Goal: Task Accomplishment & Management: Manage account settings

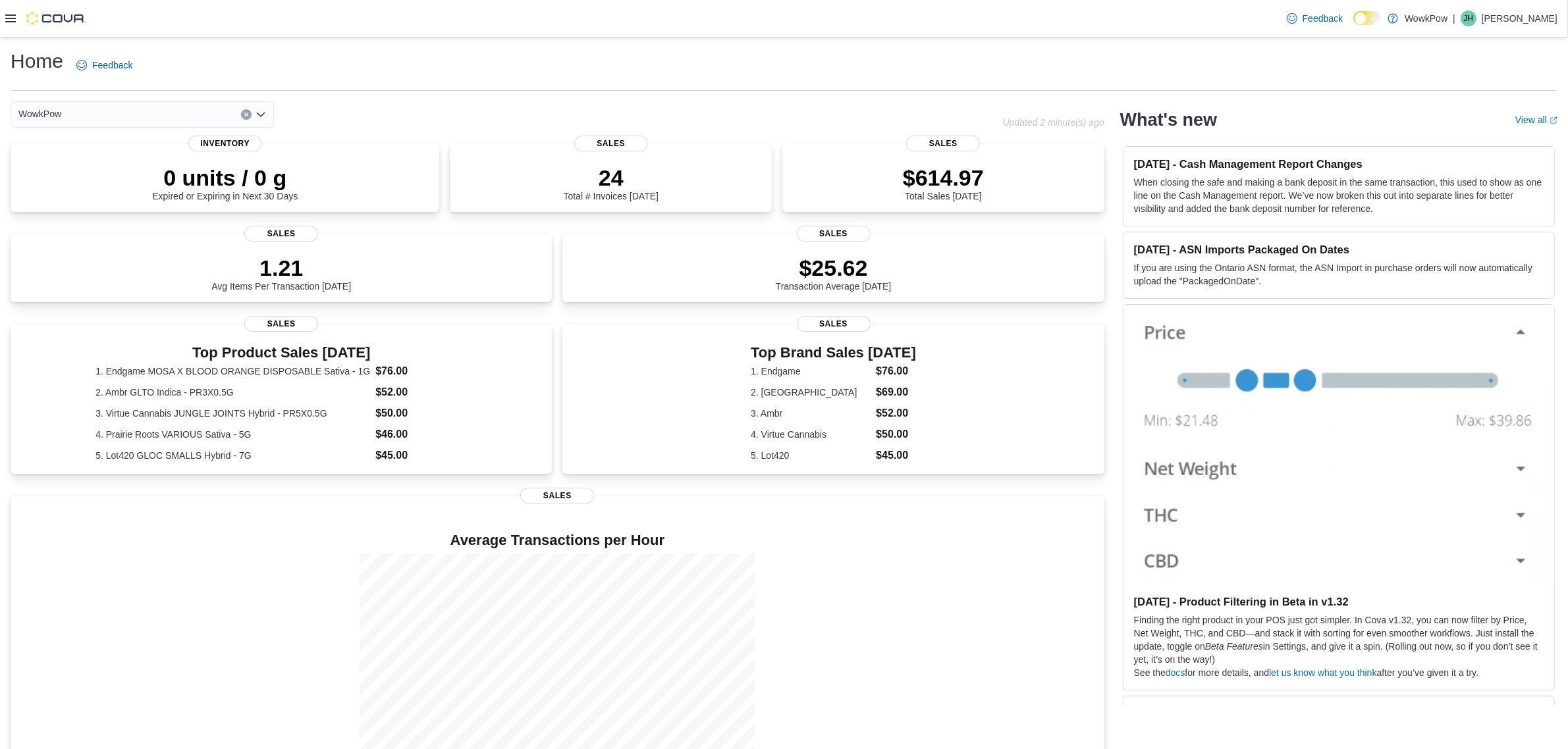
click at [8, 17] on icon at bounding box center [10, 18] width 10 height 10
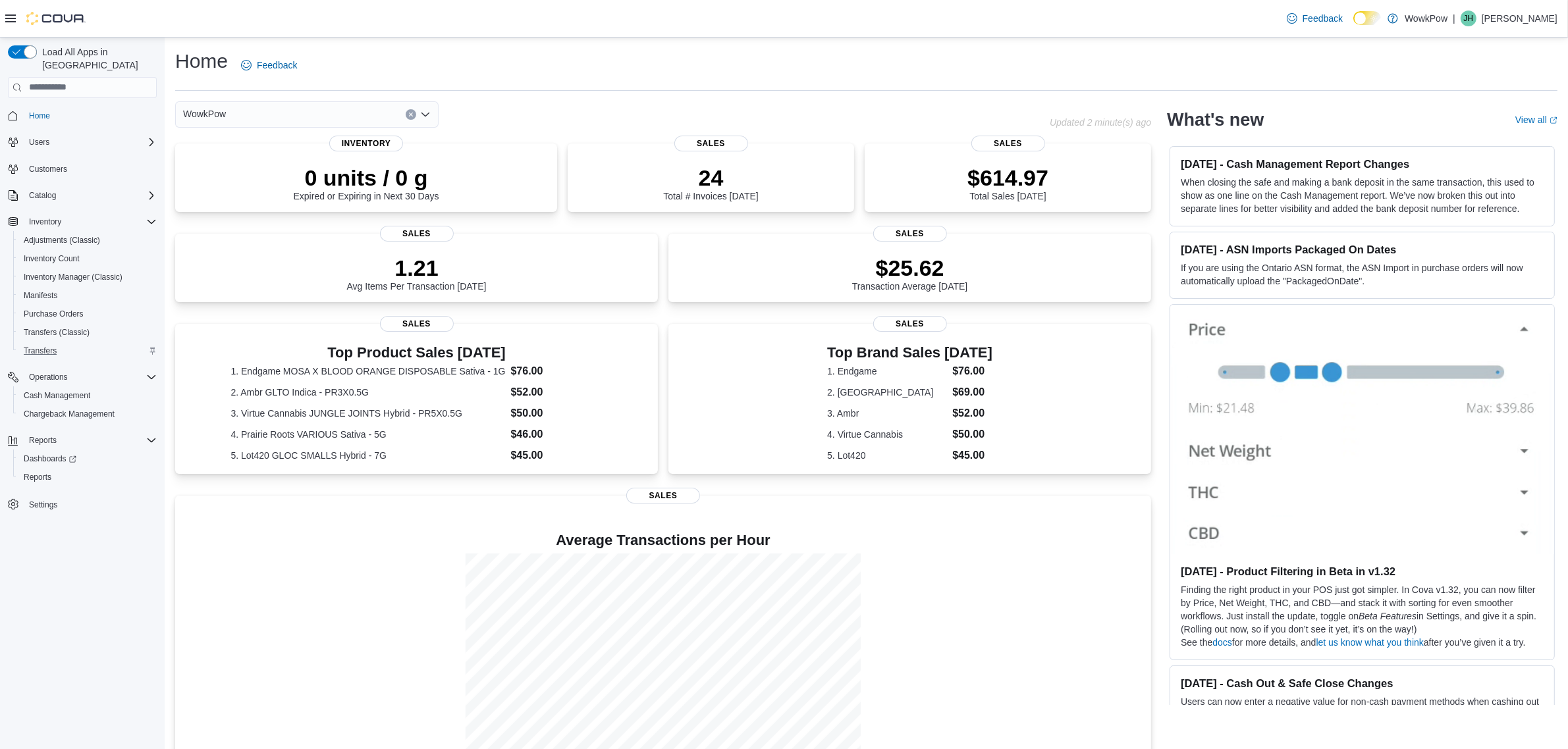
click at [76, 343] on div "Transfers" at bounding box center [87, 351] width 138 height 16
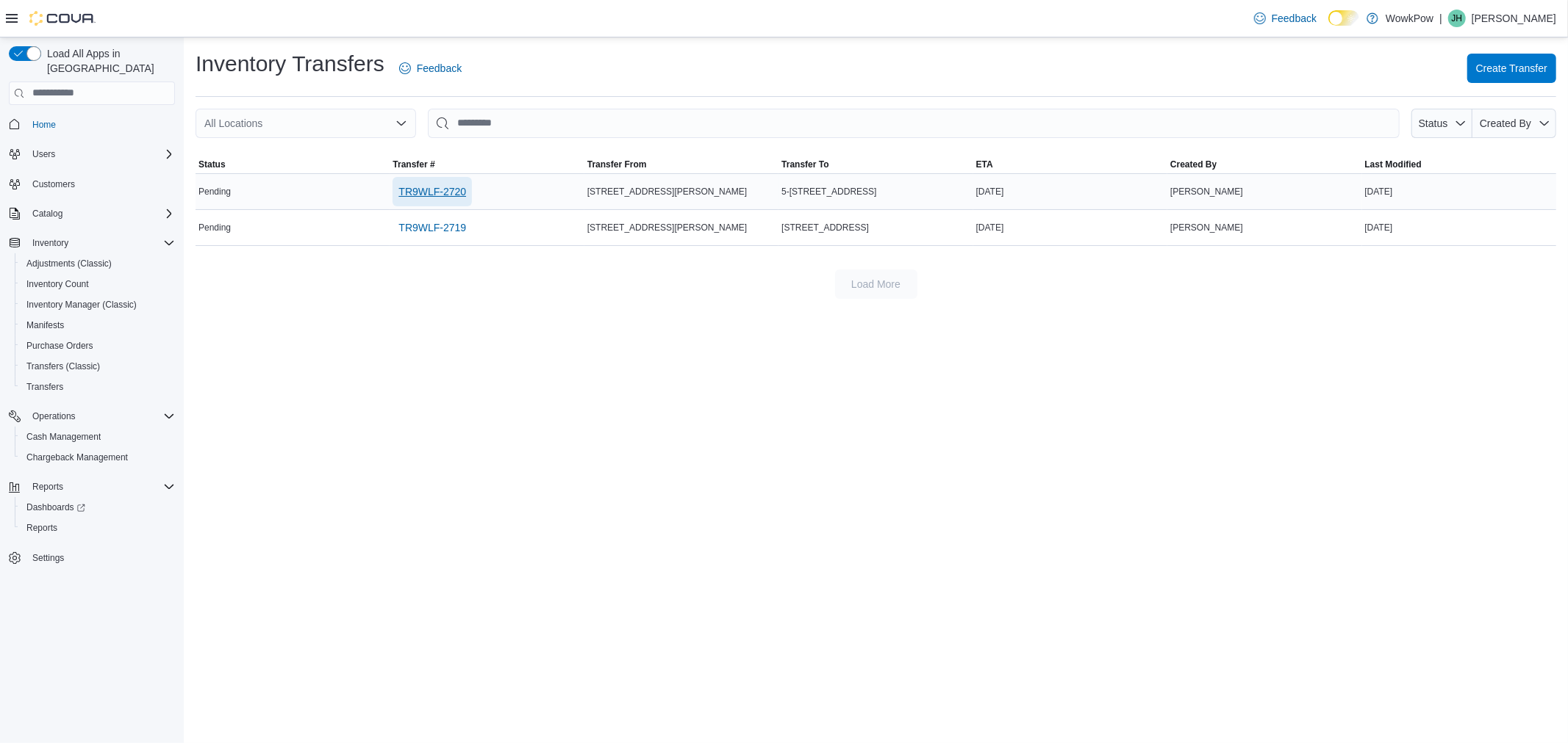
click at [433, 187] on span "TR9WLF-2720" at bounding box center [432, 191] width 68 height 15
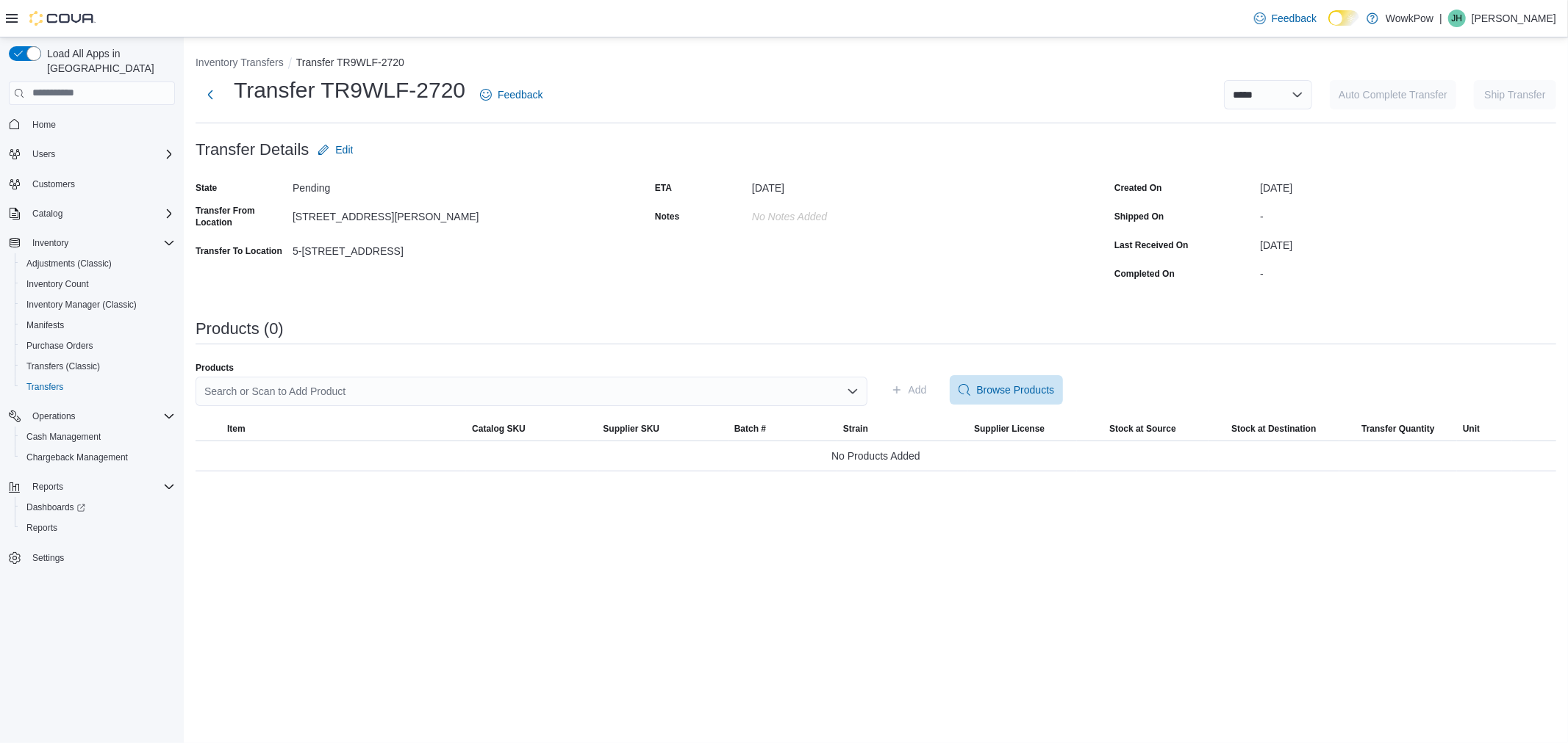
click at [516, 384] on div "Search or Scan to Add Product" at bounding box center [531, 391] width 672 height 29
click at [1279, 589] on div "**********" at bounding box center [875, 390] width 1383 height 706
click at [313, 393] on div "Search or Scan to Add Product" at bounding box center [531, 391] width 672 height 29
type input "*****"
click at [419, 436] on span "2 Rivers HIGH POTENCY HASH Hybrid - 1G" at bounding box center [539, 437] width 637 height 15
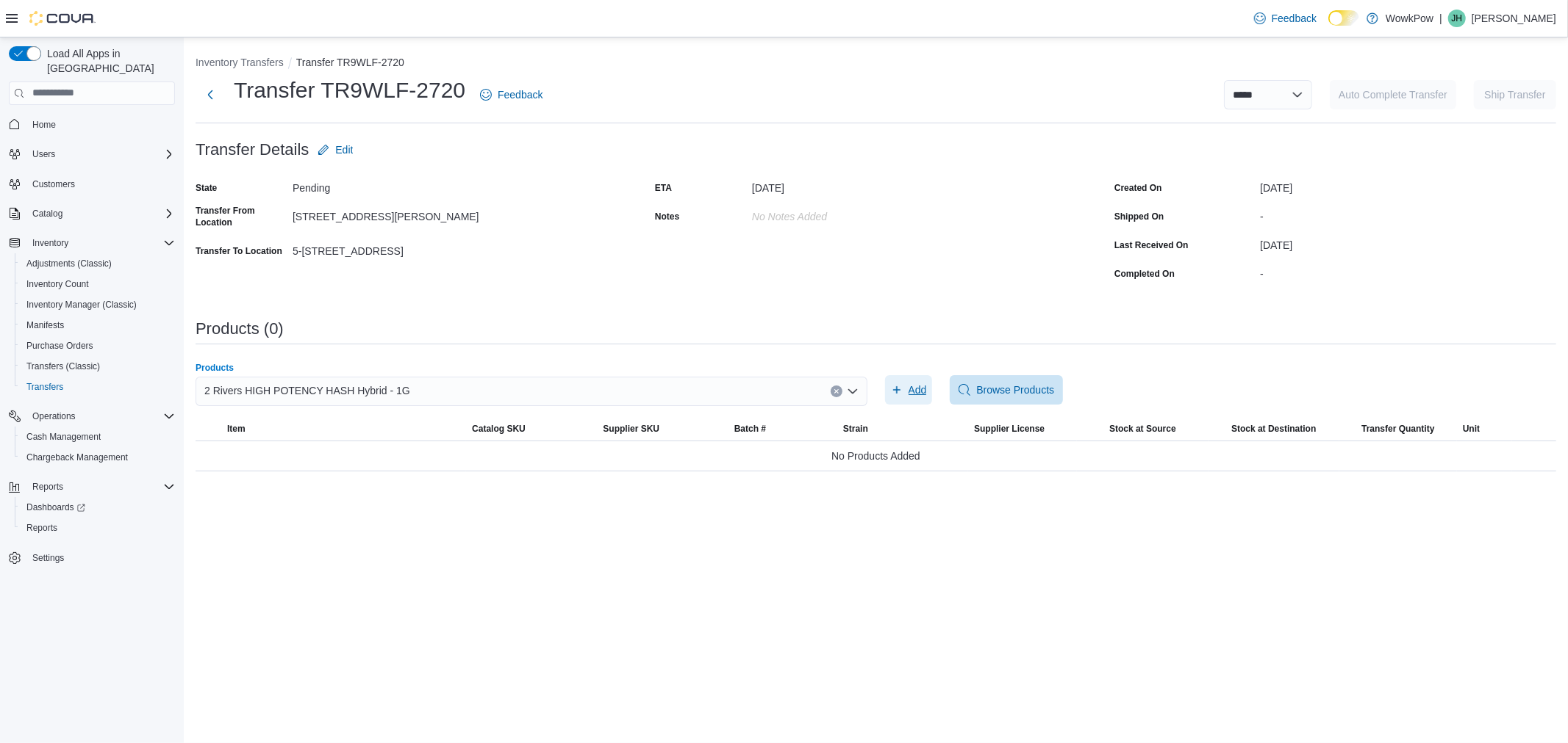
click at [923, 393] on span "Add" at bounding box center [917, 390] width 19 height 15
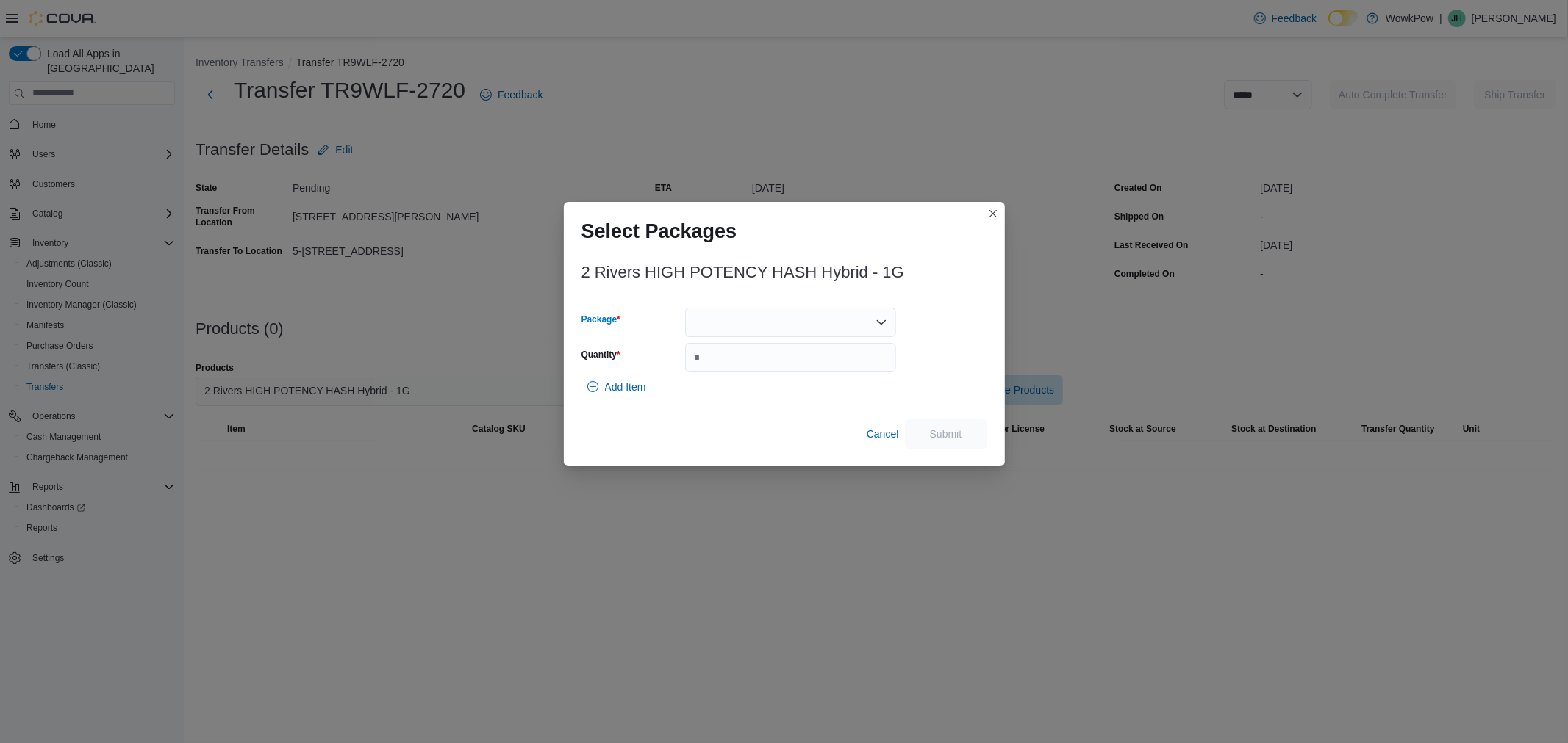
click at [706, 321] on div at bounding box center [790, 322] width 211 height 29
click at [714, 365] on span "FCBH-001" at bounding box center [799, 369] width 176 height 15
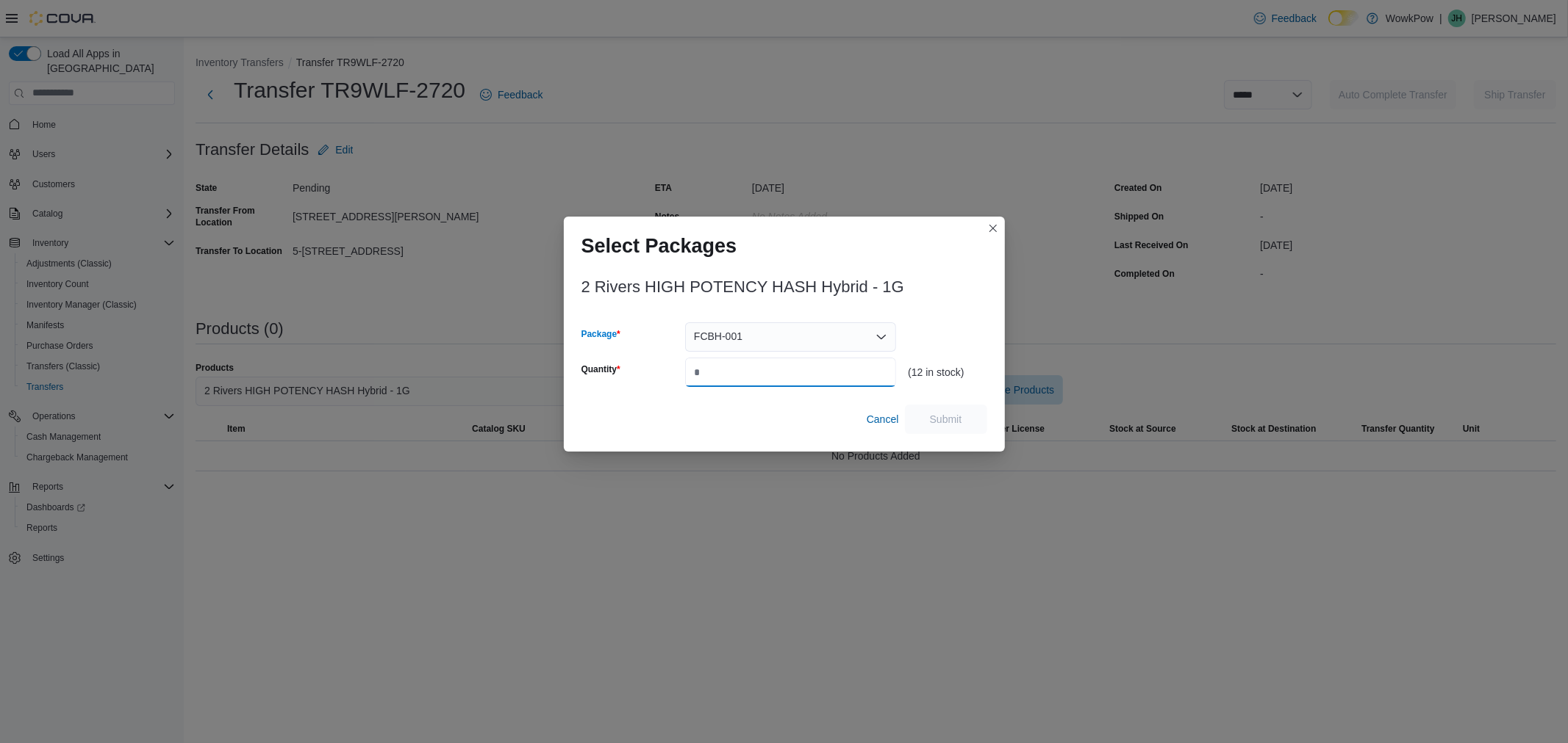
click at [717, 372] on input "Quantity" at bounding box center [790, 372] width 211 height 29
type input "*"
click at [950, 411] on span "Submit" at bounding box center [946, 418] width 64 height 29
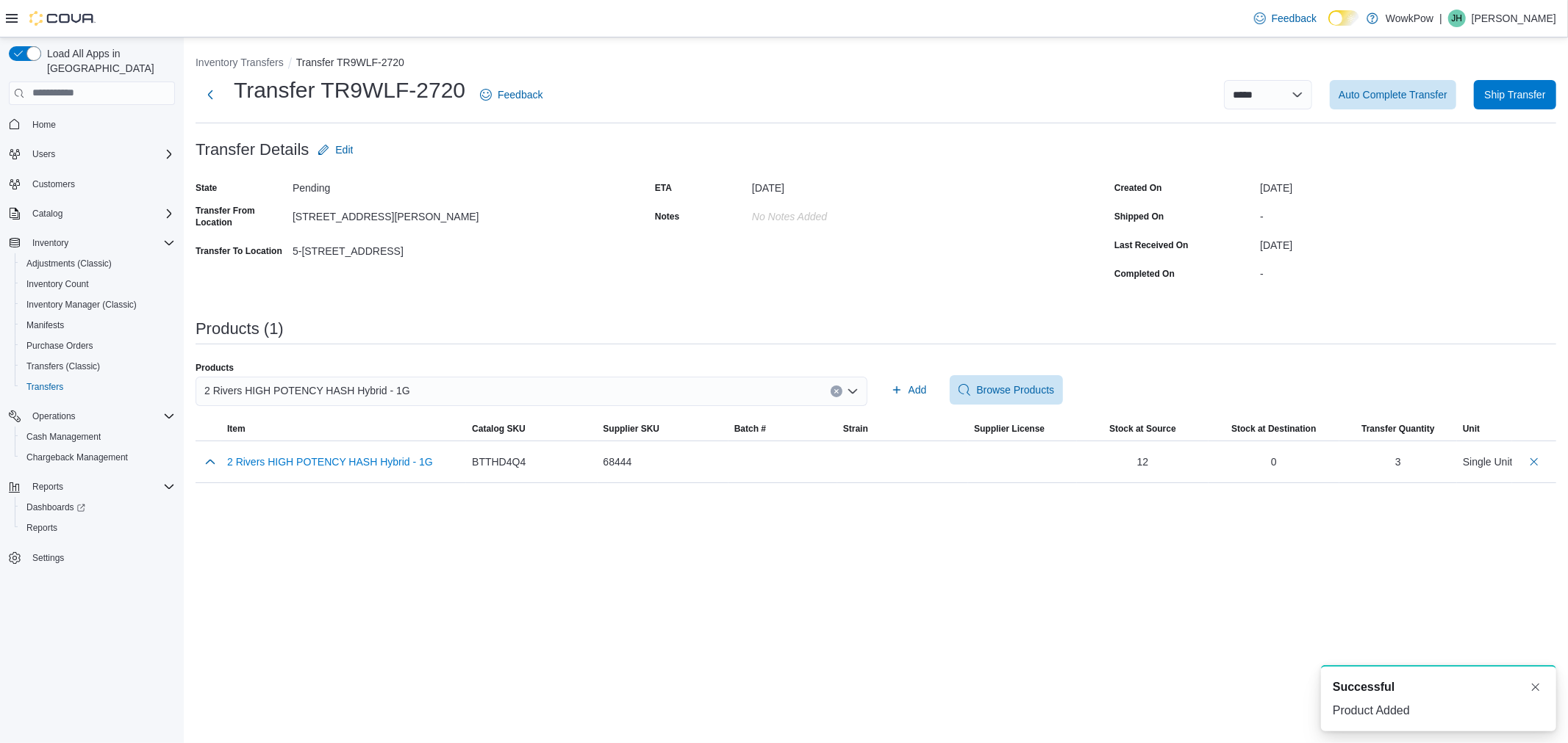
click at [309, 389] on span "2 Rivers HIGH POTENCY HASH Hybrid - 1G" at bounding box center [306, 391] width 206 height 18
type input "*****"
click at [314, 435] on span "2 Rivers ROTATING Blend - 28G" at bounding box center [539, 437] width 637 height 15
click at [909, 385] on span "Add" at bounding box center [917, 390] width 19 height 15
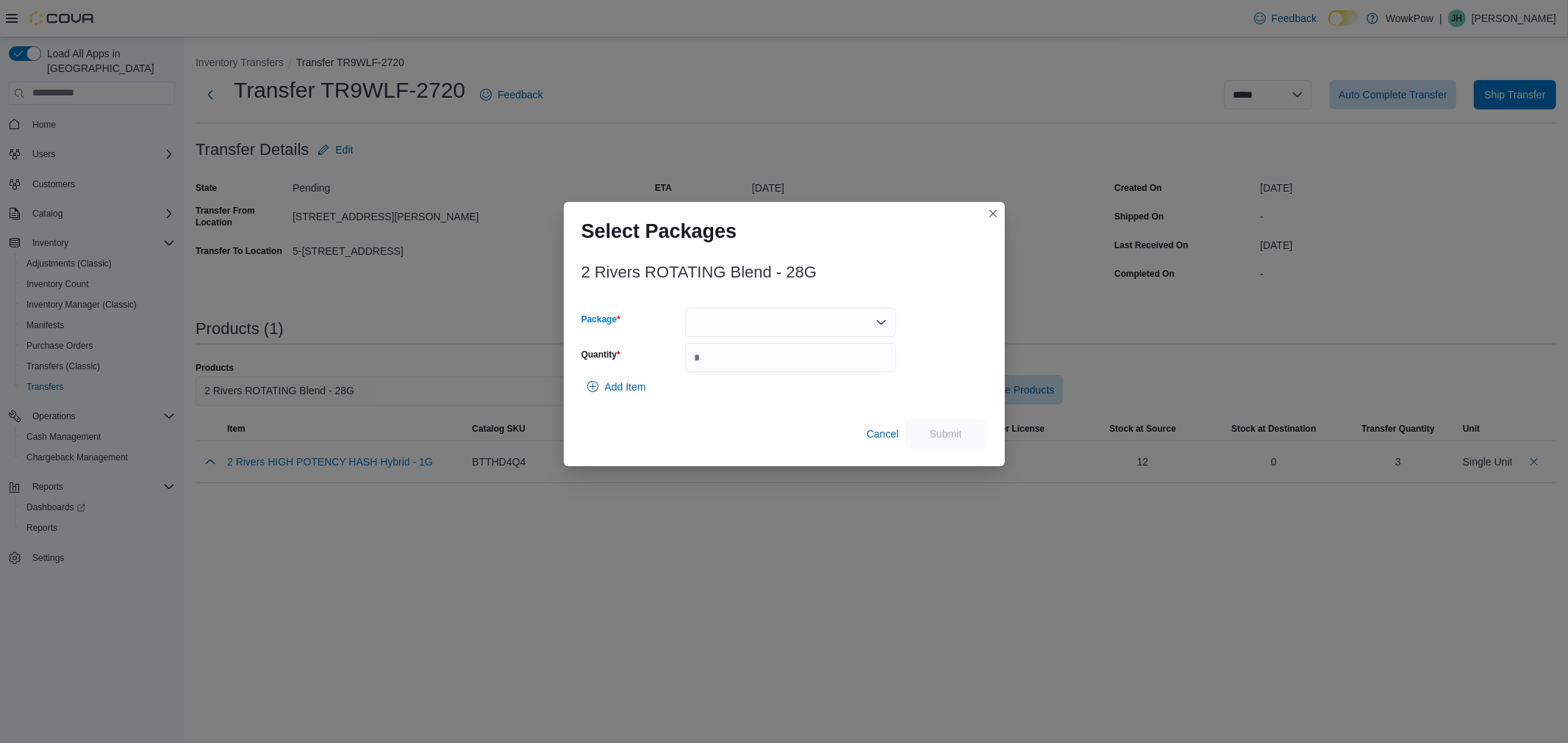
click at [701, 312] on div at bounding box center [790, 322] width 211 height 29
click at [706, 364] on span "FFSL-40705" at bounding box center [790, 369] width 193 height 15
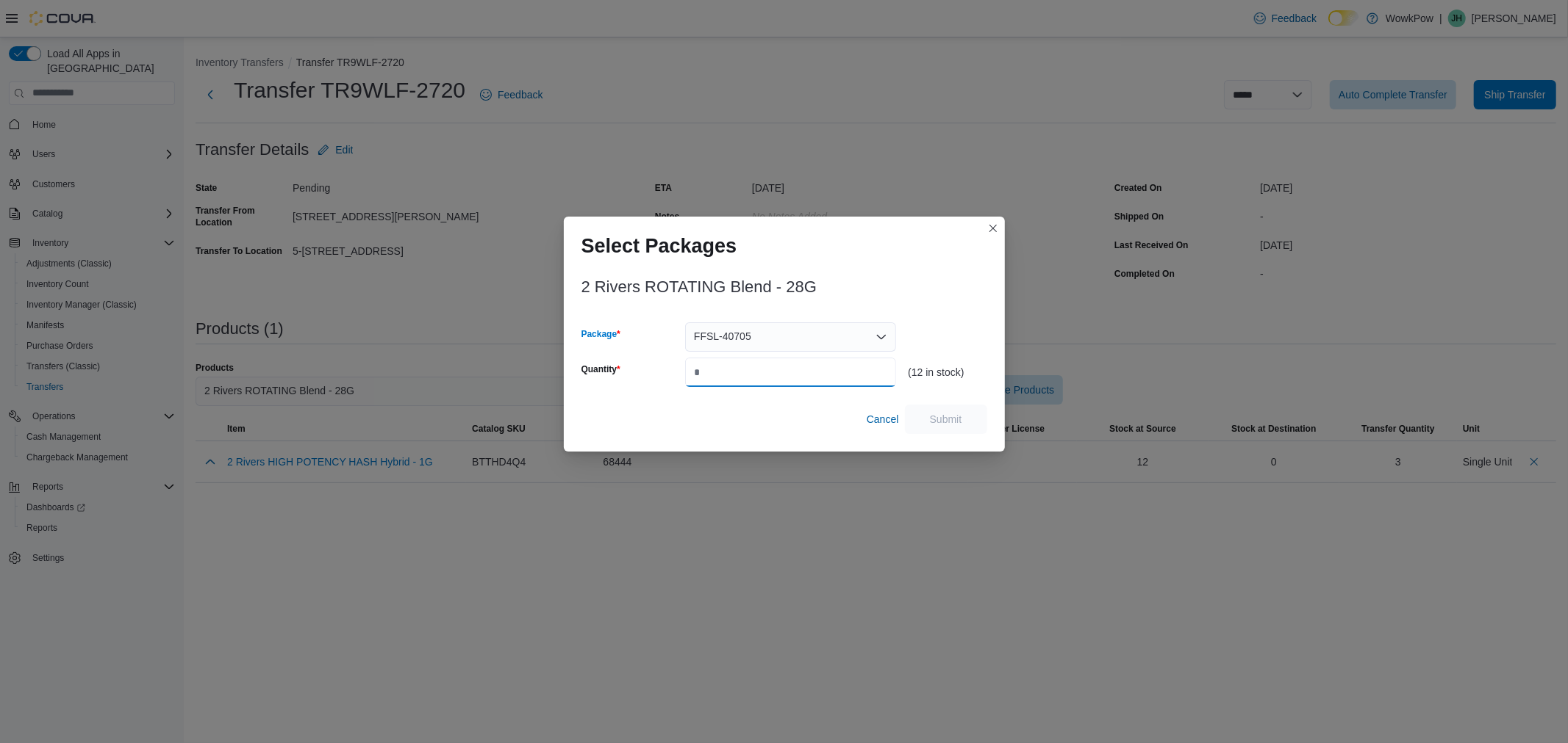
click at [706, 364] on input "Quantity" at bounding box center [790, 372] width 211 height 29
type input "*"
click at [966, 419] on span "Submit" at bounding box center [946, 418] width 64 height 29
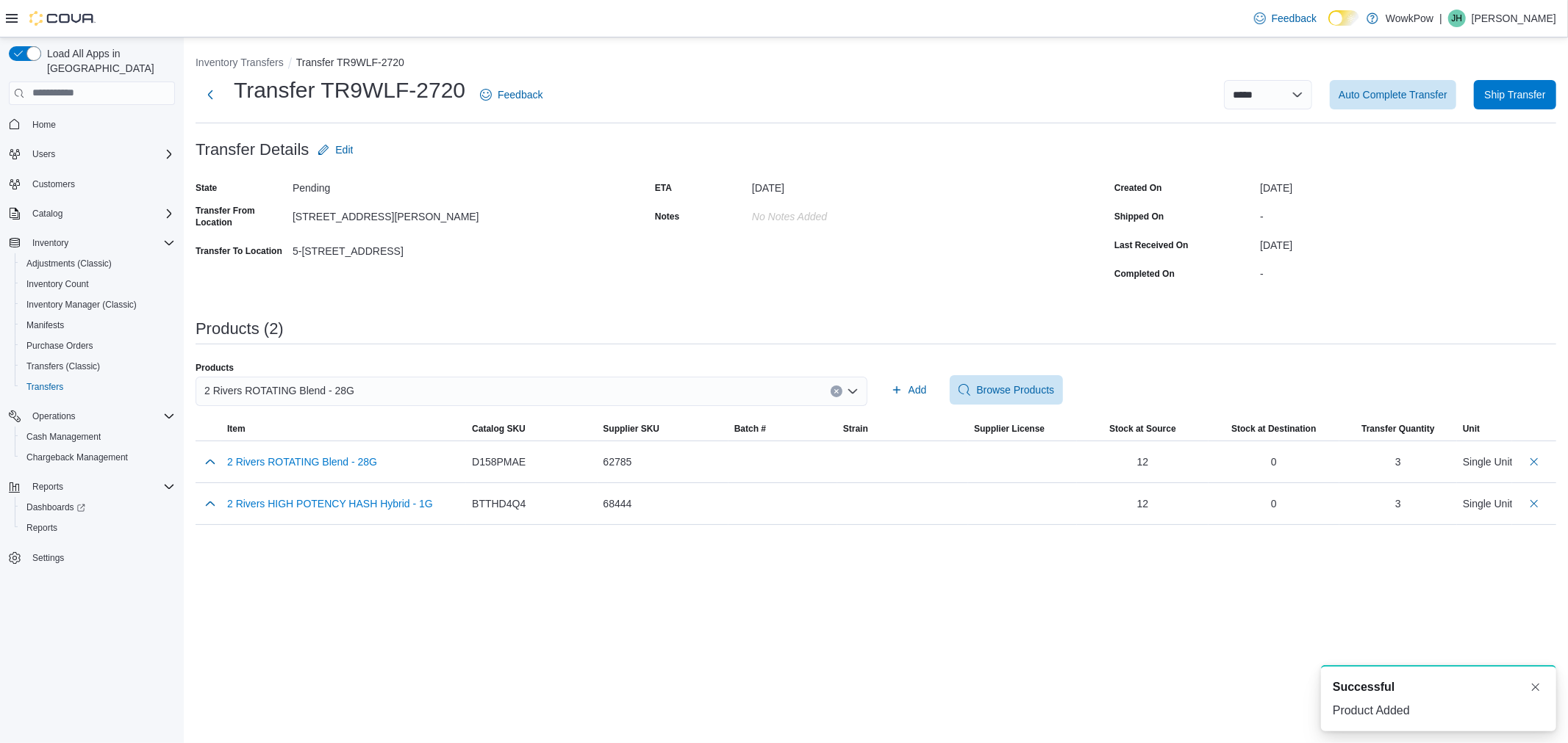
click at [796, 397] on div "2 Rivers ROTATING Blend - 28G" at bounding box center [531, 391] width 672 height 29
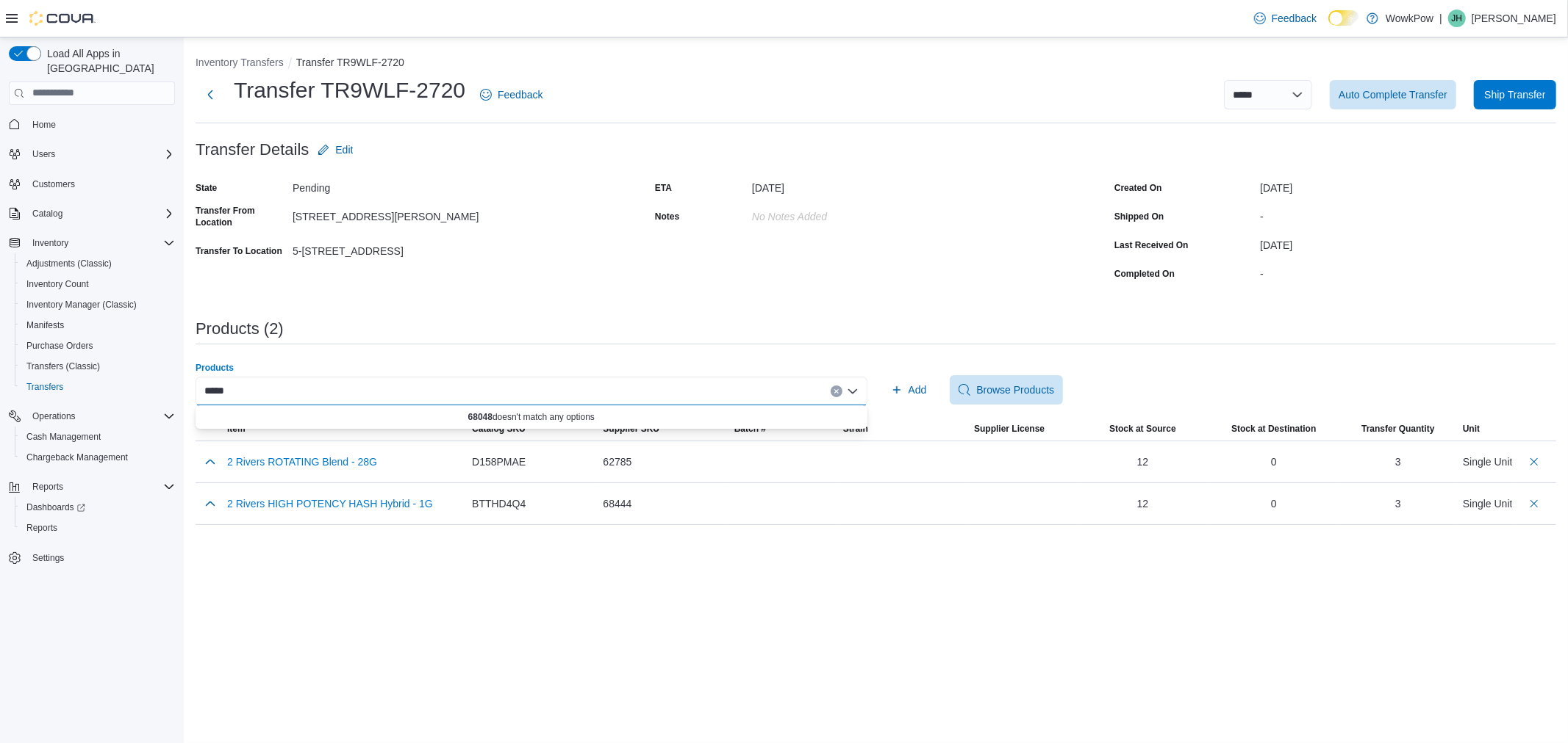
click at [348, 387] on div "*****" at bounding box center [531, 391] width 672 height 29
type input "*"
click at [338, 393] on div "**********" at bounding box center [531, 391] width 672 height 29
type input "**********"
click at [325, 436] on span "Kodiak Cannabis HIBERNATION STATION Sativa - 4G" at bounding box center [539, 437] width 637 height 15
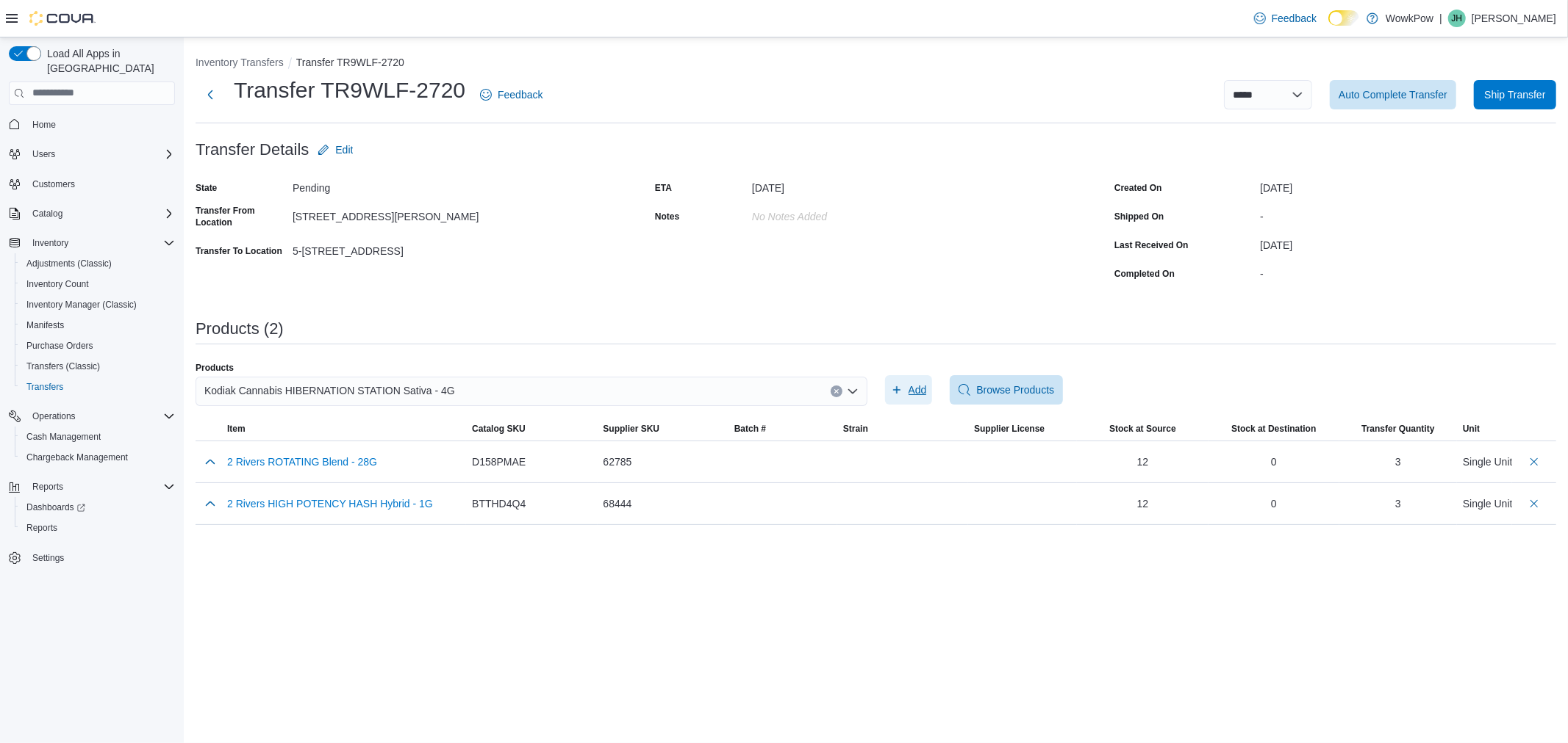
click at [904, 392] on span "Add" at bounding box center [908, 389] width 36 height 29
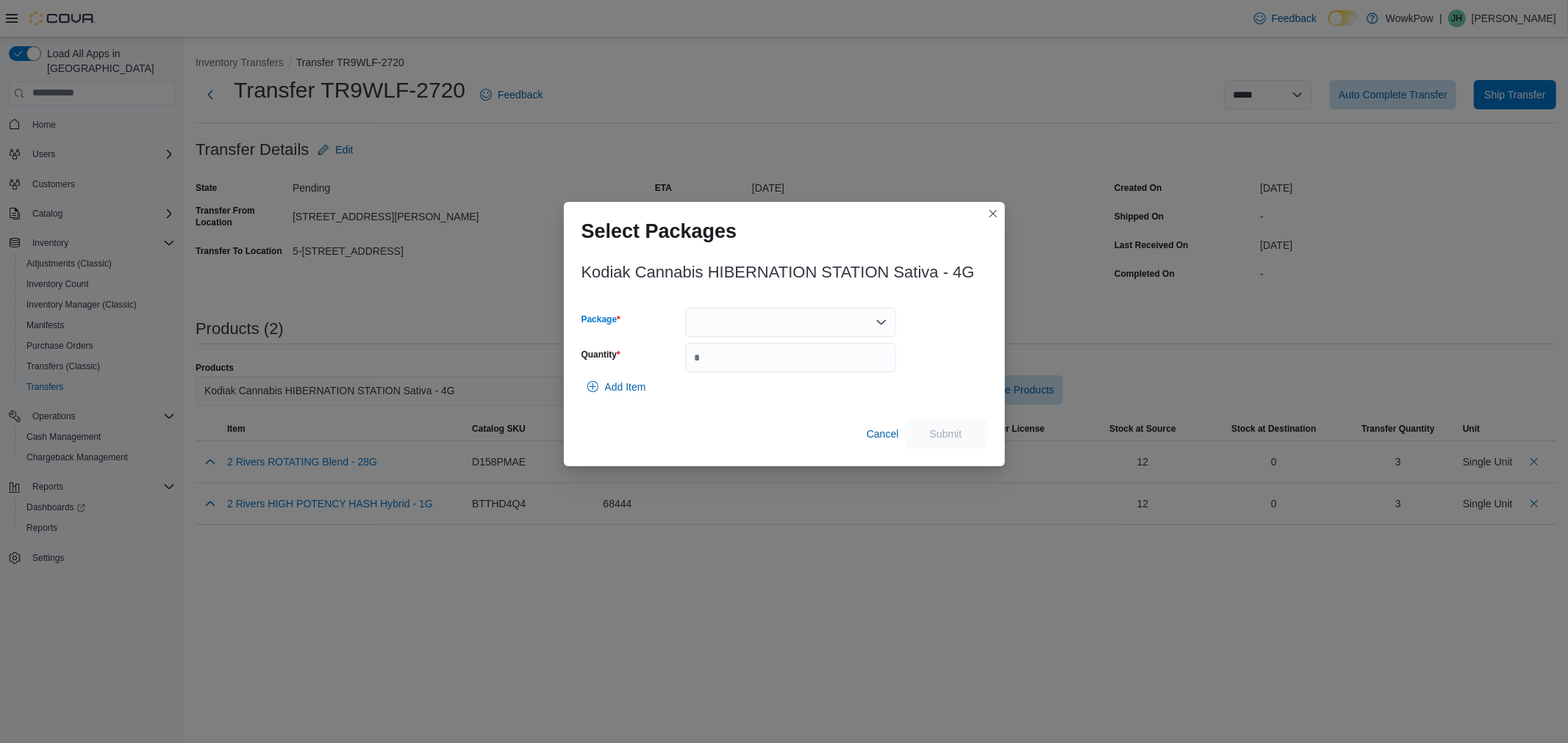
click at [718, 324] on div at bounding box center [790, 322] width 211 height 29
click at [726, 364] on span "TOBA288" at bounding box center [799, 369] width 176 height 15
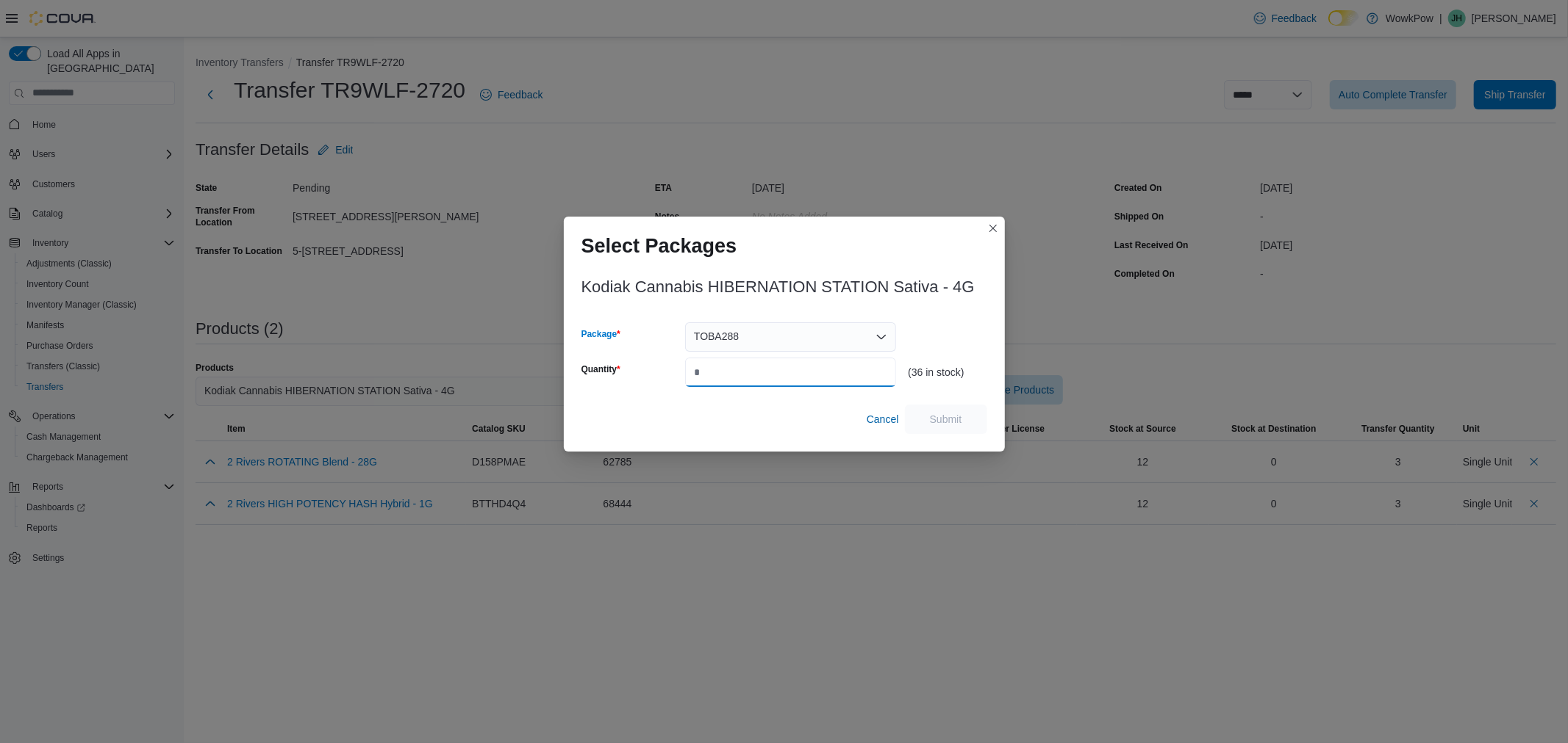
click at [726, 366] on input "Quantity" at bounding box center [790, 372] width 211 height 29
type input "**"
click at [956, 418] on span "Submit" at bounding box center [946, 418] width 33 height 15
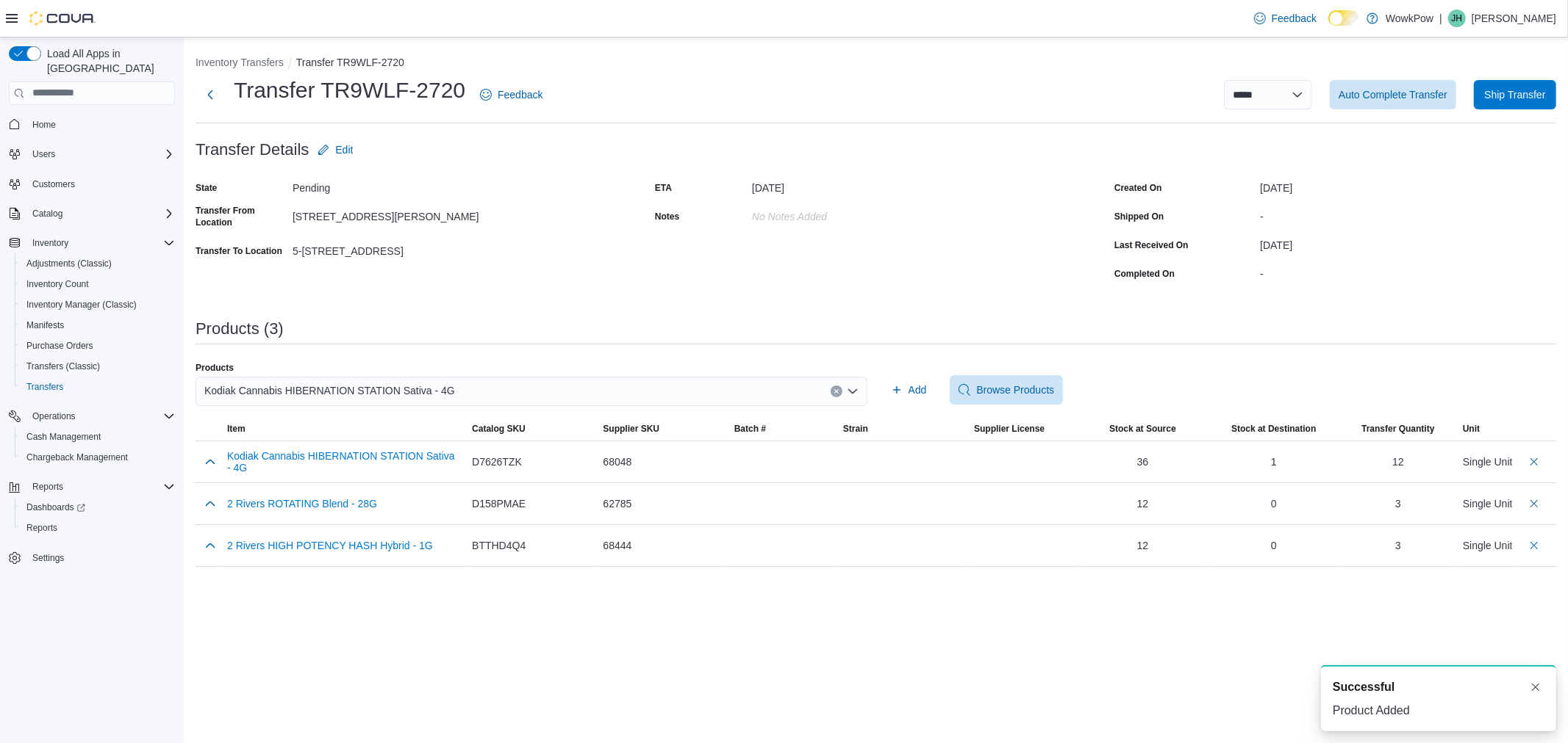
click at [476, 390] on div "Kodiak Cannabis HIBERNATION STATION Sativa - 4G" at bounding box center [531, 391] width 672 height 29
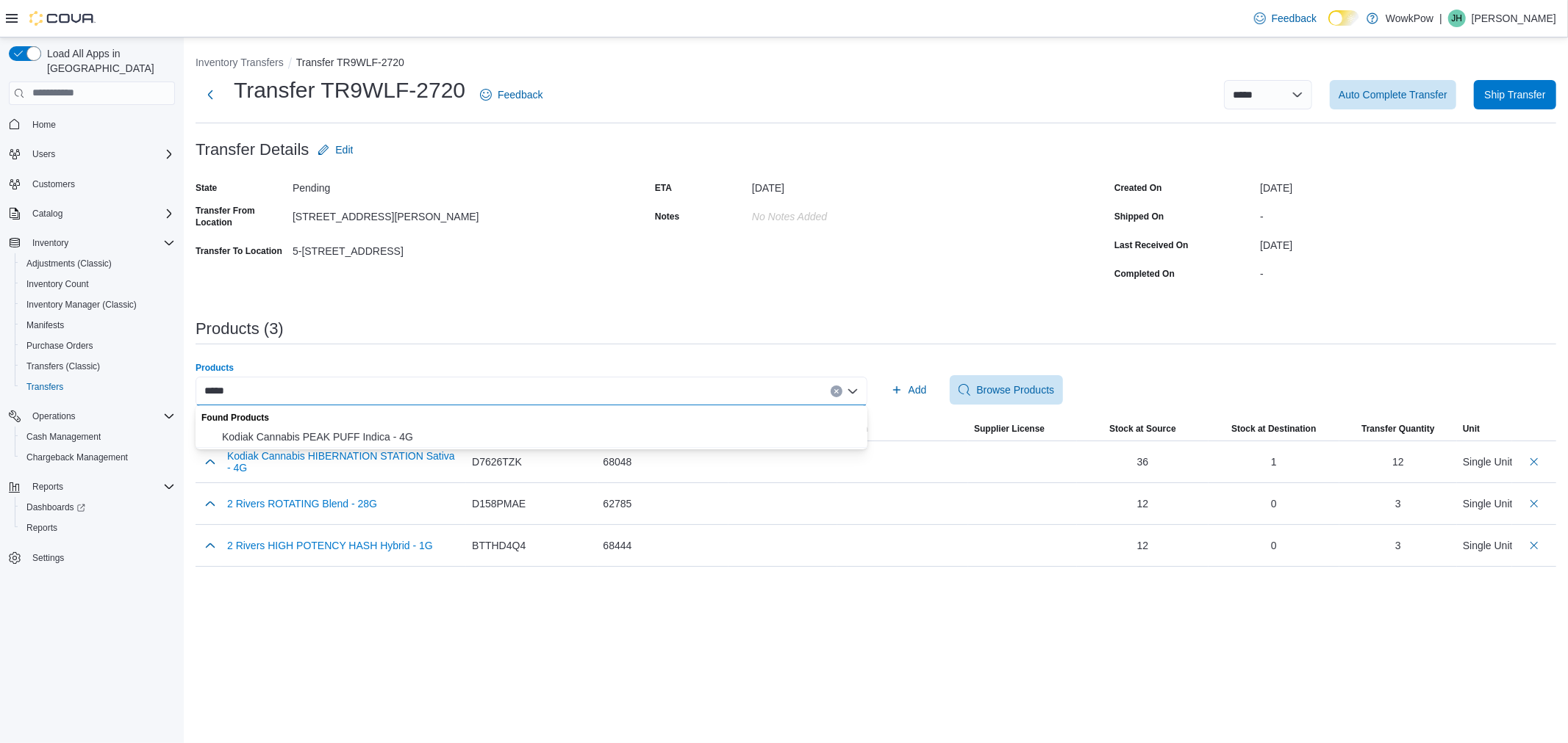
type input "*****"
click at [490, 426] on div "Found Products" at bounding box center [531, 417] width 672 height 21
click at [489, 443] on span "Kodiak Cannabis PEAK PUFF Indica - 4G" at bounding box center [539, 437] width 637 height 15
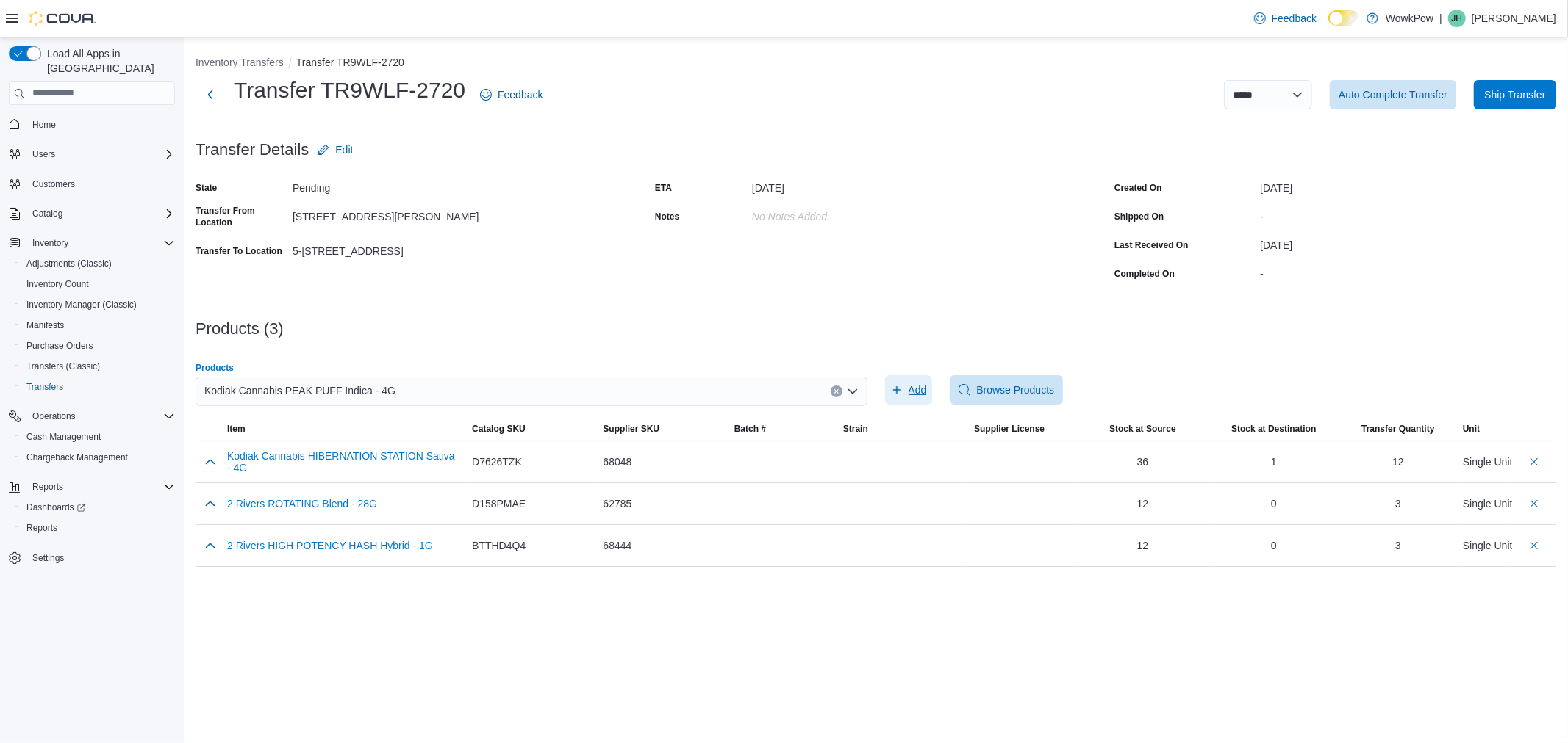
click at [917, 385] on span "Add" at bounding box center [917, 390] width 19 height 15
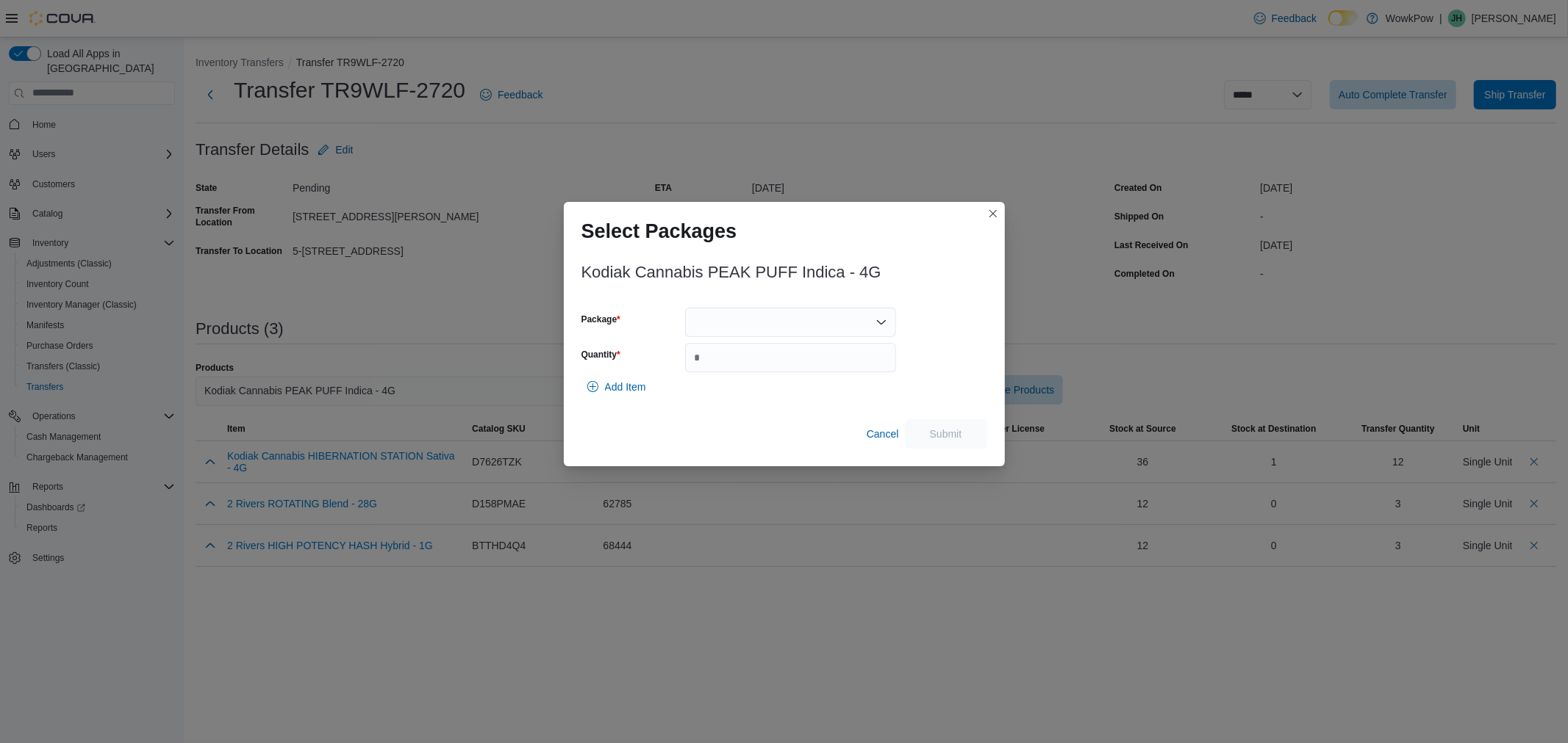
click at [730, 336] on div at bounding box center [790, 322] width 211 height 29
click at [743, 375] on span "TOBA289" at bounding box center [799, 369] width 176 height 15
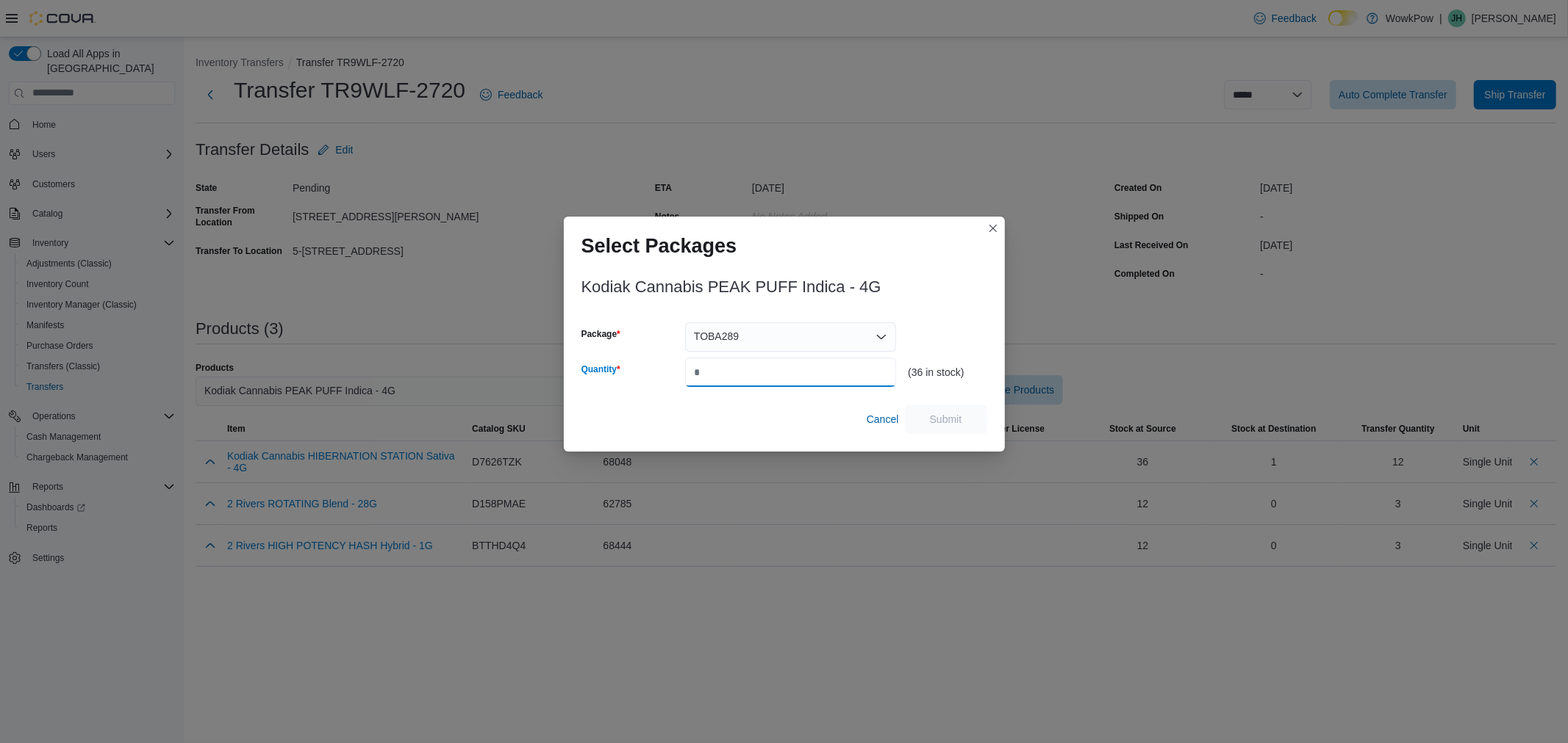
click at [739, 370] on input "Quantity" at bounding box center [790, 372] width 211 height 29
type input "**"
click at [941, 417] on span "Submit" at bounding box center [946, 418] width 33 height 15
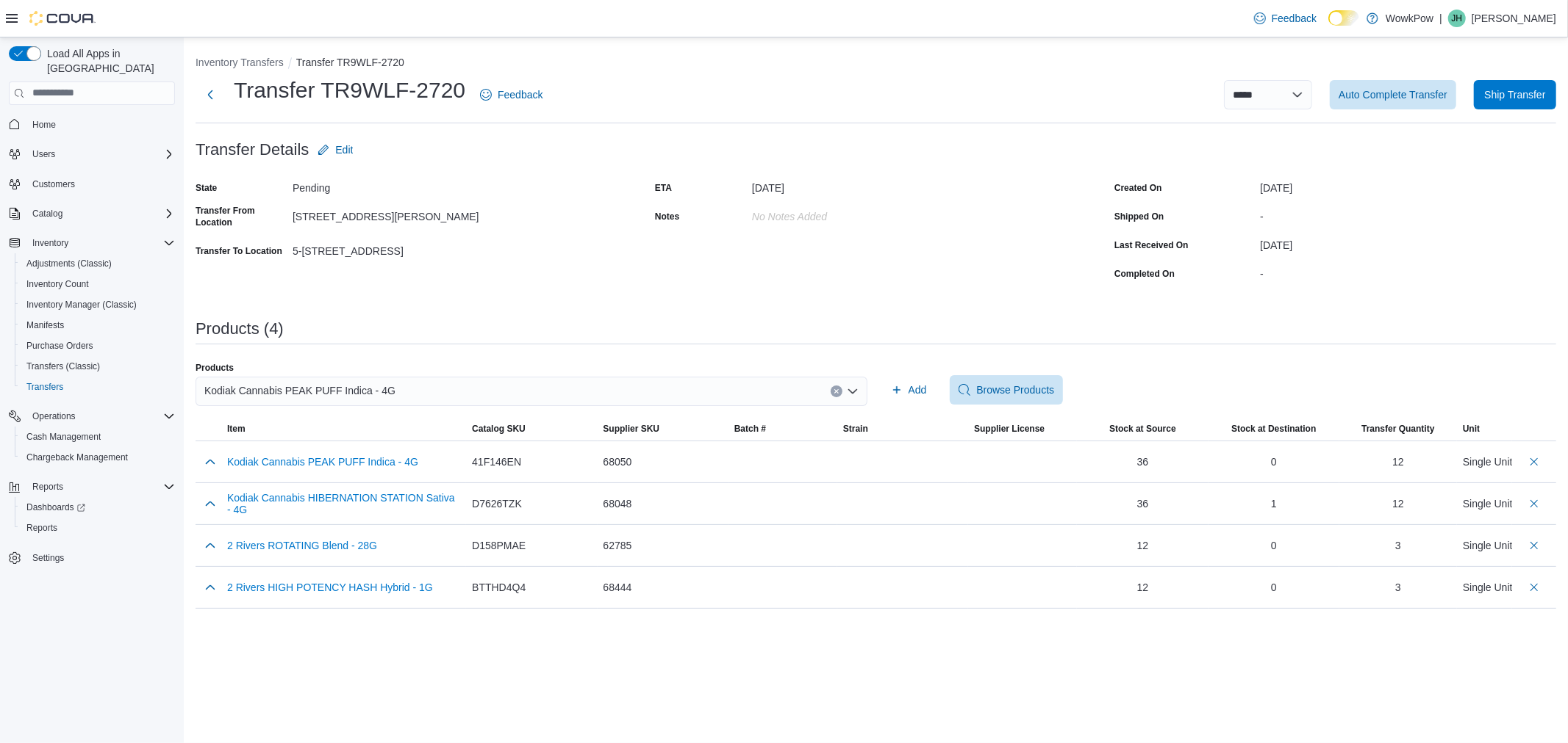
click at [765, 390] on div "Kodiak Cannabis PEAK PUFF Indica - 4G" at bounding box center [531, 391] width 672 height 29
type input "*****"
click at [726, 432] on span "Toba Grown TOBAS Indica - 5G" at bounding box center [539, 437] width 637 height 15
click at [893, 390] on icon "button" at bounding box center [896, 390] width 7 height 7
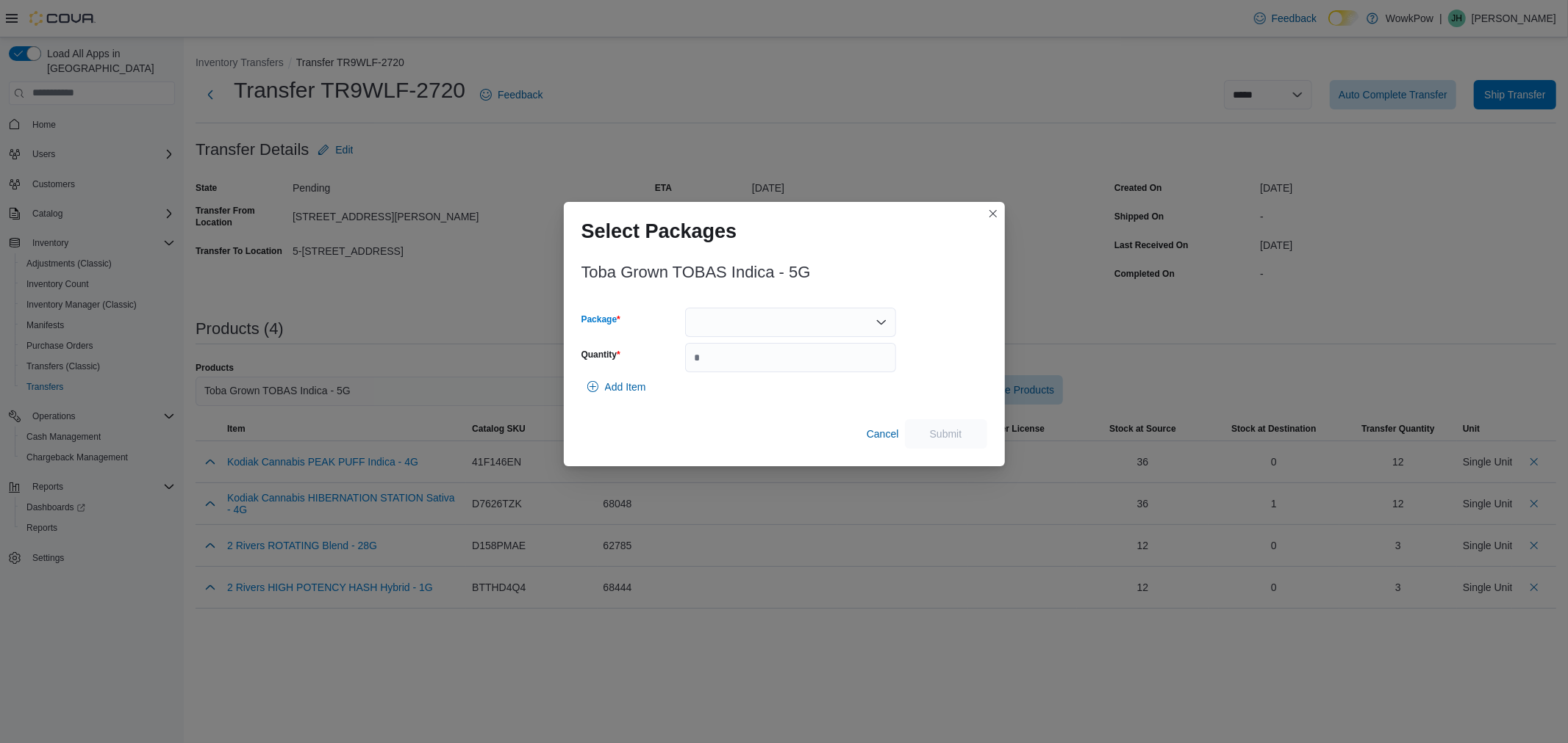
click at [767, 326] on div at bounding box center [790, 322] width 211 height 29
click at [748, 370] on span "TOBA357" at bounding box center [799, 369] width 176 height 15
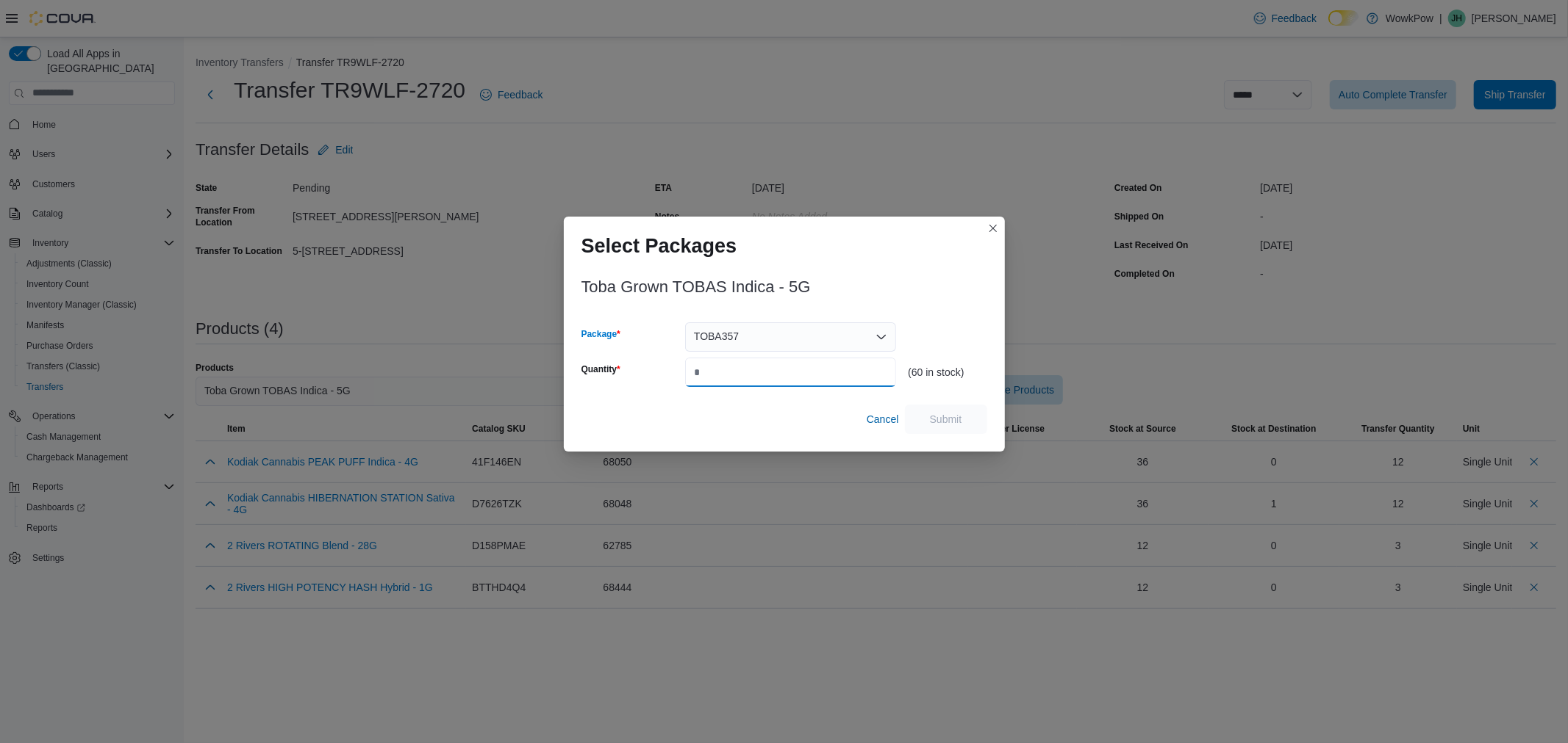
click at [747, 376] on input "Quantity" at bounding box center [790, 372] width 211 height 29
type input "**"
click at [958, 415] on span "Submit" at bounding box center [946, 418] width 33 height 15
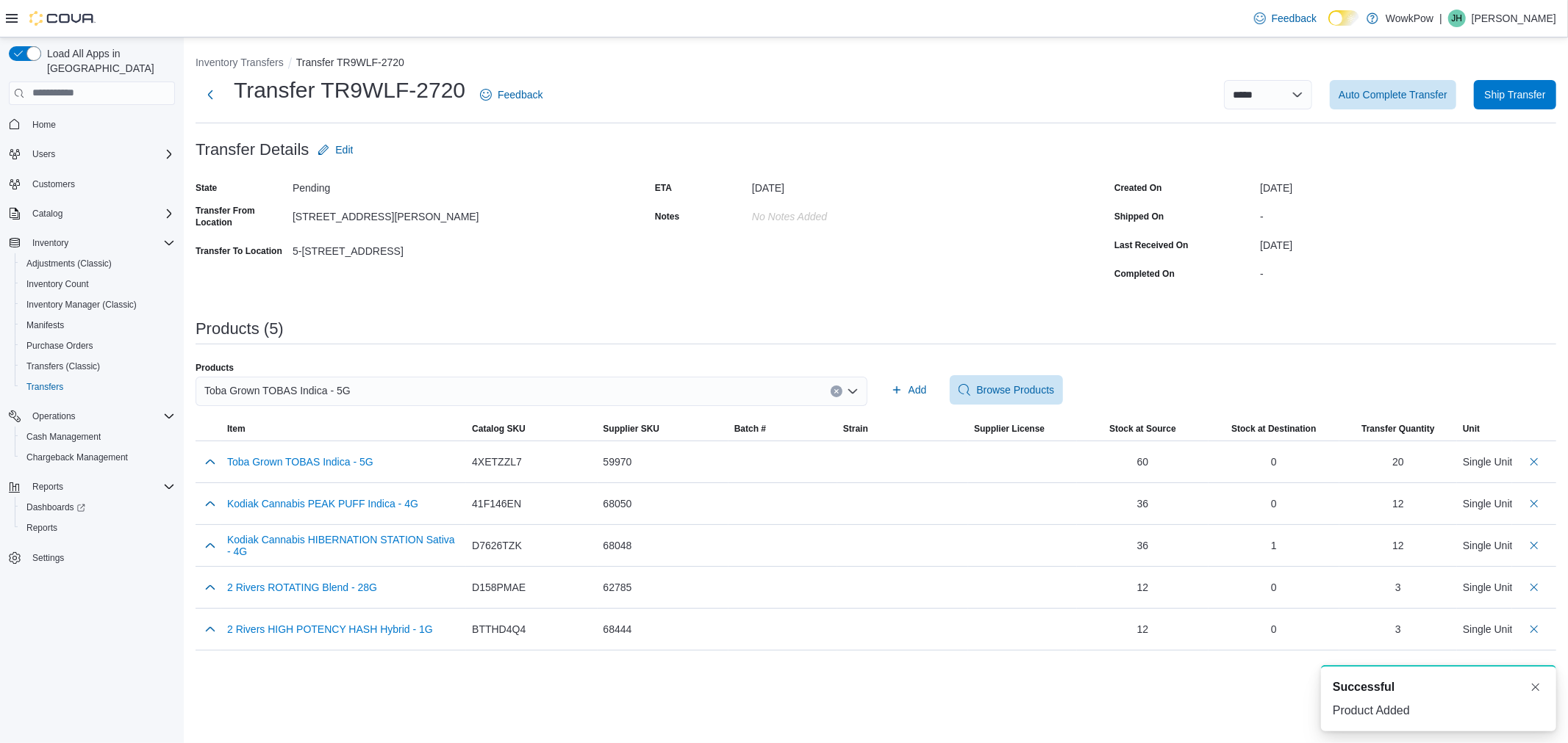
click at [433, 387] on div "Toba Grown TOBAS Indica - 5G" at bounding box center [531, 391] width 672 height 29
type input "*****"
click at [437, 428] on button "Toba Grown TOBA ONE Indica - PR1X0.5G" at bounding box center [531, 438] width 672 height 21
click at [901, 389] on icon "button" at bounding box center [896, 389] width 11 height 11
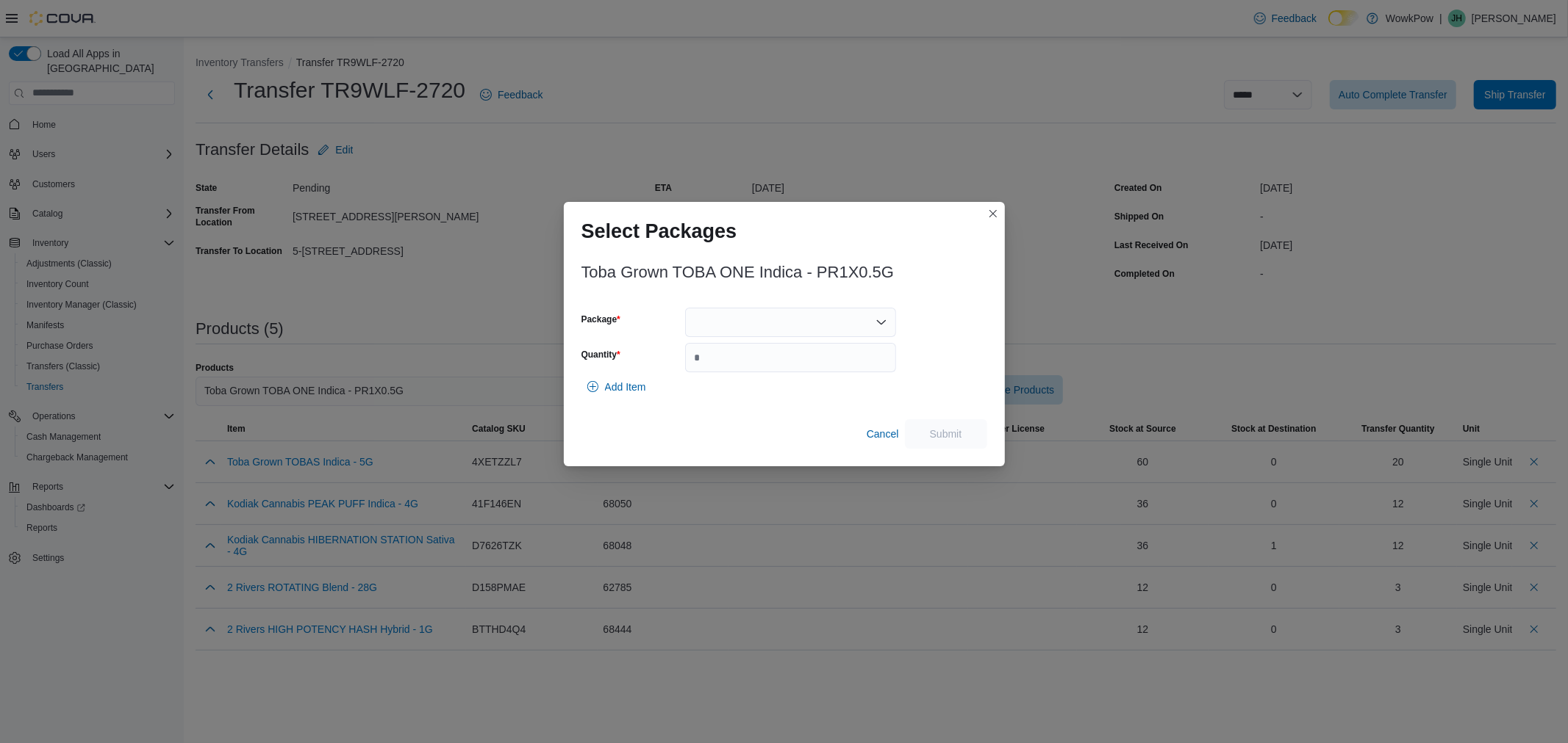
click at [721, 322] on div at bounding box center [790, 322] width 211 height 29
click at [730, 368] on span "TXG069" at bounding box center [799, 369] width 176 height 15
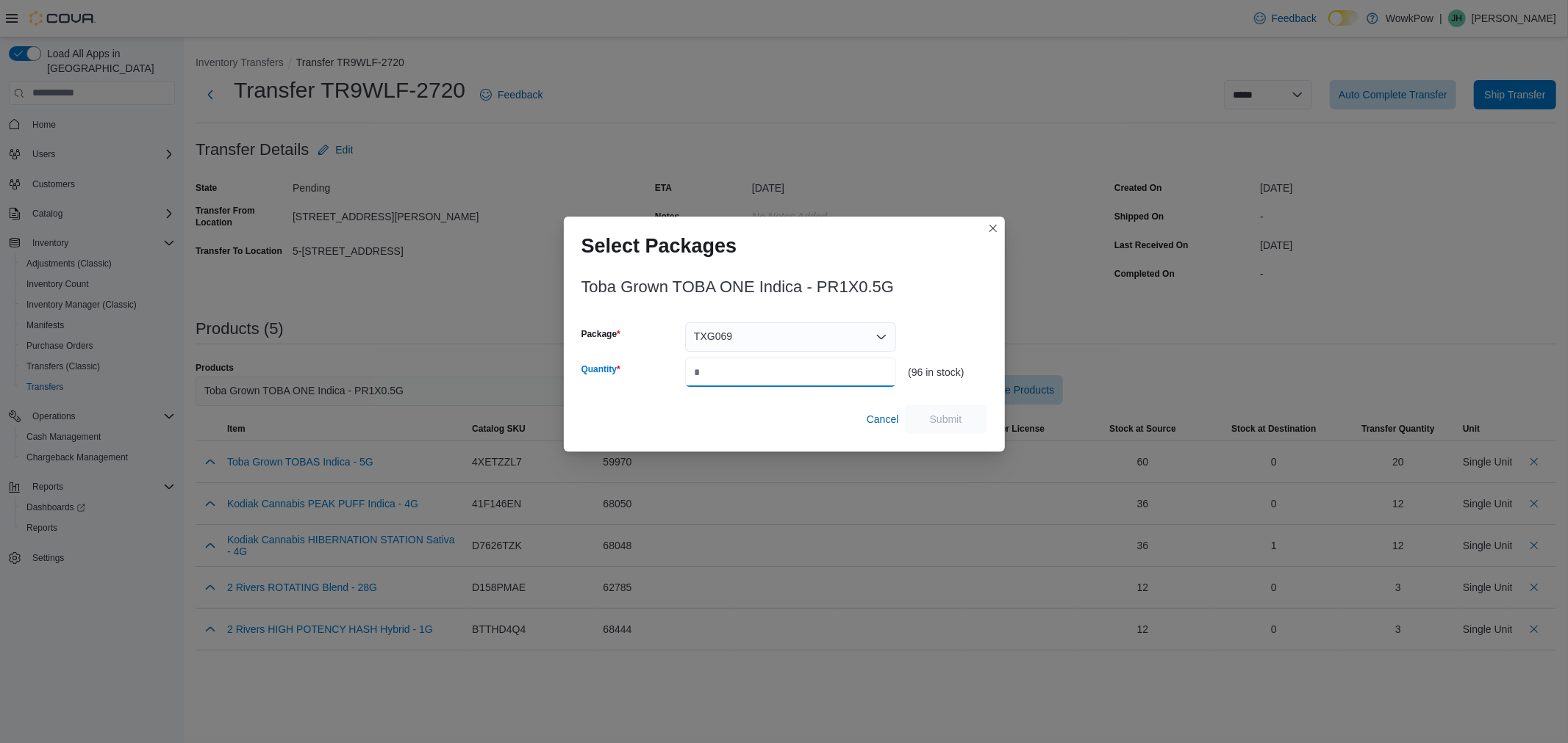
click at [732, 378] on input "Quantity" at bounding box center [790, 372] width 211 height 29
type input "**"
click at [942, 417] on span "Submit" at bounding box center [946, 418] width 33 height 15
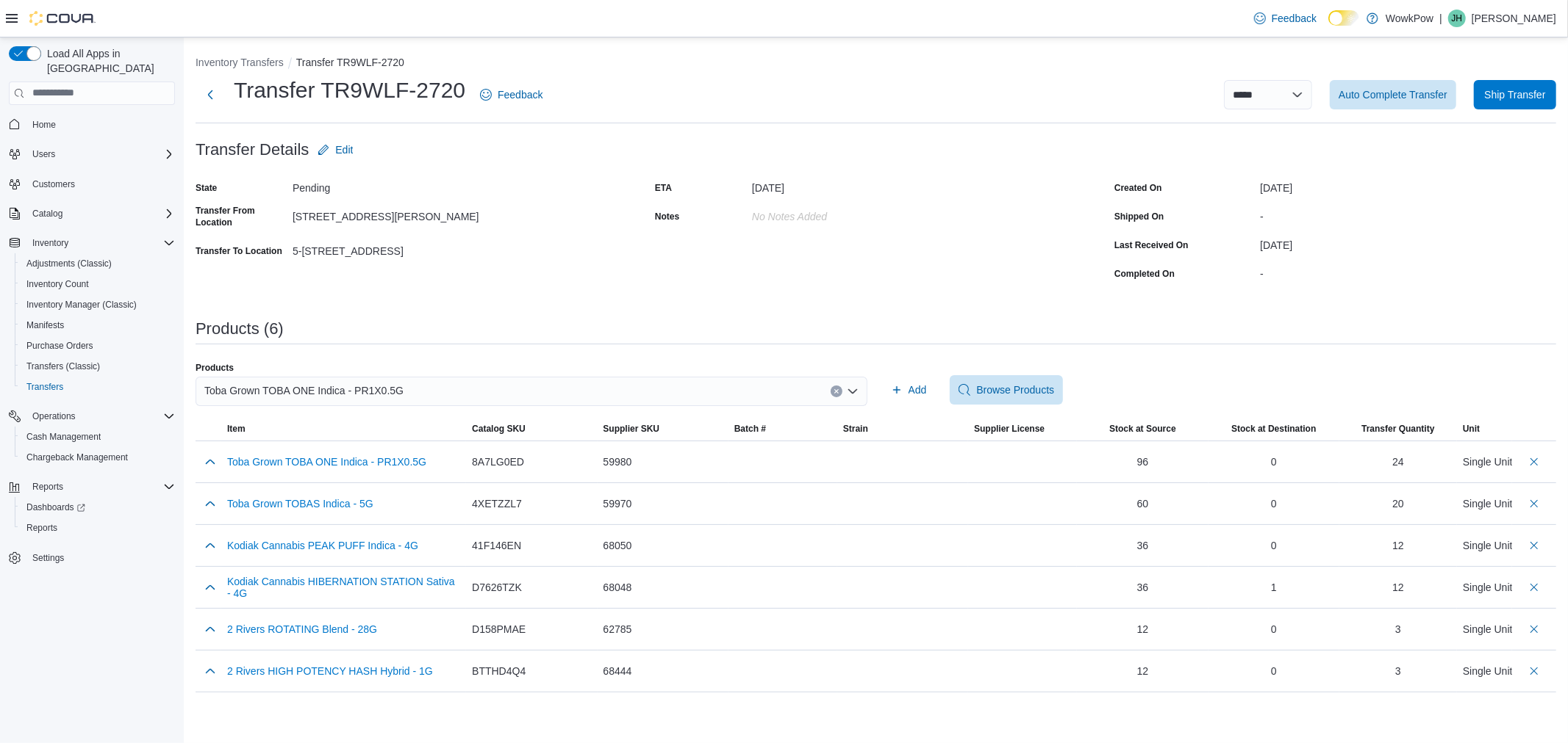
click at [593, 392] on div "Toba Grown TOBA ONE Indica - PR1X0.5G" at bounding box center [531, 391] width 672 height 29
type input "*****"
click at [450, 433] on span "Toba Grown TOBA ONE Sativa PR1X0.5G" at bounding box center [539, 437] width 637 height 15
click at [919, 394] on span "Add" at bounding box center [917, 390] width 19 height 15
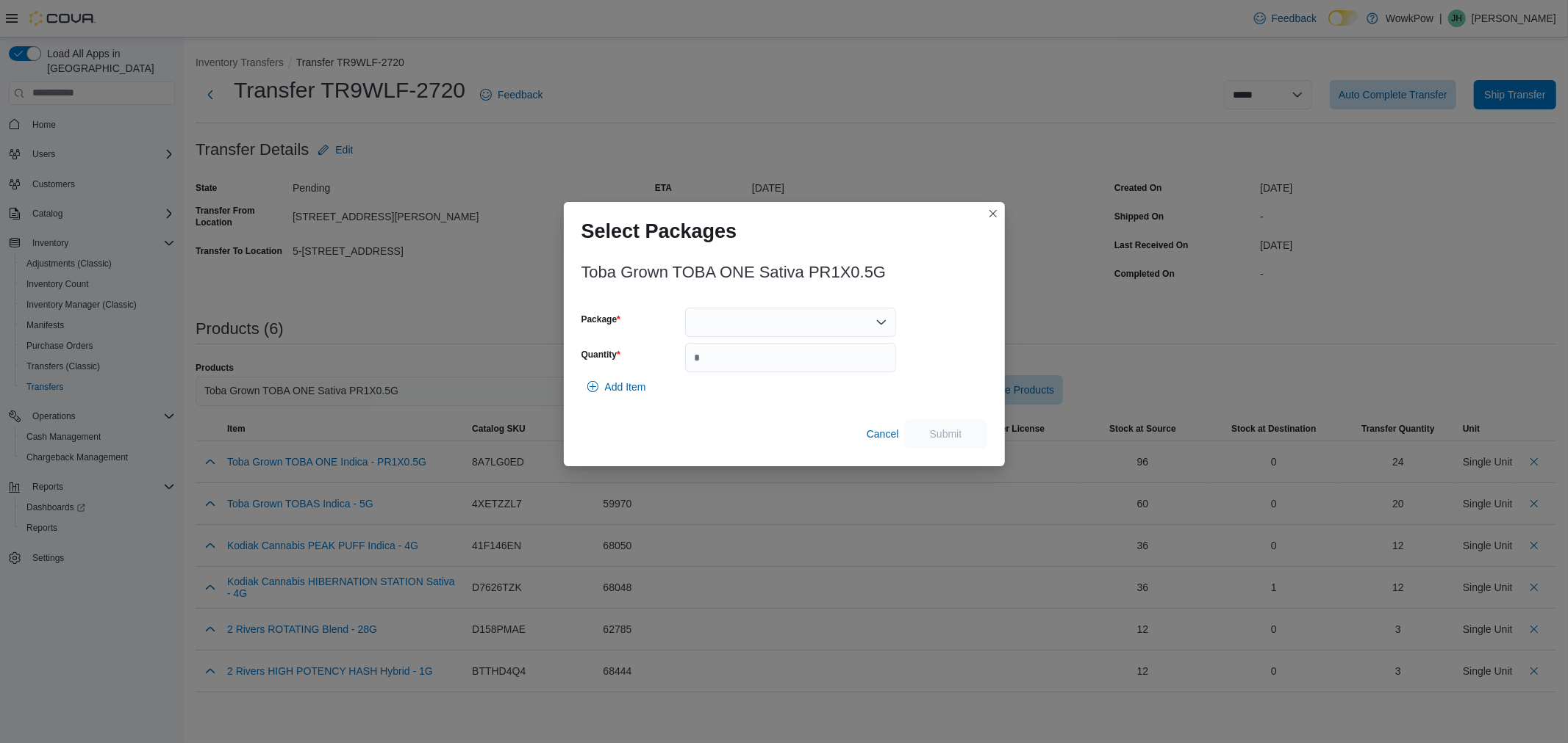
click at [788, 332] on div at bounding box center [790, 322] width 211 height 29
click at [785, 364] on span "TXG070" at bounding box center [799, 369] width 176 height 15
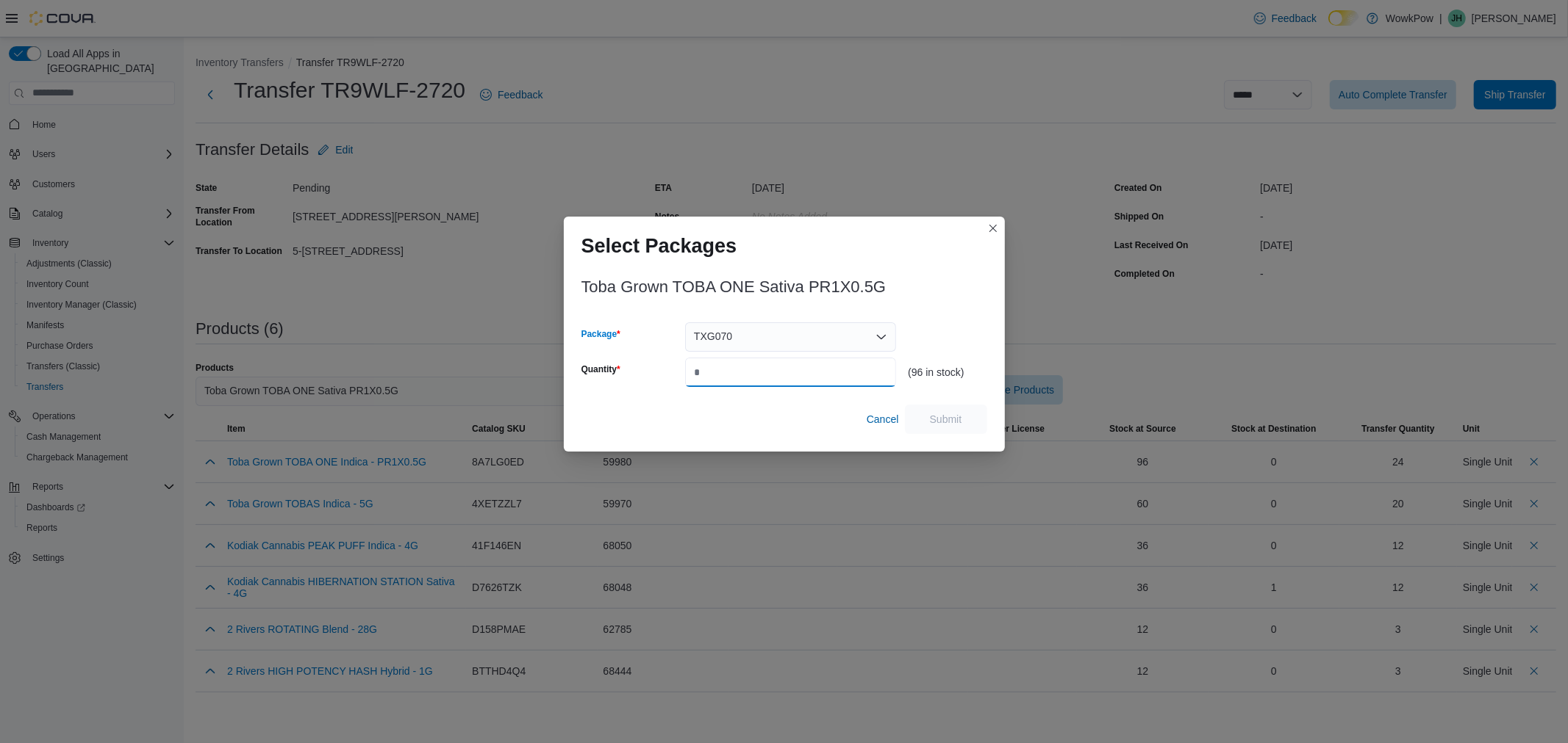
click at [785, 364] on input "Quantity" at bounding box center [790, 372] width 211 height 29
type input "**"
click at [946, 421] on span "Submit" at bounding box center [946, 418] width 33 height 15
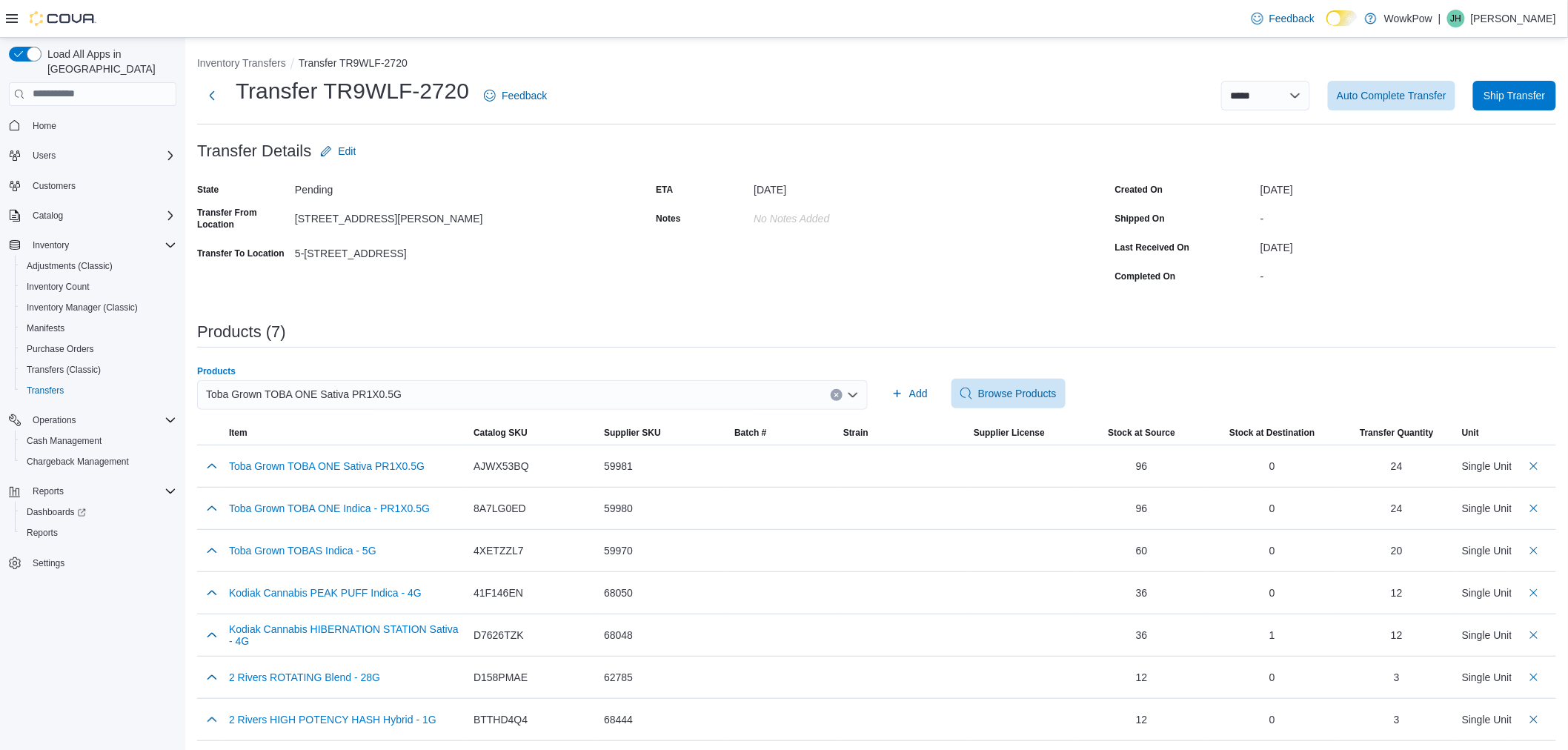
click at [501, 397] on div "Toba Grown TOBA ONE Sativa PR1X0.5G" at bounding box center [532, 395] width 670 height 29
type input "*****"
click at [478, 447] on span "Toba Grown TOBIES Indica - PR5X0.5G" at bounding box center [544, 441] width 642 height 15
click at [914, 389] on span "Add" at bounding box center [909, 393] width 37 height 29
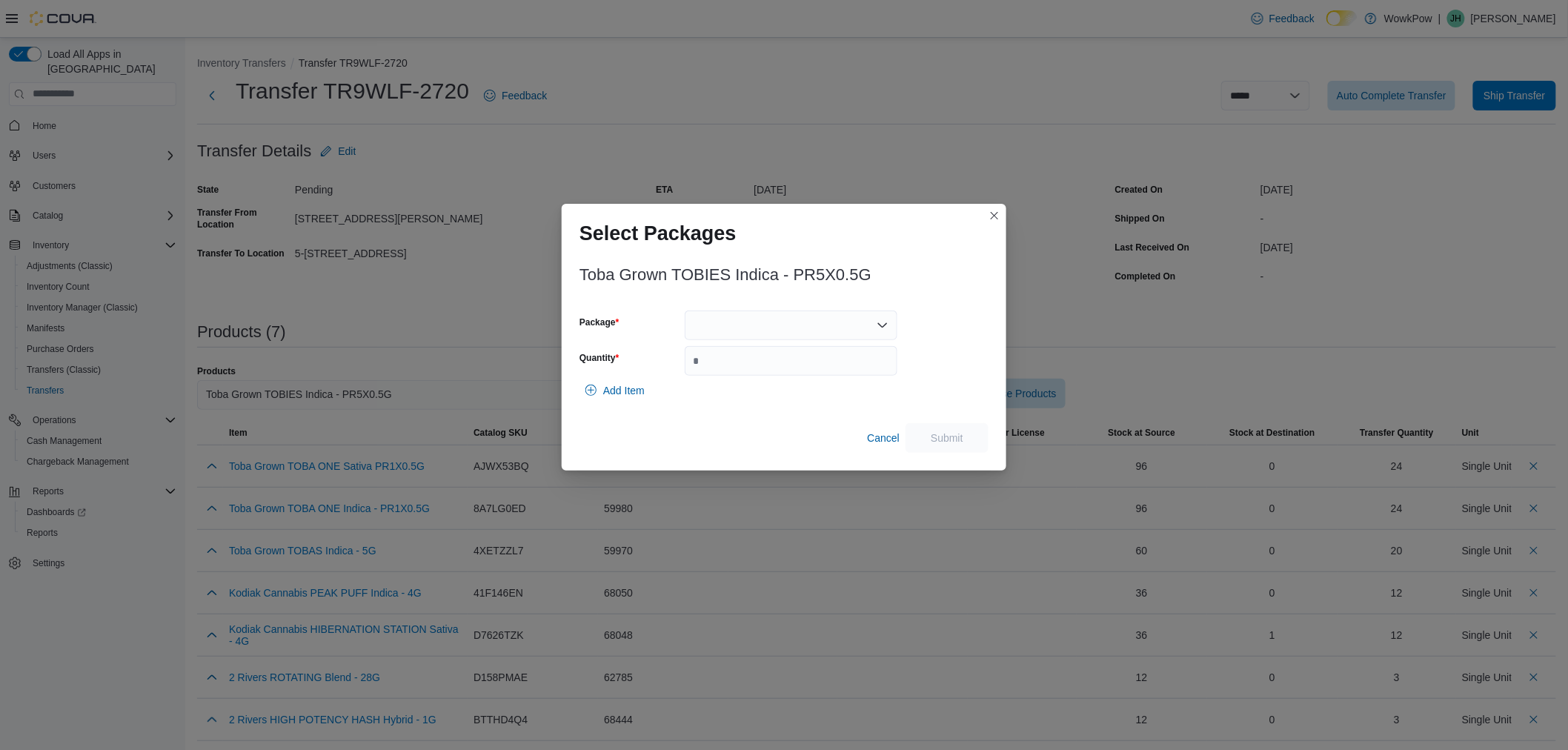
click at [710, 329] on div at bounding box center [791, 325] width 213 height 29
click at [713, 365] on span "TXG054" at bounding box center [800, 372] width 177 height 15
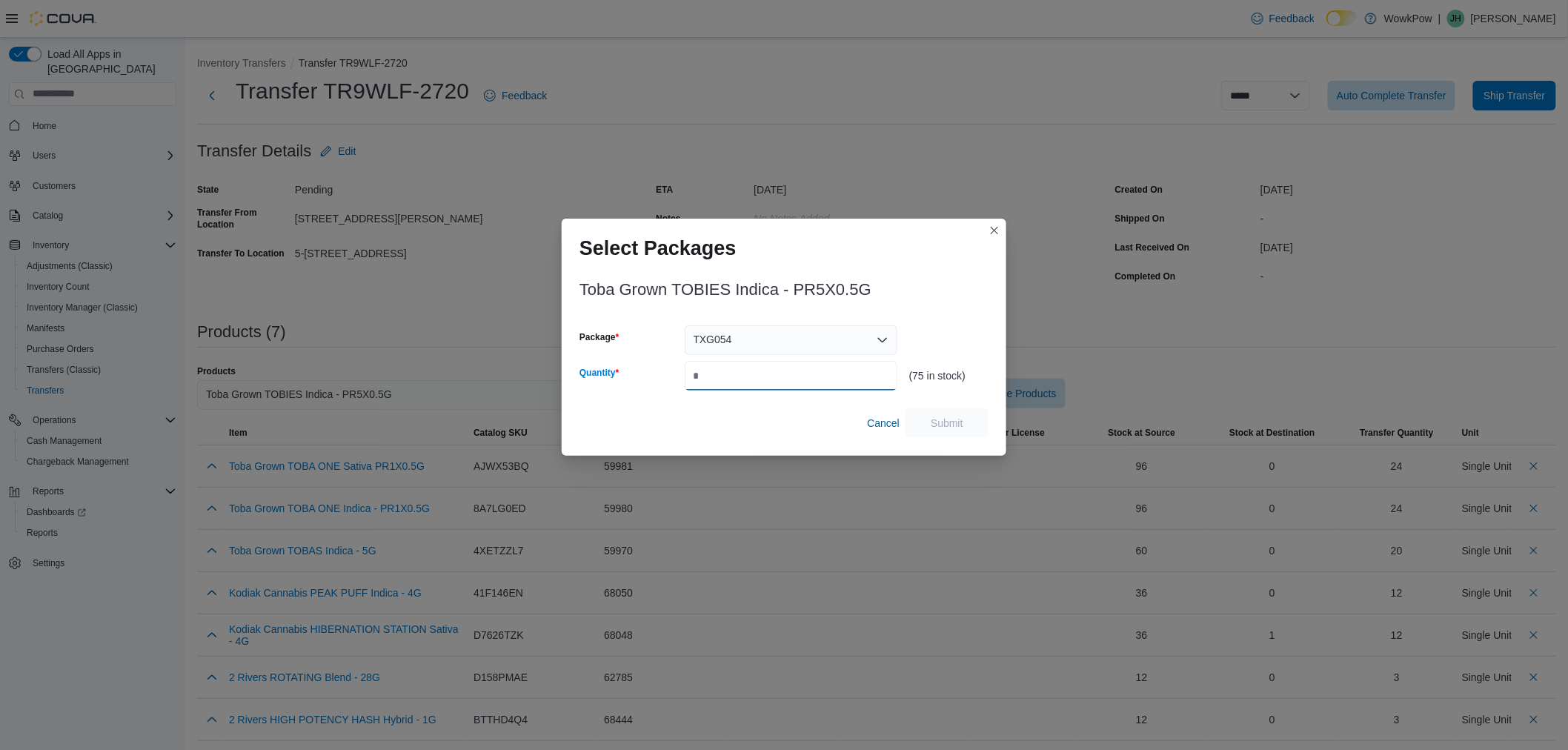
click at [713, 368] on input "Quantity" at bounding box center [791, 375] width 213 height 29
type input "**"
click at [975, 412] on span "Submit" at bounding box center [946, 422] width 65 height 29
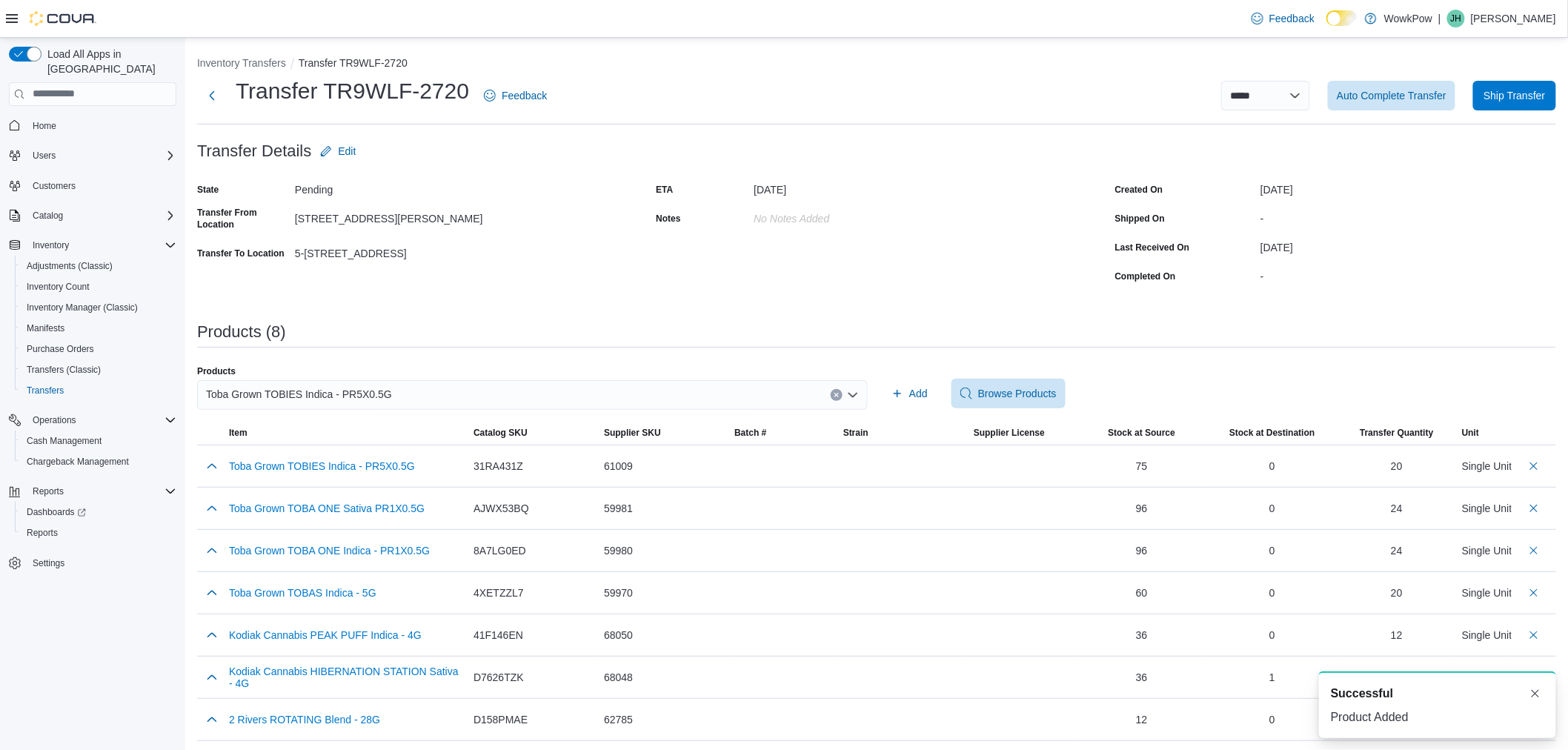
click at [657, 397] on div "Toba Grown TOBIES Indica - PR5X0.5G" at bounding box center [532, 395] width 670 height 29
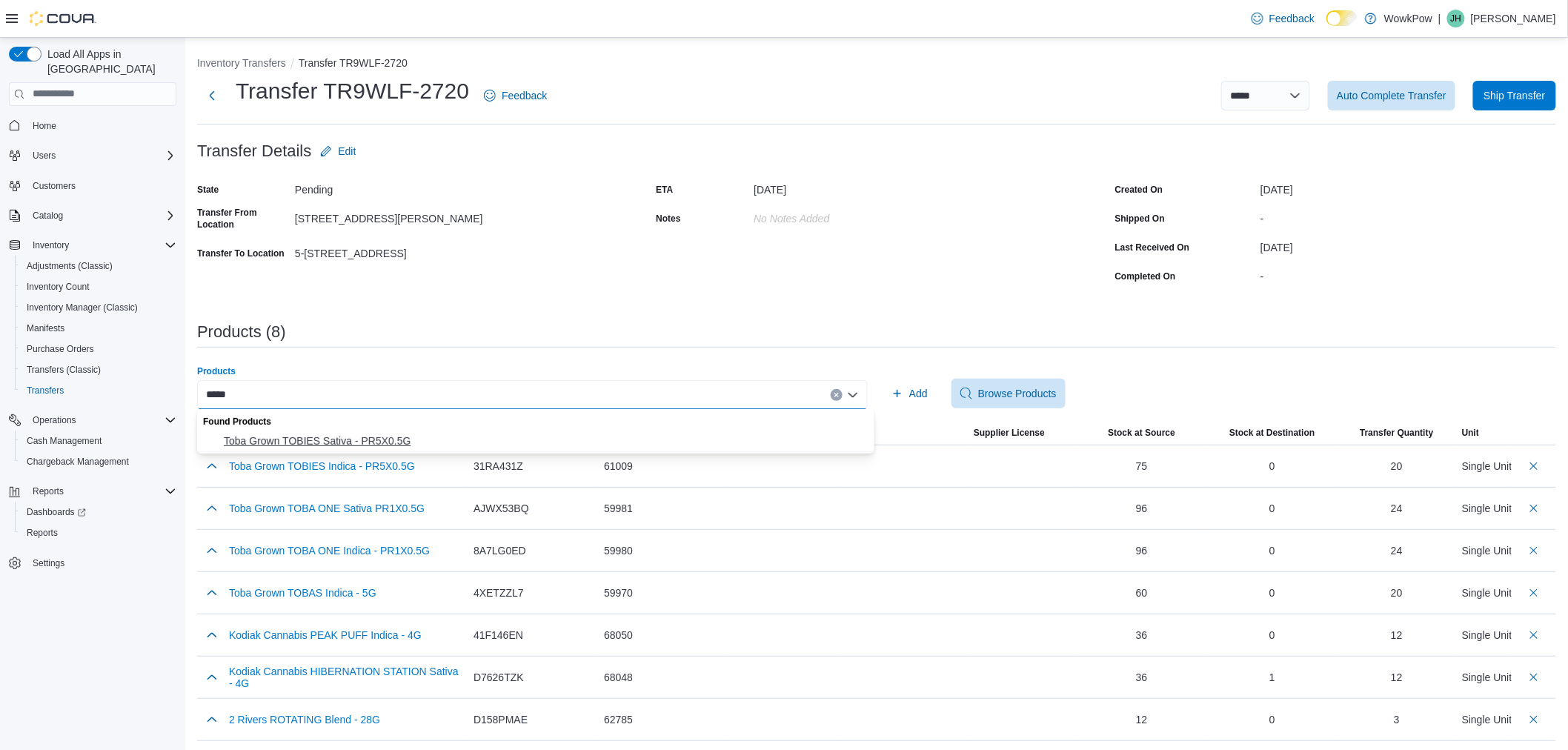
type input "*****"
click at [532, 438] on span "Toba Grown TOBIES Sativa - PR5X0.5G" at bounding box center [544, 441] width 642 height 15
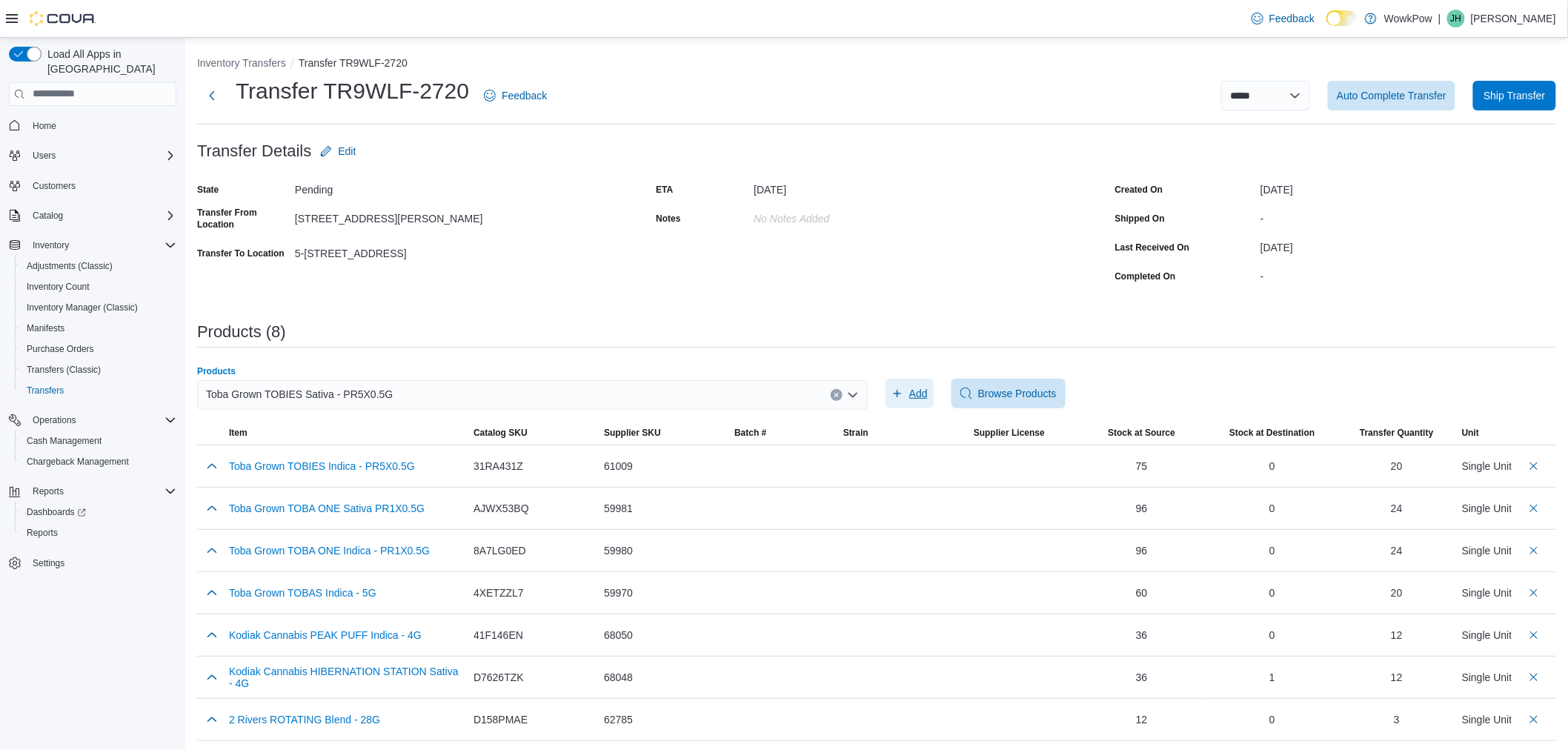
click at [905, 387] on span "Add" at bounding box center [909, 393] width 37 height 29
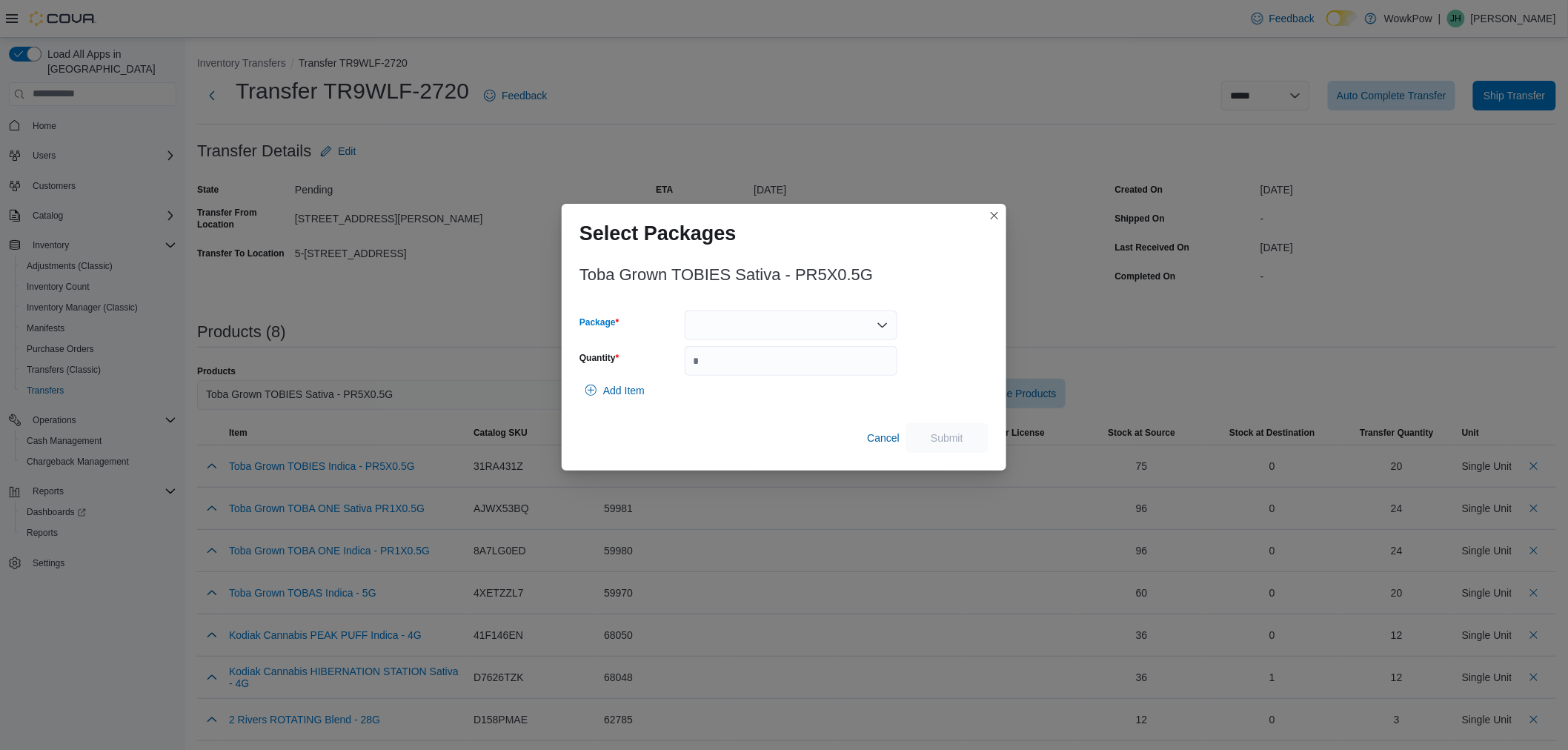
click at [800, 326] on div at bounding box center [791, 325] width 213 height 29
click at [771, 368] on span "TOBA259" at bounding box center [800, 372] width 177 height 15
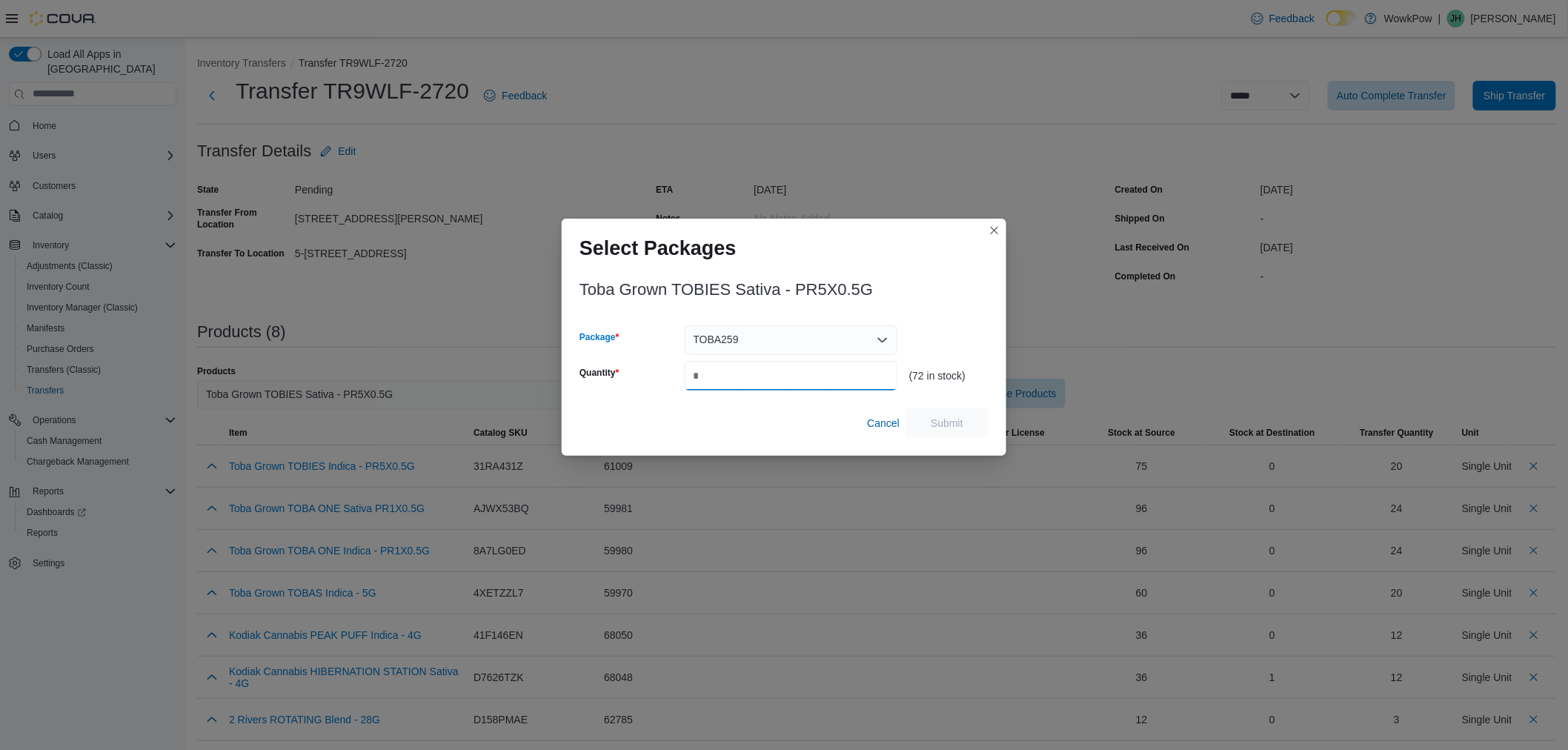
click at [759, 379] on input "Quantity" at bounding box center [791, 375] width 213 height 29
type input "**"
click at [952, 420] on span "Submit" at bounding box center [947, 422] width 33 height 15
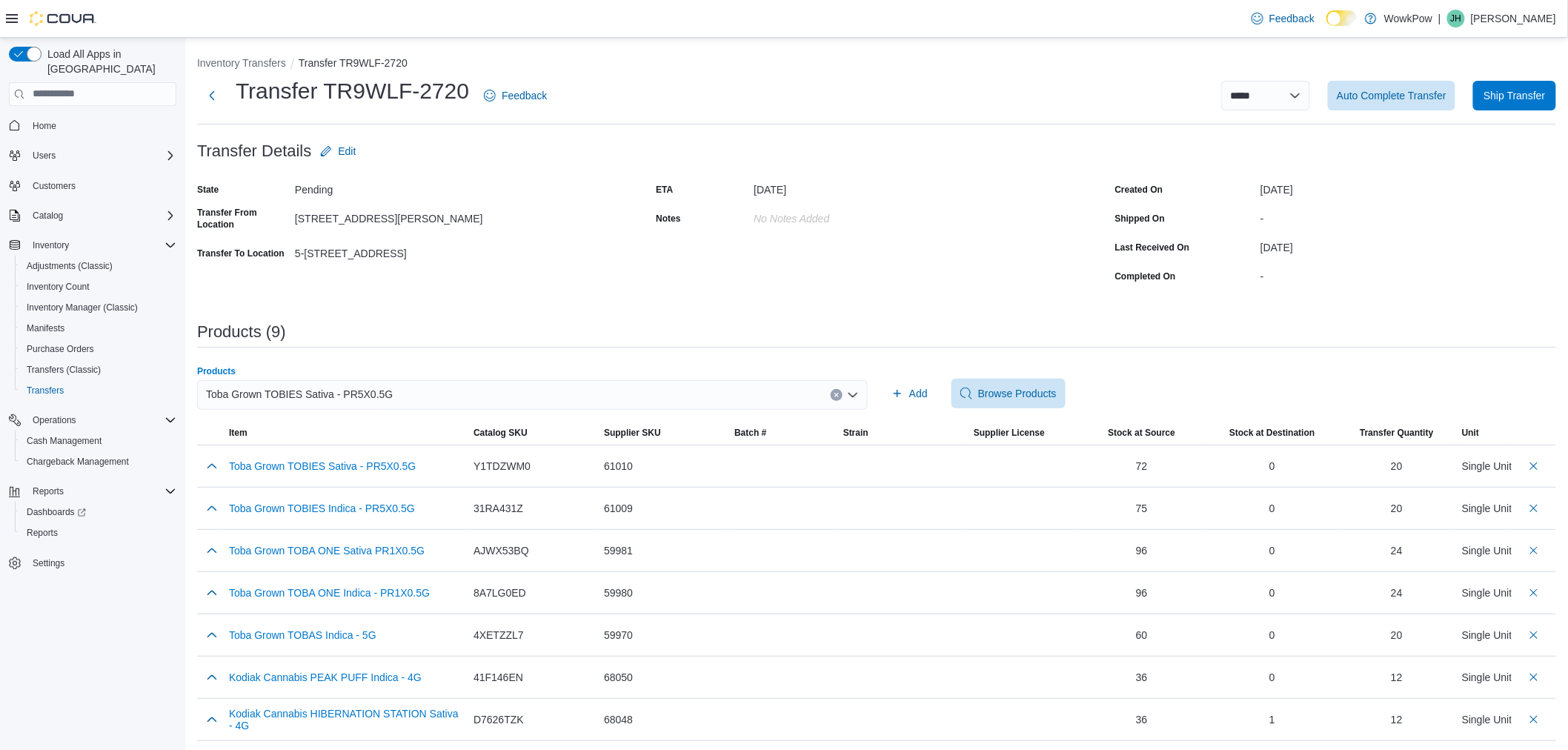
click at [728, 394] on div "Toba Grown TOBIES Sativa - PR5X0.5G" at bounding box center [532, 395] width 670 height 29
type input "*****"
click at [613, 431] on button "Toba Grown TOBIES Indica - PR10X0.5G" at bounding box center [535, 442] width 678 height 21
click at [896, 387] on button "Add" at bounding box center [910, 393] width 48 height 29
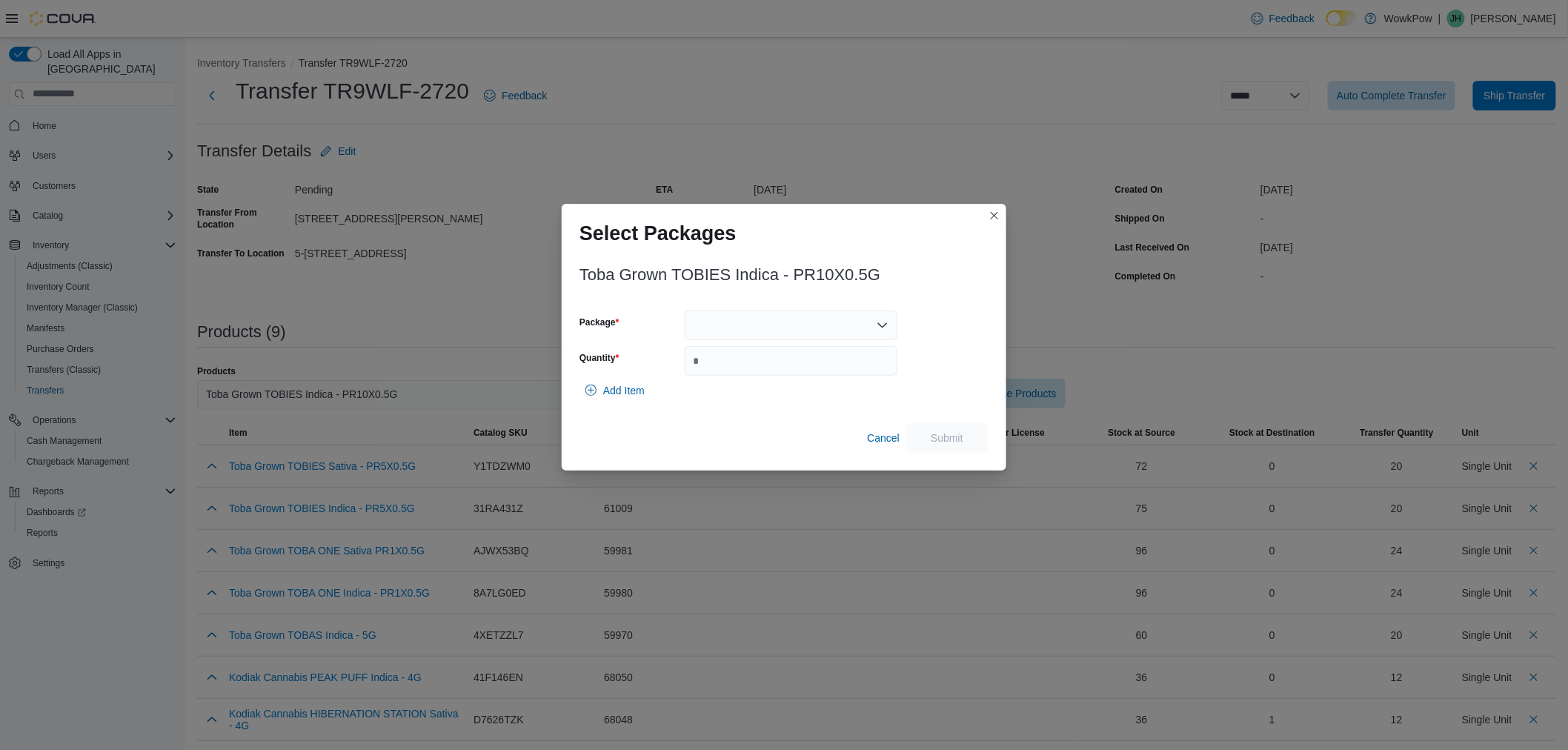
click at [776, 338] on div at bounding box center [791, 325] width 213 height 29
click at [771, 368] on span "TXG060" at bounding box center [800, 372] width 177 height 15
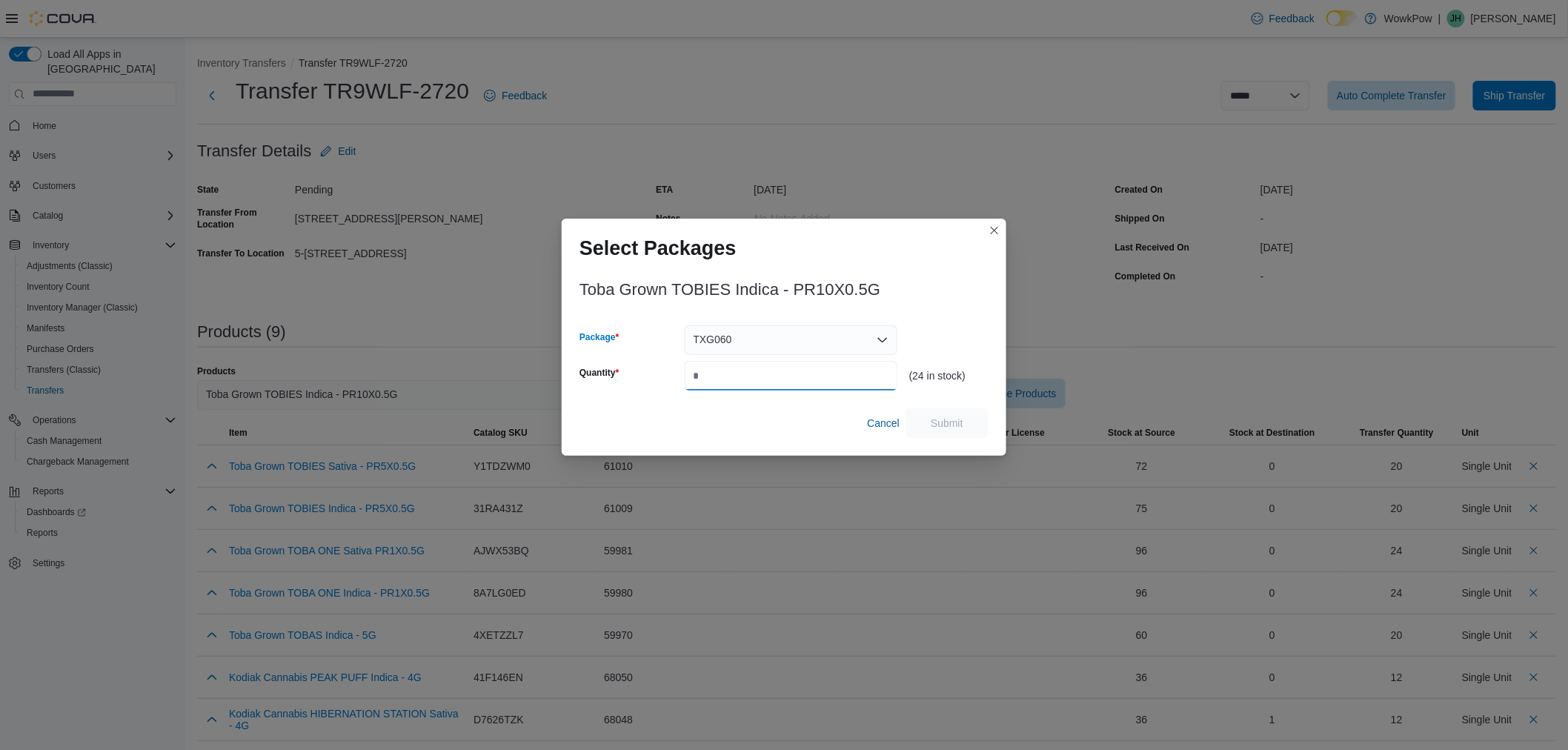
click at [771, 368] on input "Quantity" at bounding box center [791, 375] width 213 height 29
type input "*"
click at [938, 418] on span "Submit" at bounding box center [947, 422] width 33 height 15
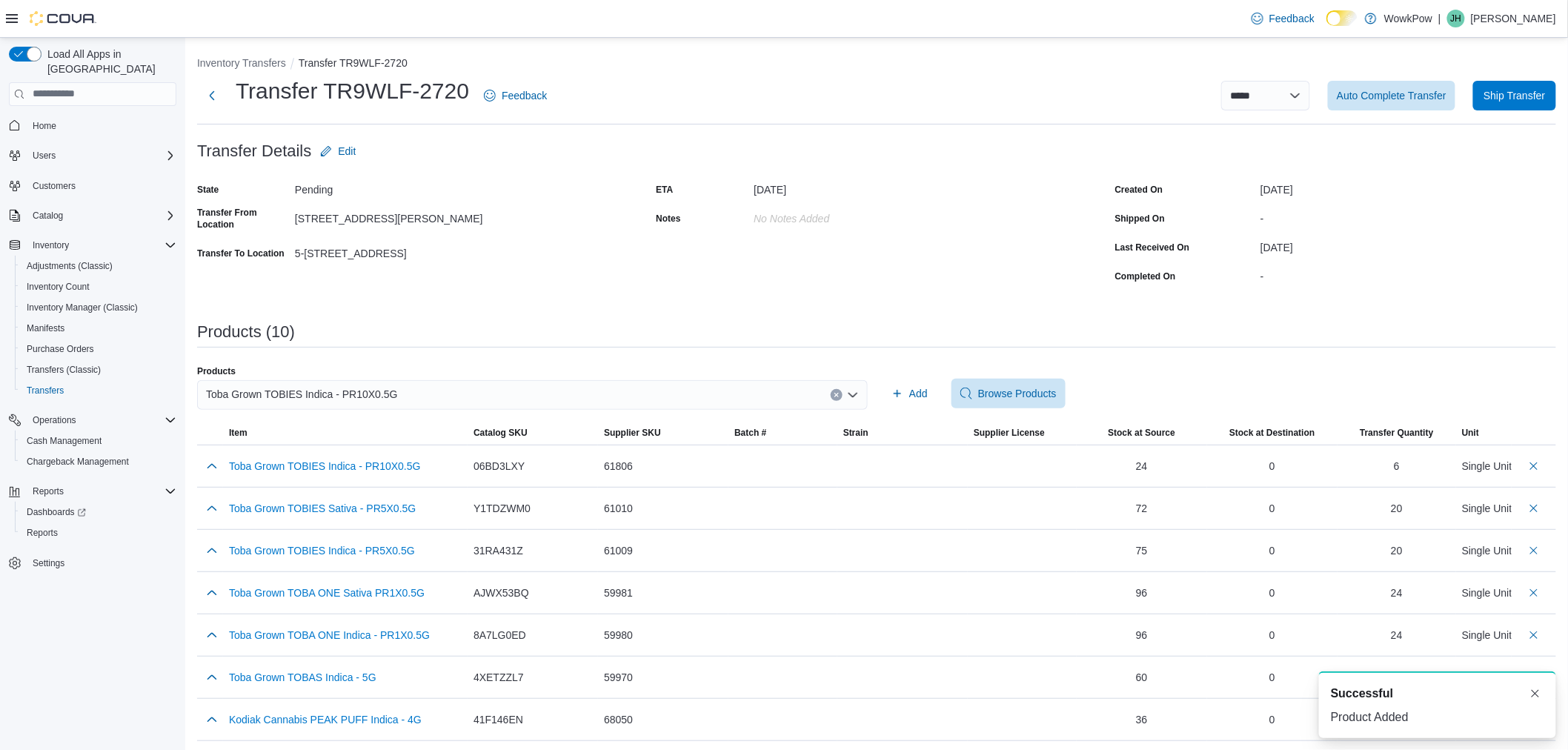
click at [455, 391] on div "Toba Grown TOBIES Indica - PR10X0.5G" at bounding box center [532, 395] width 670 height 29
type input "*****"
click at [463, 436] on span "Toba Grown TOBIES Hybrid - PR5X0.5G" at bounding box center [544, 441] width 642 height 15
click at [916, 390] on span "Add" at bounding box center [918, 394] width 19 height 15
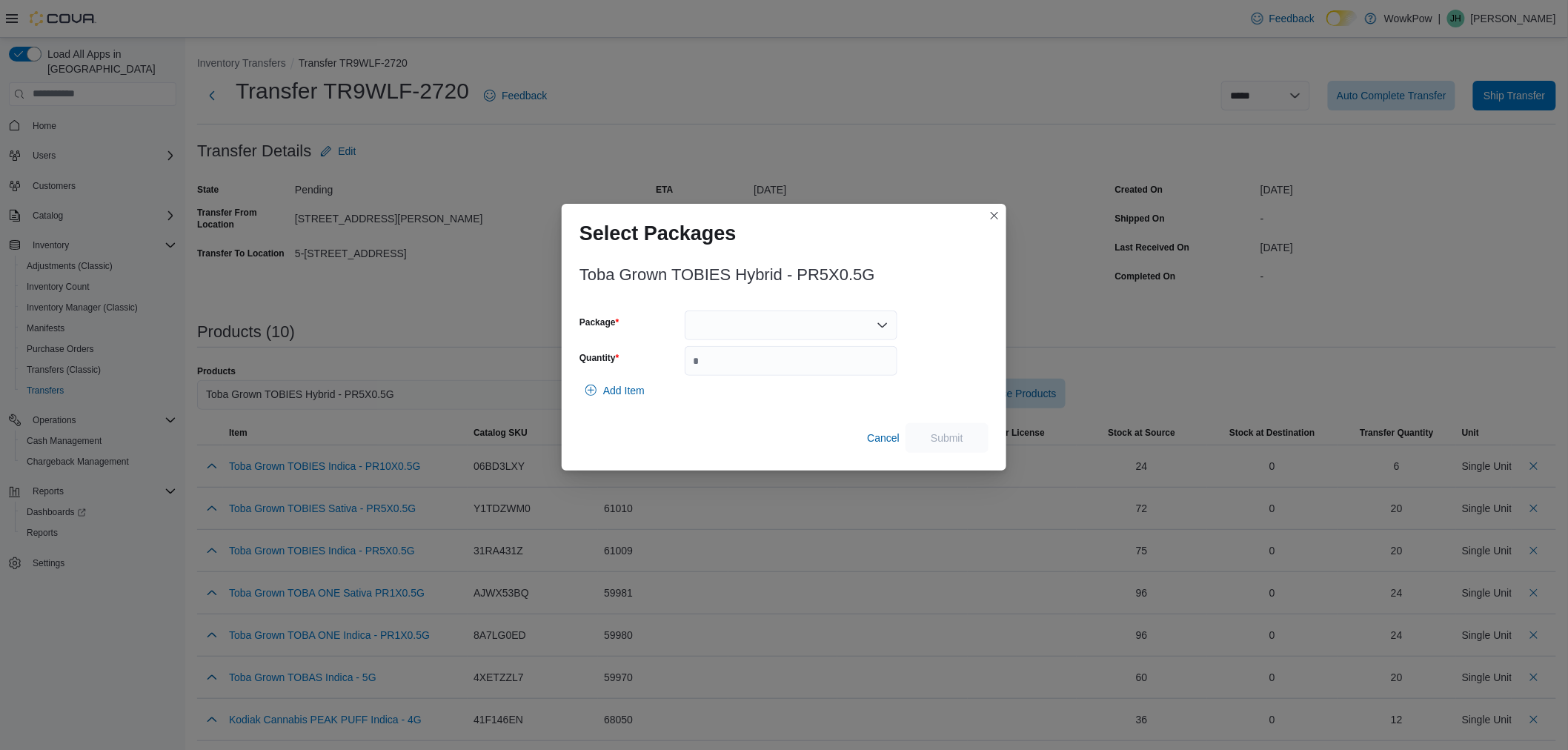
click at [734, 321] on div at bounding box center [791, 325] width 213 height 29
click at [732, 389] on span "TXG084" at bounding box center [800, 394] width 177 height 15
click at [732, 368] on input "Quantity" at bounding box center [791, 361] width 213 height 29
type input "**"
click at [934, 428] on span "Submit" at bounding box center [946, 436] width 65 height 29
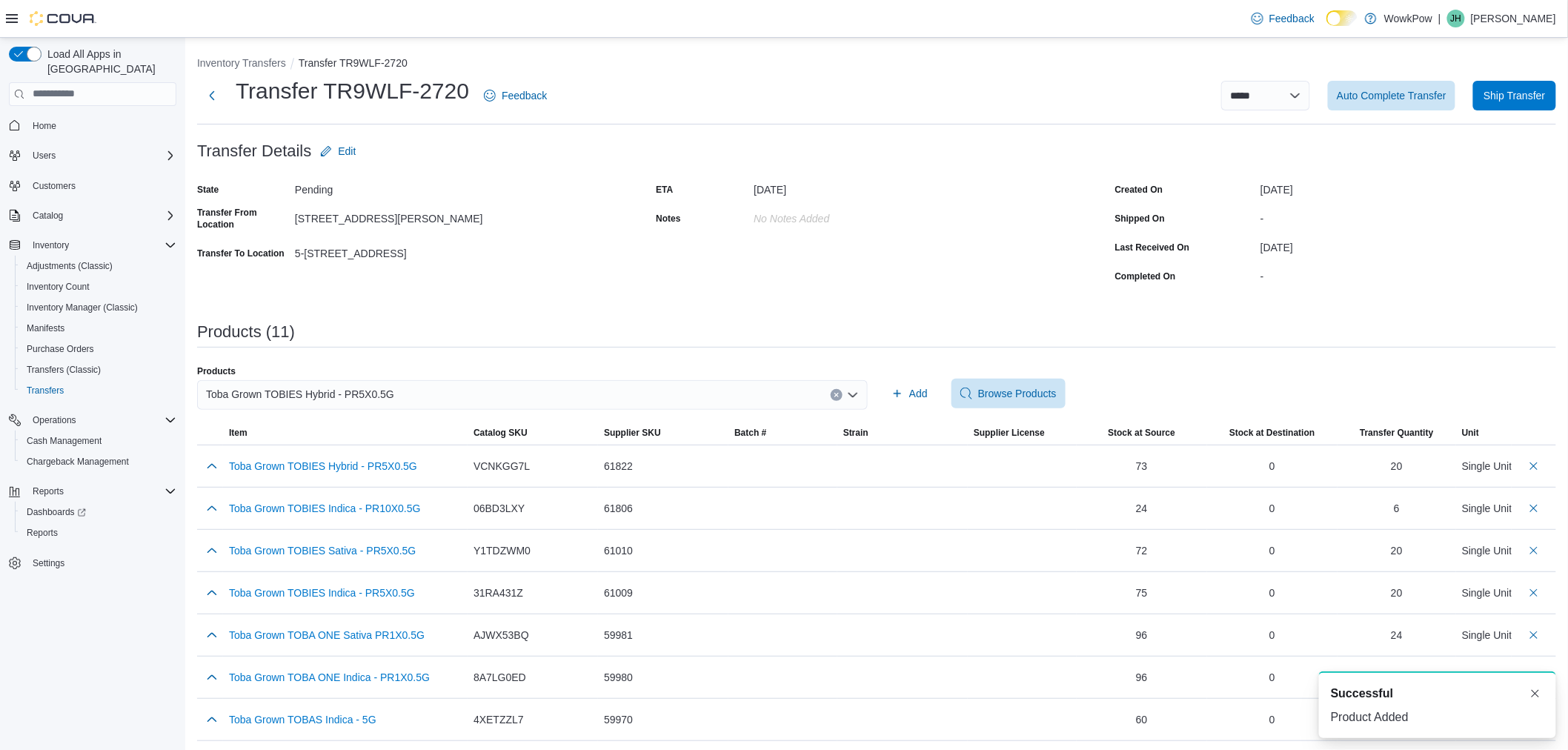
click at [477, 396] on div "Toba Grown TOBIES Hybrid - PR5X0.5G" at bounding box center [532, 395] width 670 height 29
type input "*****"
click at [453, 431] on button "Toba Grown TOBIES Sativa - PR10X0.5G" at bounding box center [535, 442] width 678 height 21
click at [913, 386] on span "Add" at bounding box center [909, 393] width 37 height 29
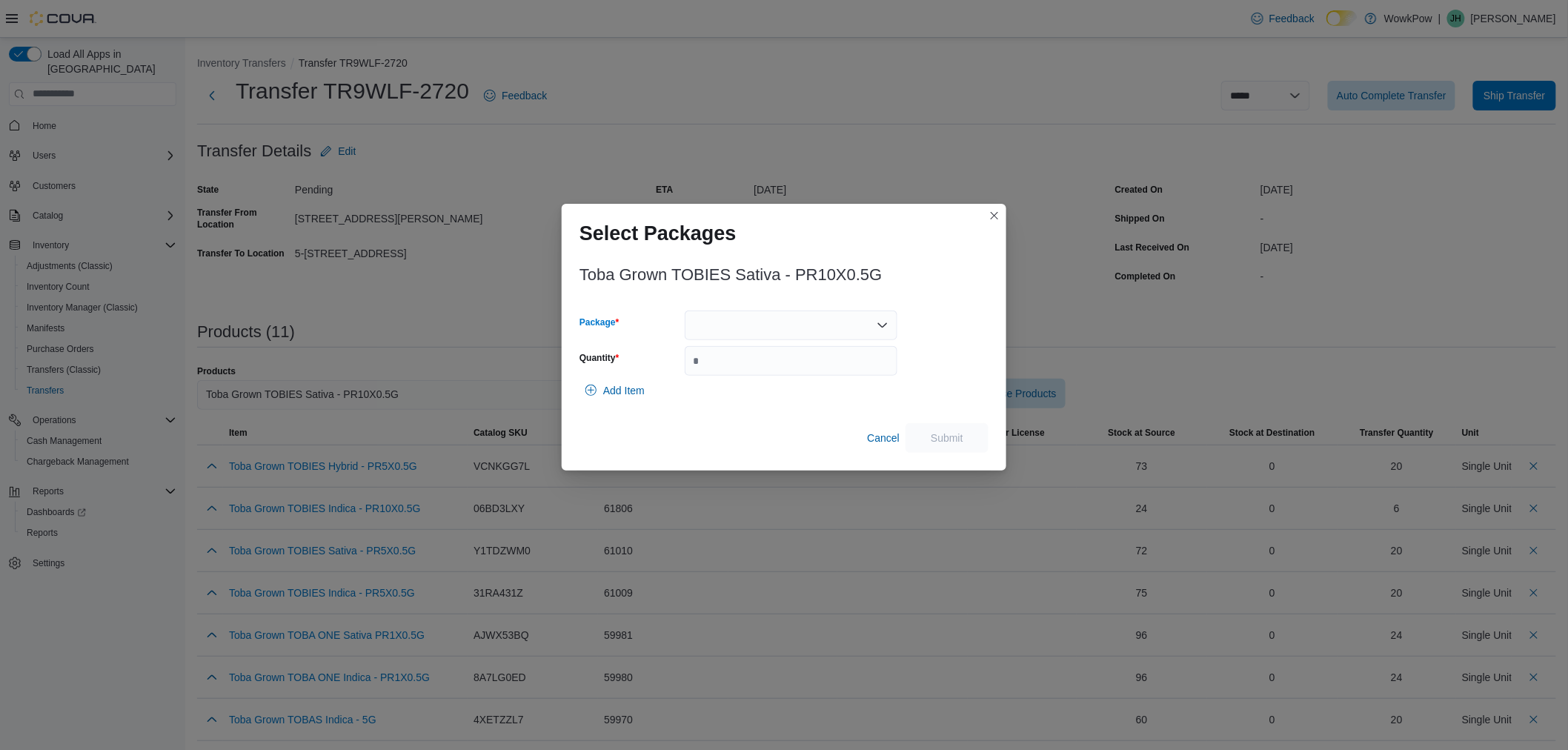
click at [828, 334] on div at bounding box center [791, 325] width 213 height 29
click at [803, 374] on span "TXG067" at bounding box center [800, 372] width 177 height 15
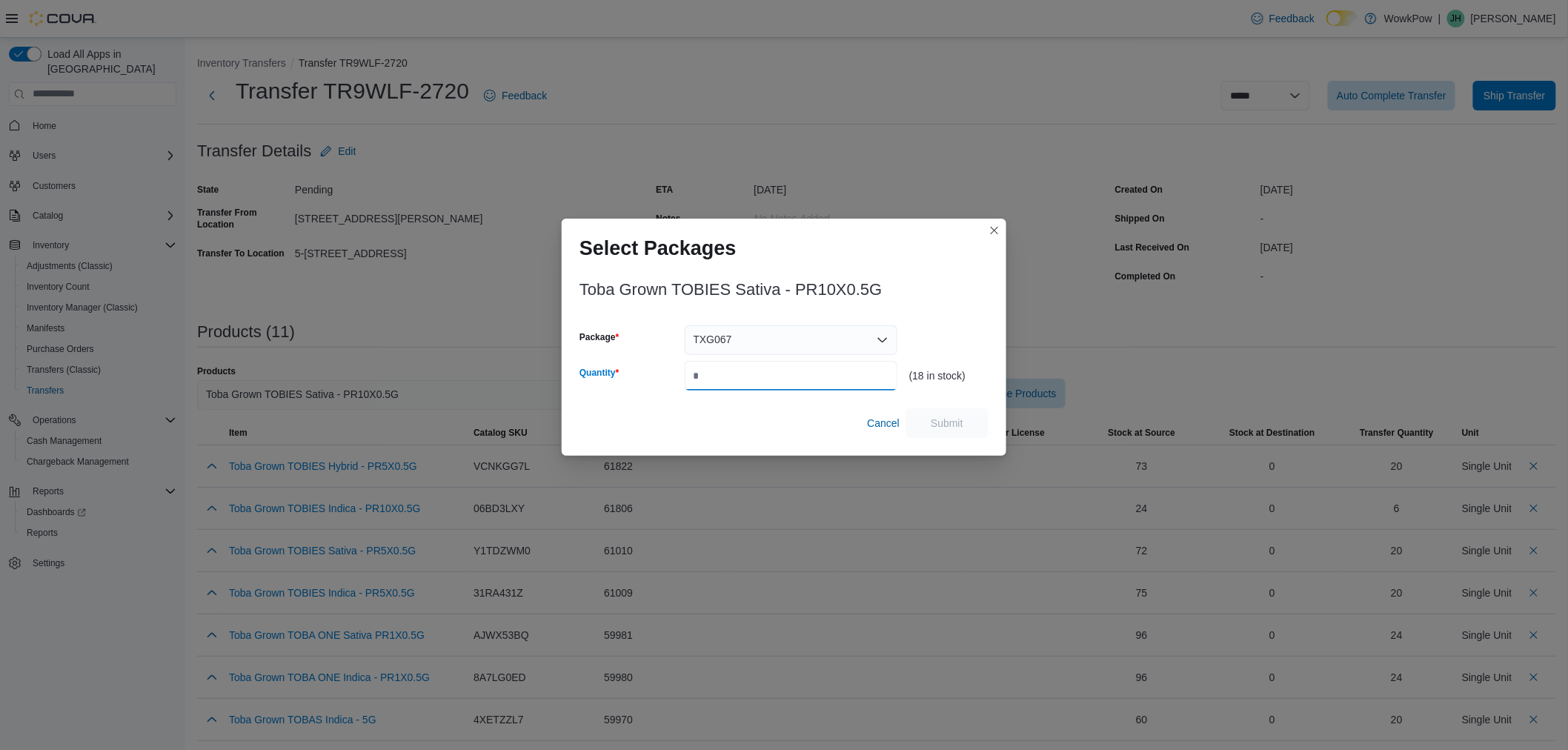
click at [803, 374] on input "Quantity" at bounding box center [791, 375] width 213 height 29
type input "*"
click at [955, 421] on span "Submit" at bounding box center [947, 422] width 33 height 15
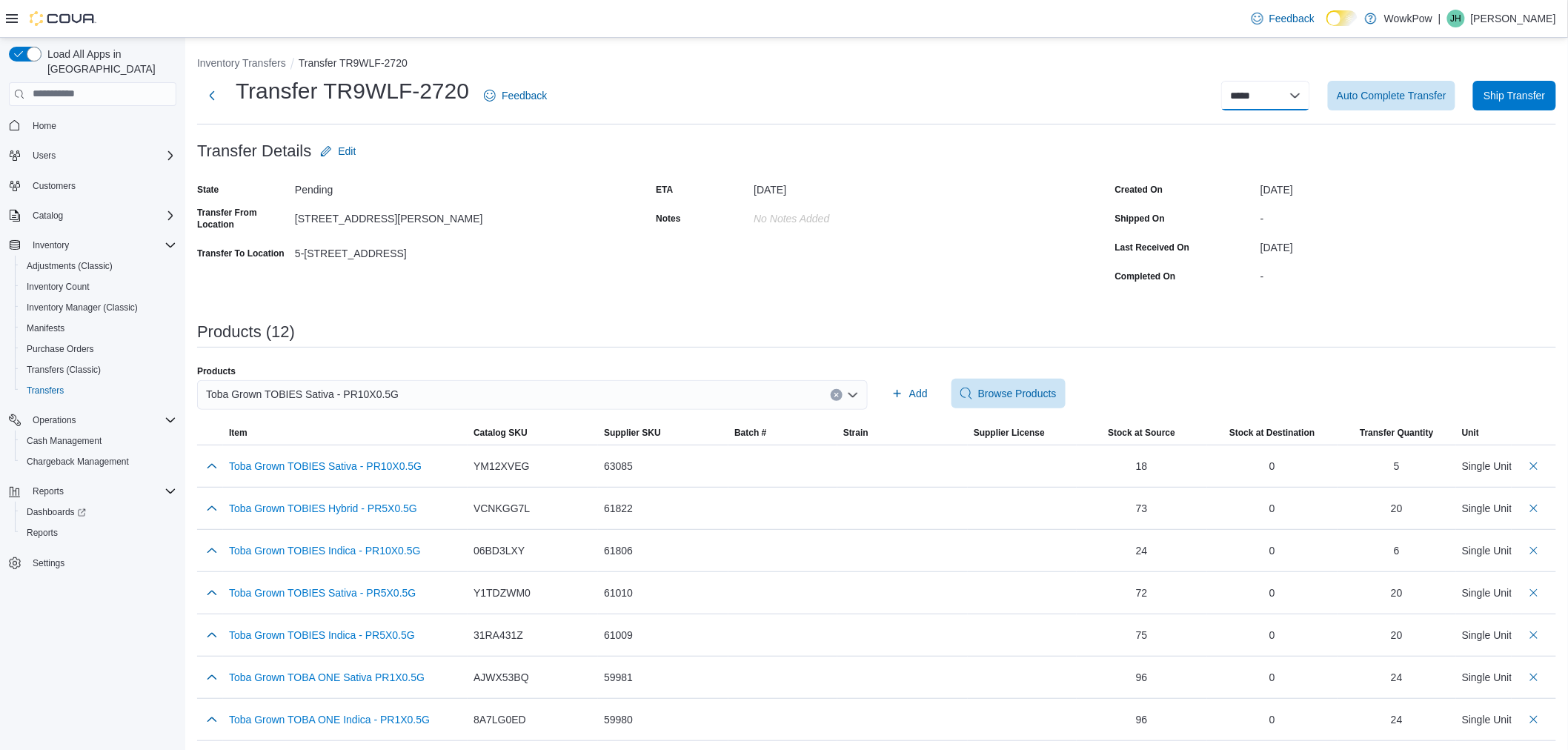
click at [1289, 94] on select "**********" at bounding box center [1266, 95] width 89 height 29
select select "**********"
click at [1234, 81] on select "**********" at bounding box center [1266, 95] width 89 height 29
click at [1303, 94] on select "**********" at bounding box center [1266, 95] width 89 height 29
select select "**********"
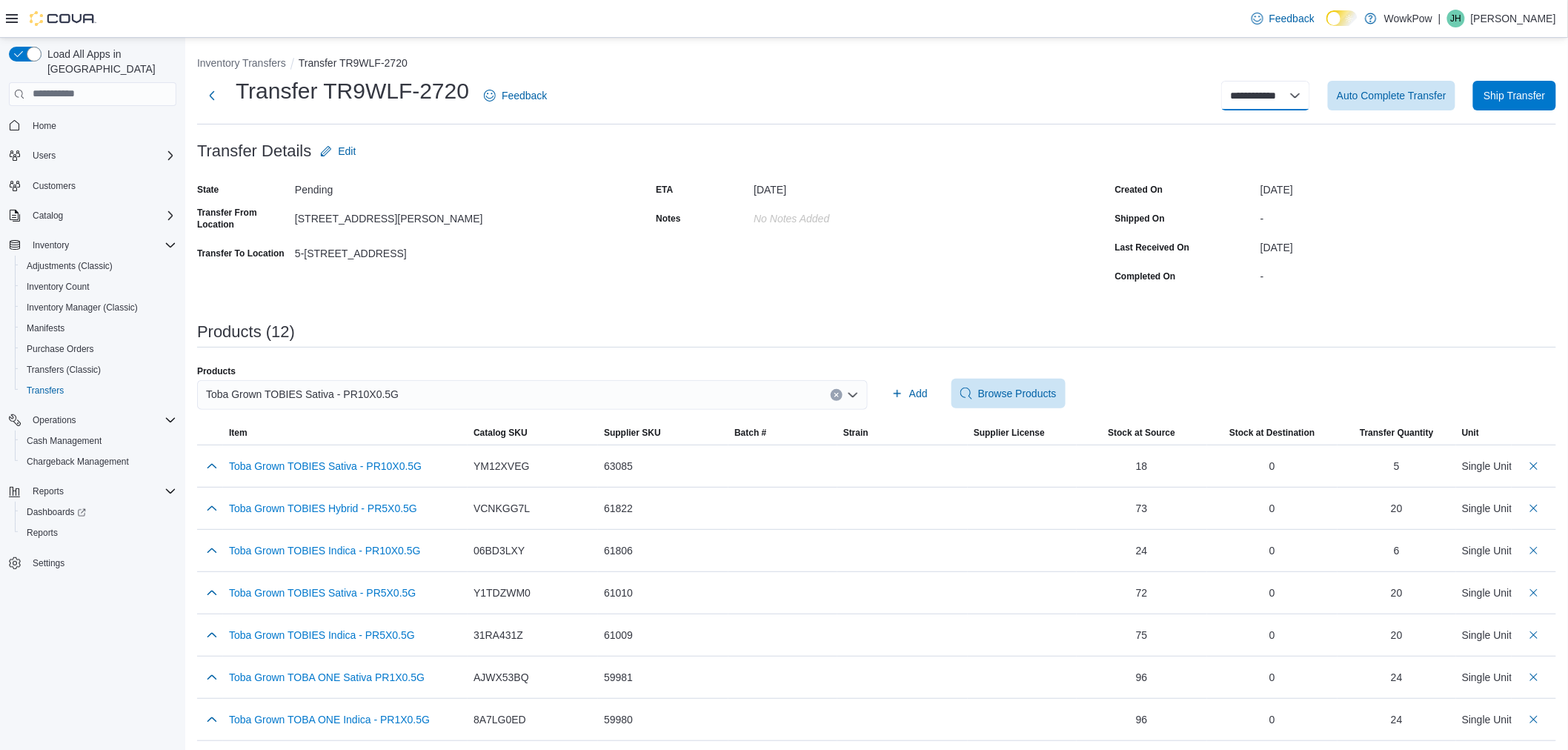
click at [1234, 81] on select "**********" at bounding box center [1266, 95] width 89 height 29
select select
click at [260, 57] on button "Inventory Transfers" at bounding box center [241, 62] width 89 height 12
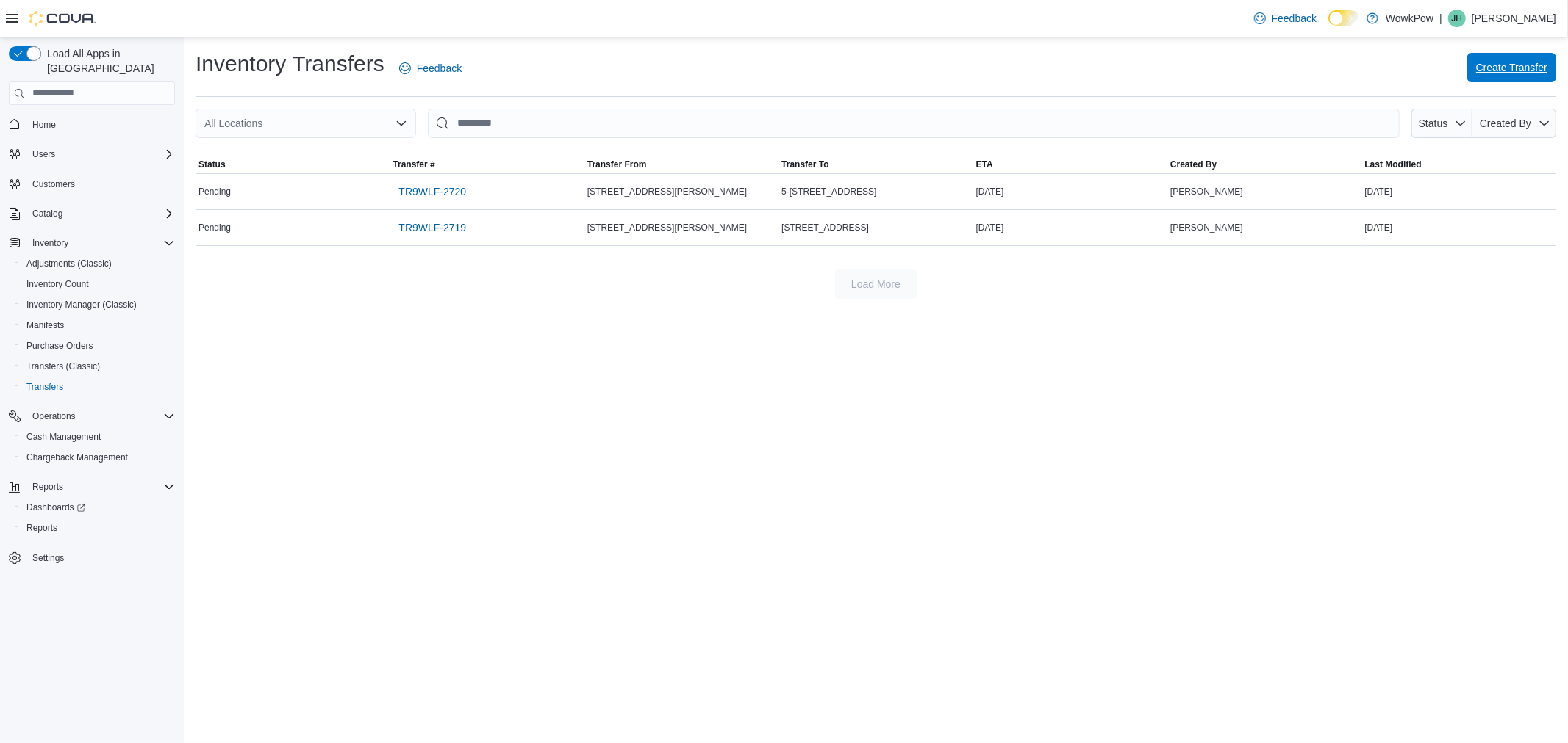
click at [1505, 72] on span "Create Transfer" at bounding box center [1511, 67] width 72 height 15
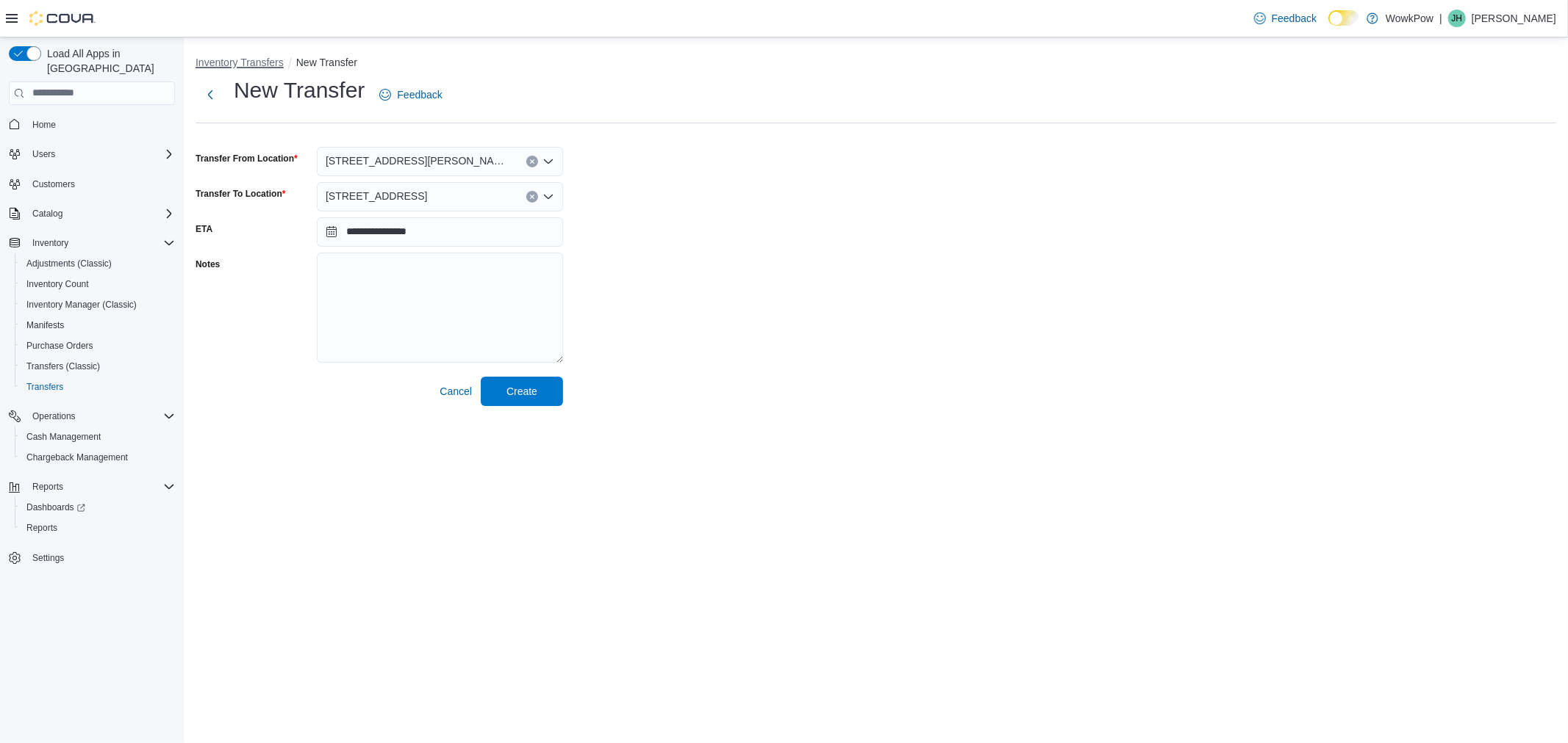
click at [234, 61] on button "Inventory Transfers" at bounding box center [239, 62] width 88 height 11
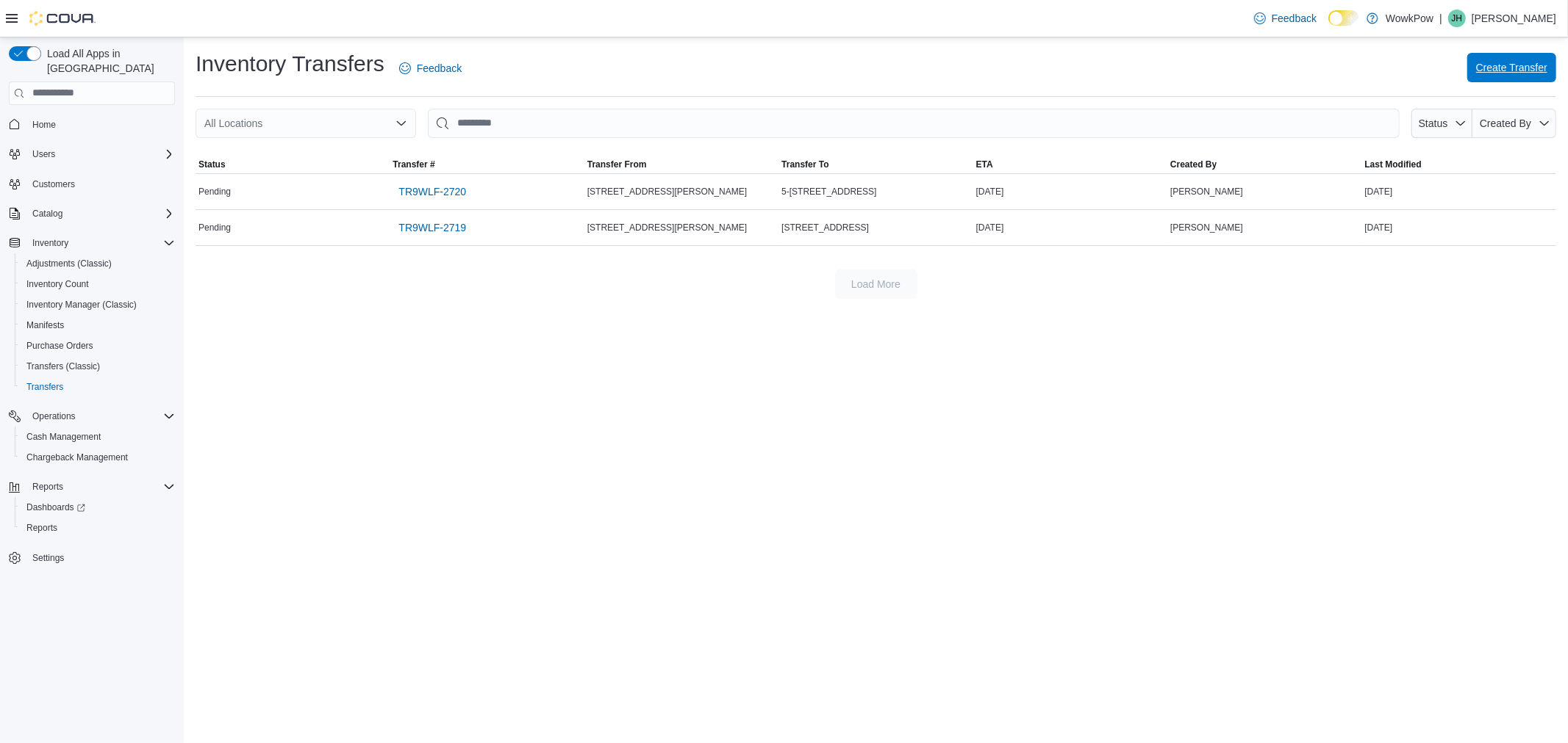
click at [1527, 71] on span "Create Transfer" at bounding box center [1511, 67] width 72 height 15
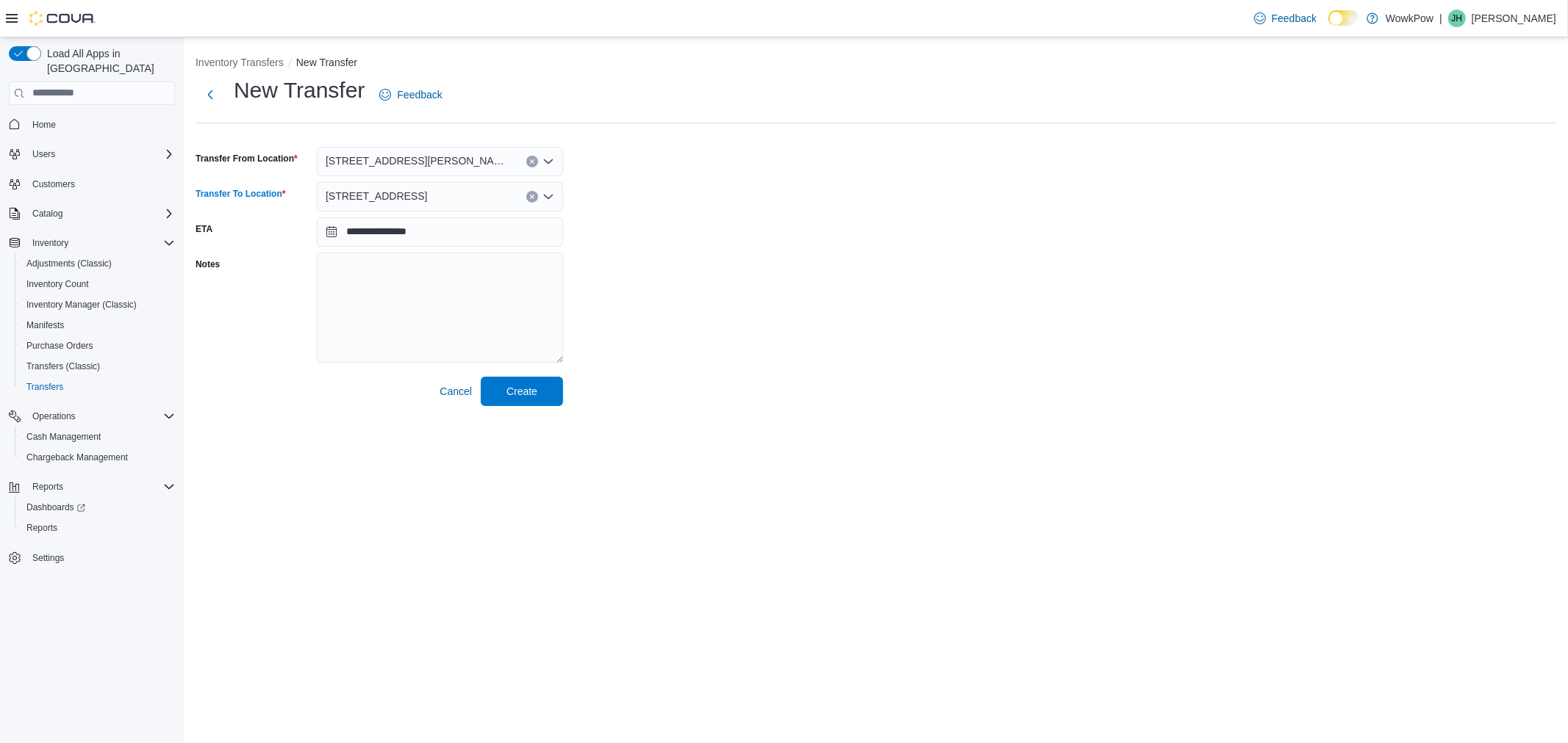
click at [490, 194] on div "17-1700 Corydon Avenue R3N 0K1" at bounding box center [440, 196] width 246 height 29
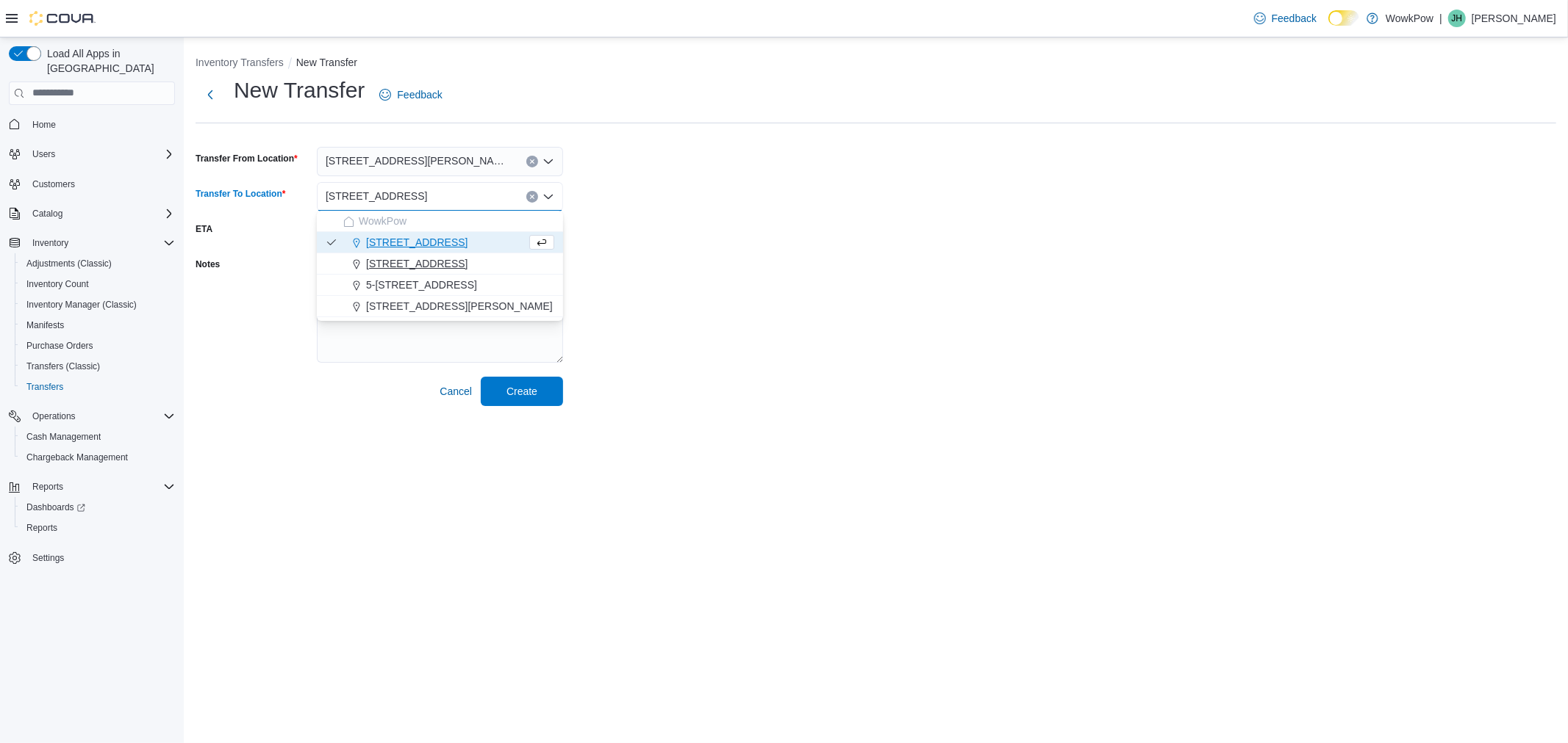
click at [419, 266] on span "4-185 Stadacona Street Winnipeg, MB, R2L 1R2" at bounding box center [417, 264] width 102 height 15
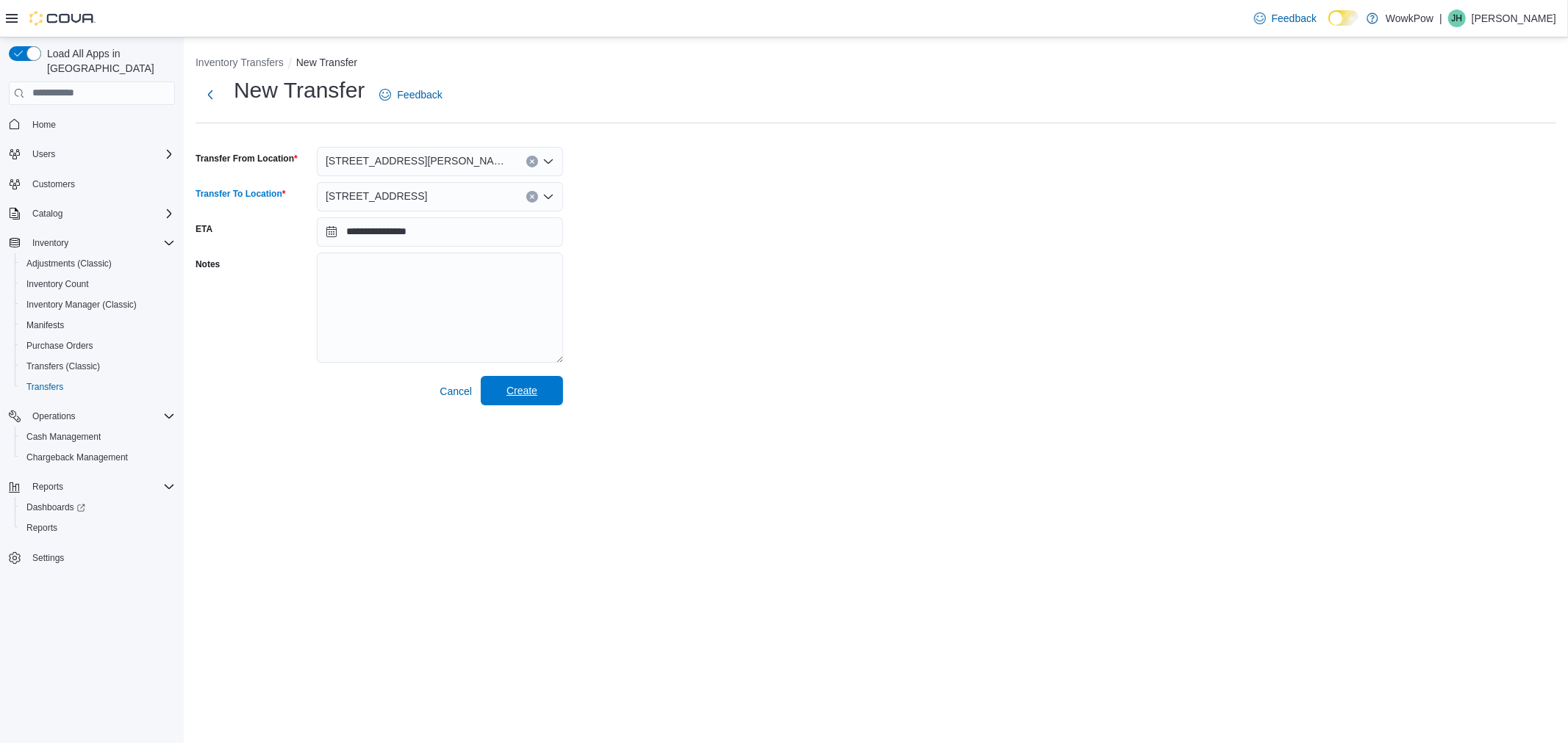
click at [523, 393] on span "Create" at bounding box center [522, 391] width 31 height 15
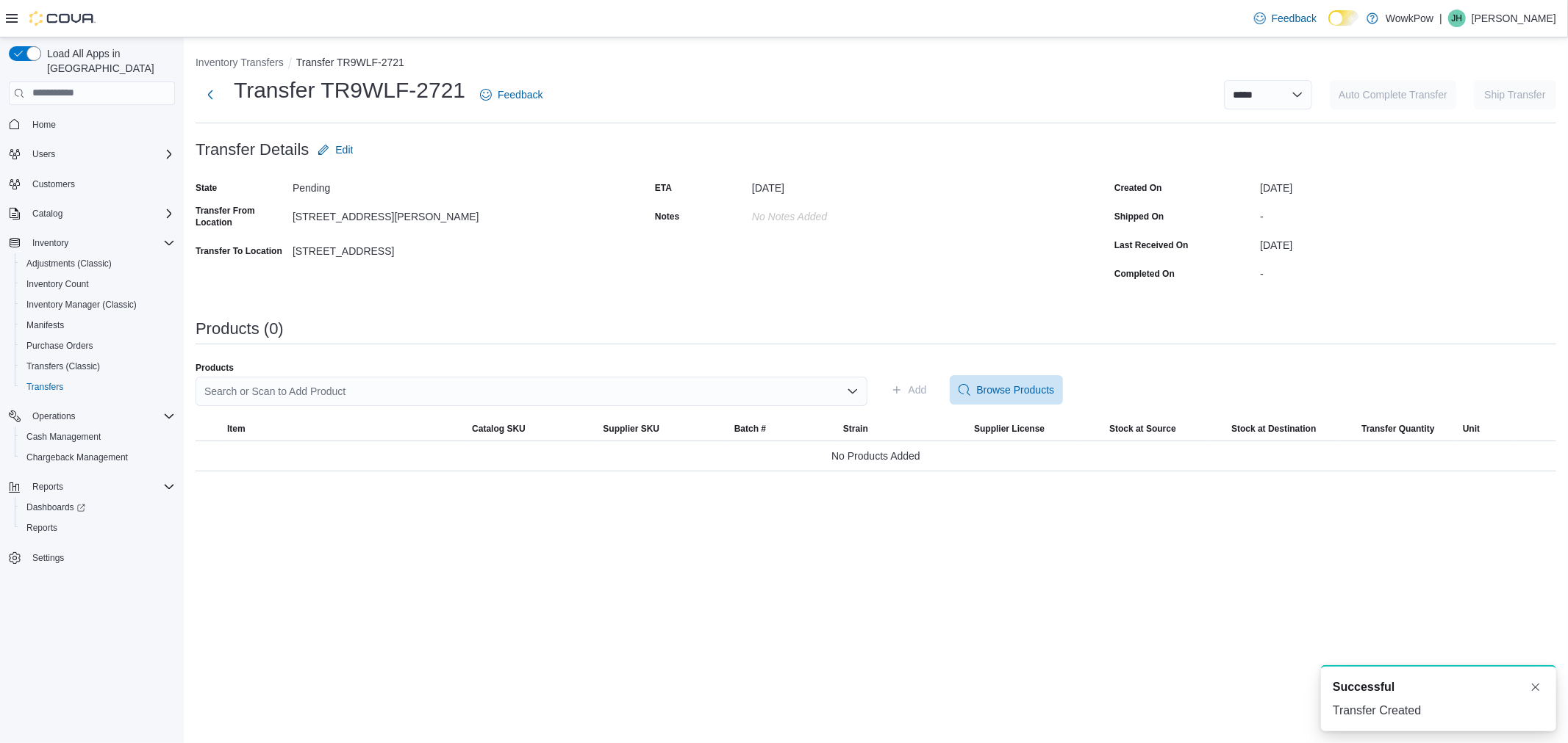
click at [487, 387] on div "Search or Scan to Add Product" at bounding box center [531, 391] width 672 height 29
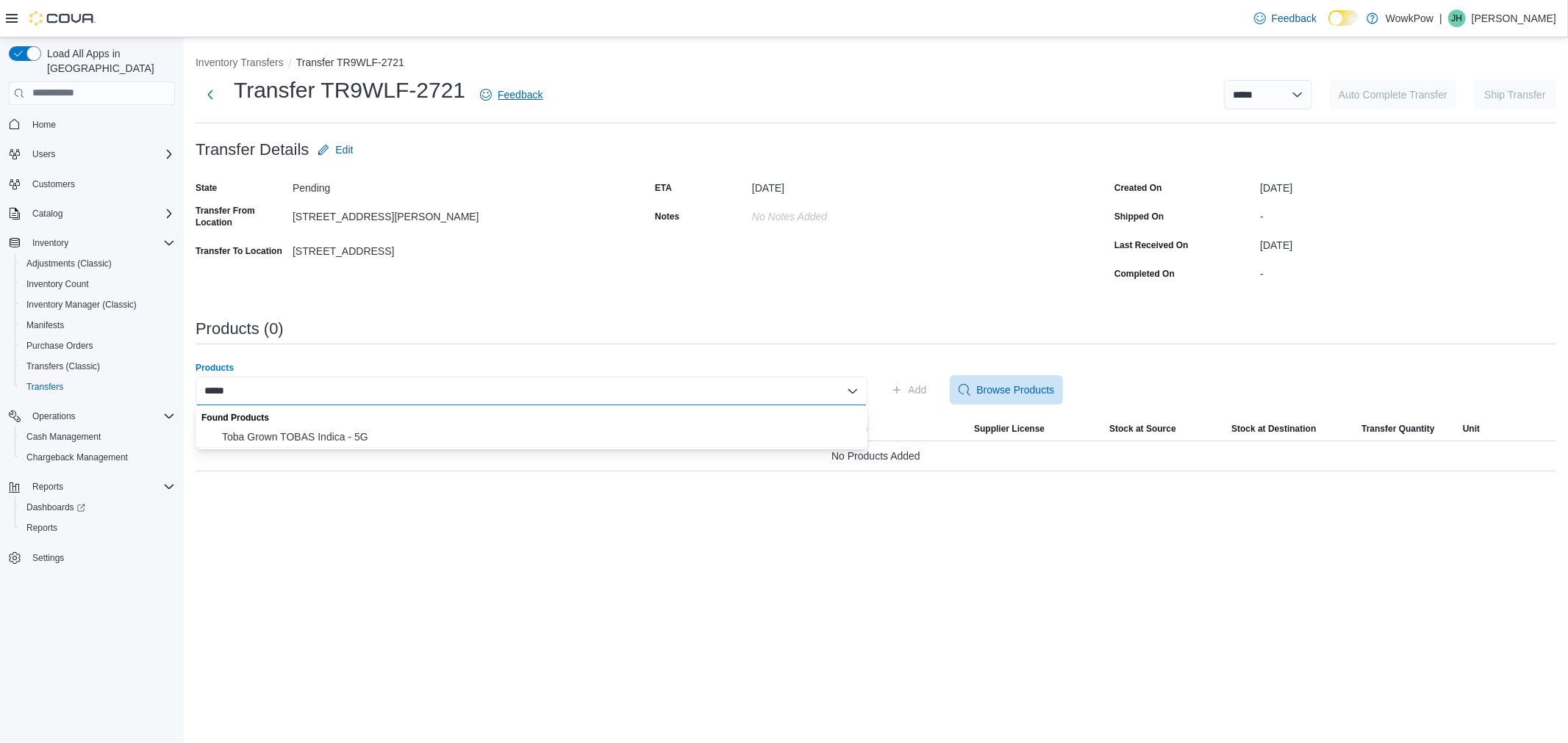
type input "*****"
click at [347, 427] on button "Toba Grown TOBAS Indica - 5G" at bounding box center [531, 438] width 672 height 21
click at [920, 388] on span "Add" at bounding box center [917, 390] width 19 height 15
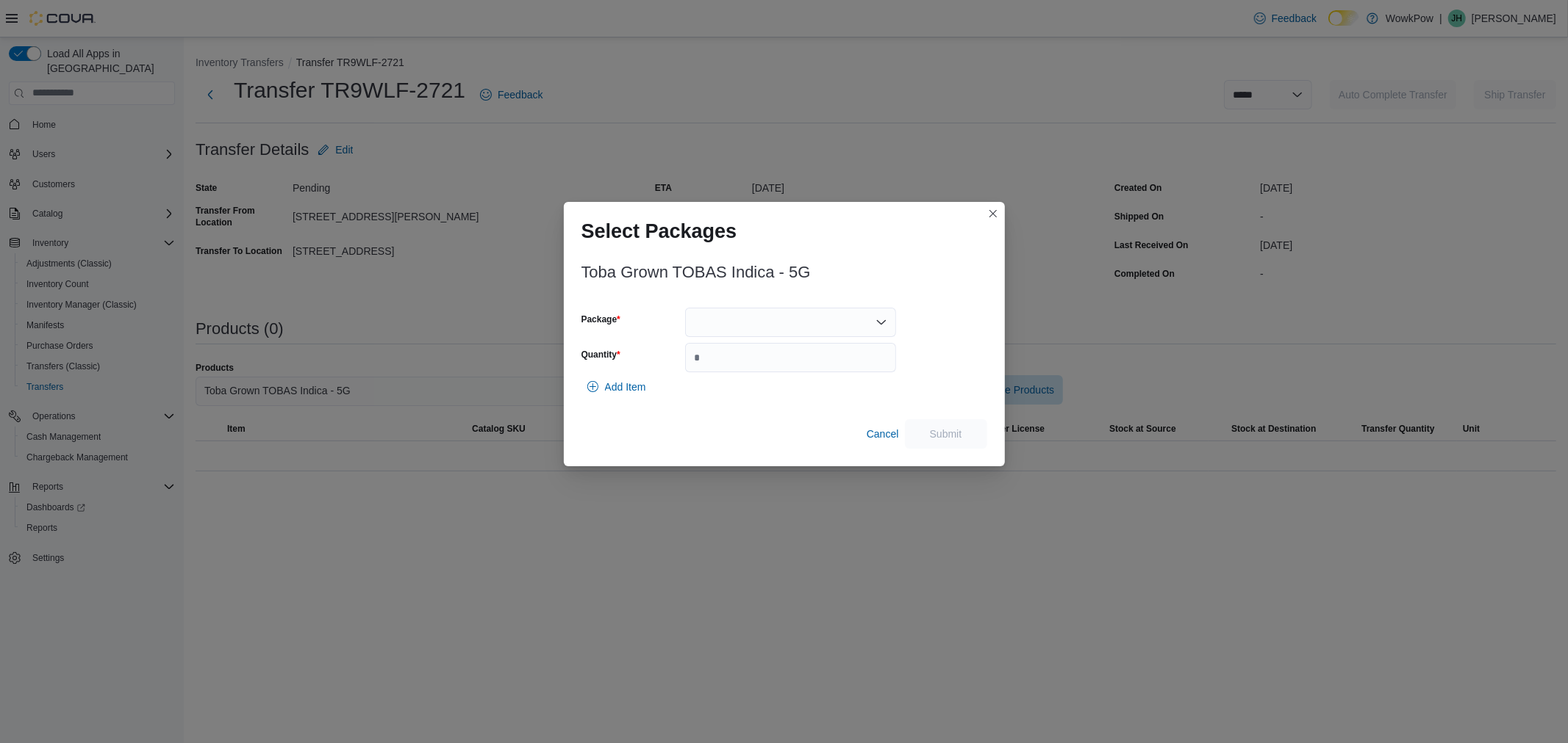
click at [788, 317] on div at bounding box center [790, 322] width 211 height 29
click at [776, 362] on span "TOBA357" at bounding box center [799, 369] width 176 height 15
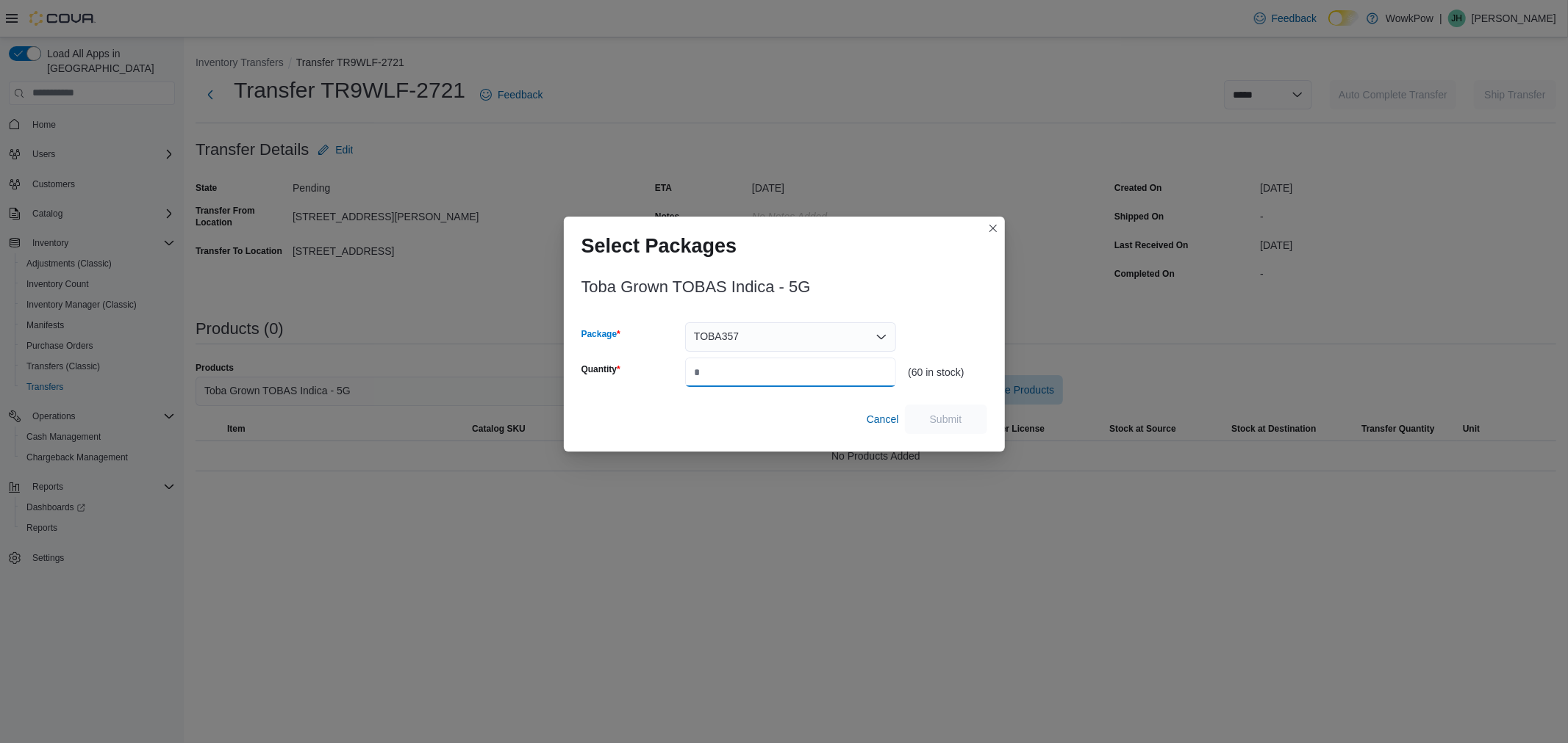
click at [774, 364] on input "Quantity" at bounding box center [790, 372] width 211 height 29
type input "**"
click at [946, 421] on span "Submit" at bounding box center [946, 418] width 33 height 15
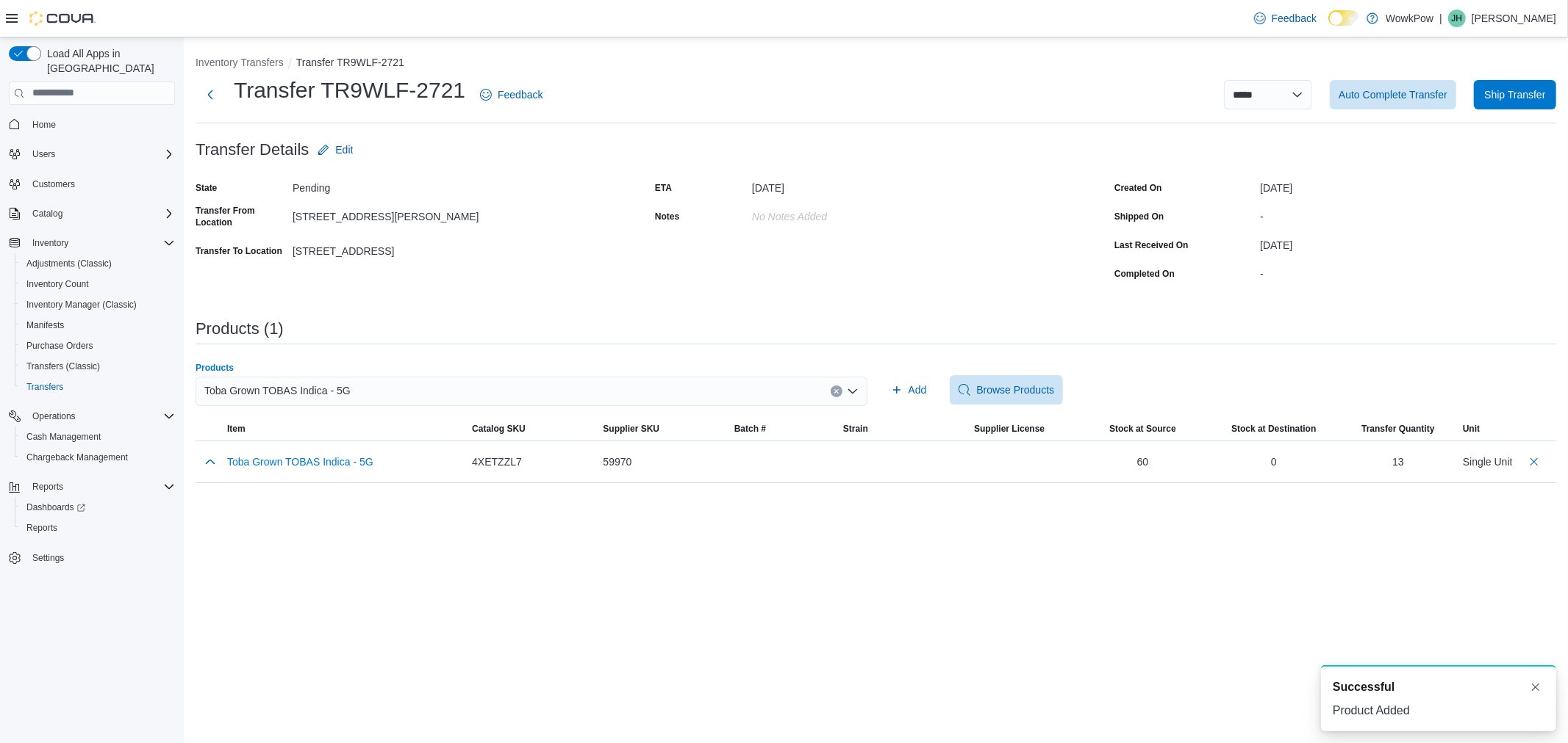
click at [629, 393] on div "Toba Grown TOBAS Indica - 5G" at bounding box center [531, 391] width 672 height 29
type input "*****"
click at [592, 432] on span "Toba Grown TOBA ONE Indica - PR1X0.5G" at bounding box center [539, 437] width 637 height 15
click at [909, 386] on span "Add" at bounding box center [917, 390] width 19 height 15
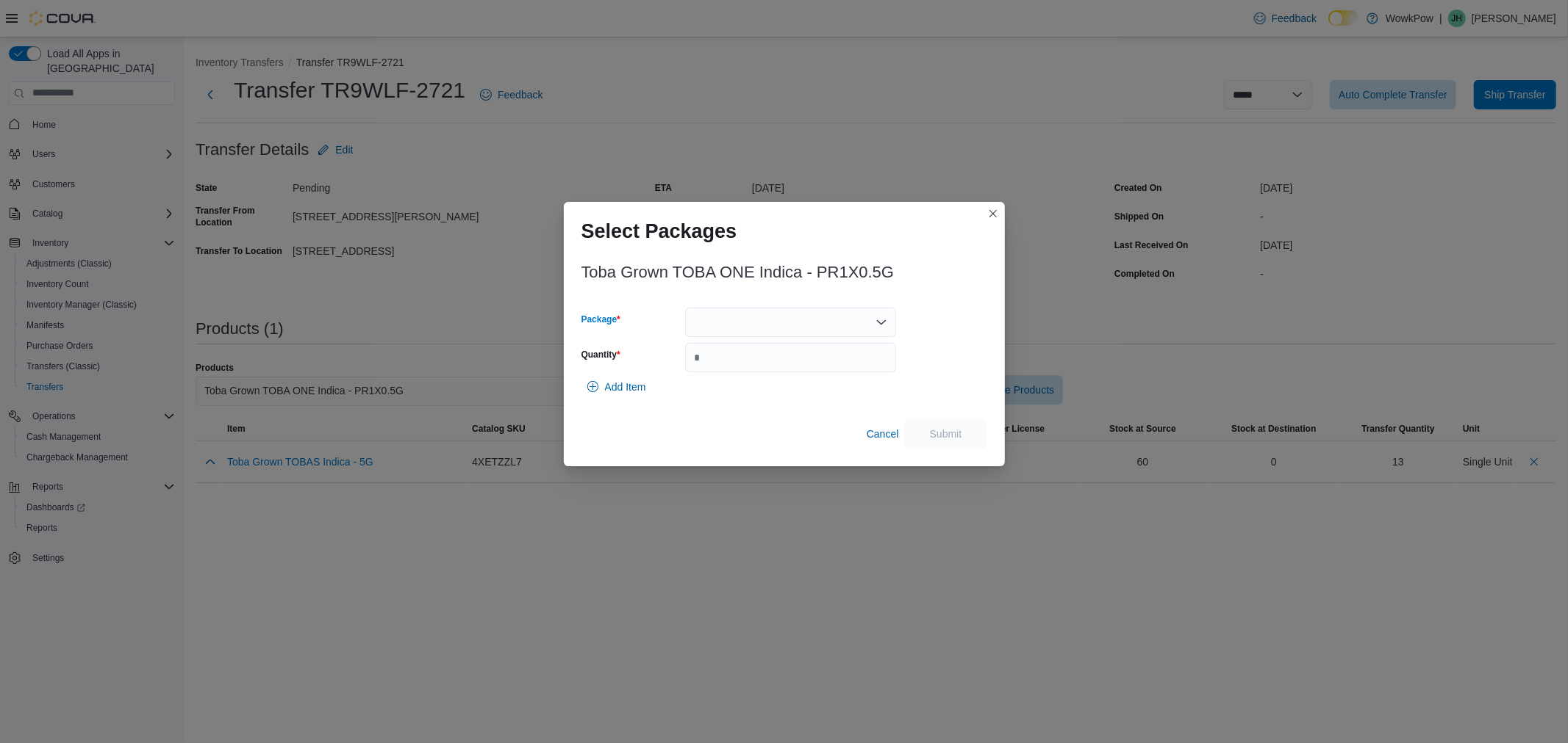
click at [814, 317] on div at bounding box center [790, 322] width 211 height 29
click at [789, 364] on span "TXG069" at bounding box center [799, 369] width 176 height 15
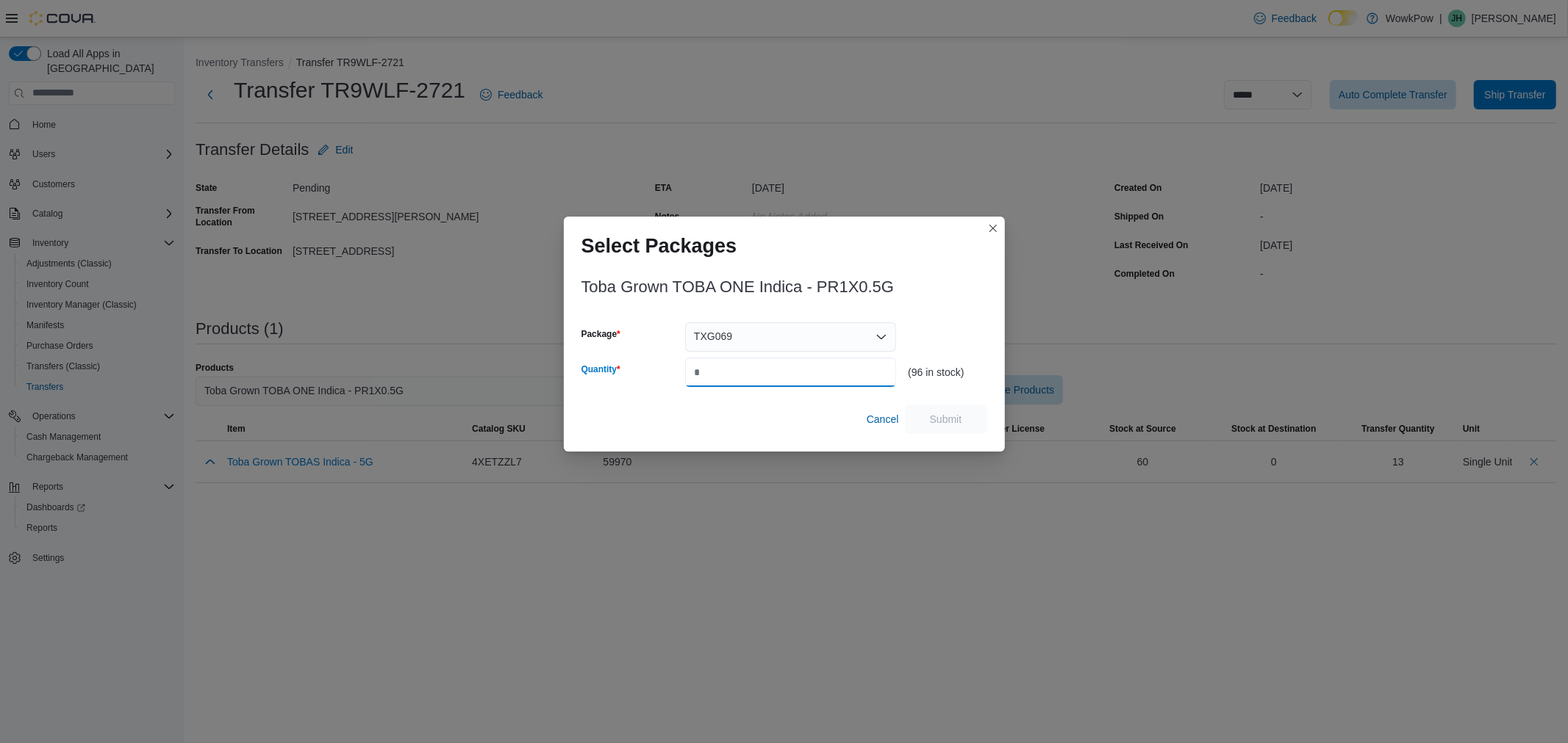
click at [784, 379] on input "Quantity" at bounding box center [790, 372] width 211 height 29
type input "**"
click at [934, 417] on span "Submit" at bounding box center [946, 418] width 33 height 15
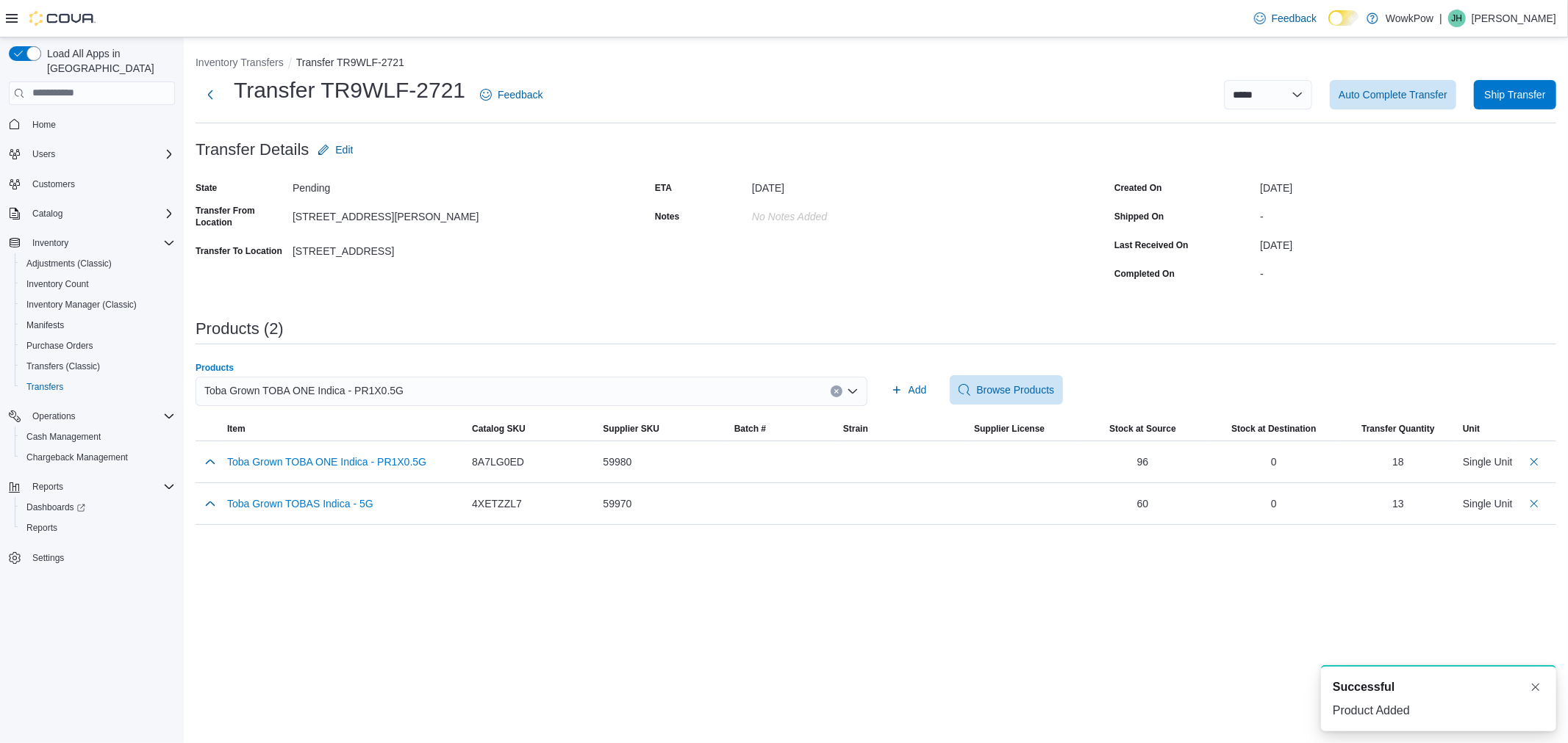
click at [545, 391] on div "Toba Grown TOBA ONE Indica - PR1X0.5G" at bounding box center [531, 391] width 672 height 29
type input "*****"
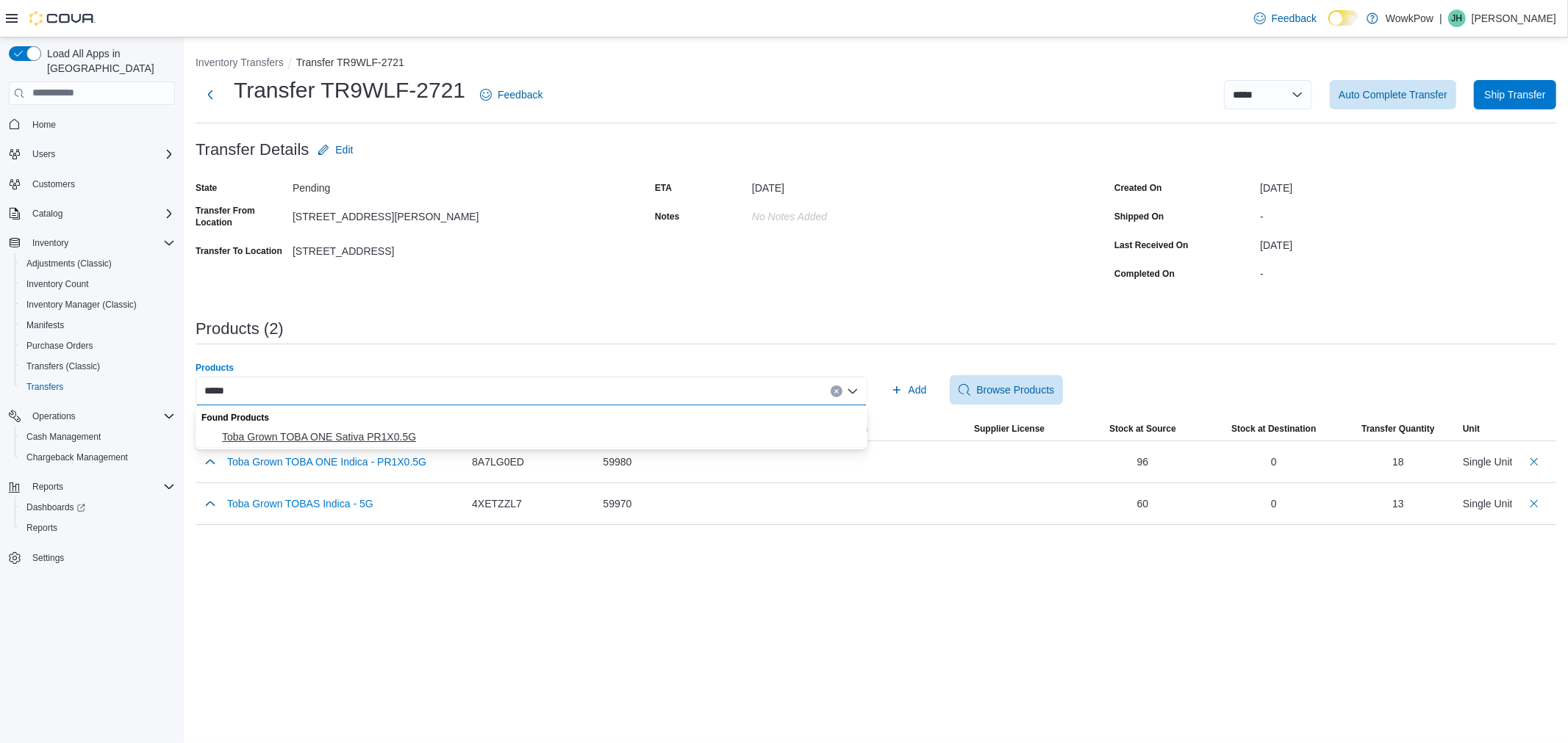
click at [488, 427] on button "Toba Grown TOBA ONE Sativa PR1X0.5G" at bounding box center [531, 438] width 672 height 21
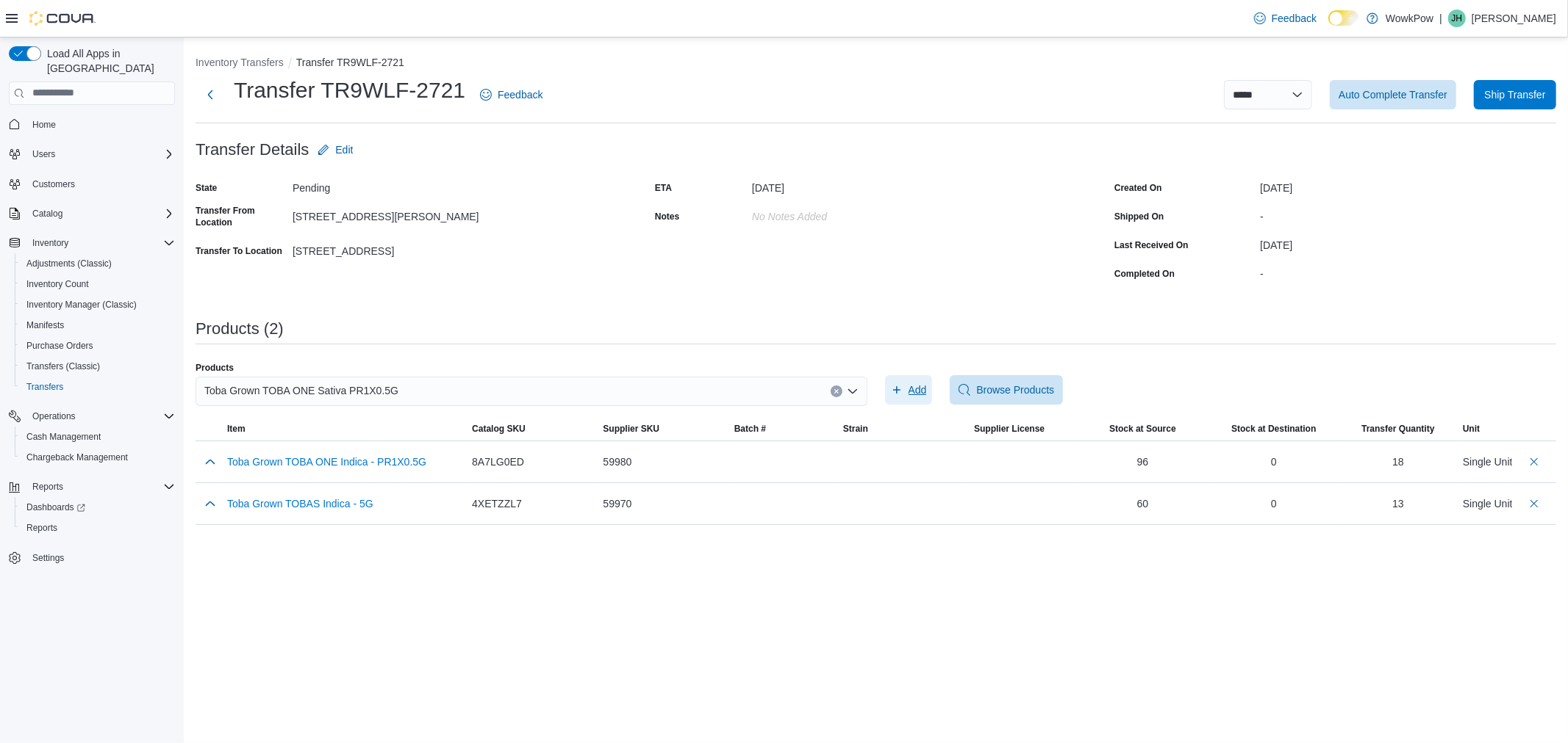
click at [908, 385] on span "Add" at bounding box center [917, 390] width 19 height 15
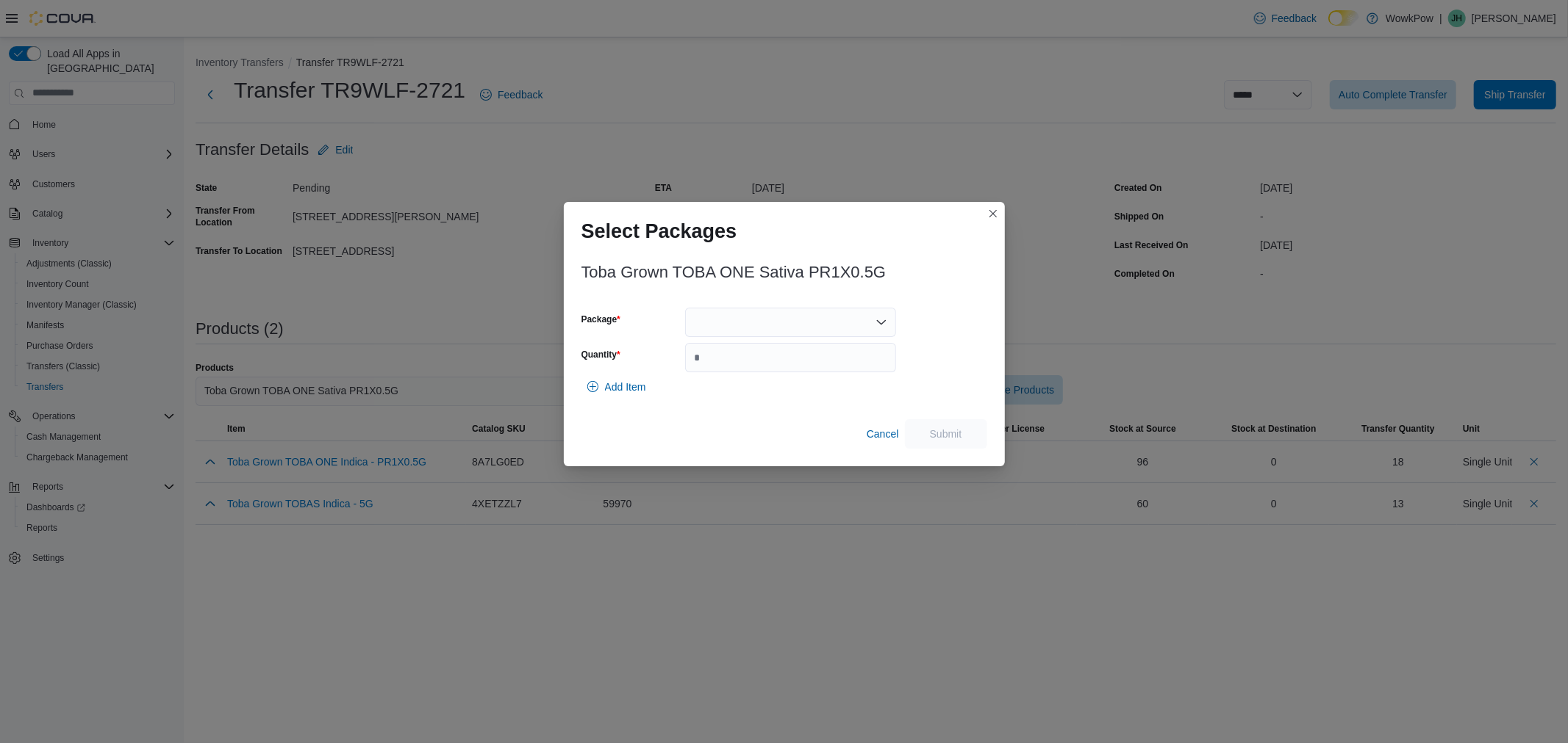
click at [779, 331] on div at bounding box center [790, 322] width 211 height 29
click at [770, 367] on span "TXG070" at bounding box center [799, 369] width 176 height 15
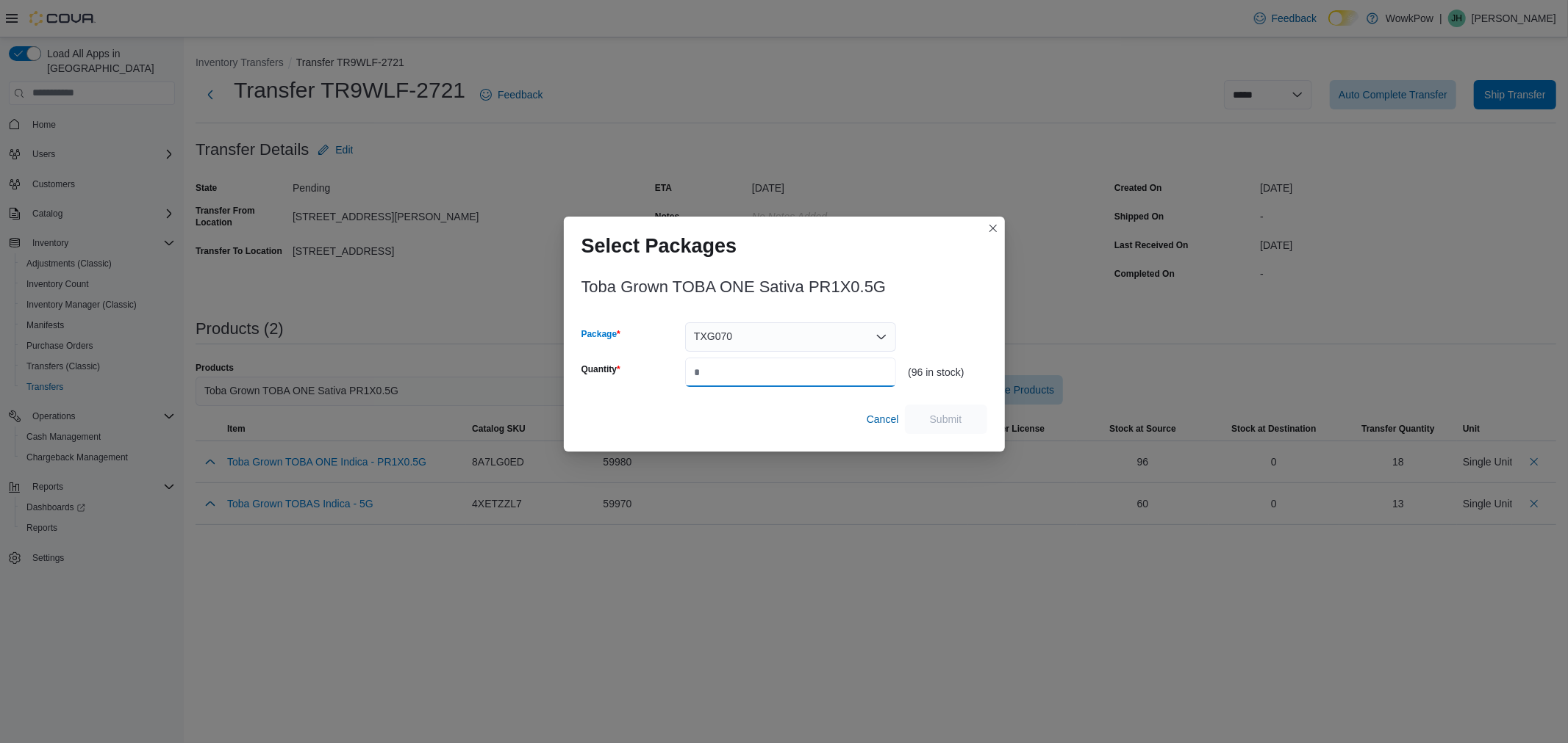
click at [765, 377] on input "Quantity" at bounding box center [790, 372] width 211 height 29
type input "**"
click at [927, 412] on span "Submit" at bounding box center [946, 418] width 64 height 29
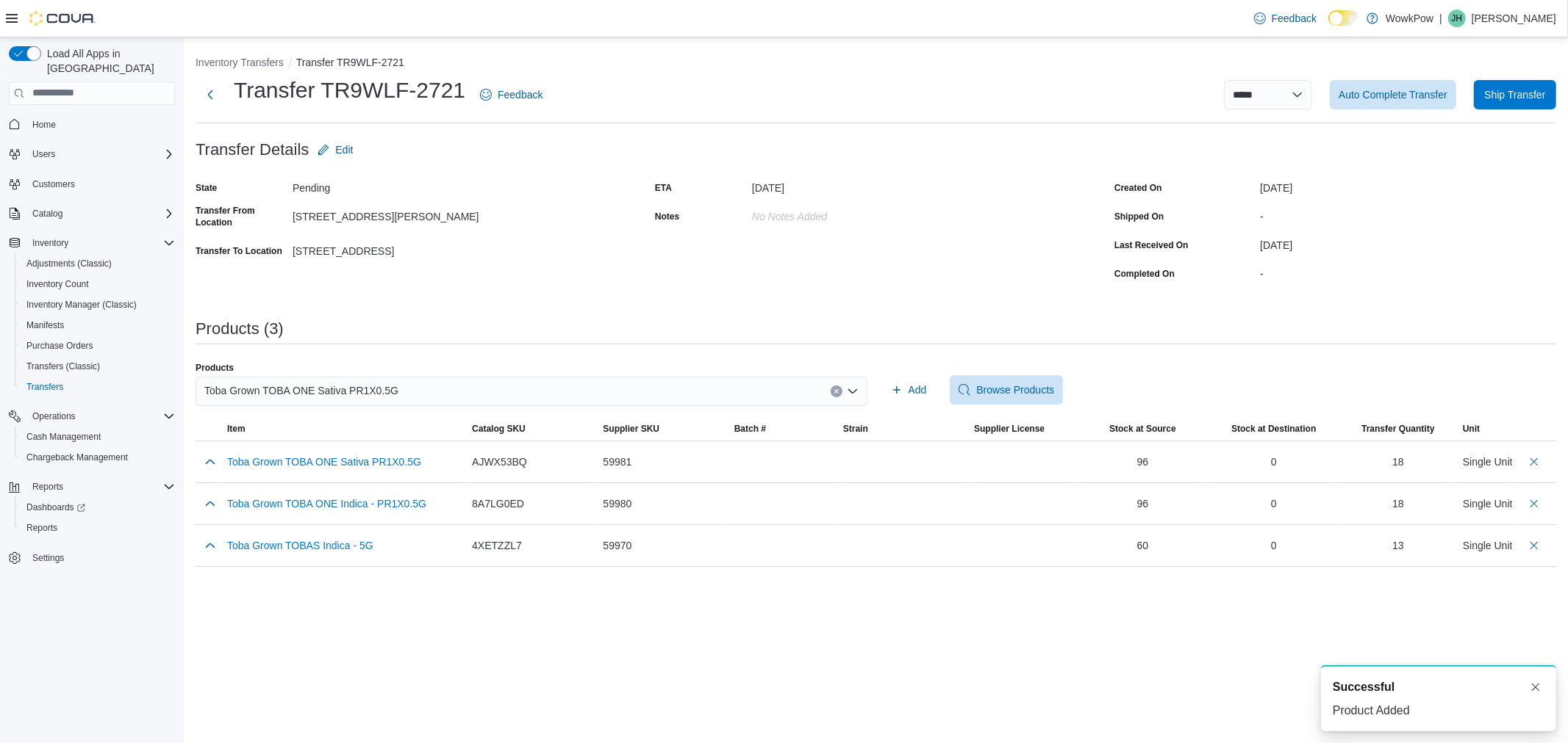
click at [570, 394] on div "Toba Grown TOBA ONE Sativa PR1X0.5G" at bounding box center [531, 391] width 672 height 29
type input "*****"
click at [568, 433] on span "Toba Grown TOBIES Indica - PR5X0.5G" at bounding box center [539, 437] width 637 height 15
click at [897, 384] on icon "button" at bounding box center [896, 389] width 11 height 11
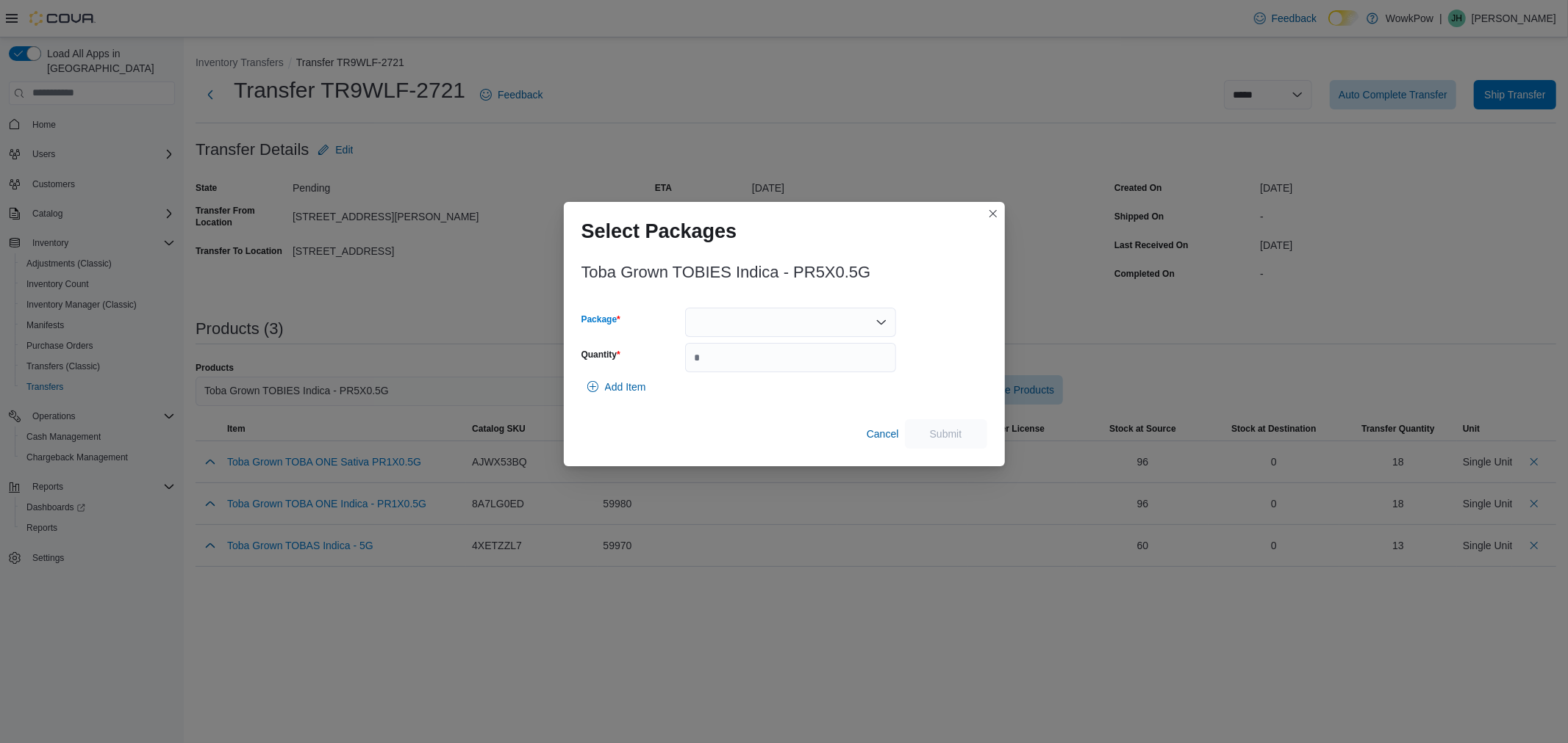
click at [797, 325] on div at bounding box center [790, 322] width 211 height 29
click at [792, 367] on span "TXG054" at bounding box center [799, 369] width 176 height 15
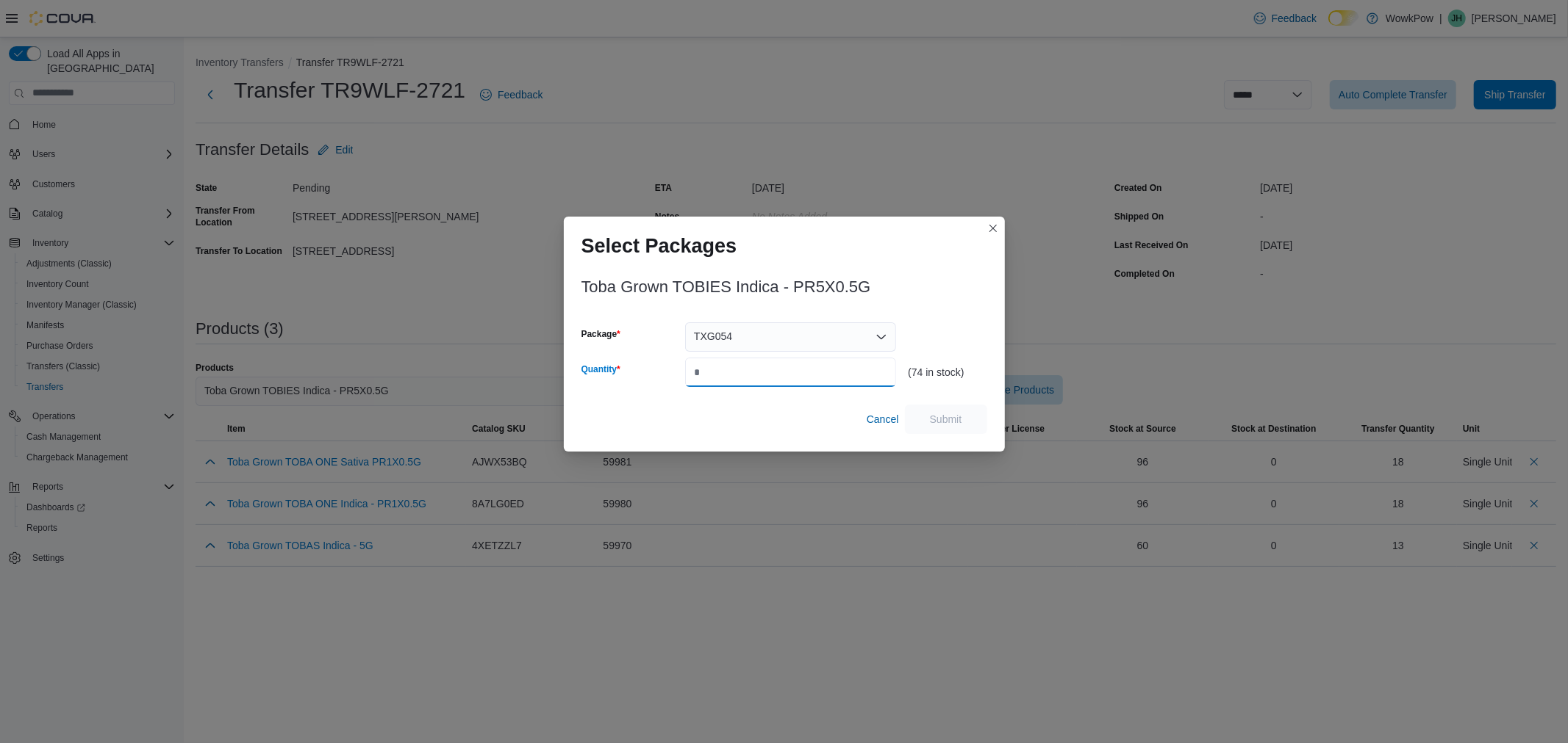
click at [791, 372] on input "Quantity" at bounding box center [790, 372] width 211 height 29
type input "**"
click at [974, 412] on span "Submit" at bounding box center [946, 418] width 64 height 29
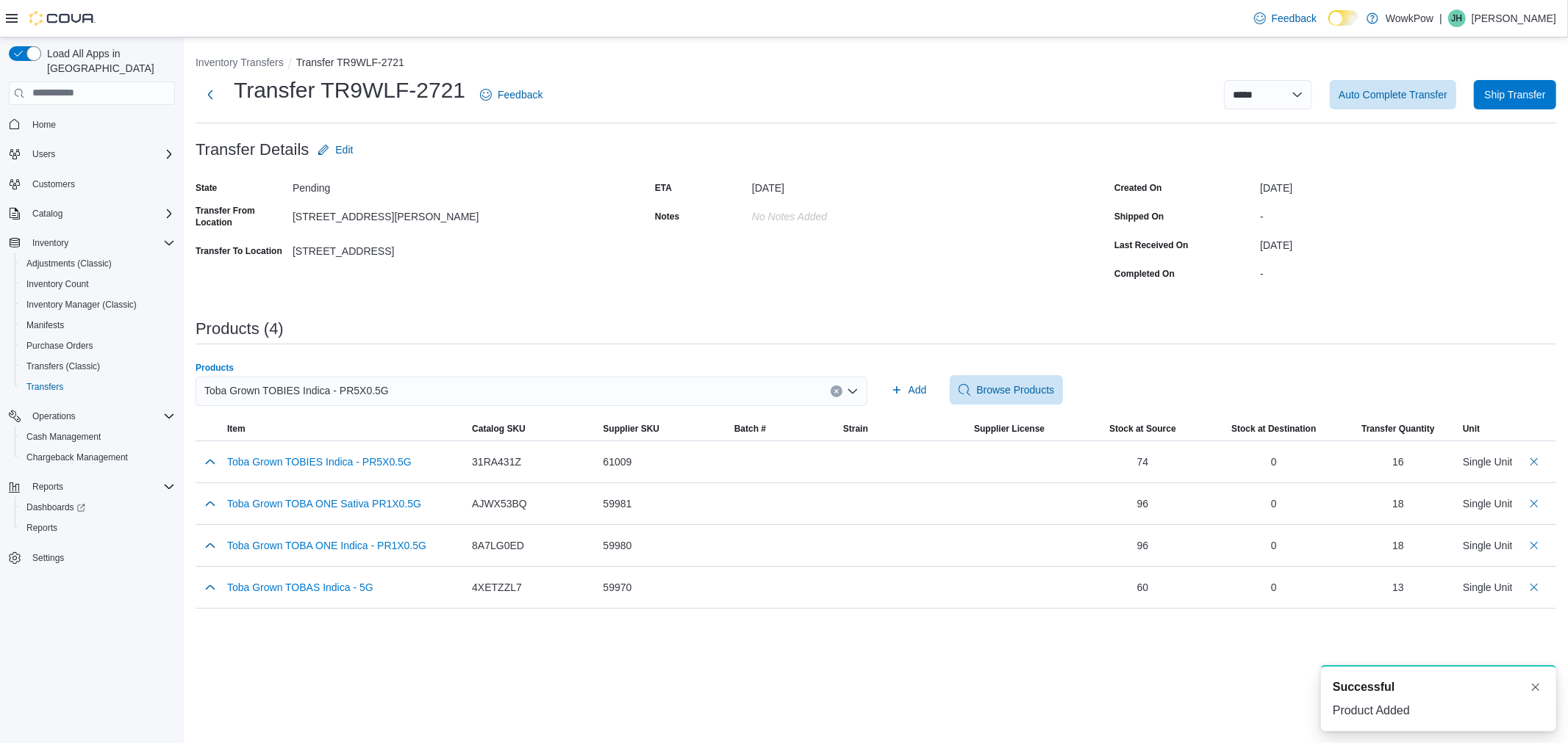
click at [616, 388] on div "Toba Grown TOBIES Indica - PR5X0.5G" at bounding box center [531, 391] width 672 height 29
type input "*****"
click at [607, 428] on button "Toba Grown TOBIES Sativa - PR5X0.5G" at bounding box center [531, 438] width 672 height 21
click at [906, 390] on span "Add" at bounding box center [908, 389] width 36 height 29
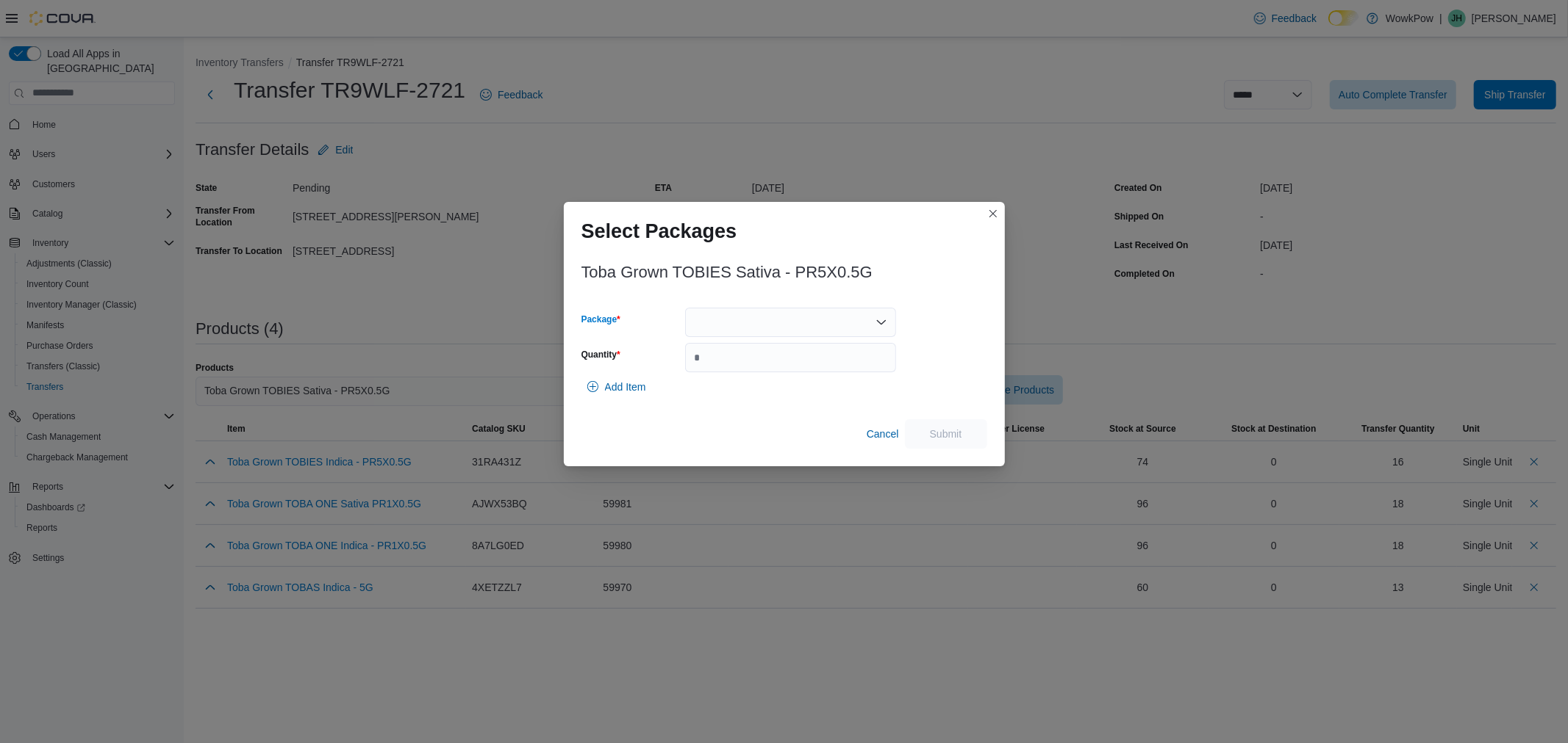
click at [736, 317] on div at bounding box center [790, 322] width 211 height 29
click at [736, 367] on span "TOBA259" at bounding box center [799, 369] width 176 height 15
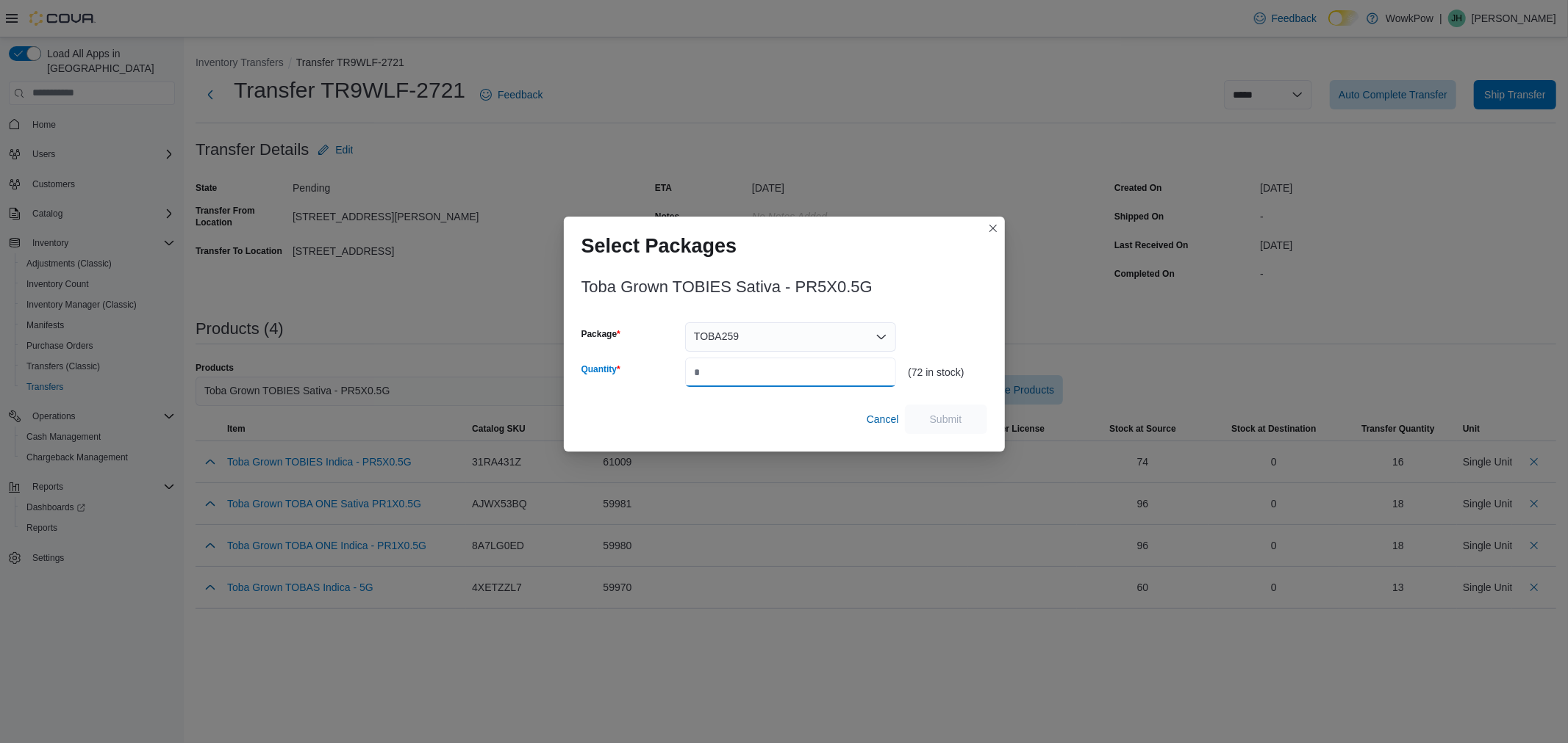
click at [736, 377] on input "Quantity" at bounding box center [790, 372] width 211 height 29
type input "**"
click at [936, 414] on span "Submit" at bounding box center [946, 418] width 33 height 15
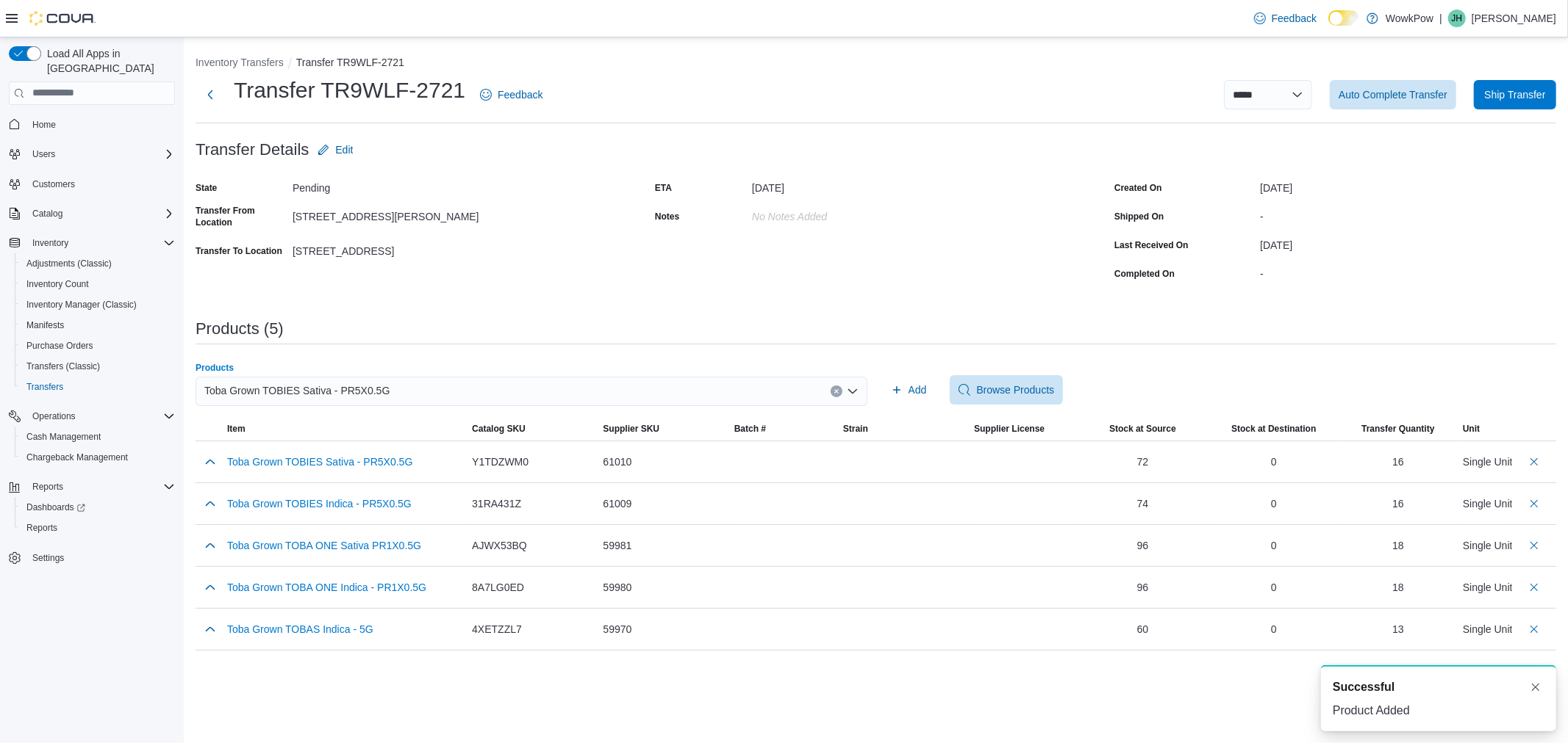
click at [603, 395] on div "Toba Grown TOBIES Sativa - PR5X0.5G" at bounding box center [531, 391] width 672 height 29
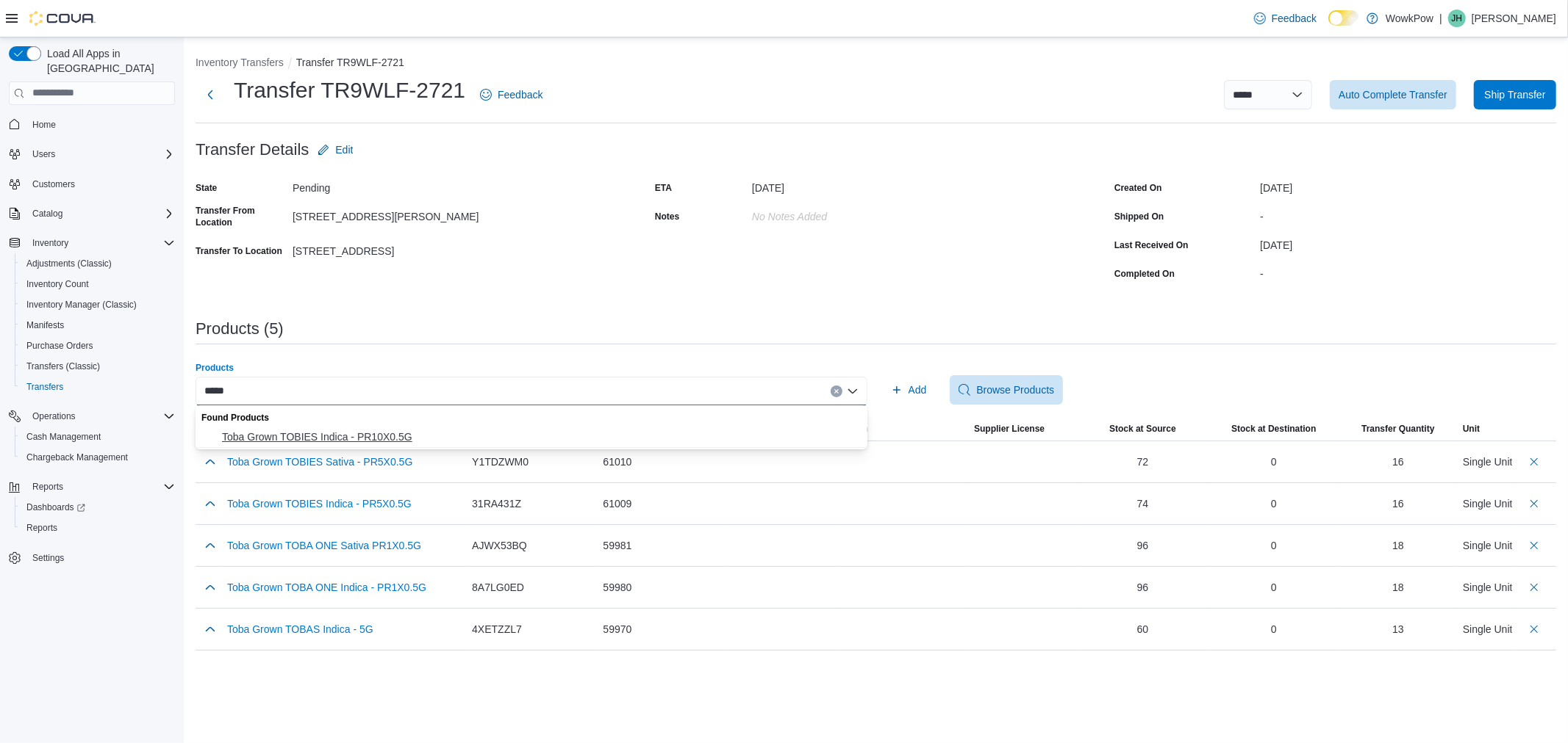
type input "*****"
click at [527, 436] on span "Toba Grown TOBIES Indica - PR10X0.5G" at bounding box center [539, 437] width 637 height 15
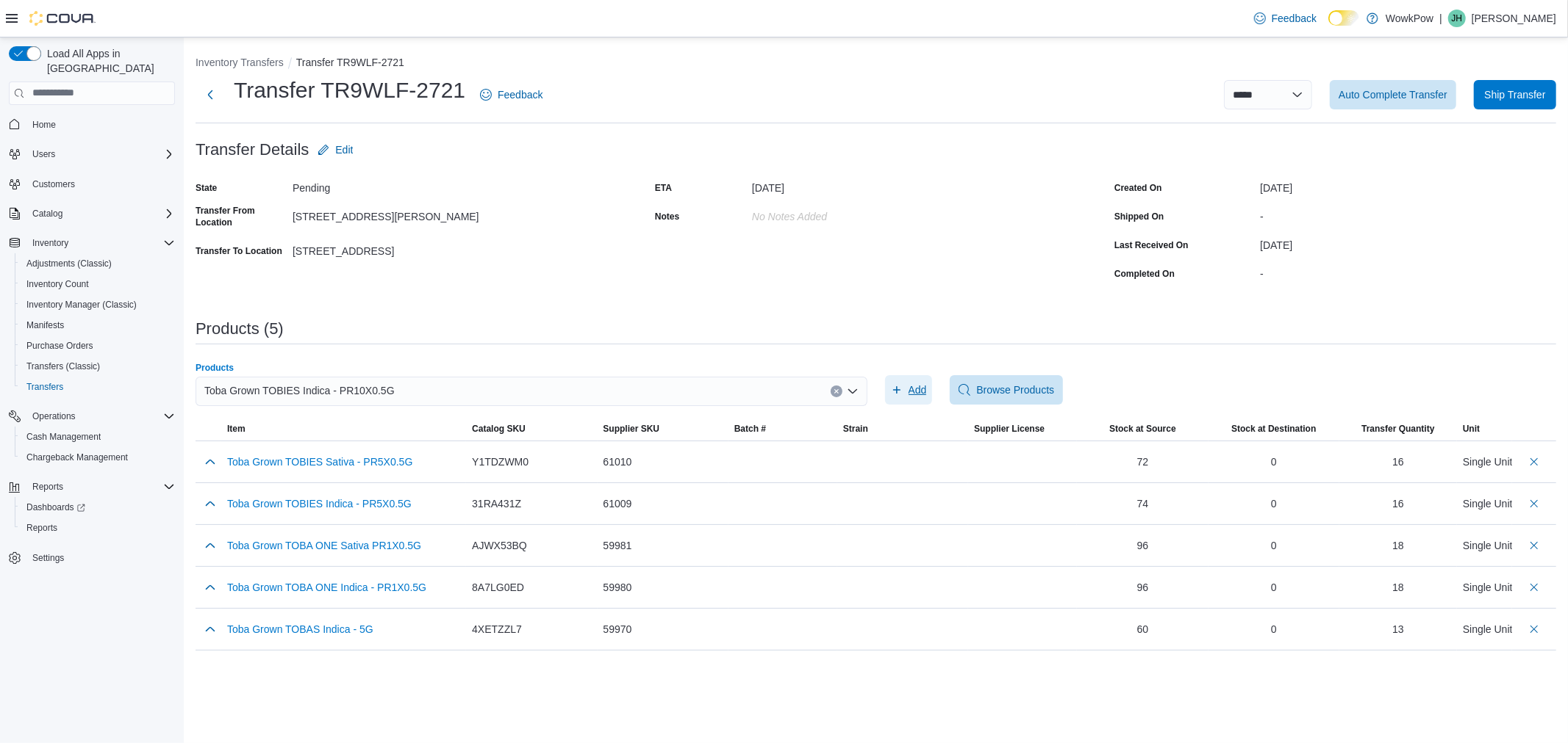
click at [922, 384] on span "Add" at bounding box center [917, 390] width 19 height 15
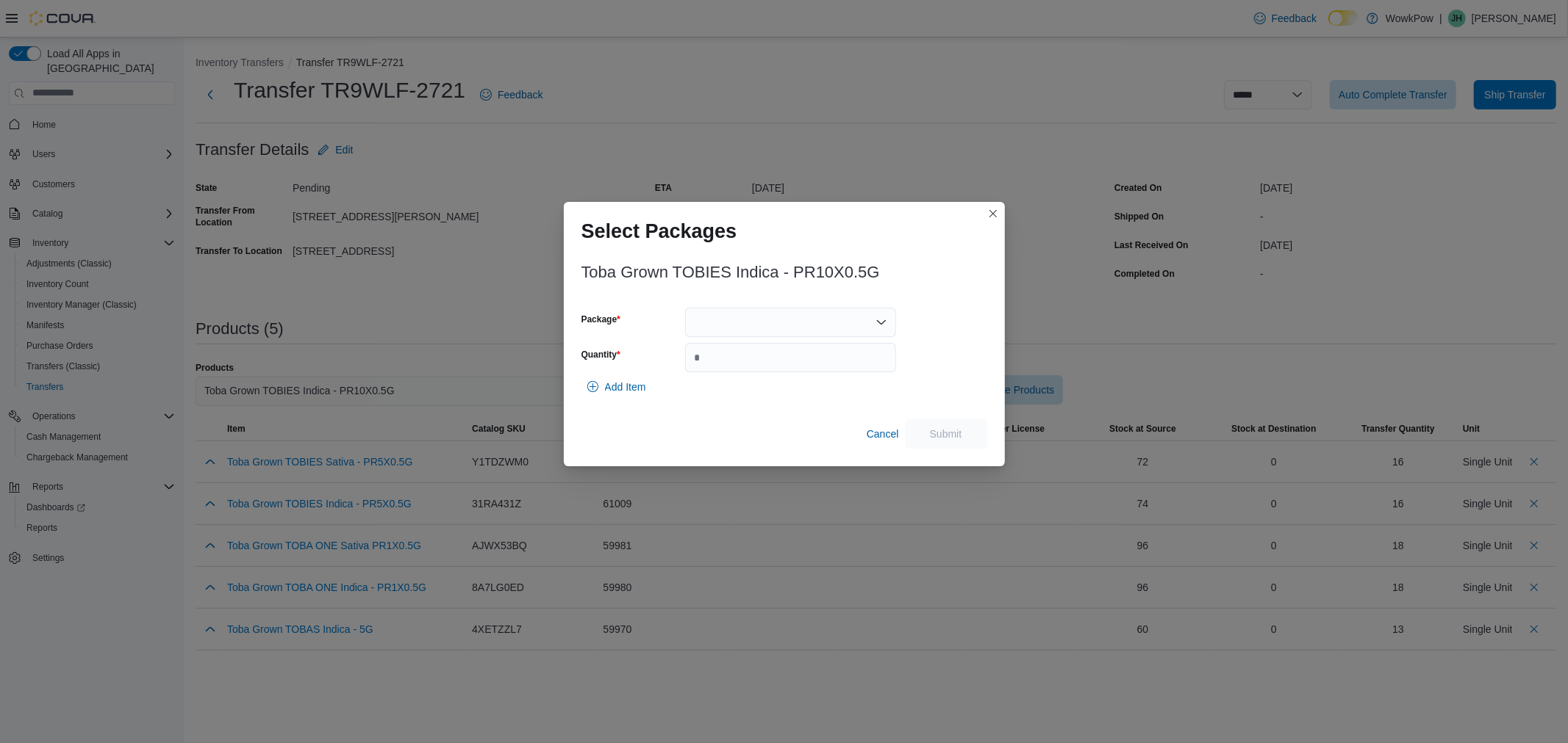
click at [743, 319] on div at bounding box center [790, 322] width 211 height 29
click at [743, 357] on div "Packages In Stock" at bounding box center [790, 348] width 211 height 21
click at [744, 371] on span "TXG060" at bounding box center [799, 369] width 176 height 15
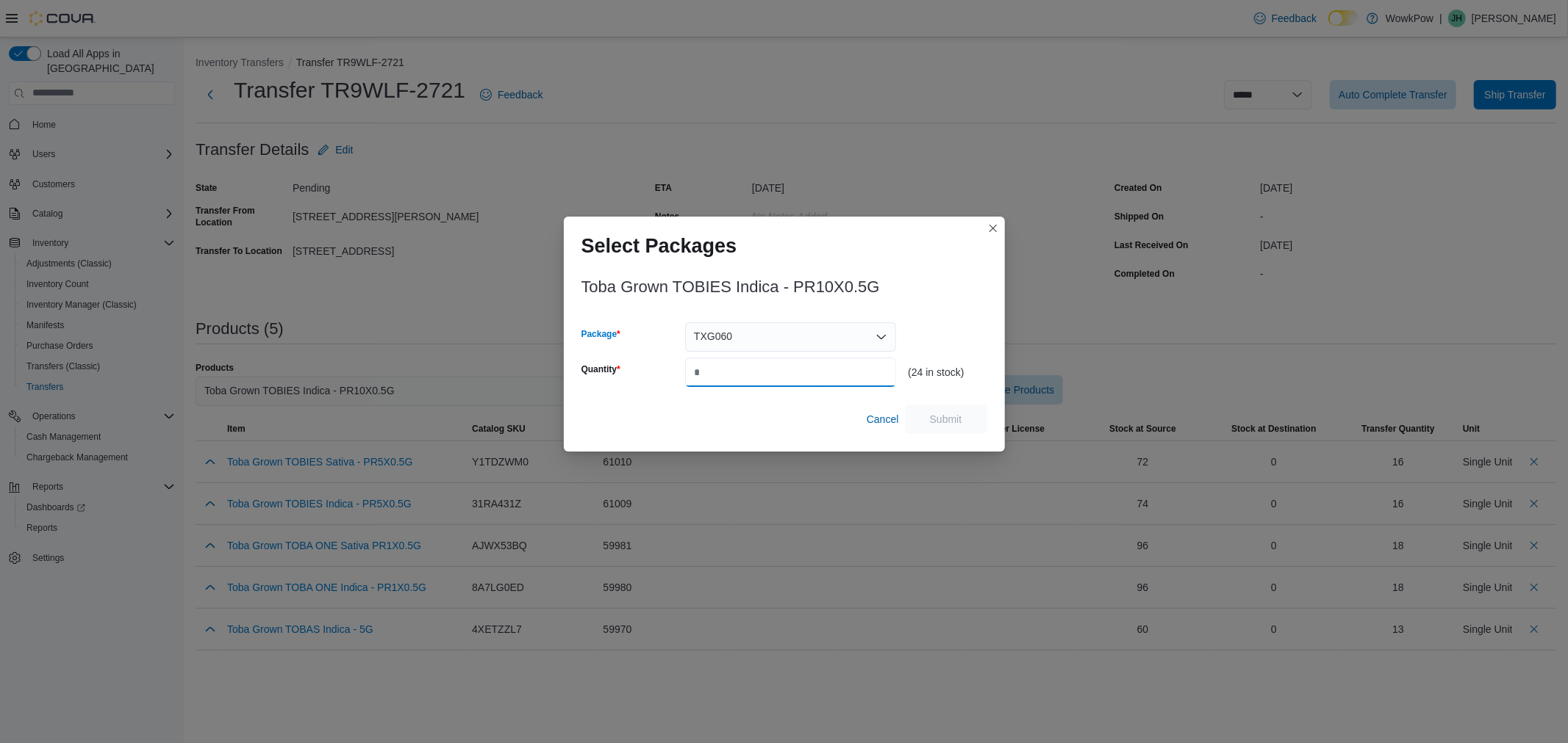
click at [744, 371] on input "Quantity" at bounding box center [790, 372] width 211 height 29
type input "*"
click at [968, 423] on span "Submit" at bounding box center [946, 418] width 64 height 29
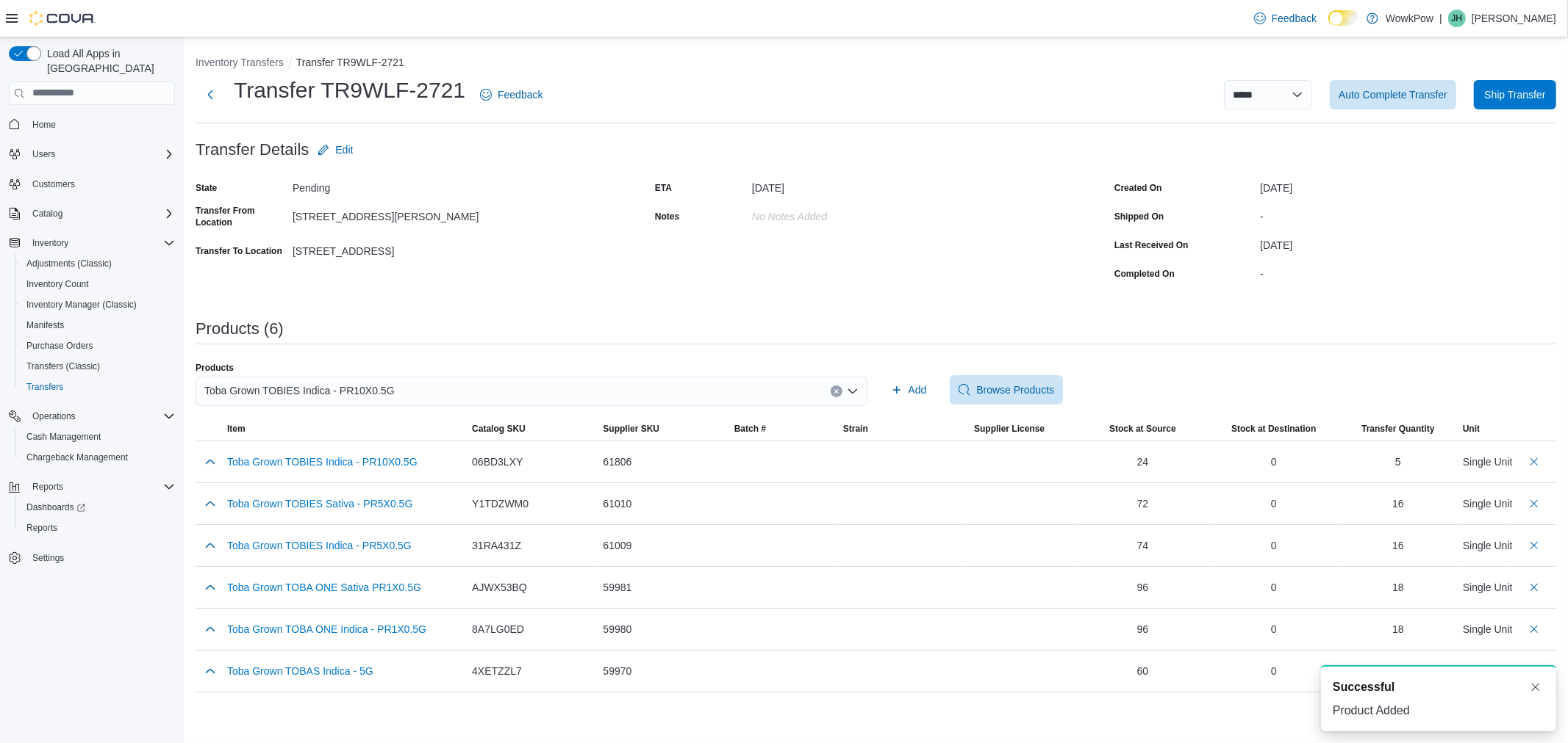
click at [774, 394] on div "Toba Grown TOBIES Indica - PR10X0.5G" at bounding box center [531, 391] width 672 height 29
type input "*****"
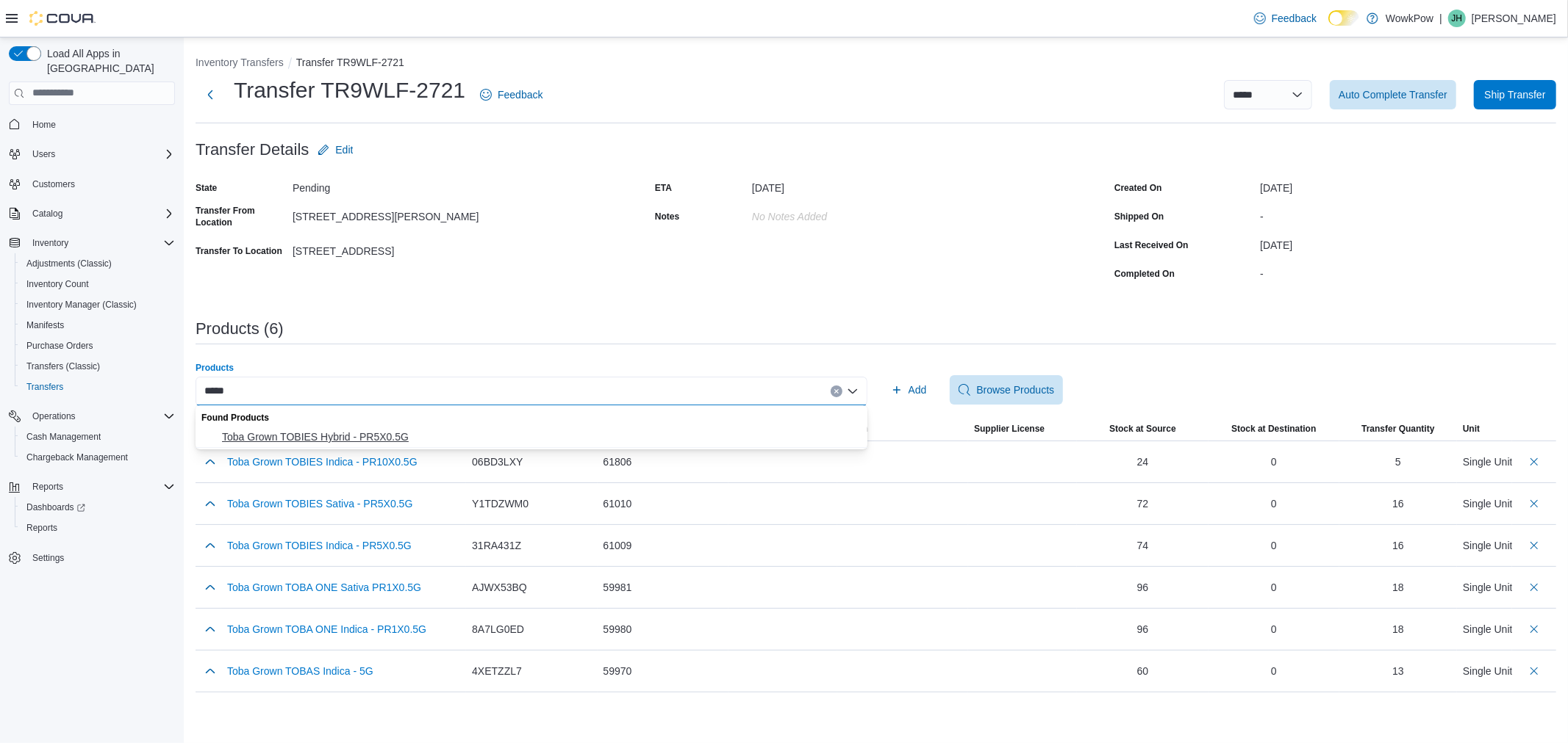
click at [711, 436] on span "Toba Grown TOBIES Hybrid - PR5X0.5G" at bounding box center [539, 437] width 637 height 15
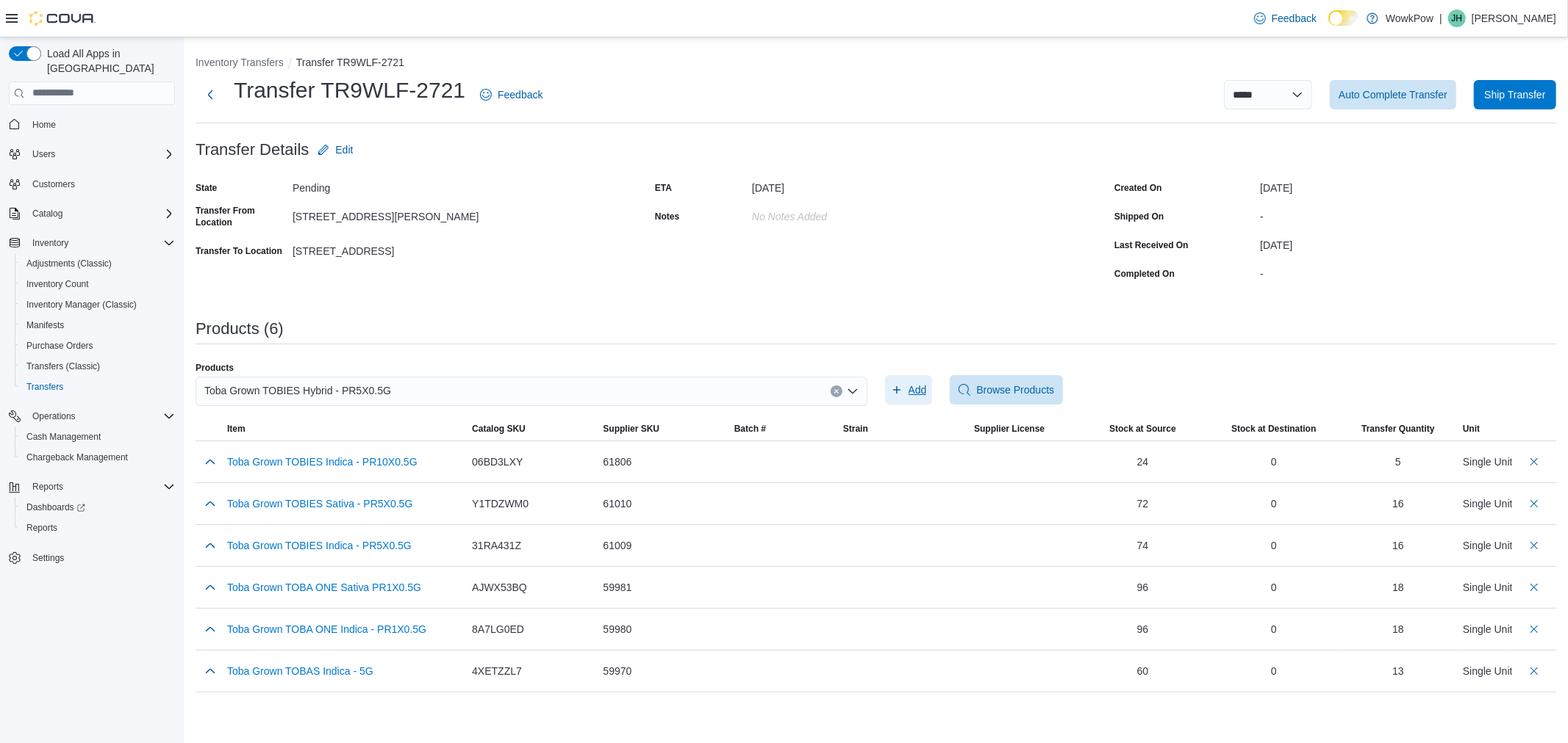
click at [924, 388] on span "Add" at bounding box center [917, 390] width 19 height 15
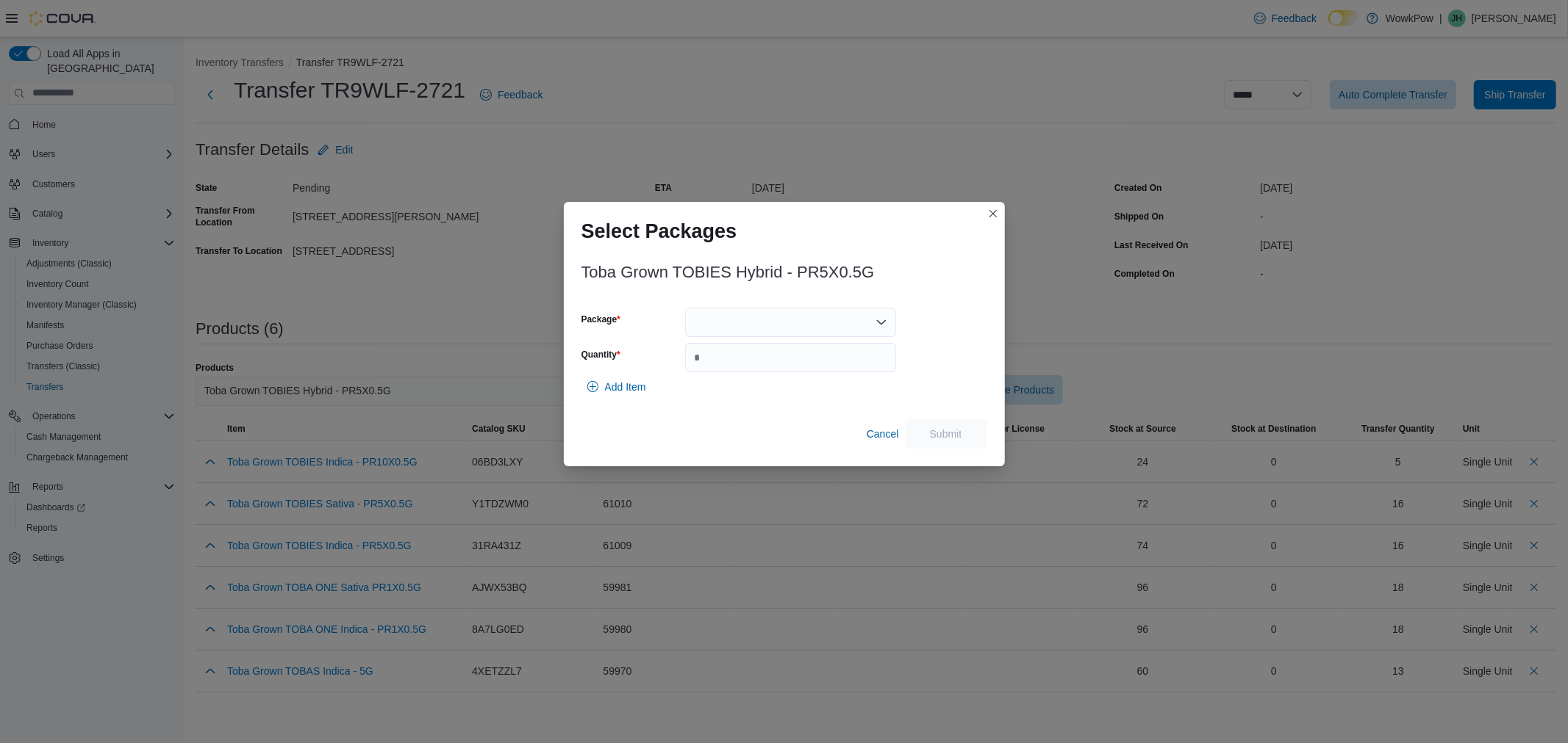
click at [766, 326] on div at bounding box center [790, 322] width 211 height 29
click at [752, 390] on span "TXG084" at bounding box center [799, 390] width 176 height 15
click at [752, 363] on input "Quantity" at bounding box center [790, 357] width 211 height 29
type input "**"
click at [932, 434] on span "Submit" at bounding box center [946, 433] width 33 height 15
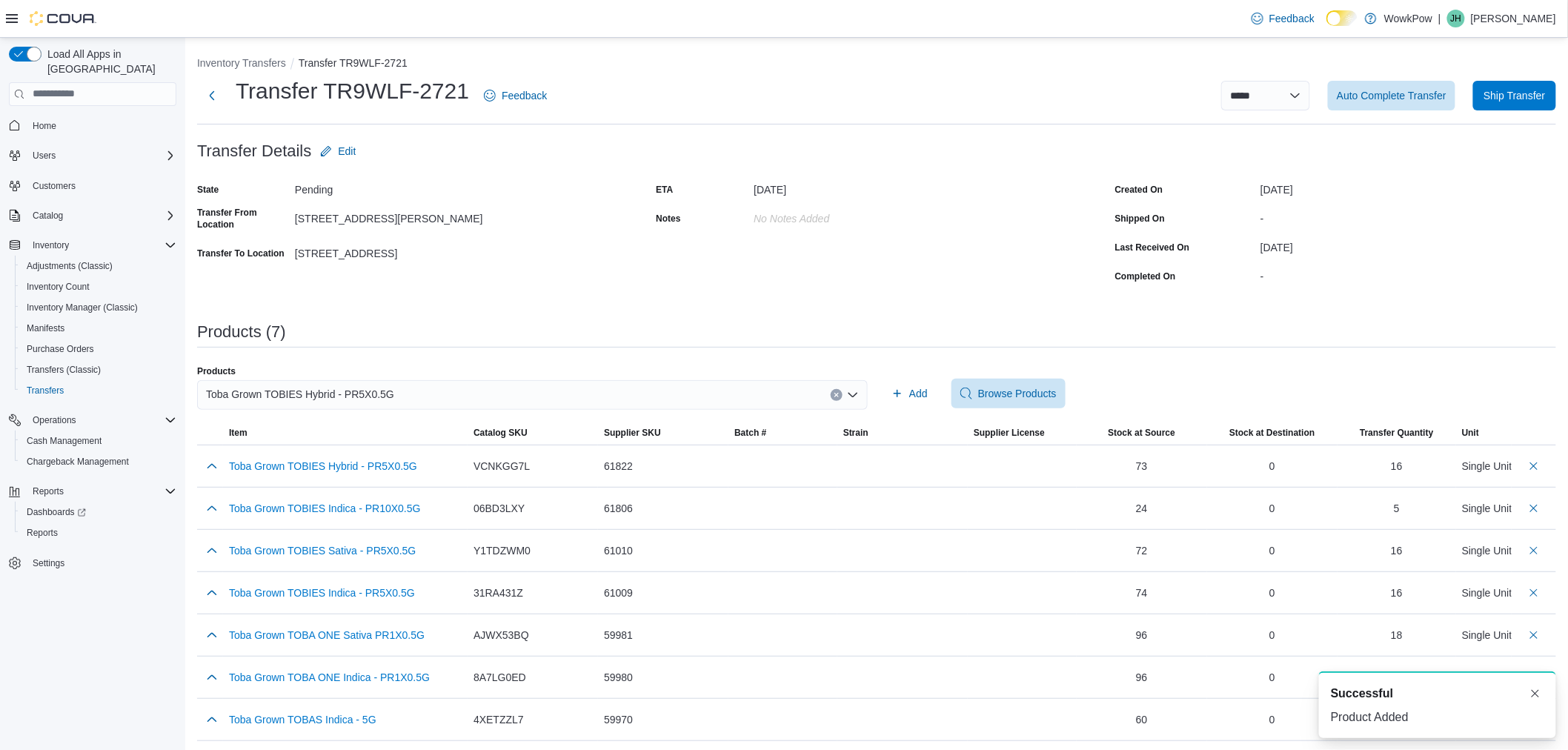
click at [771, 395] on div "Toba Grown TOBIES Hybrid - PR5X0.5G" at bounding box center [532, 395] width 670 height 29
type input "*****"
click at [719, 442] on span "Toba Grown TOBIES Sativa - PR10X0.5G" at bounding box center [544, 441] width 642 height 15
click at [927, 392] on span "Add" at bounding box center [918, 394] width 19 height 15
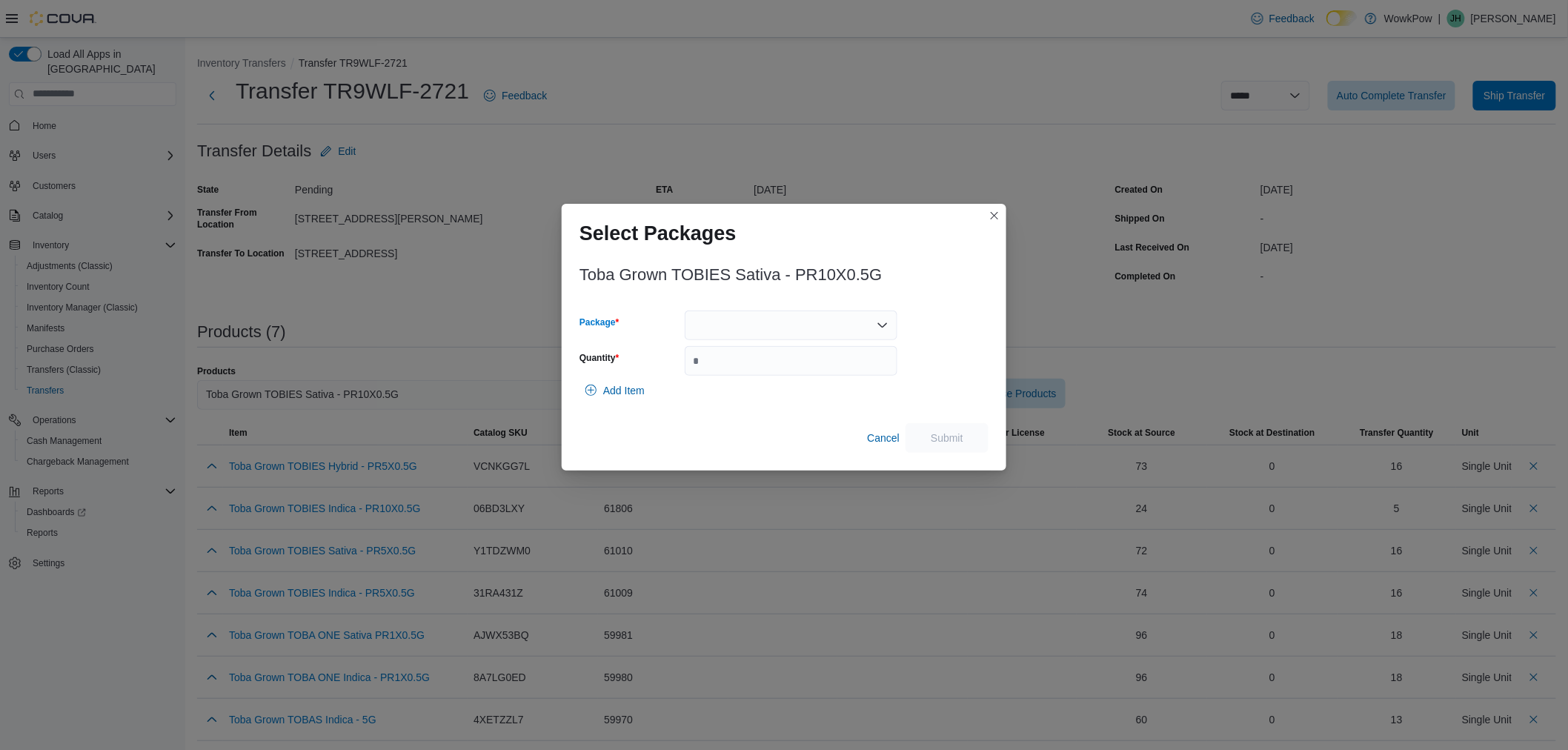
click at [732, 322] on div at bounding box center [791, 325] width 213 height 29
click at [732, 365] on span "TXG067" at bounding box center [800, 372] width 177 height 15
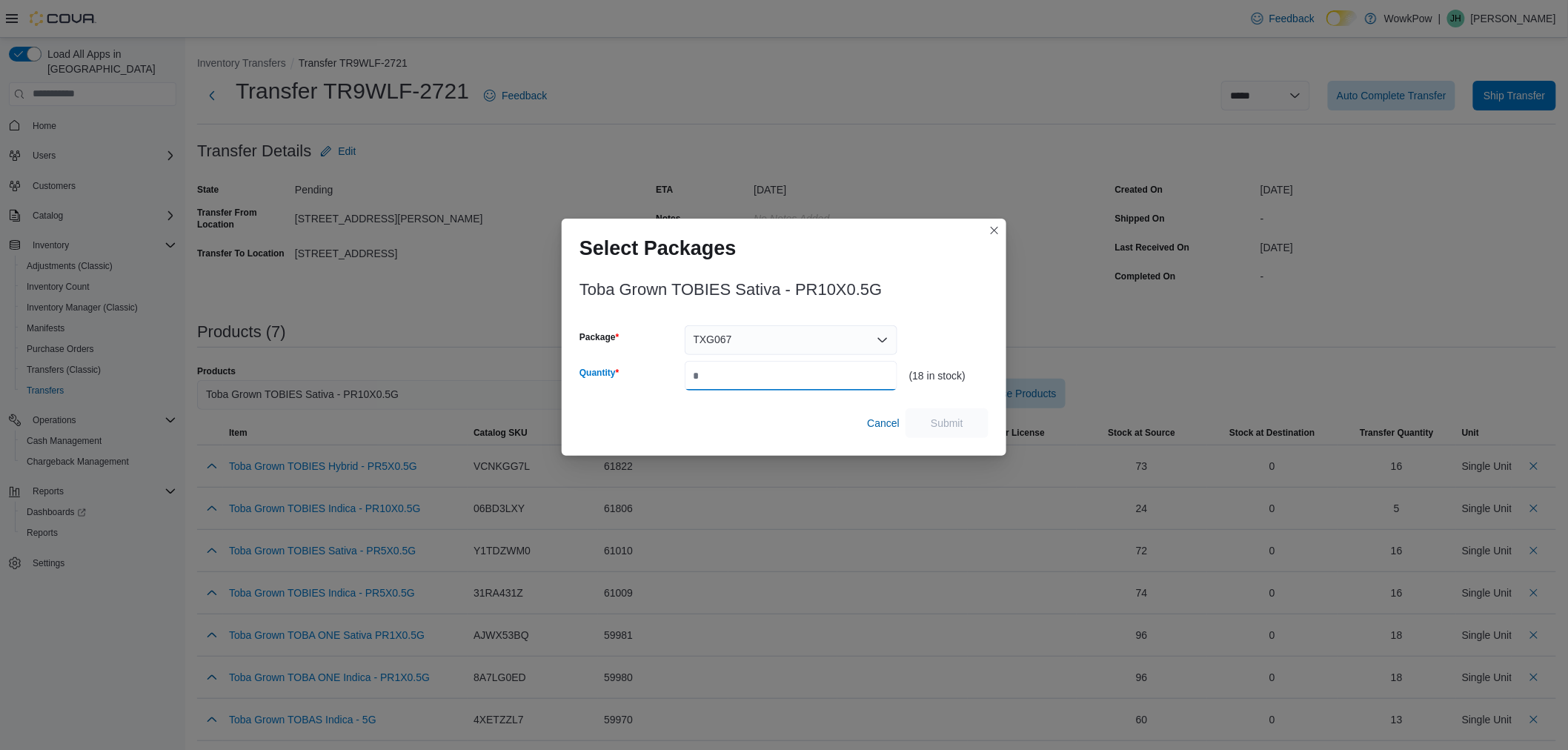
click at [732, 373] on input "Quantity" at bounding box center [791, 375] width 213 height 29
type input "*"
click at [947, 415] on span "Submit" at bounding box center [946, 422] width 65 height 29
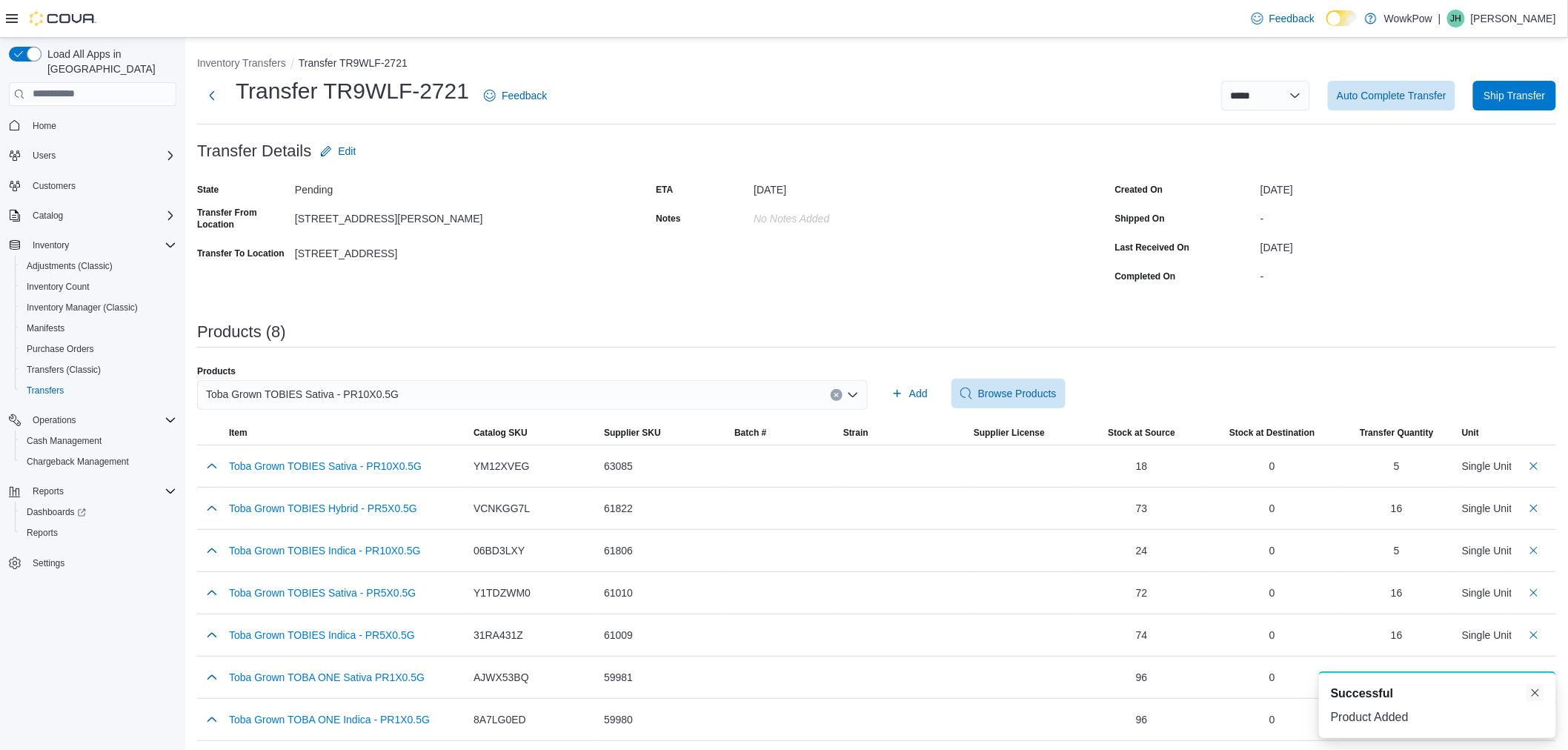
click at [1532, 693] on button "Dismiss toast" at bounding box center [1536, 693] width 18 height 18
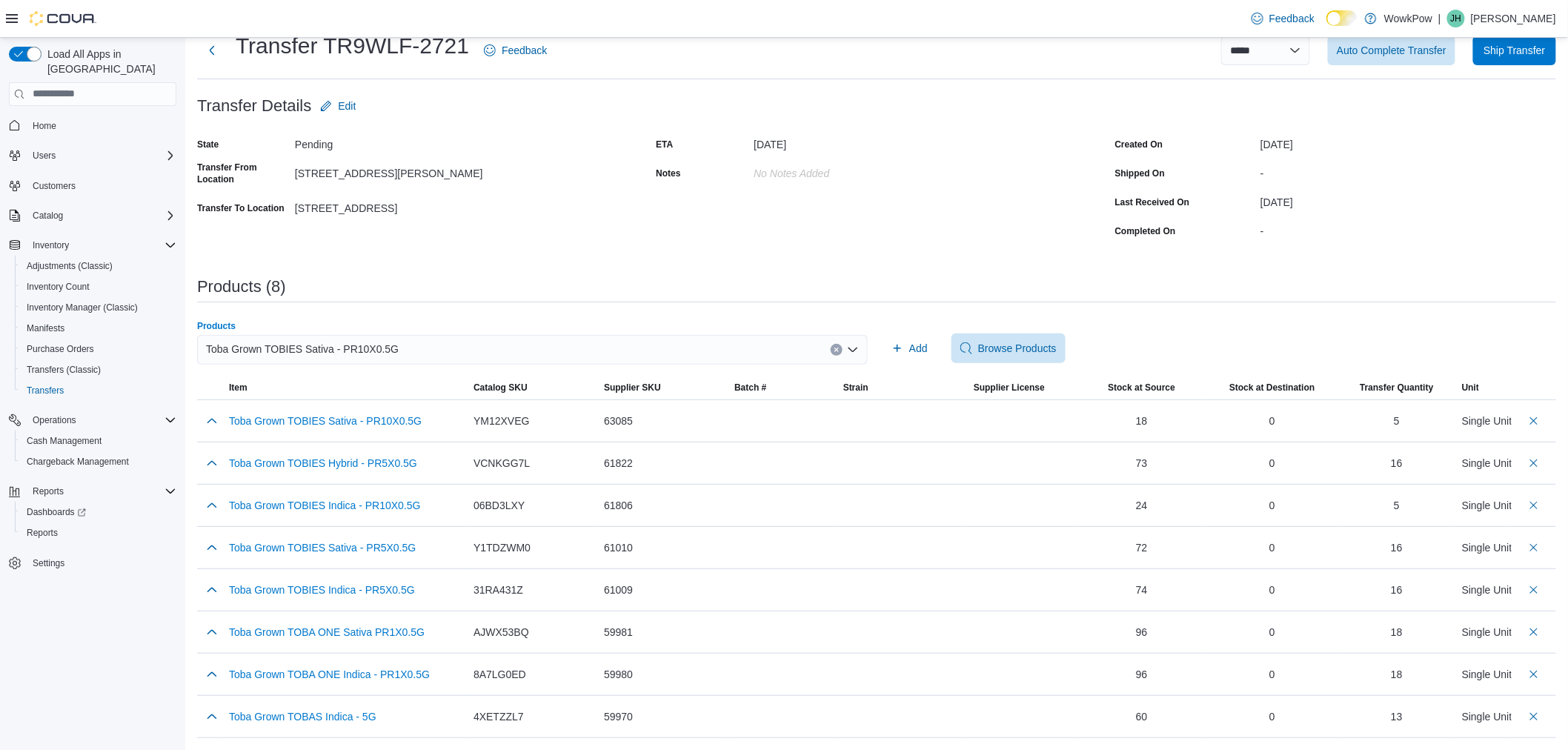
click at [458, 353] on div "Toba Grown TOBIES Sativa - PR10X0.5G" at bounding box center [532, 349] width 670 height 29
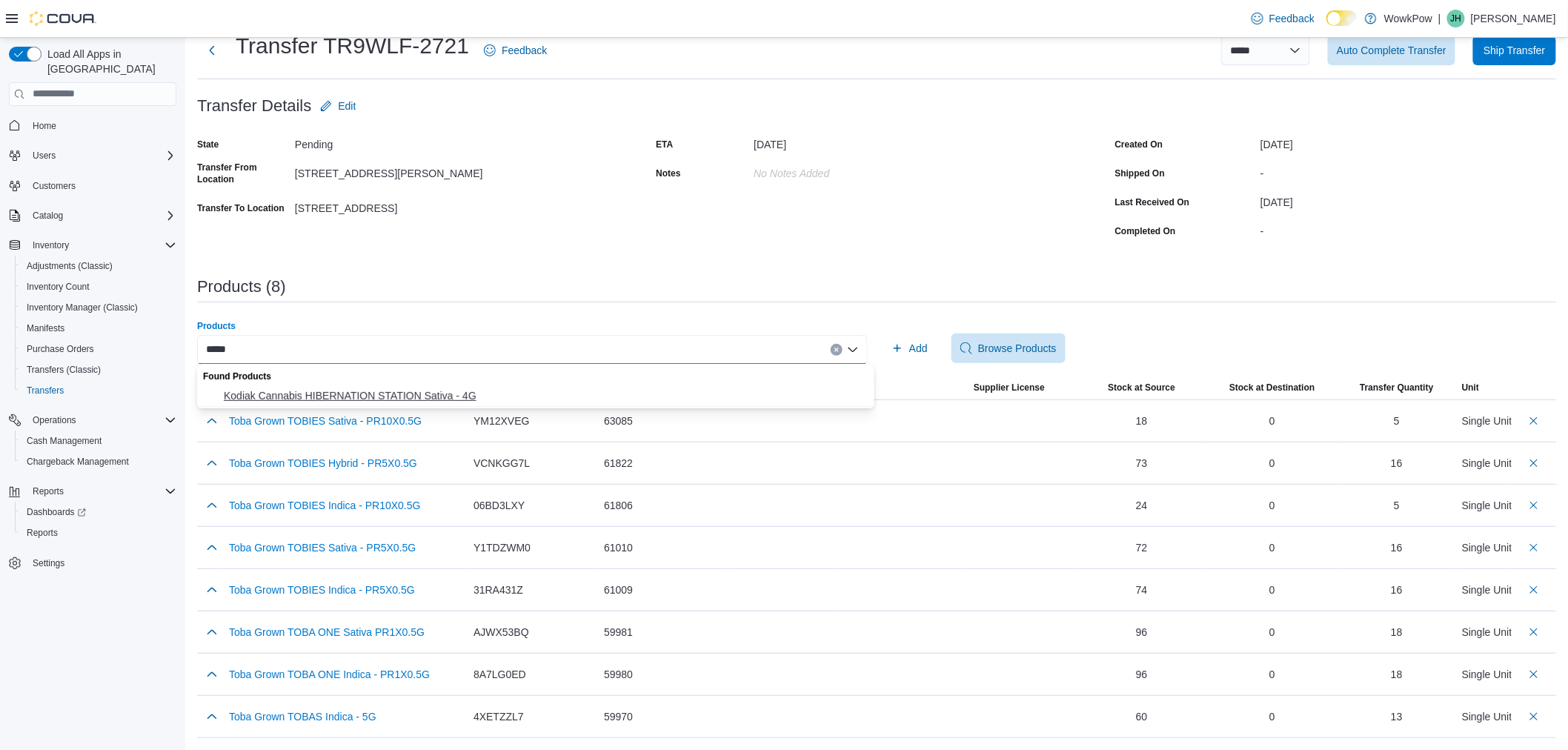
type input "*****"
click at [414, 393] on span "Kodiak Cannabis HIBERNATION STATION Sativa - 4G" at bounding box center [544, 395] width 642 height 15
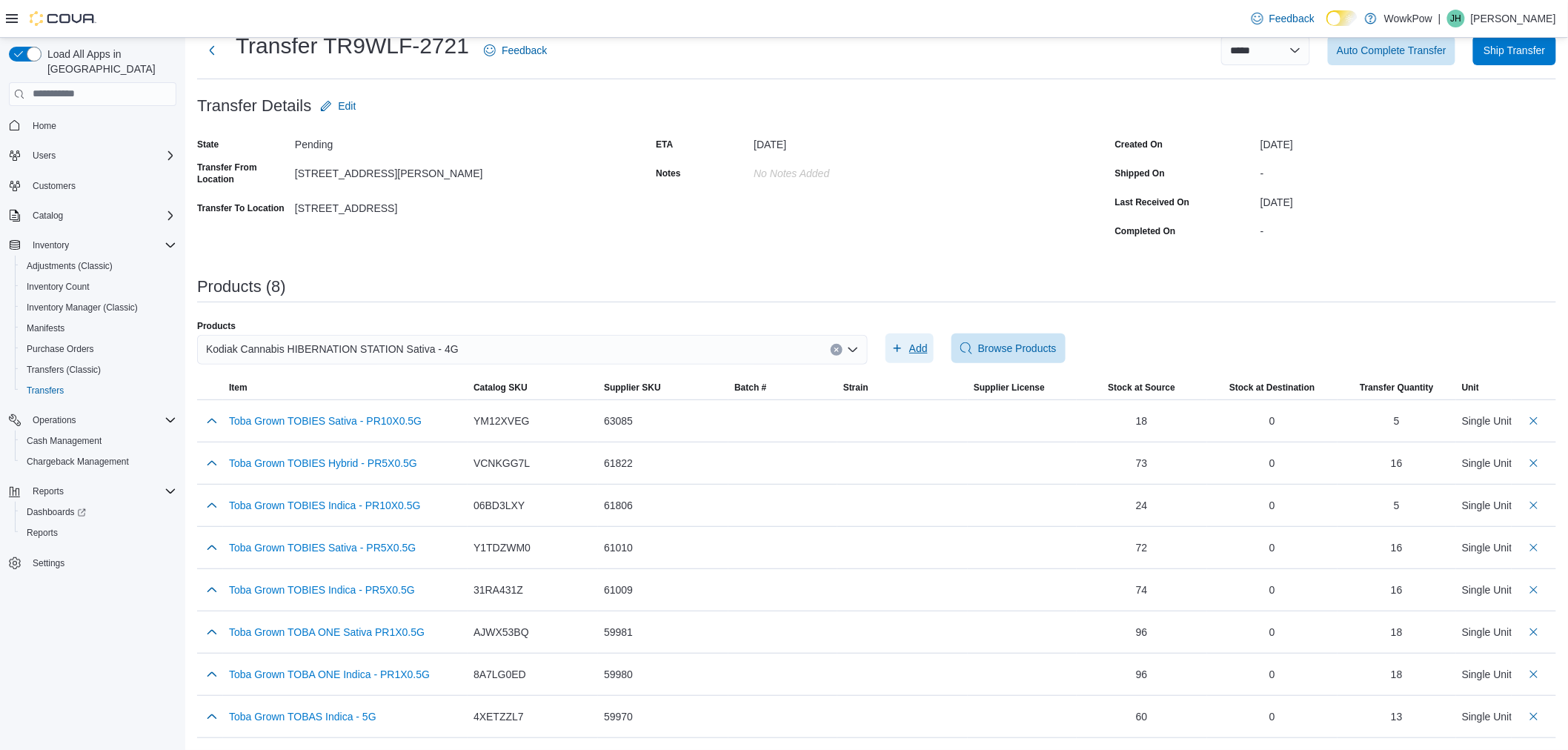
click at [904, 350] on icon "button" at bounding box center [897, 348] width 12 height 12
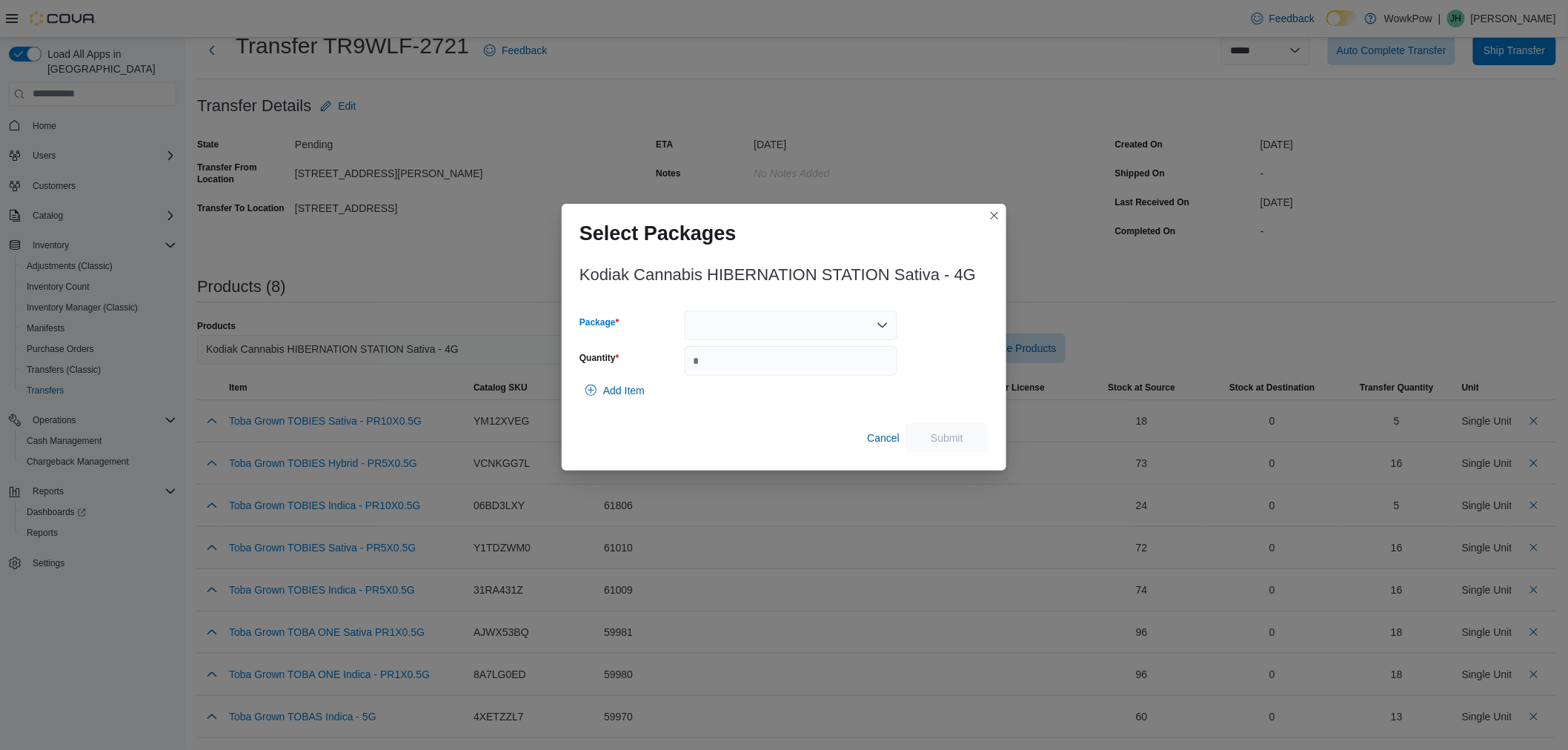
click at [784, 323] on div at bounding box center [791, 325] width 213 height 29
click at [757, 377] on span "TOBA288" at bounding box center [800, 372] width 177 height 15
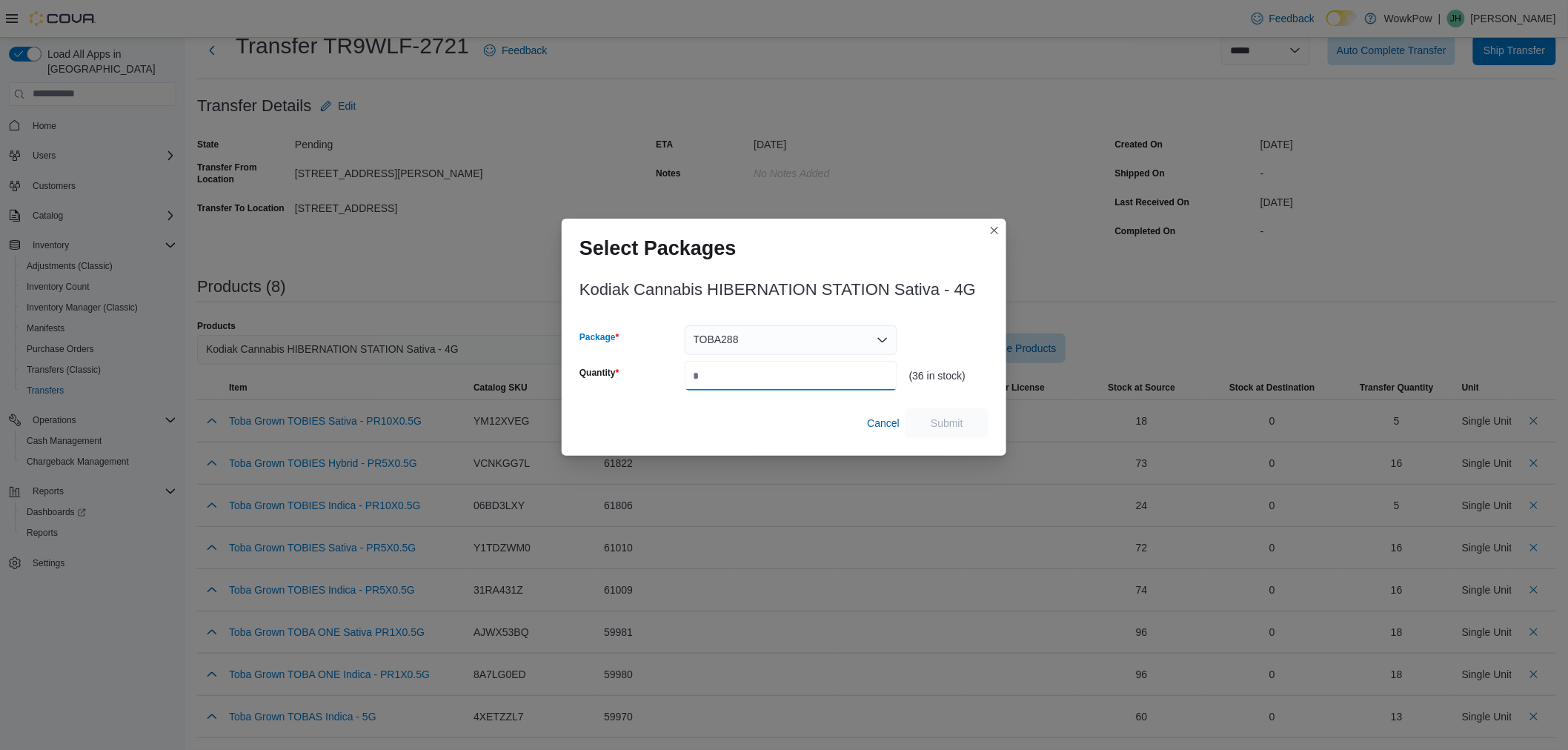
click at [757, 379] on input "Quantity" at bounding box center [791, 375] width 213 height 29
type input "*"
click at [945, 415] on span "Submit" at bounding box center [946, 422] width 65 height 29
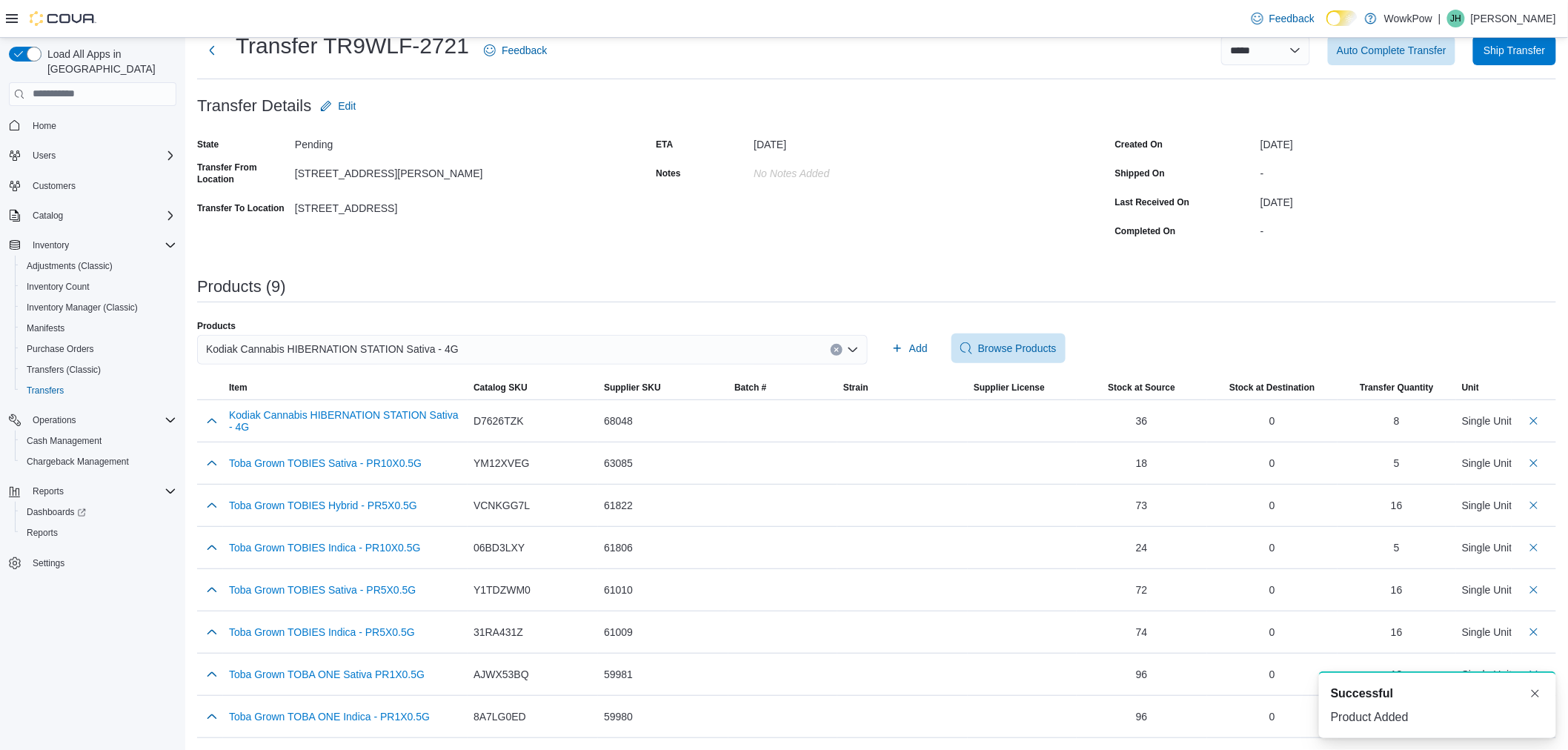
click at [401, 348] on span "Kodiak Cannabis HIBERNATION STATION Sativa - 4G" at bounding box center [332, 349] width 253 height 18
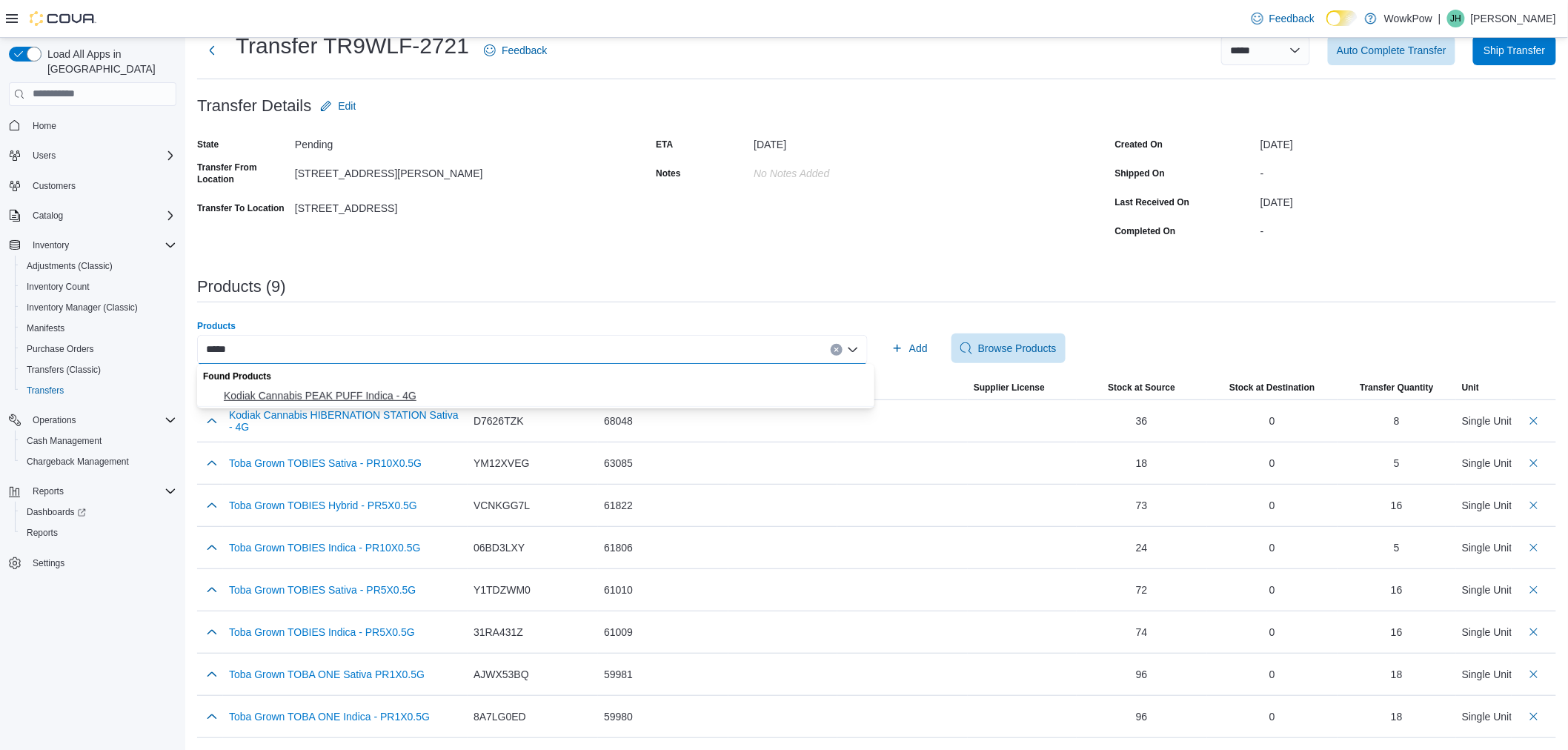
type input "*****"
click at [440, 395] on span "Kodiak Cannabis PEAK PUFF Indica - 4G" at bounding box center [544, 395] width 642 height 15
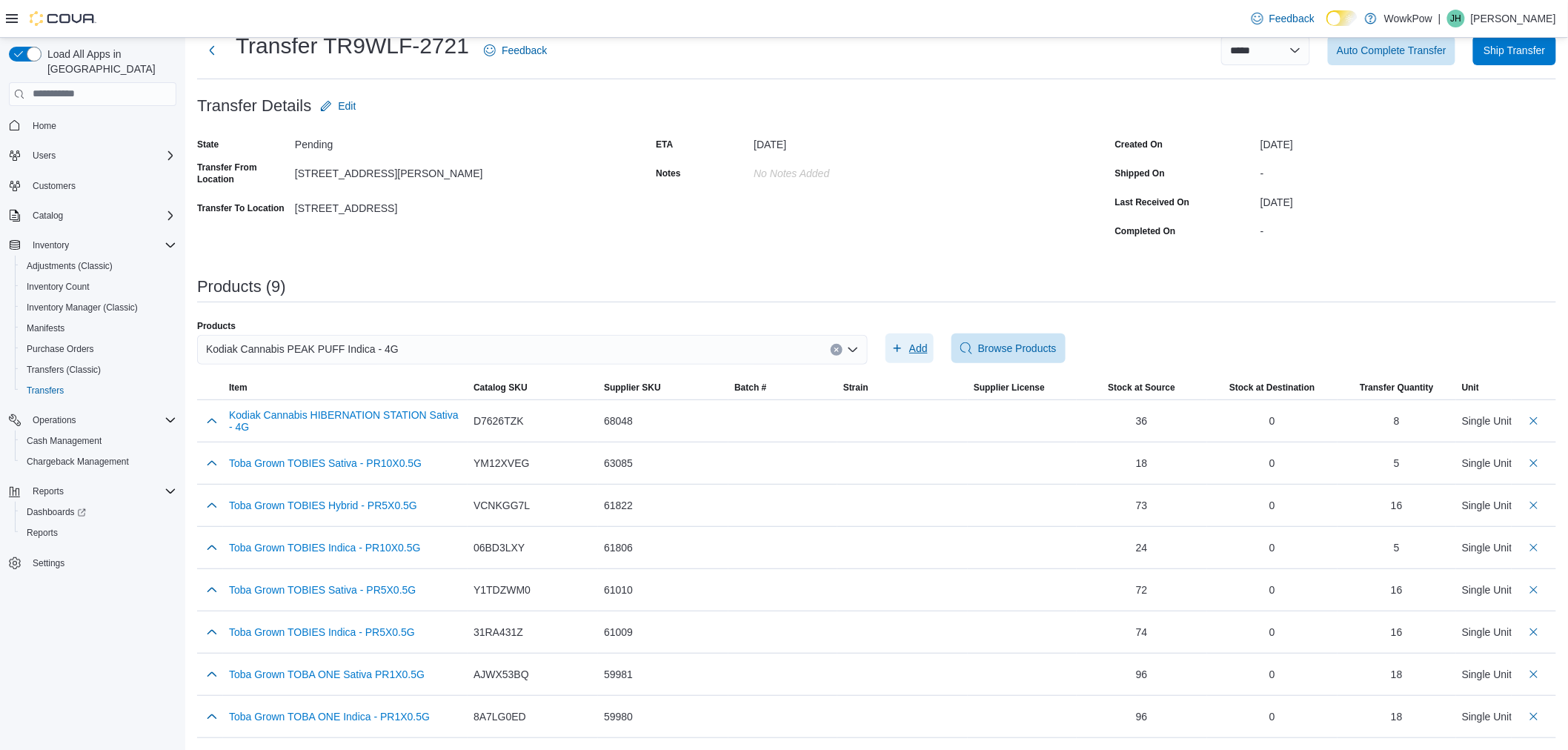
click at [898, 345] on icon "button" at bounding box center [897, 348] width 12 height 12
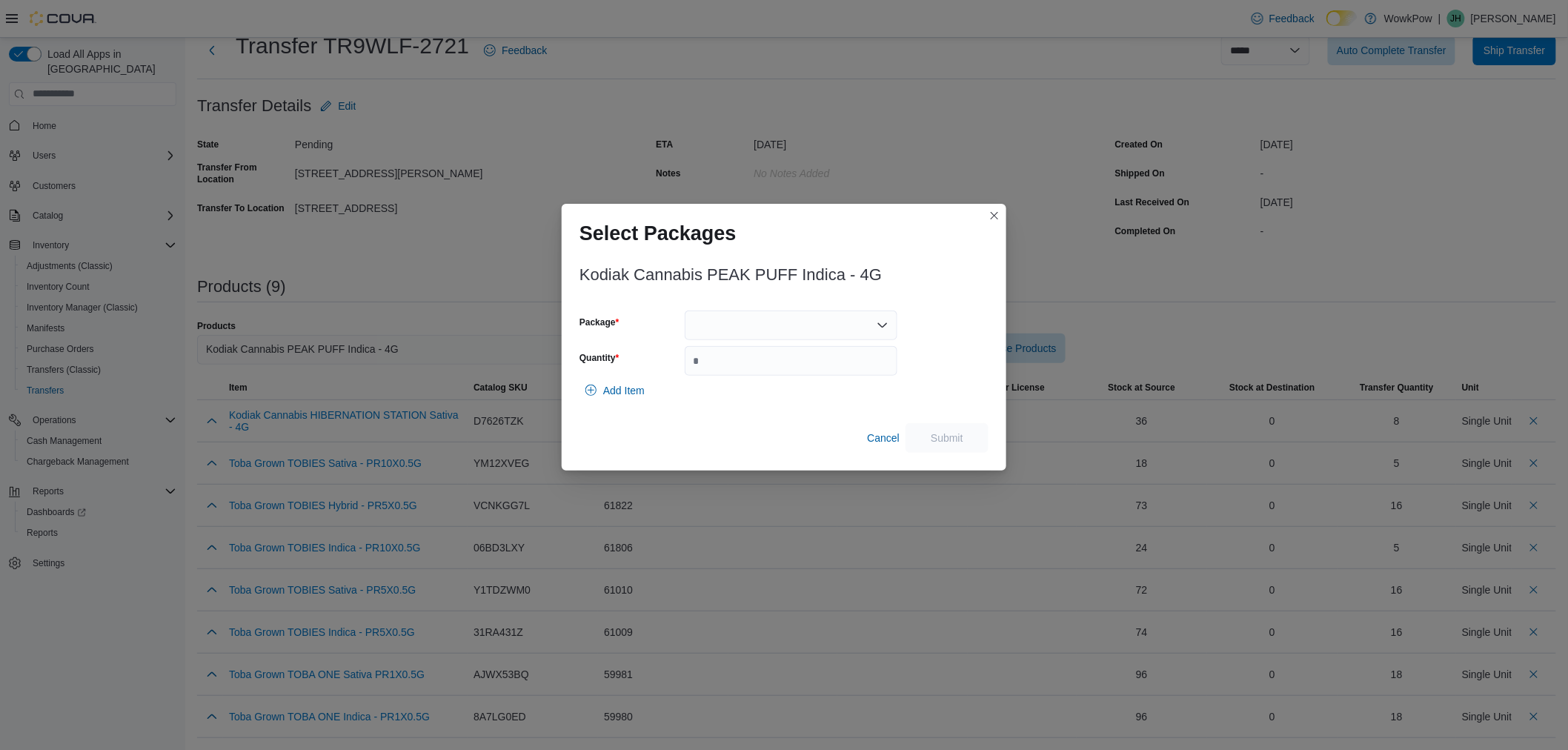
click at [718, 336] on div at bounding box center [791, 325] width 213 height 29
click at [720, 363] on button "TOBA289" at bounding box center [791, 373] width 213 height 21
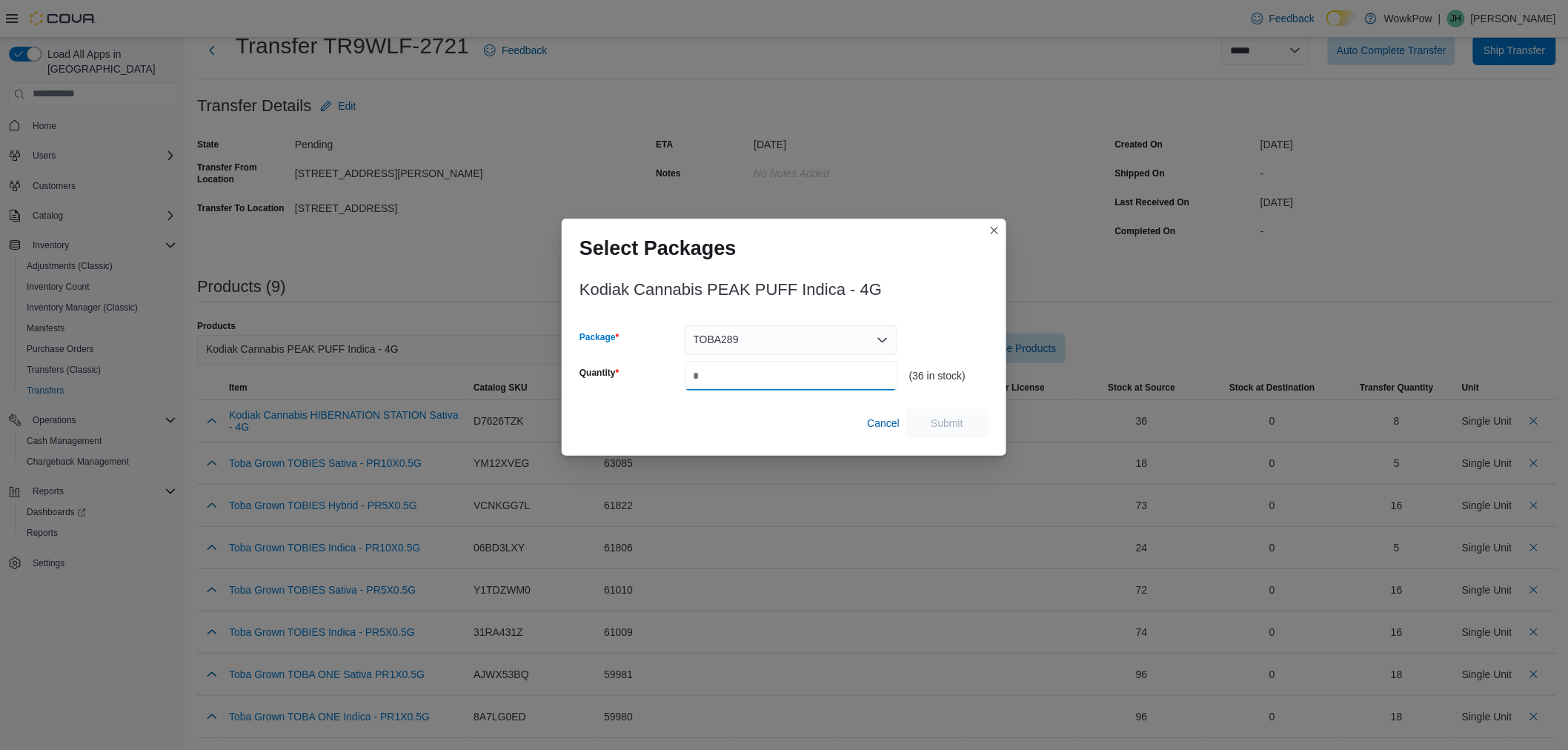
click at [723, 374] on input "Quantity" at bounding box center [791, 375] width 213 height 29
type input "*"
click at [963, 414] on span "Submit" at bounding box center [946, 422] width 65 height 29
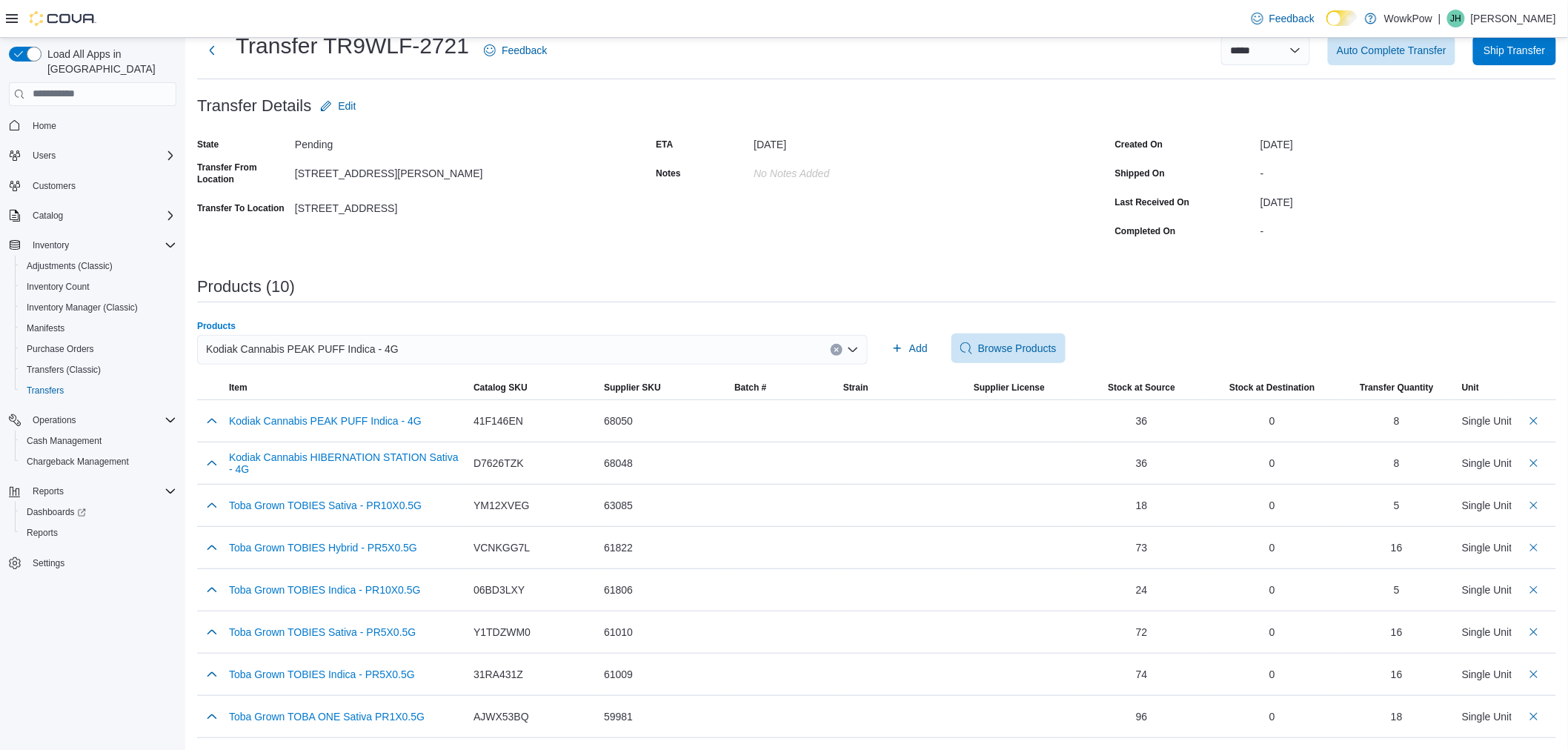
click at [656, 343] on div "Kodiak Cannabis PEAK PUFF Indica - 4G" at bounding box center [532, 349] width 670 height 29
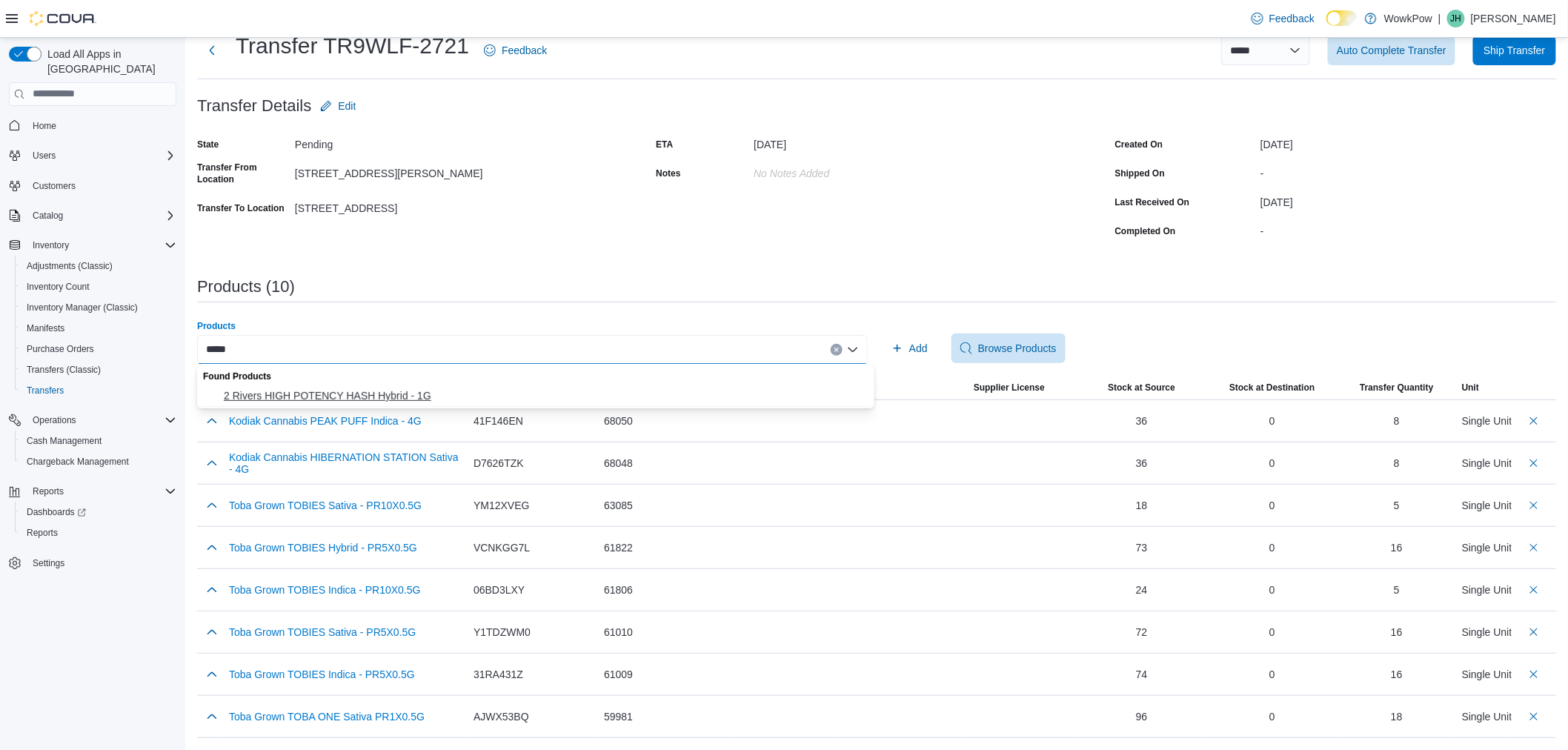
type input "*****"
click at [604, 390] on span "2 Rivers HIGH POTENCY HASH Hybrid - 1G" at bounding box center [544, 395] width 642 height 15
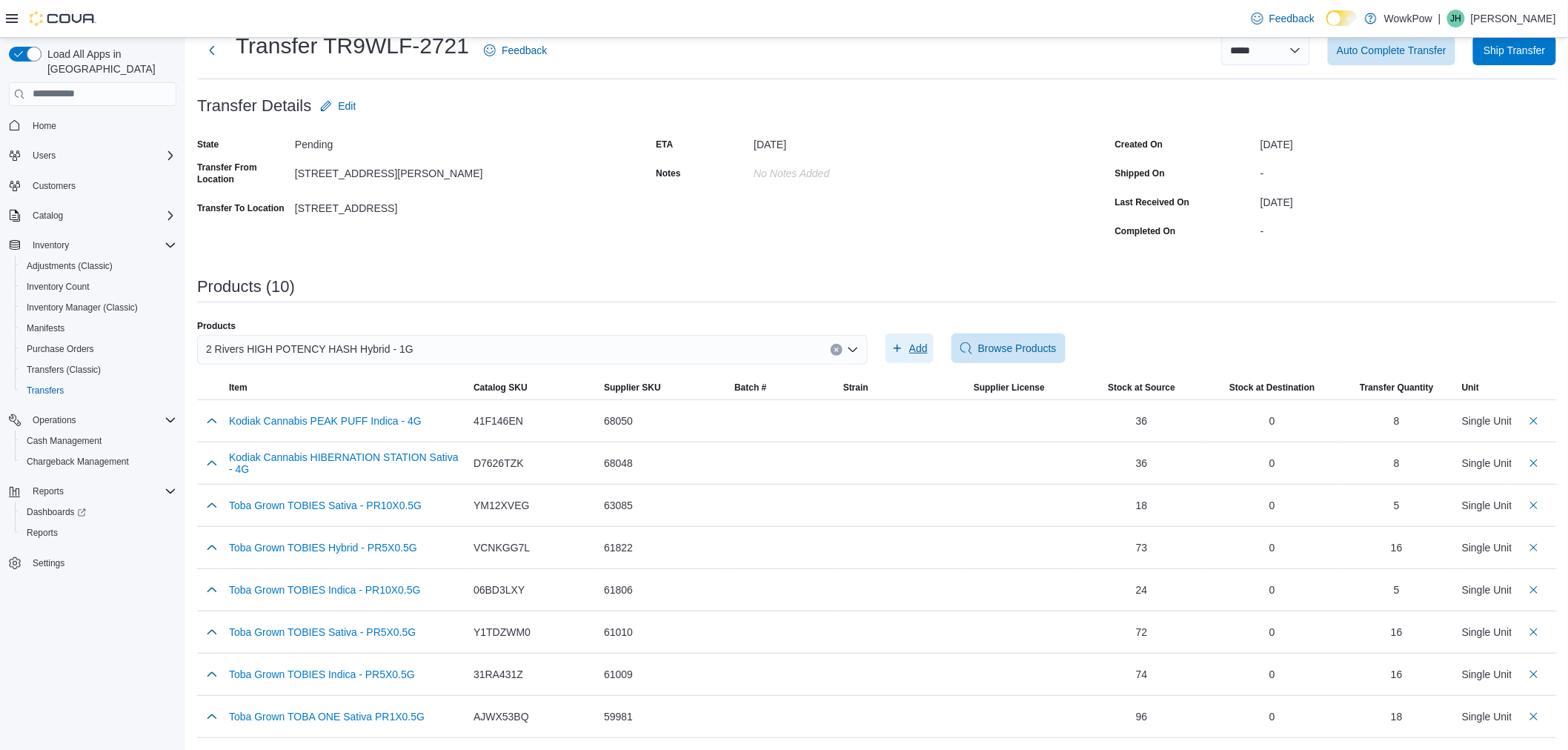
click at [922, 350] on span "Add" at bounding box center [918, 348] width 19 height 15
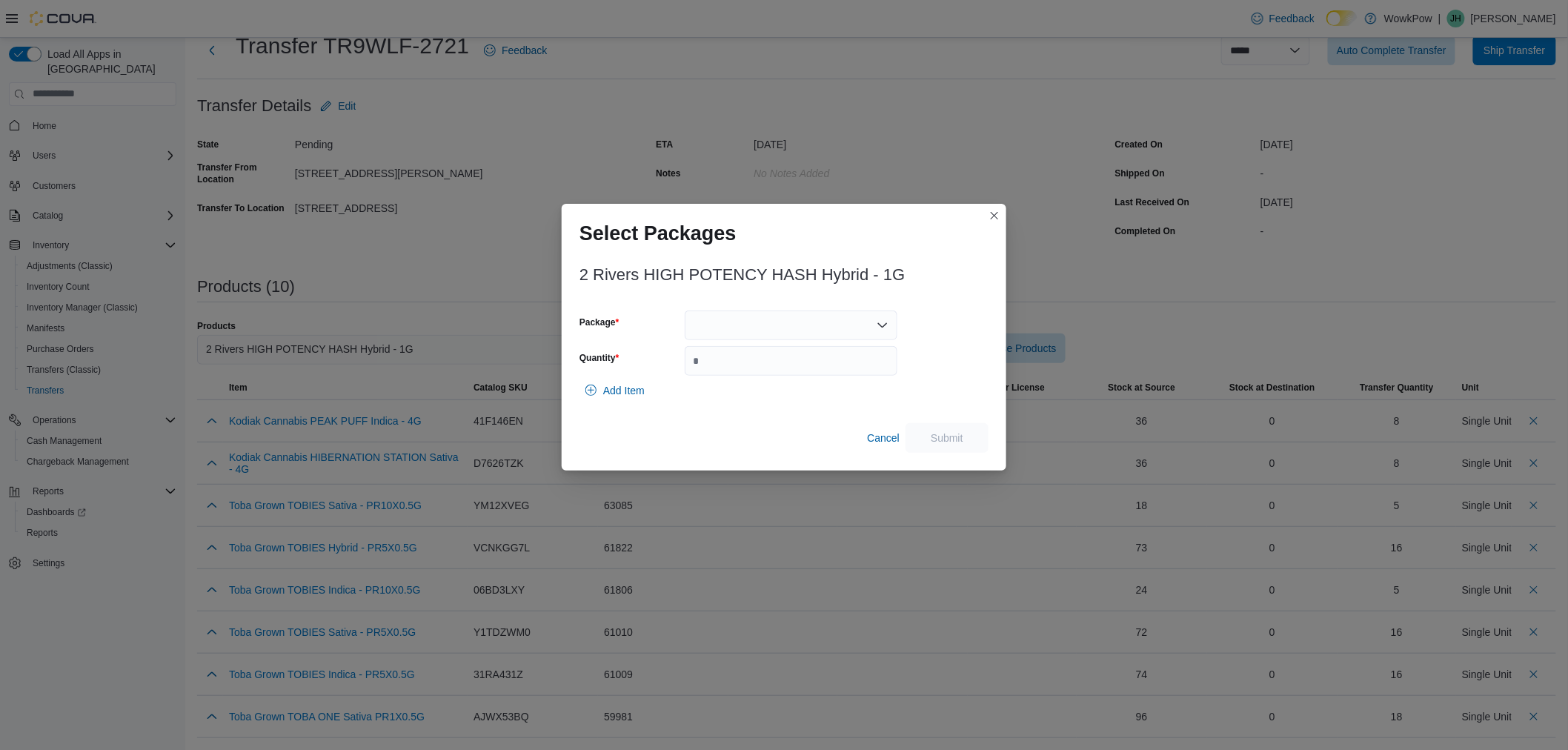
click at [760, 330] on div at bounding box center [791, 325] width 213 height 29
click at [752, 379] on span "FCBH-001" at bounding box center [800, 372] width 177 height 15
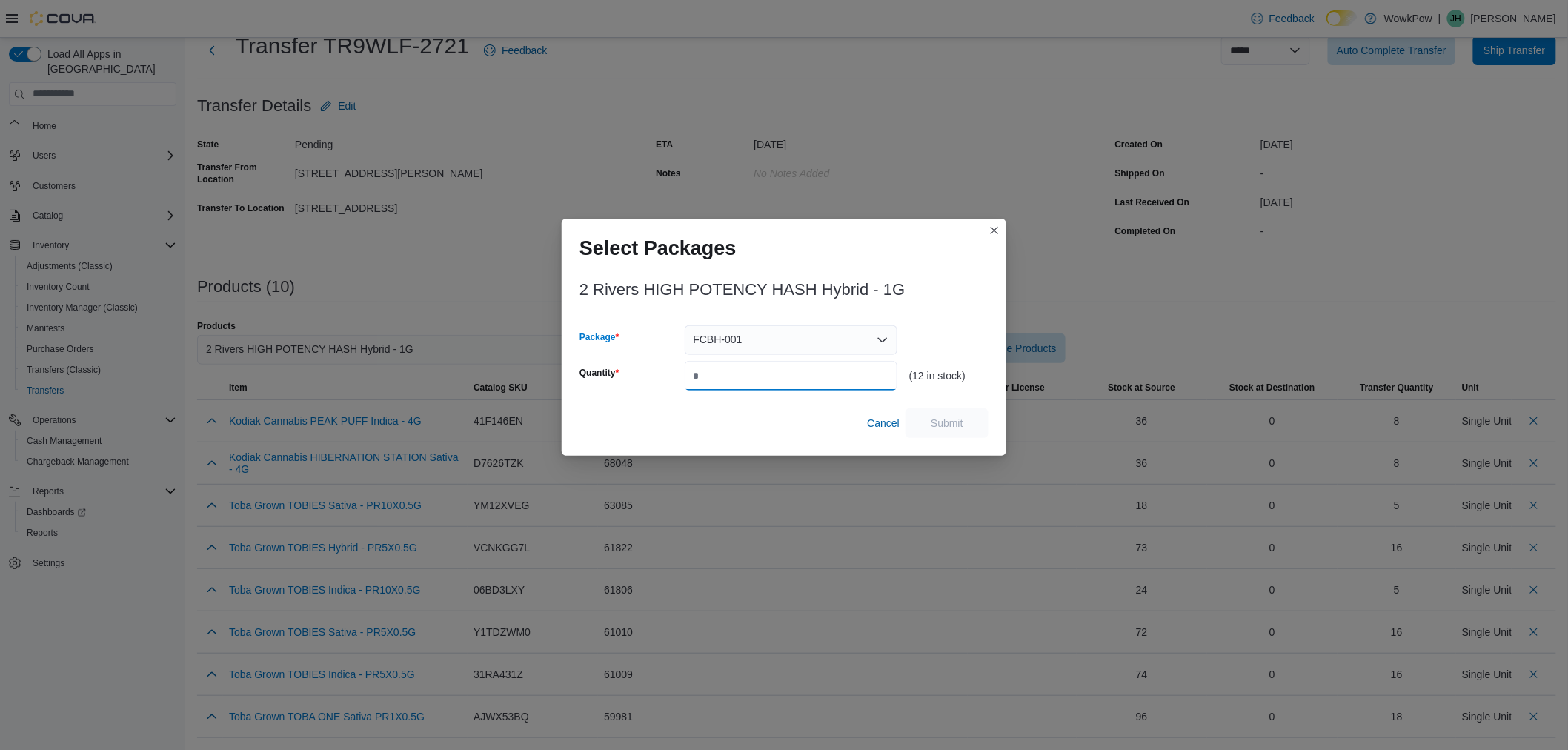
click at [752, 379] on input "Quantity" at bounding box center [791, 375] width 213 height 29
type input "*"
click at [959, 420] on span "Submit" at bounding box center [947, 422] width 33 height 15
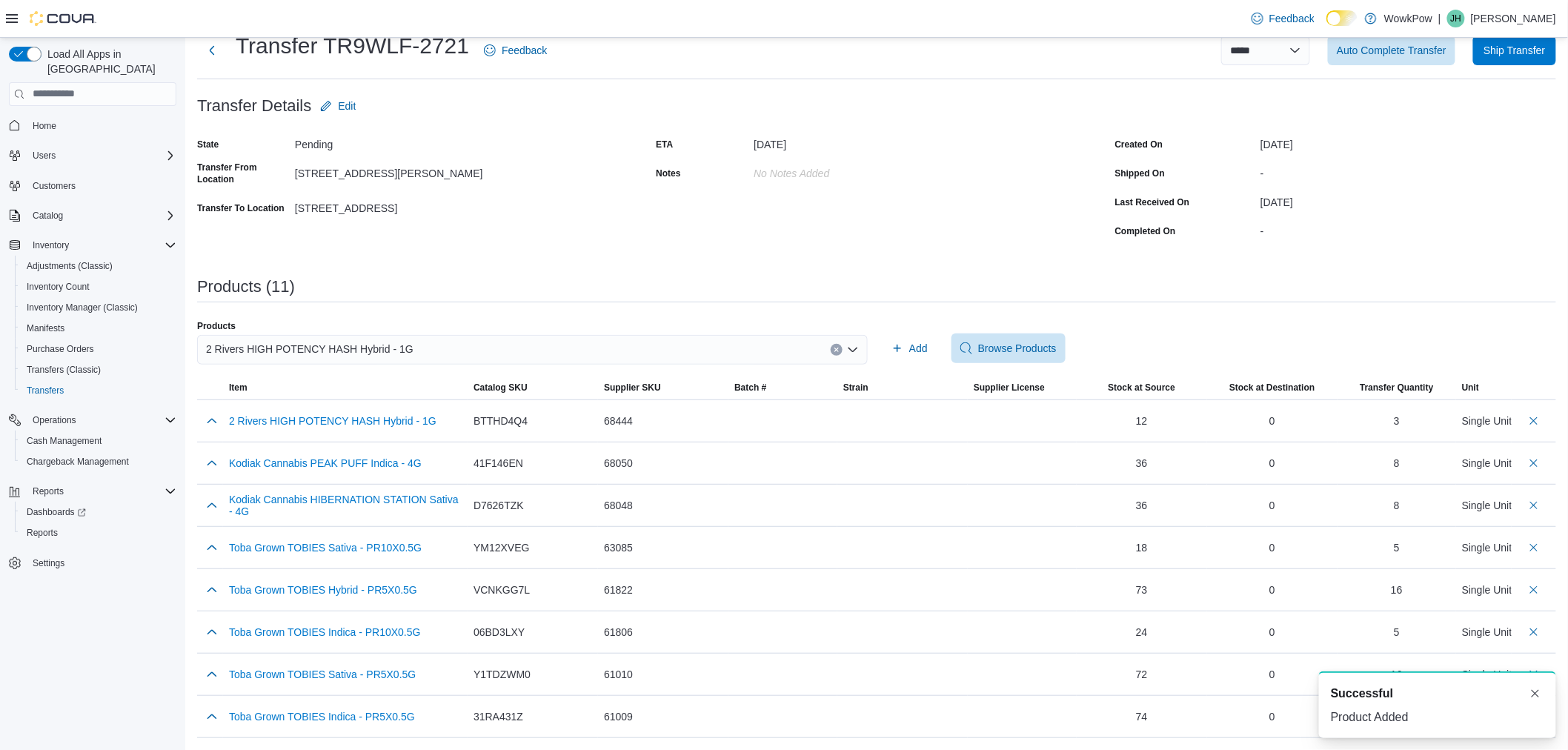
click at [534, 346] on div "2 Rivers HIGH POTENCY HASH Hybrid - 1G" at bounding box center [532, 349] width 670 height 29
type input "*****"
click at [642, 387] on button "2 Rivers ROTATING Blend - 28G" at bounding box center [535, 396] width 678 height 21
click at [916, 348] on span "Add" at bounding box center [918, 348] width 19 height 15
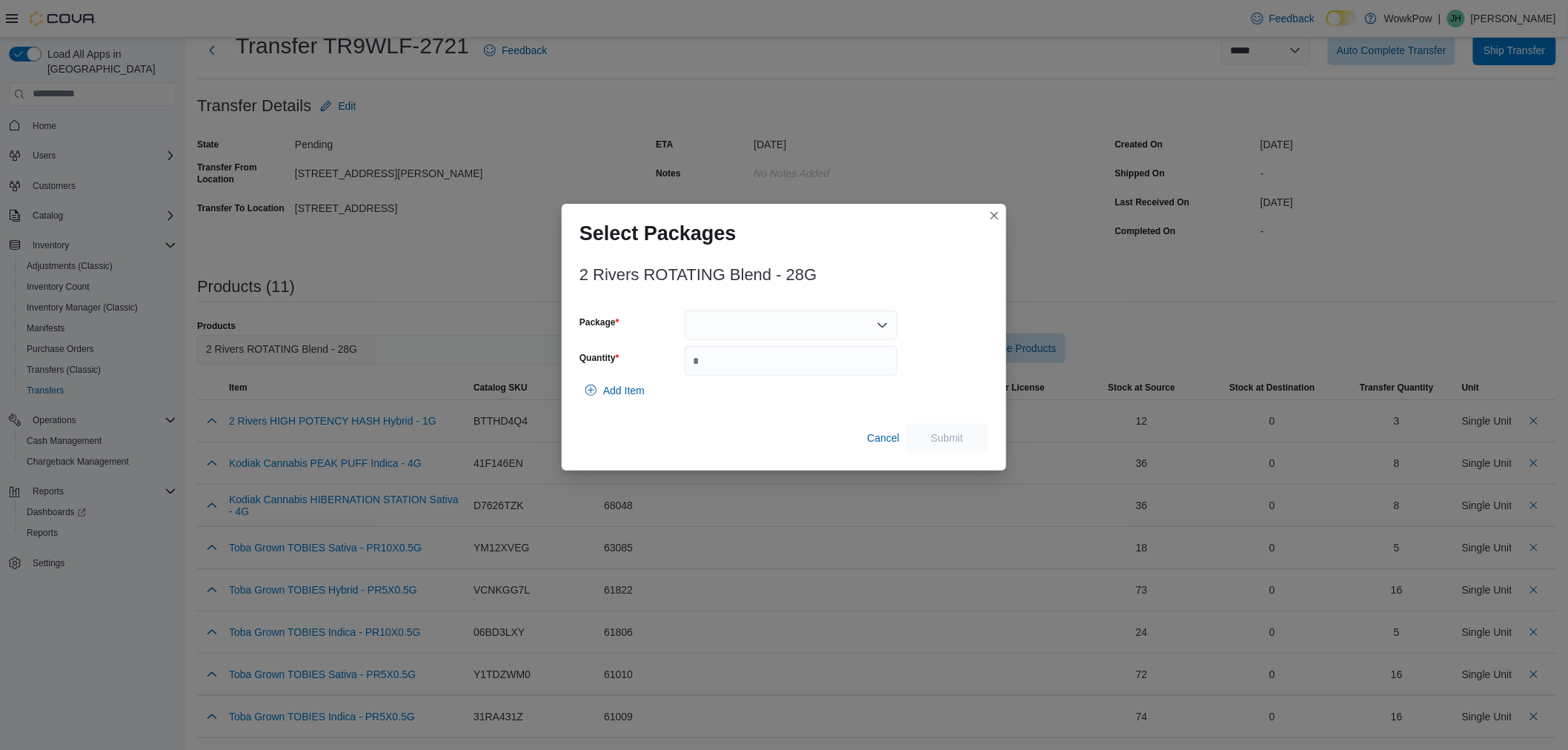
click at [753, 327] on div at bounding box center [791, 325] width 213 height 29
click at [752, 374] on span "FFSL-40705" at bounding box center [800, 372] width 177 height 15
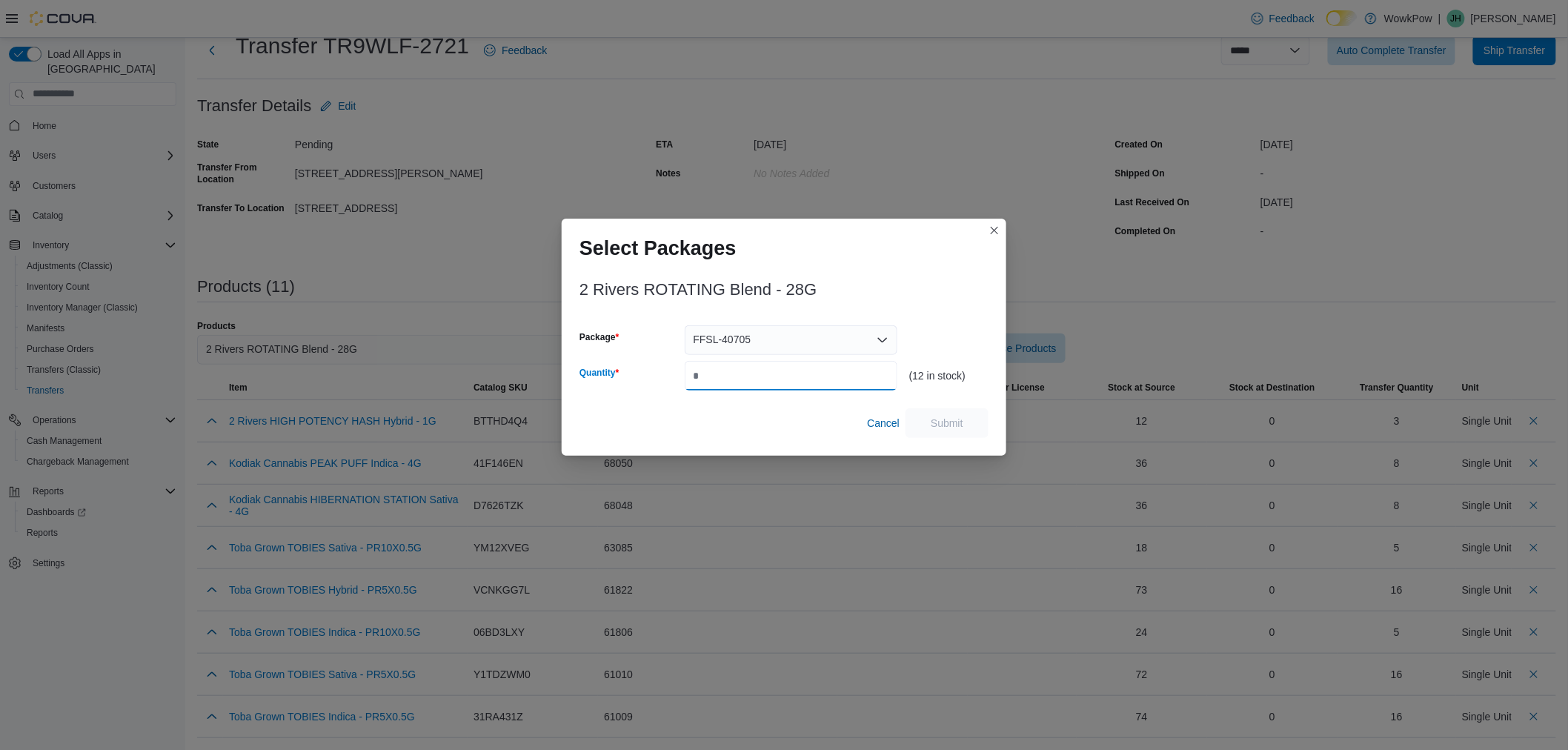
click at [752, 374] on input "Quantity" at bounding box center [791, 375] width 213 height 29
type input "*"
click at [936, 416] on span "Submit" at bounding box center [946, 422] width 65 height 29
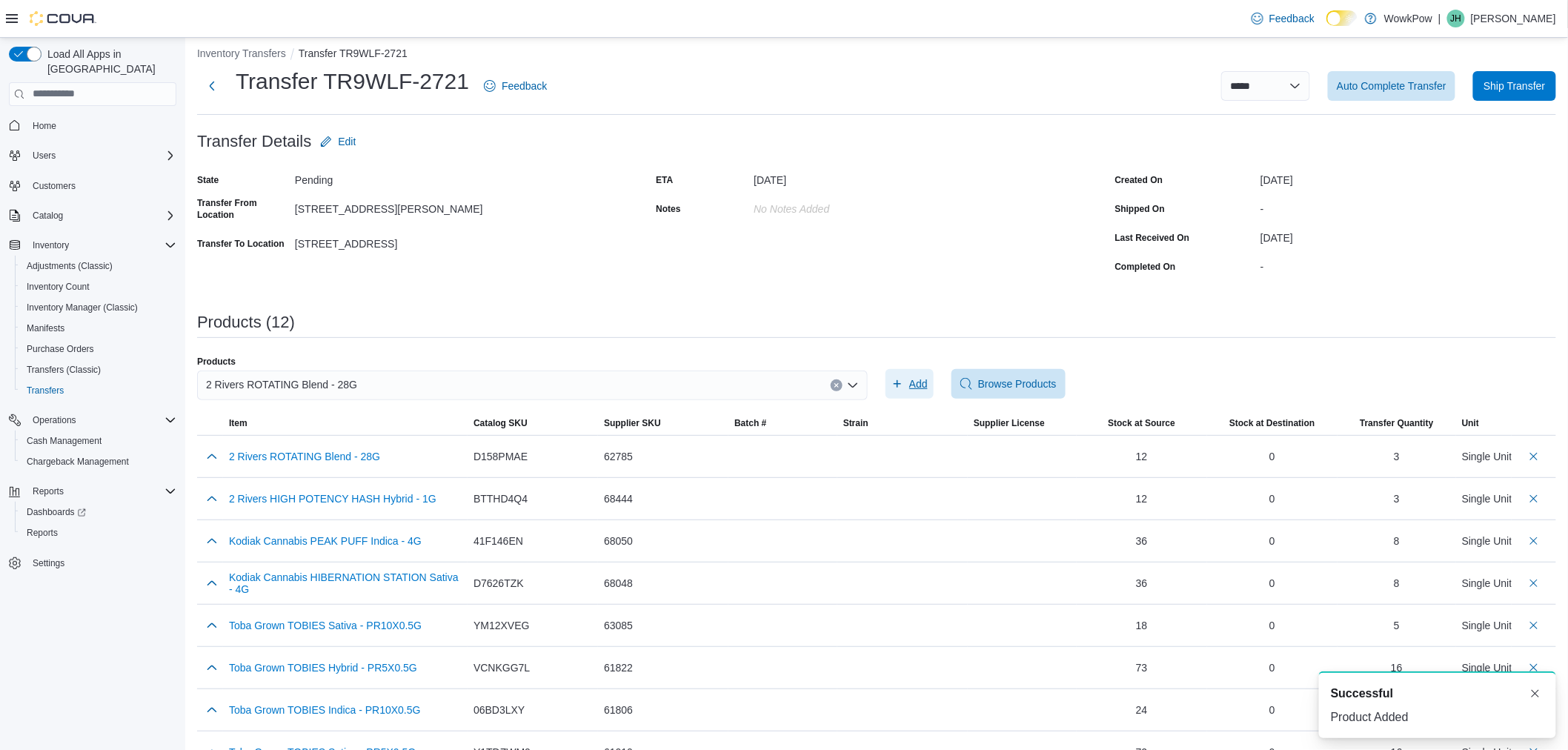
scroll to position [0, 0]
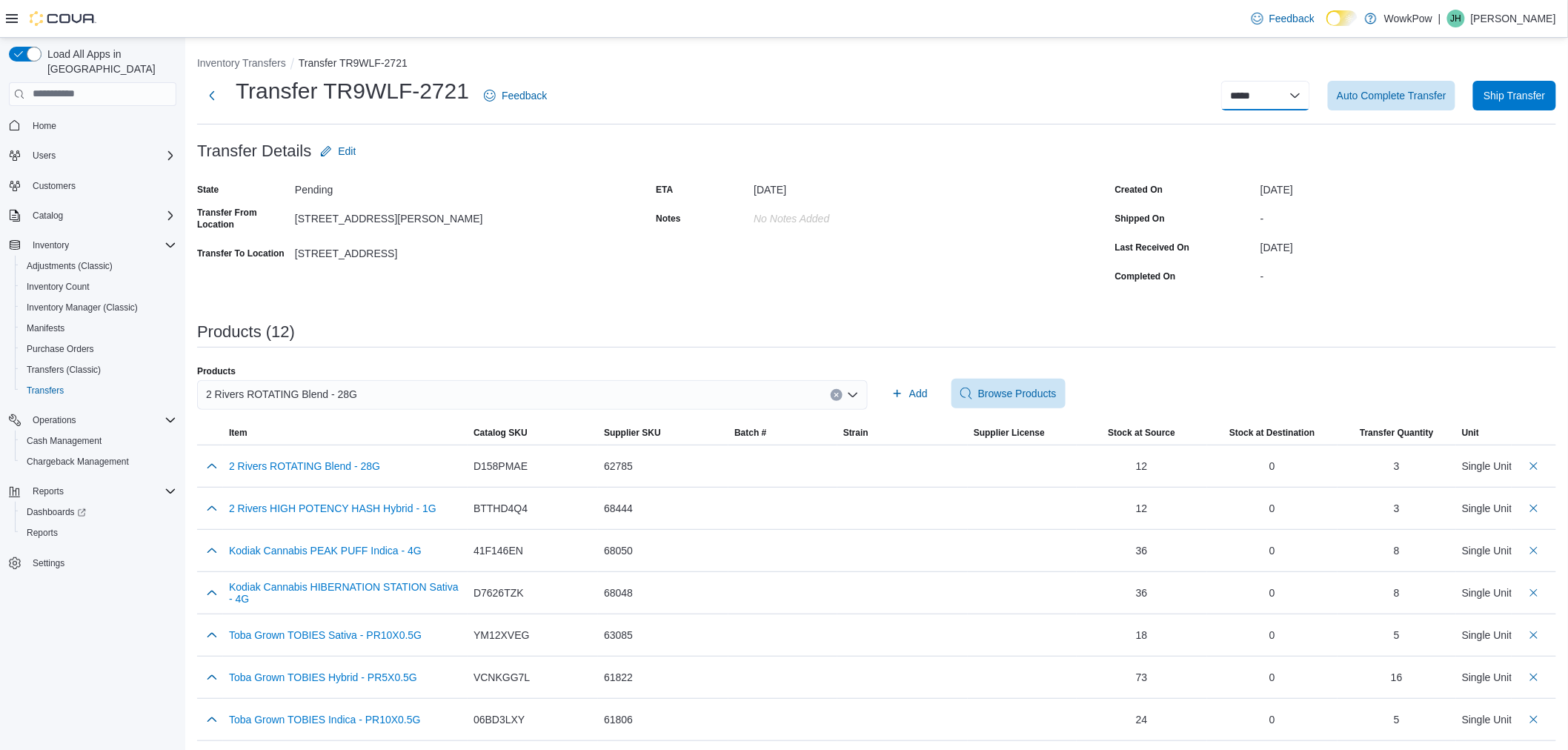
click at [1307, 93] on select "**********" at bounding box center [1266, 95] width 89 height 29
select select "**********"
click at [1234, 81] on select "**********" at bounding box center [1266, 95] width 89 height 29
select select
click at [248, 62] on button "Inventory Transfers" at bounding box center [241, 62] width 89 height 12
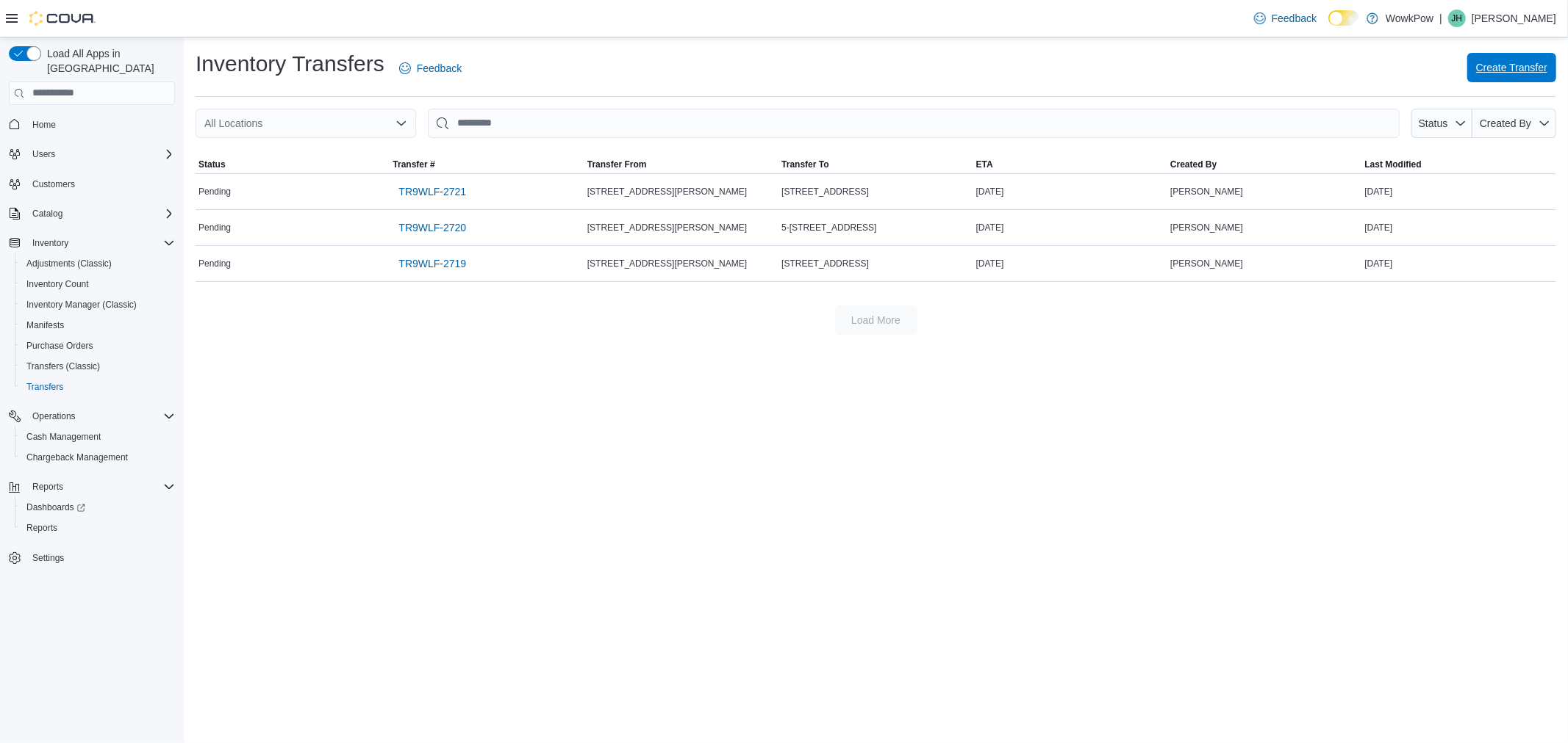
click at [1537, 60] on span "Create Transfer" at bounding box center [1511, 67] width 72 height 29
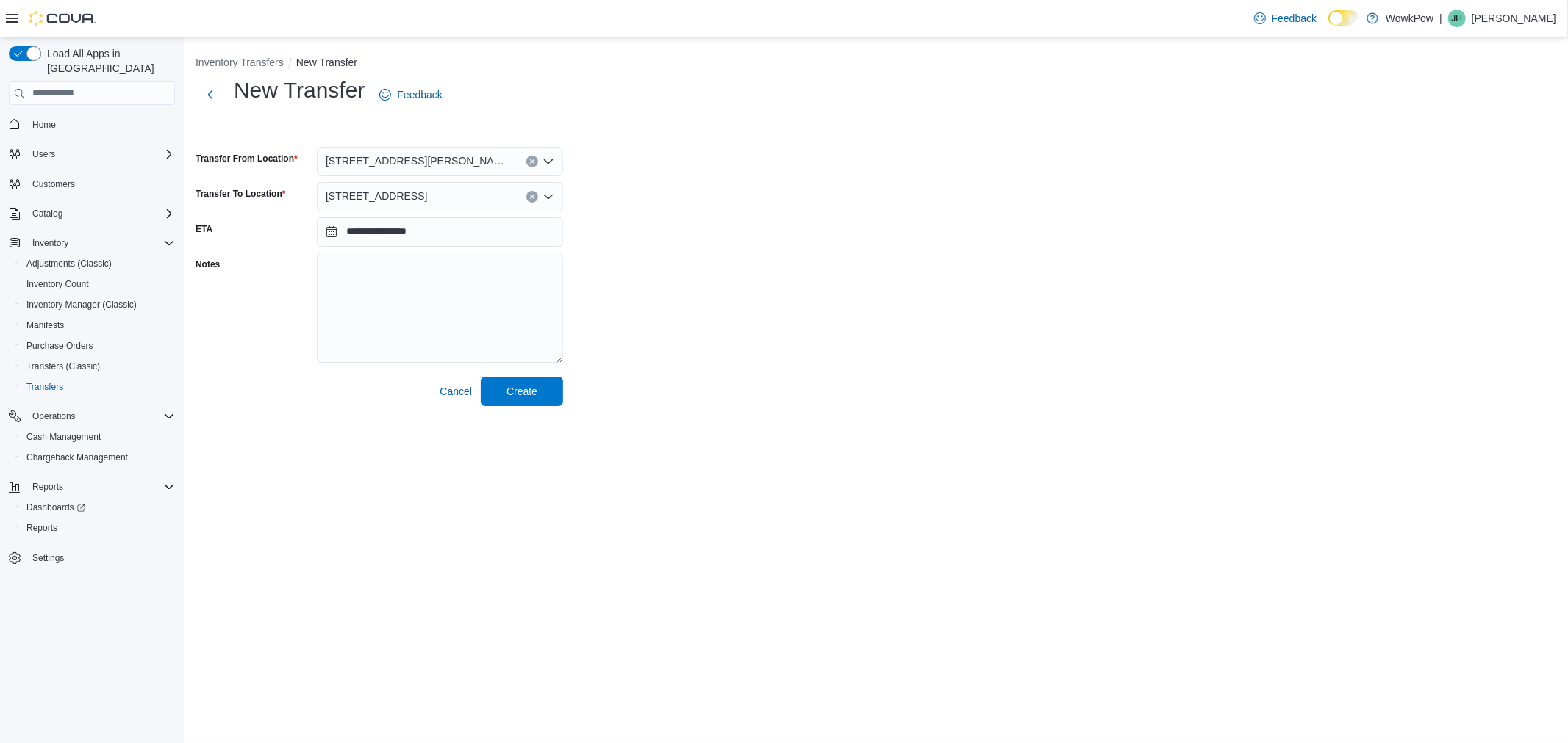
click at [427, 195] on span "4-185 Stadacona Street Winnipeg, MB, R2L 1R2" at bounding box center [376, 196] width 102 height 18
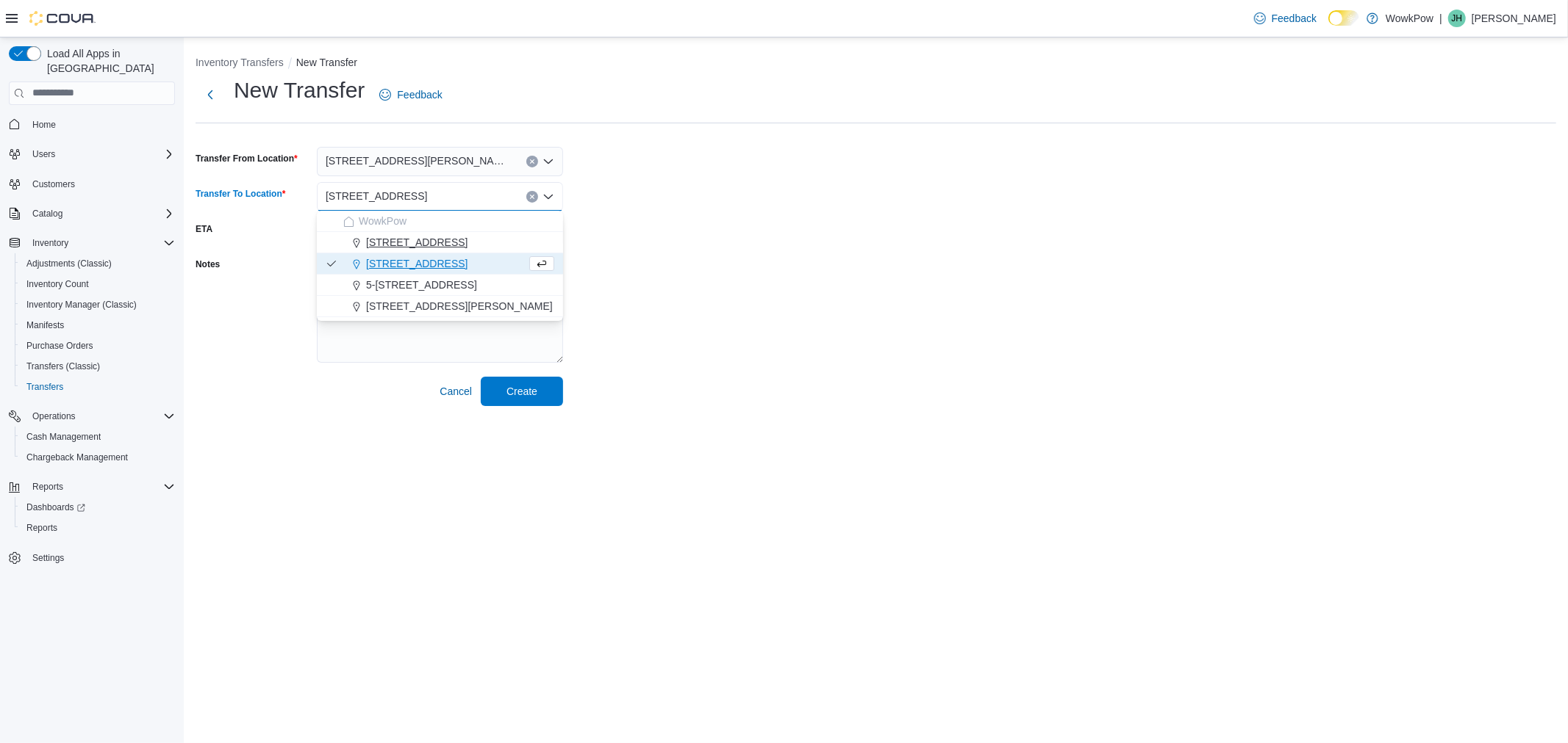
click at [449, 244] on span "17-1700 Corydon Avenue R3N 0K1" at bounding box center [417, 242] width 102 height 15
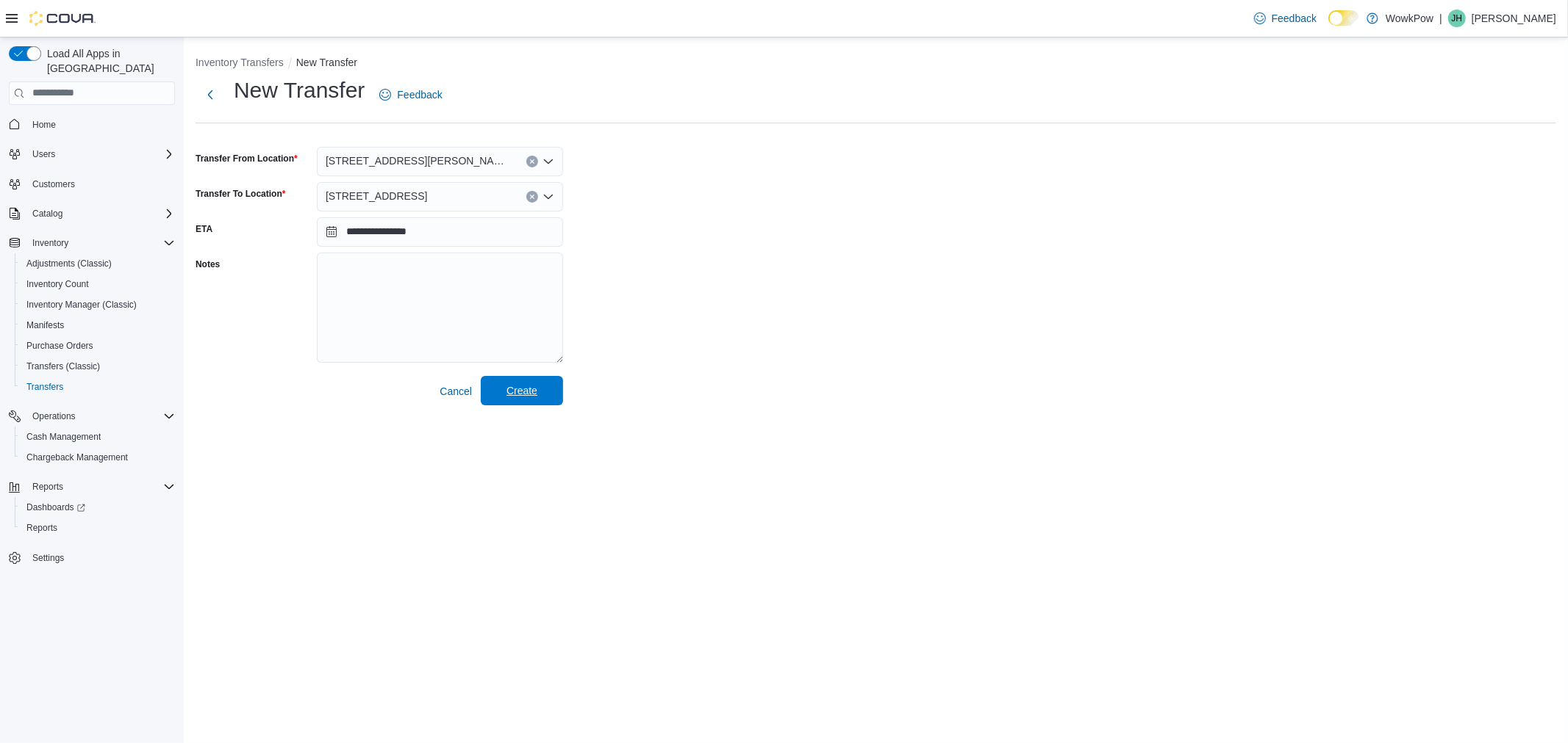
click at [540, 397] on span "Create" at bounding box center [521, 390] width 64 height 29
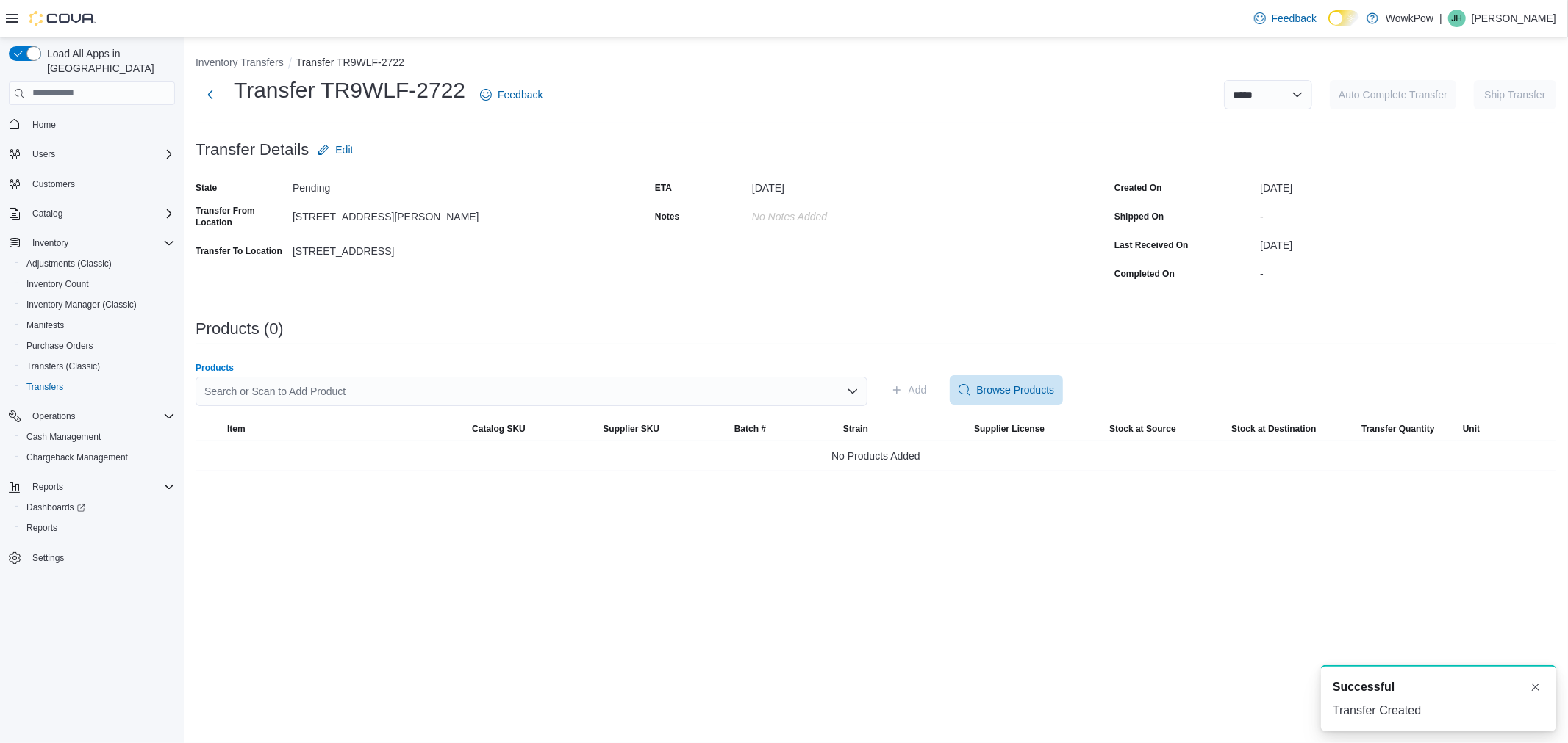
click at [656, 397] on div "Search or Scan to Add Product" at bounding box center [531, 391] width 672 height 29
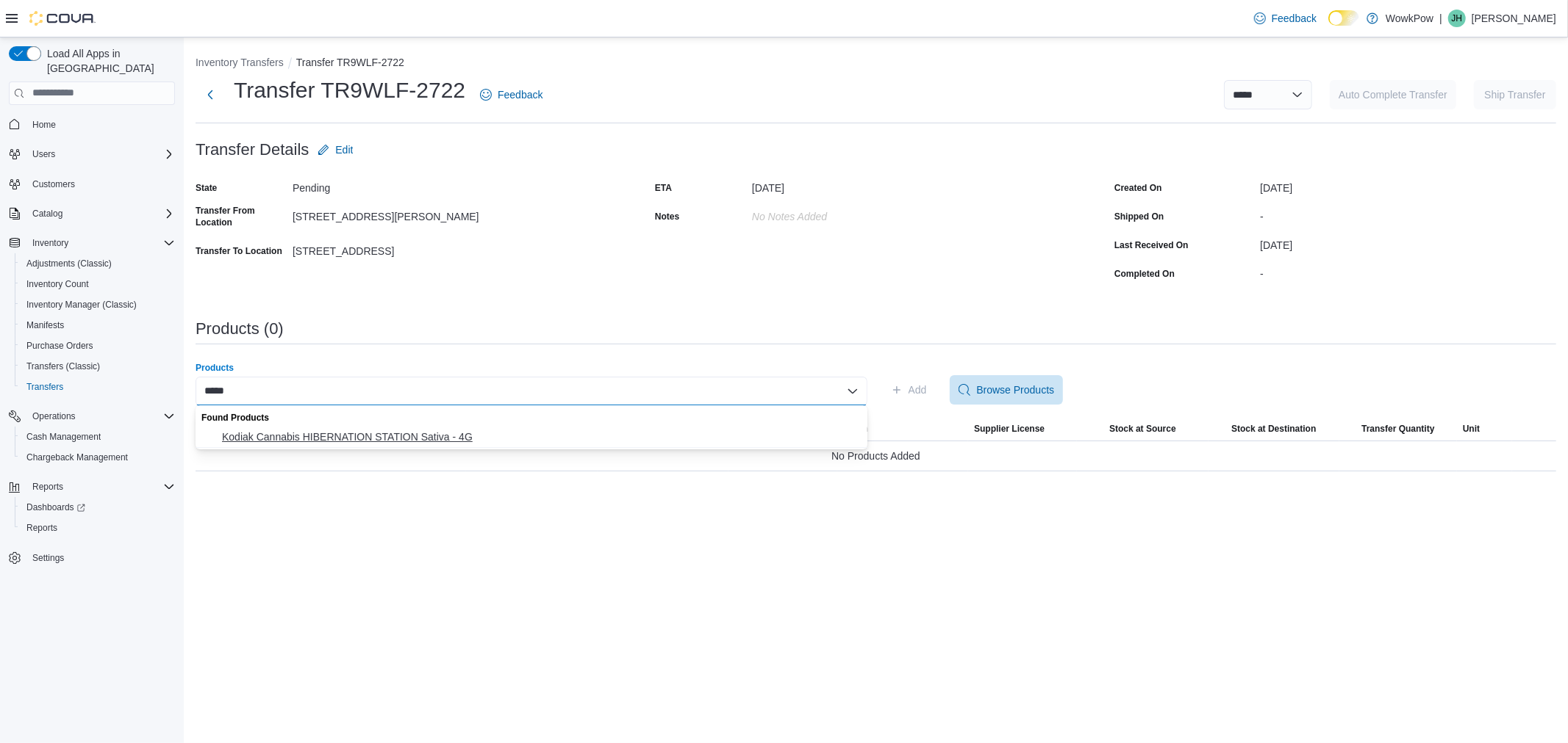
type input "*****"
click at [531, 438] on span "Kodiak Cannabis HIBERNATION STATION Sativa - 4G" at bounding box center [539, 437] width 637 height 15
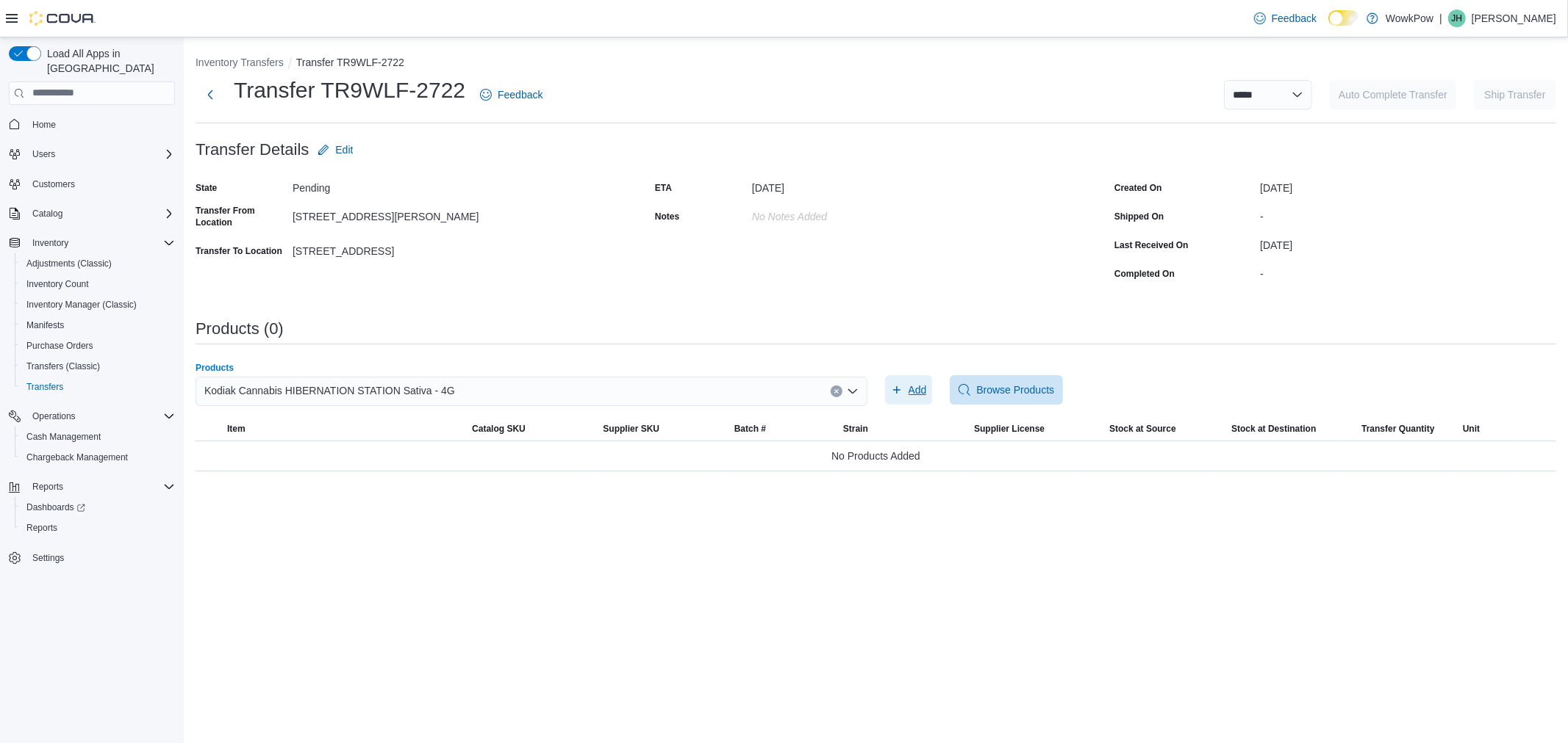
click at [898, 383] on span "Add" at bounding box center [908, 389] width 36 height 29
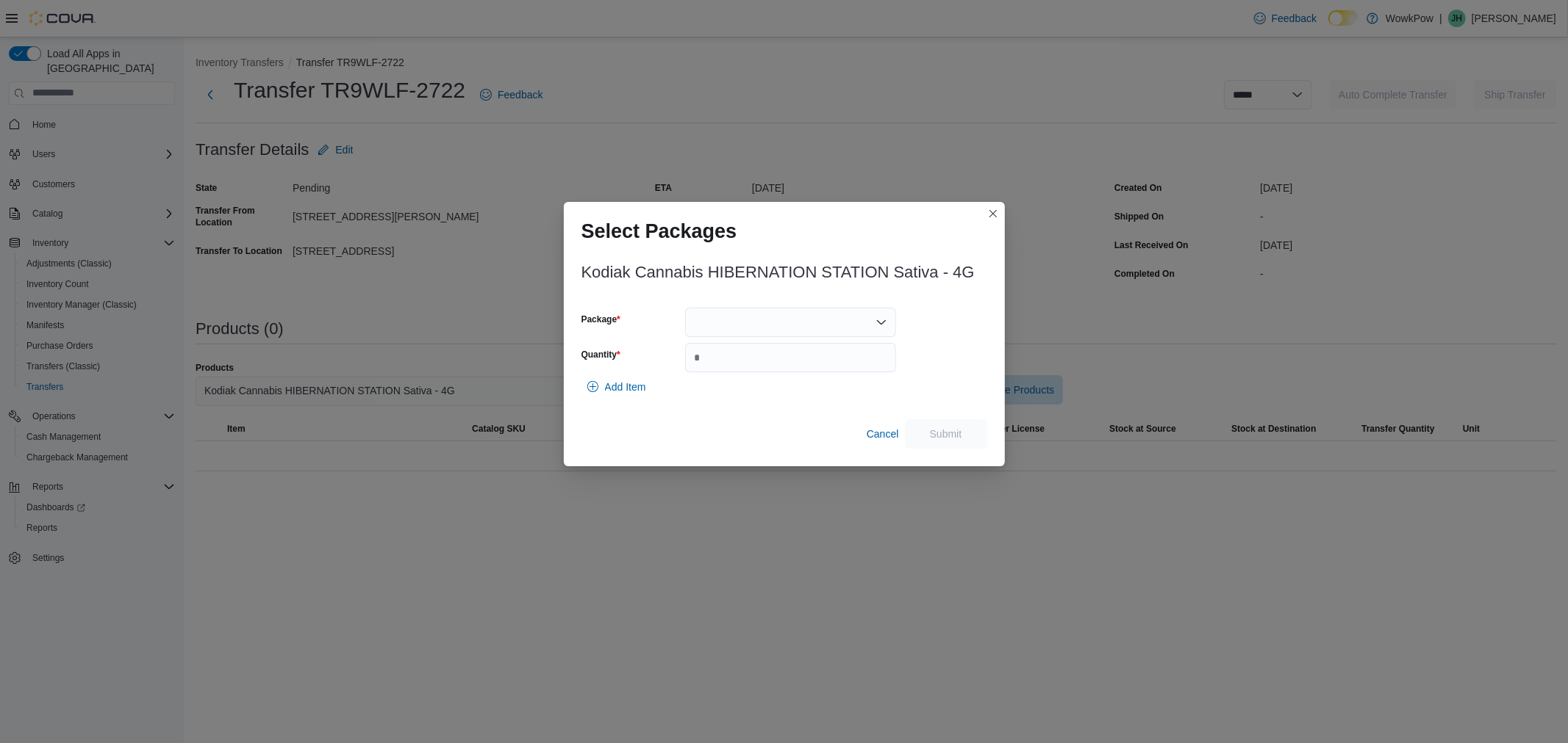
click at [848, 325] on div at bounding box center [790, 322] width 211 height 29
click at [770, 366] on span "TOBA288" at bounding box center [799, 369] width 176 height 15
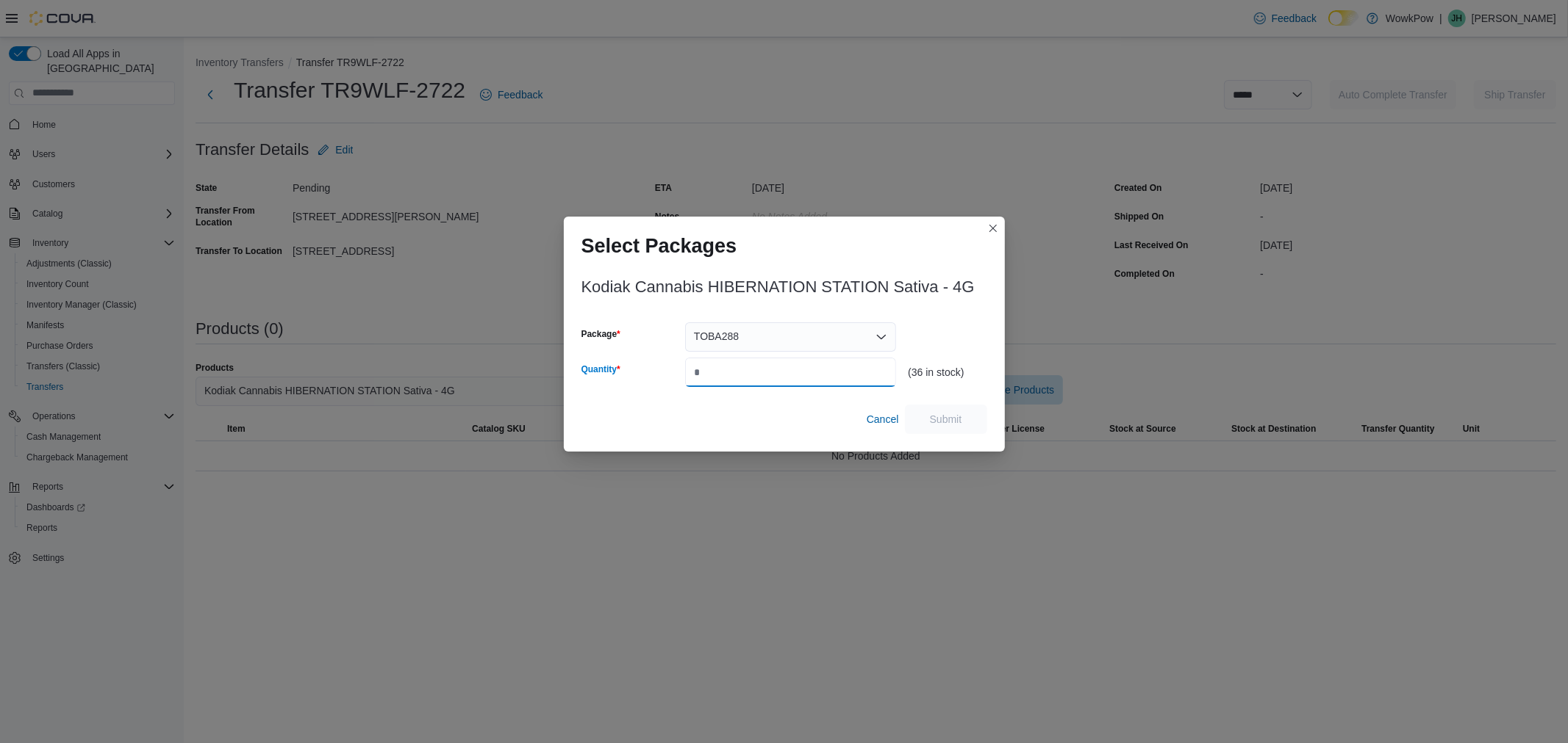
click at [769, 366] on input "Quantity" at bounding box center [790, 372] width 211 height 29
type input "*"
click at [965, 417] on span "Submit" at bounding box center [946, 418] width 64 height 29
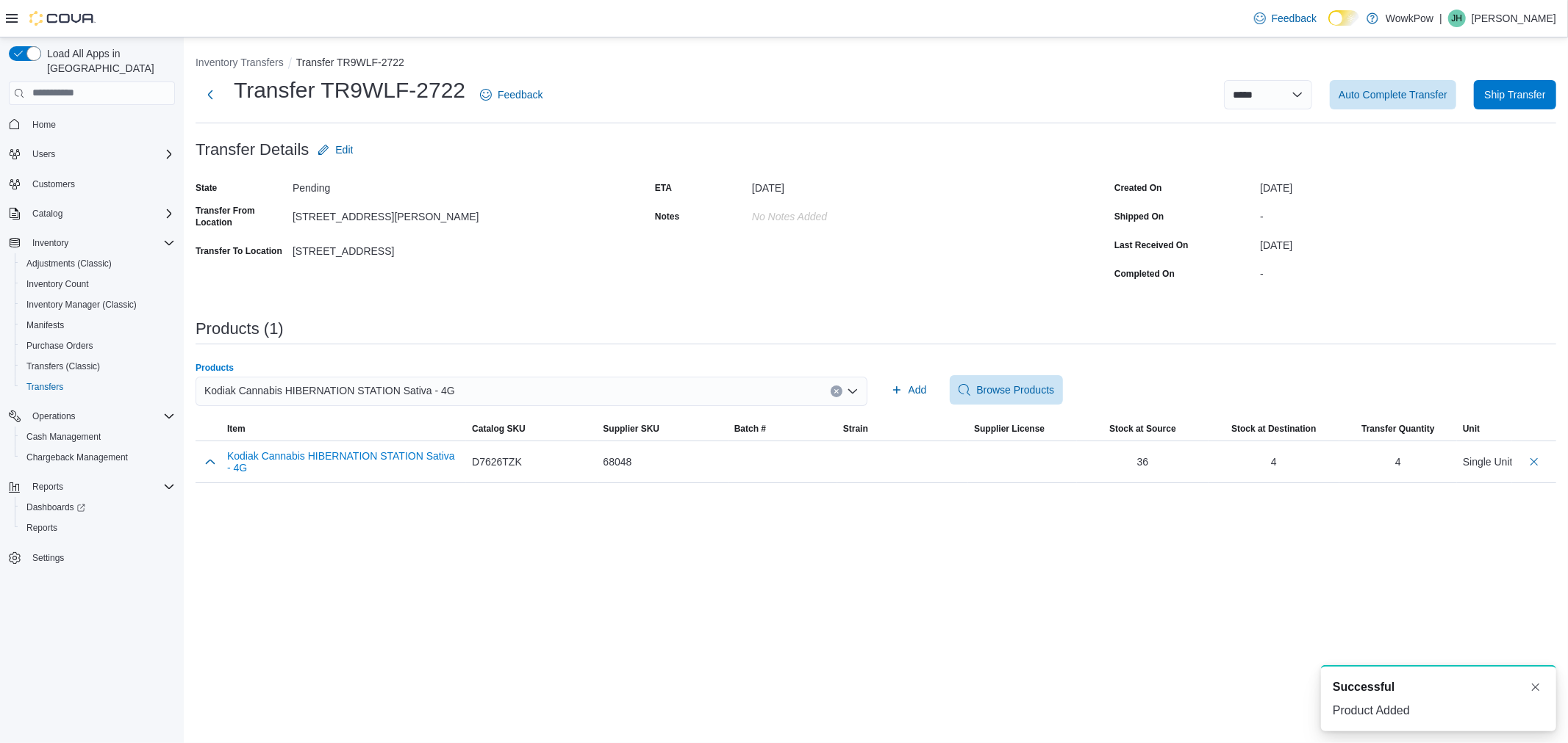
click at [451, 390] on div "Kodiak Cannabis HIBERNATION STATION Sativa - 4G" at bounding box center [531, 391] width 672 height 29
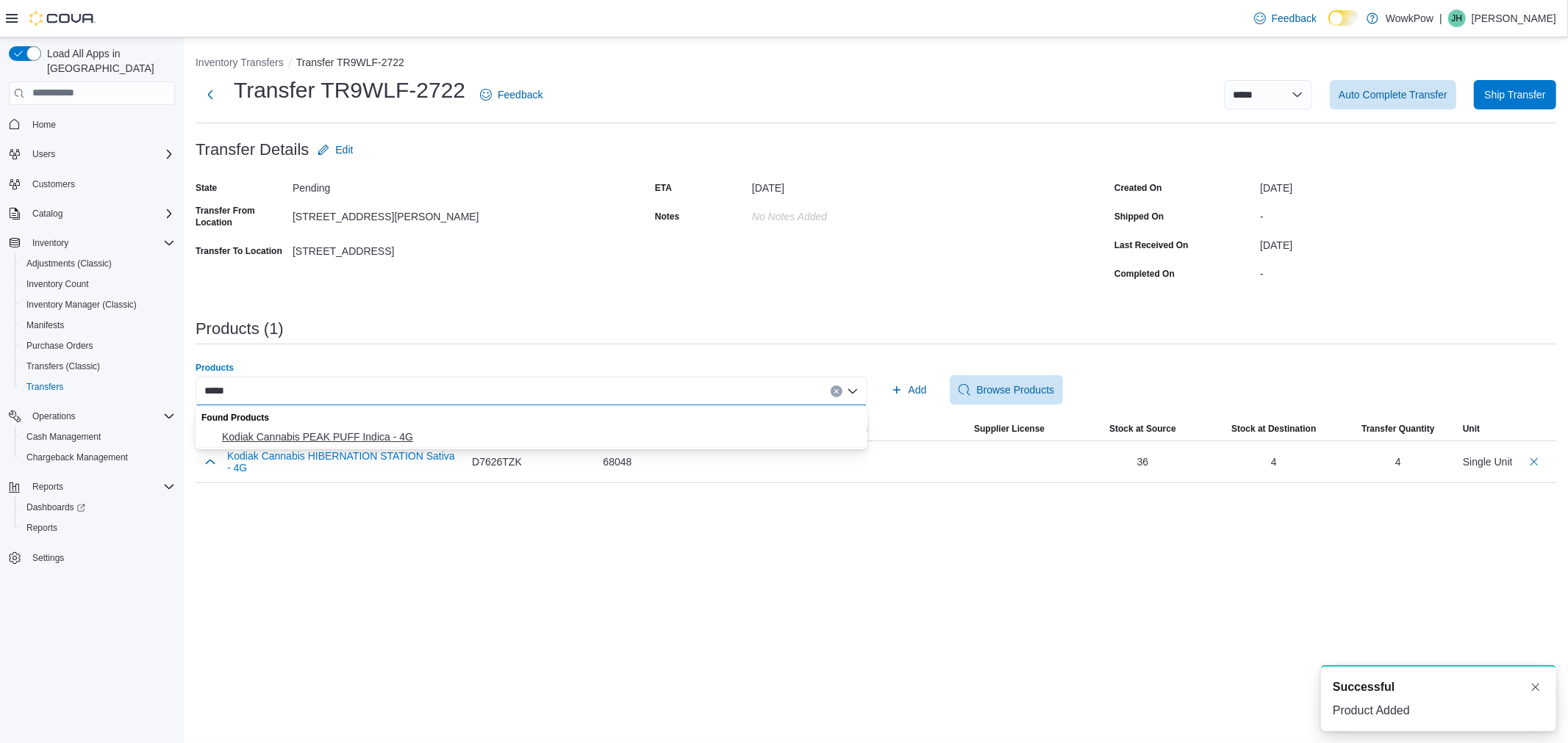
type input "*****"
click at [437, 436] on span "Kodiak Cannabis PEAK PUFF Indica - 4G" at bounding box center [539, 437] width 637 height 15
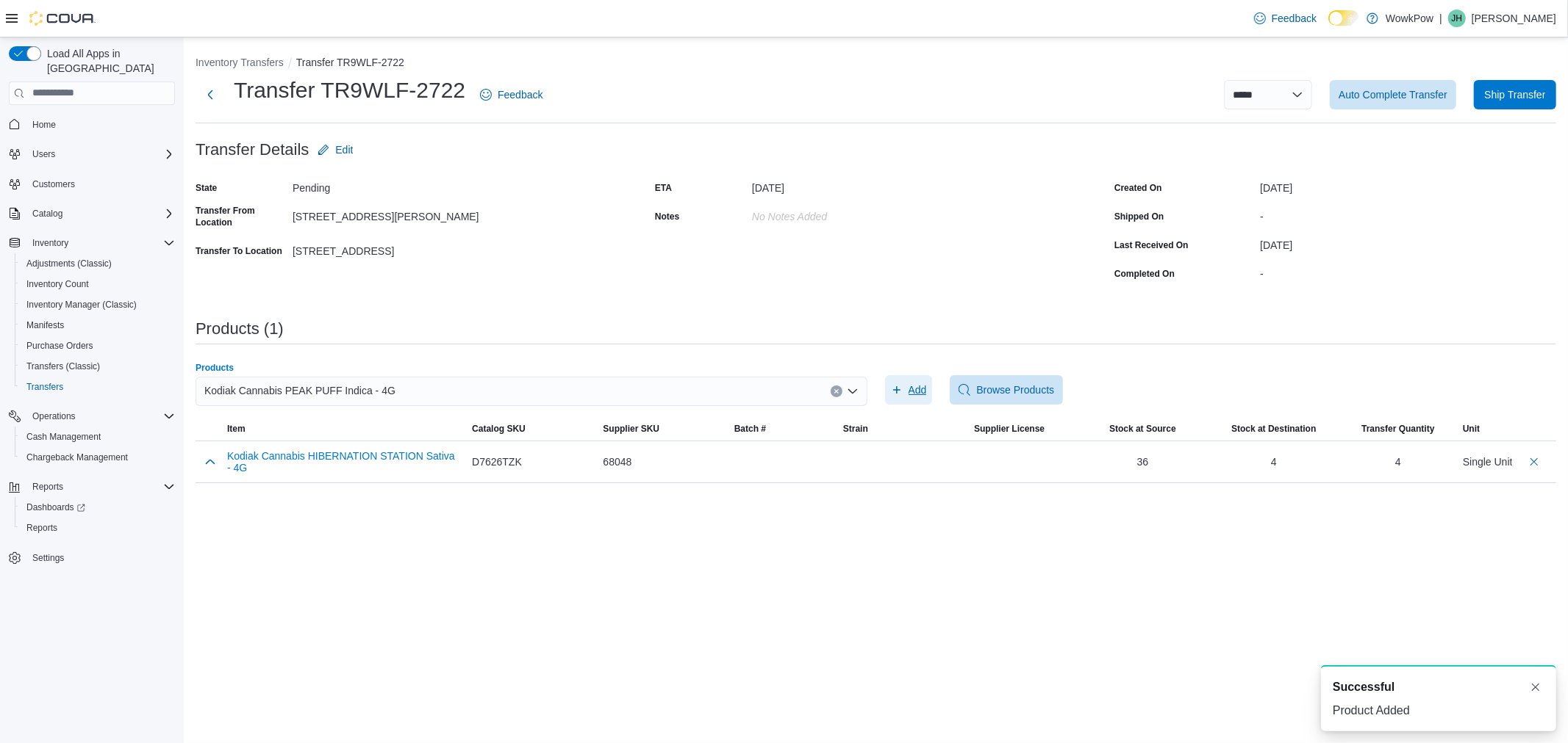
click at [908, 389] on span "Add" at bounding box center [917, 390] width 19 height 15
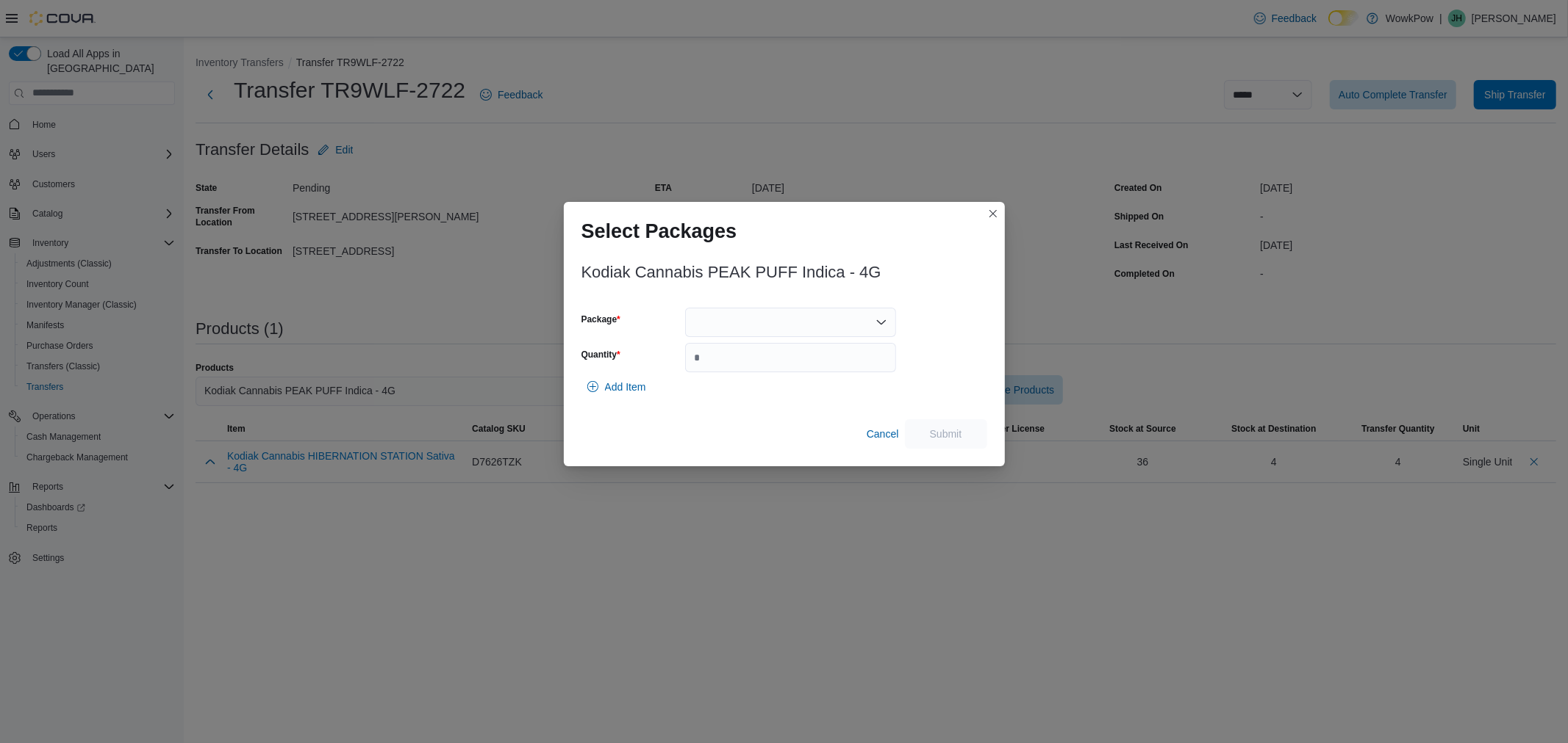
click at [723, 326] on div at bounding box center [790, 322] width 211 height 29
click at [730, 360] on button "TOBA289" at bounding box center [790, 369] width 211 height 21
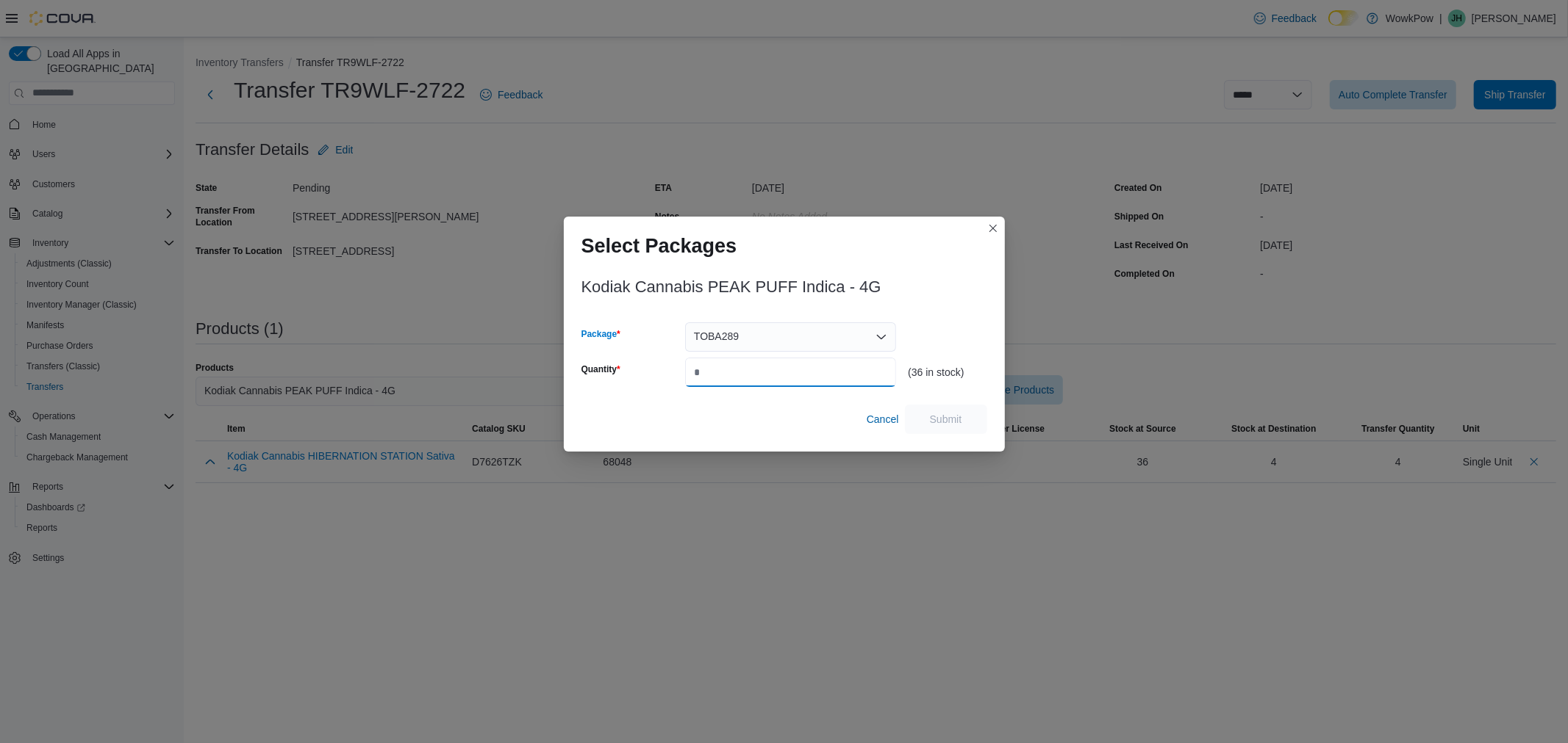
click at [727, 373] on input "Quantity" at bounding box center [790, 372] width 211 height 29
type input "*"
click at [924, 413] on span "Submit" at bounding box center [946, 418] width 64 height 29
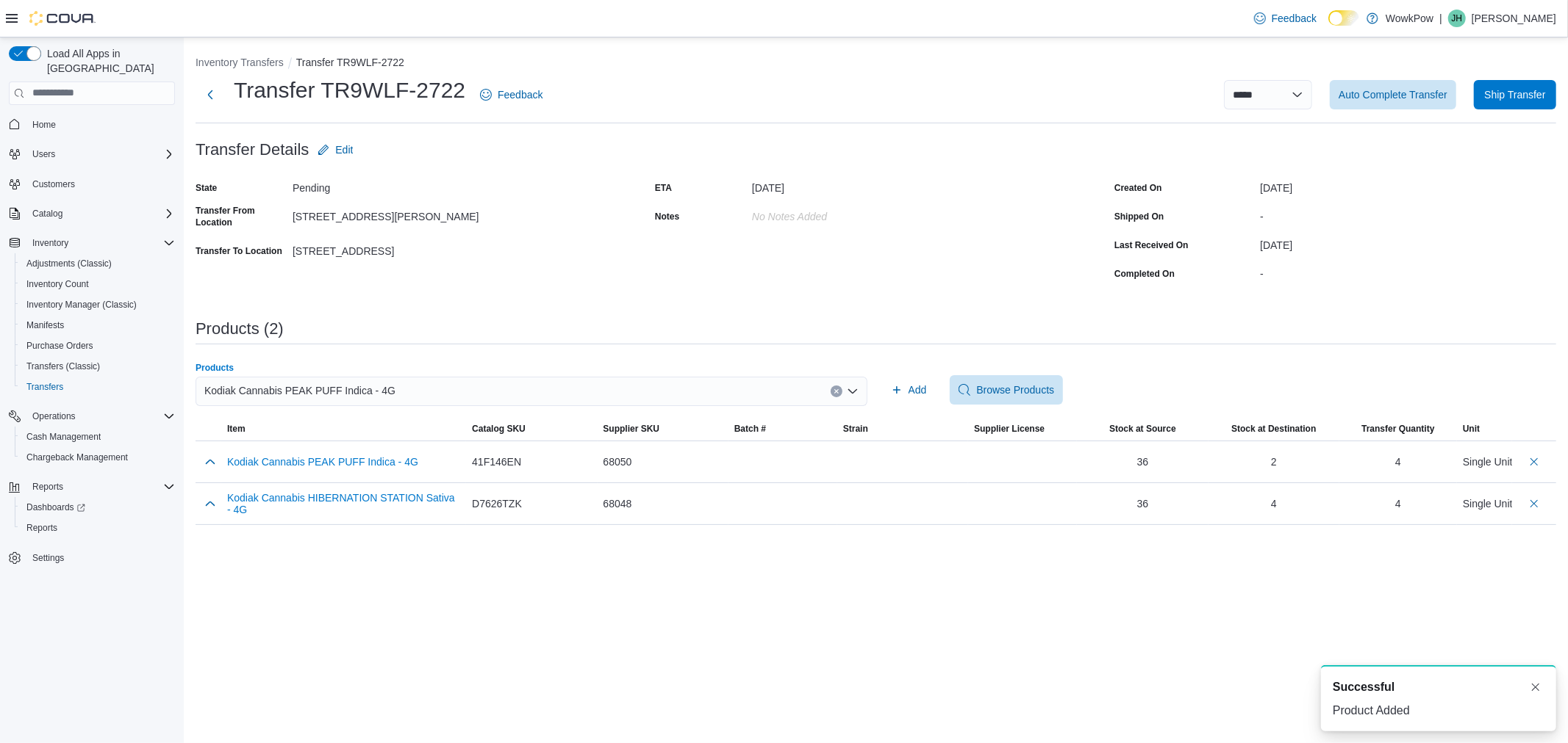
click at [392, 386] on div "Kodiak Cannabis PEAK PUFF Indica - 4G" at bounding box center [531, 391] width 672 height 29
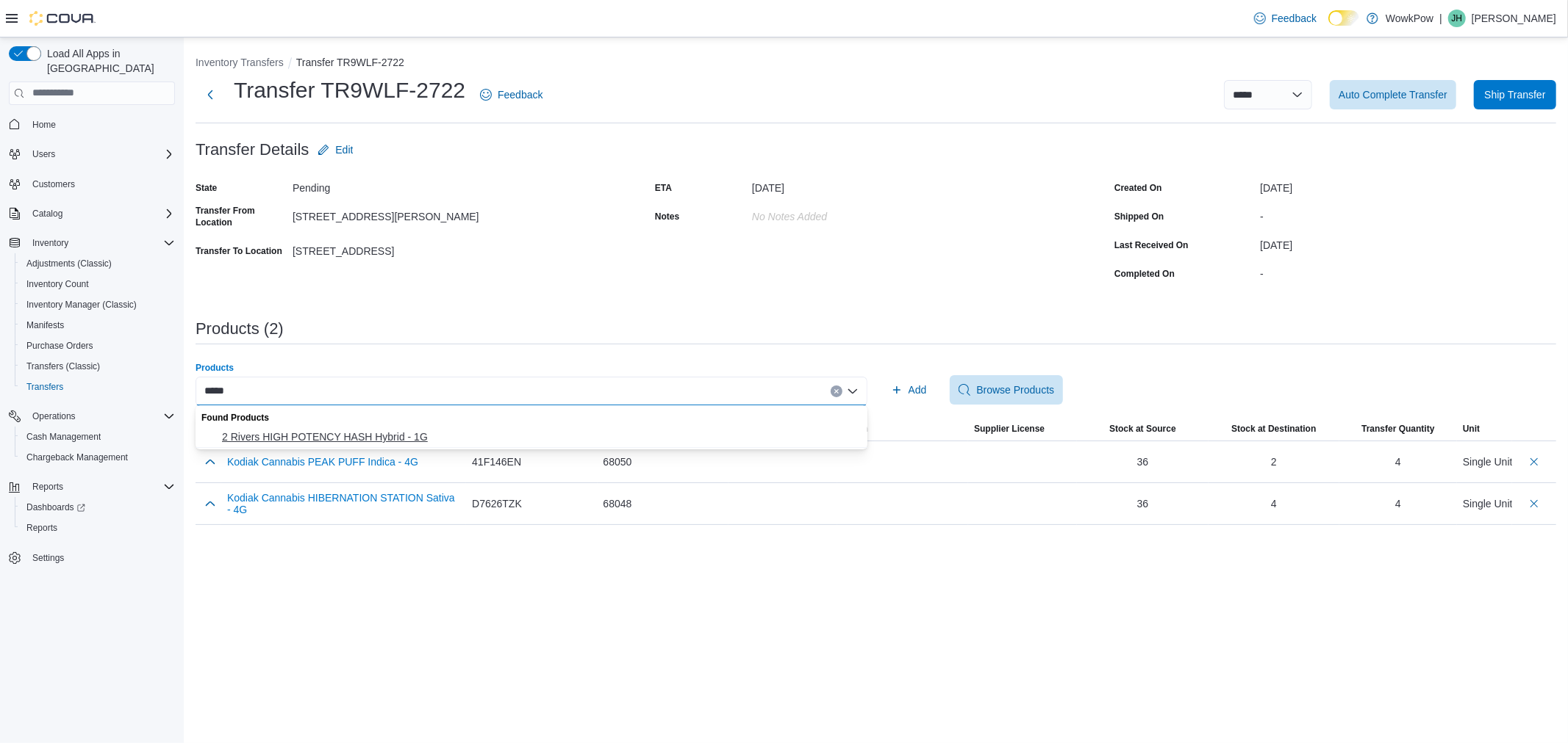
type input "*****"
click at [331, 439] on span "2 Rivers HIGH POTENCY HASH Hybrid - 1G" at bounding box center [539, 437] width 637 height 15
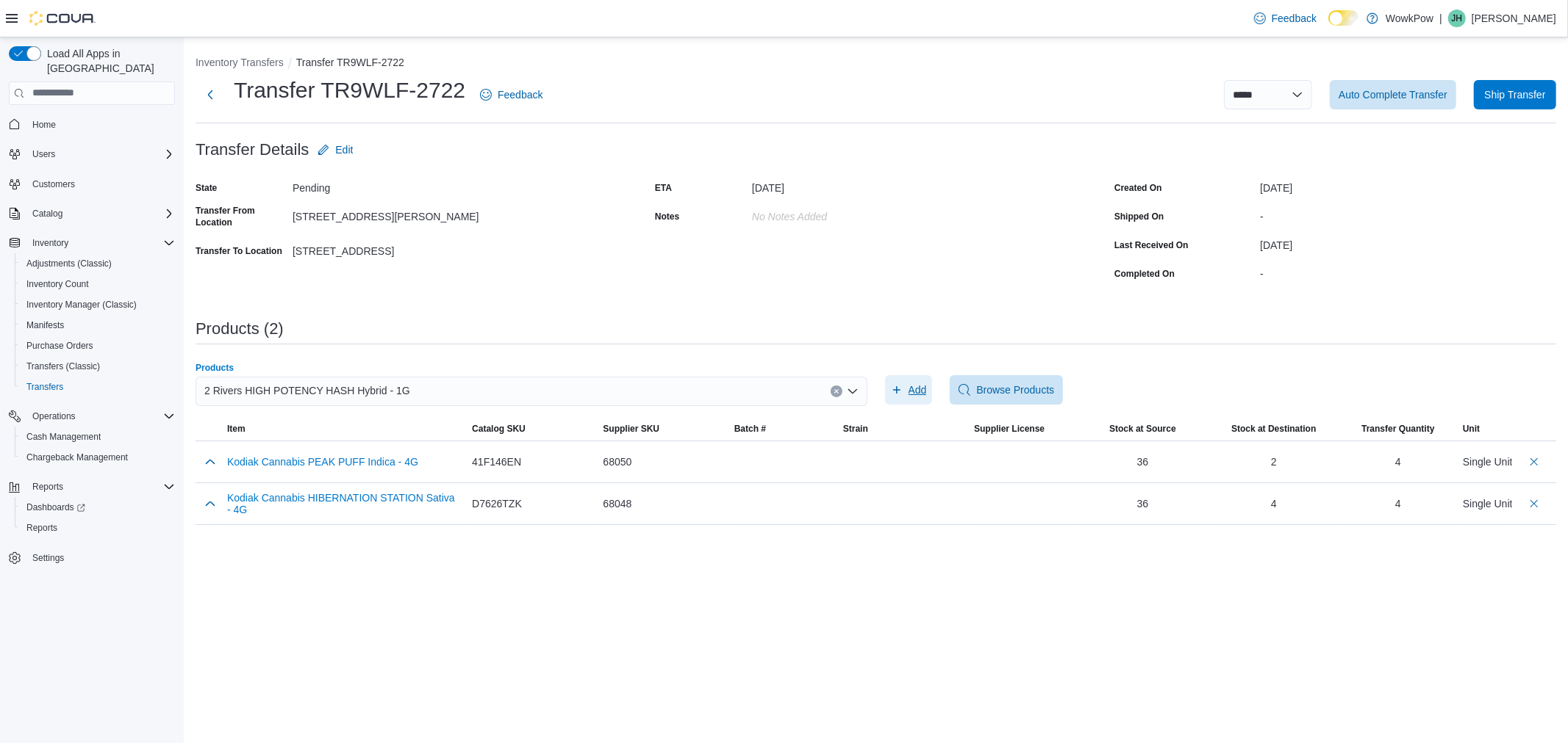
click at [915, 386] on span "Add" at bounding box center [917, 390] width 19 height 15
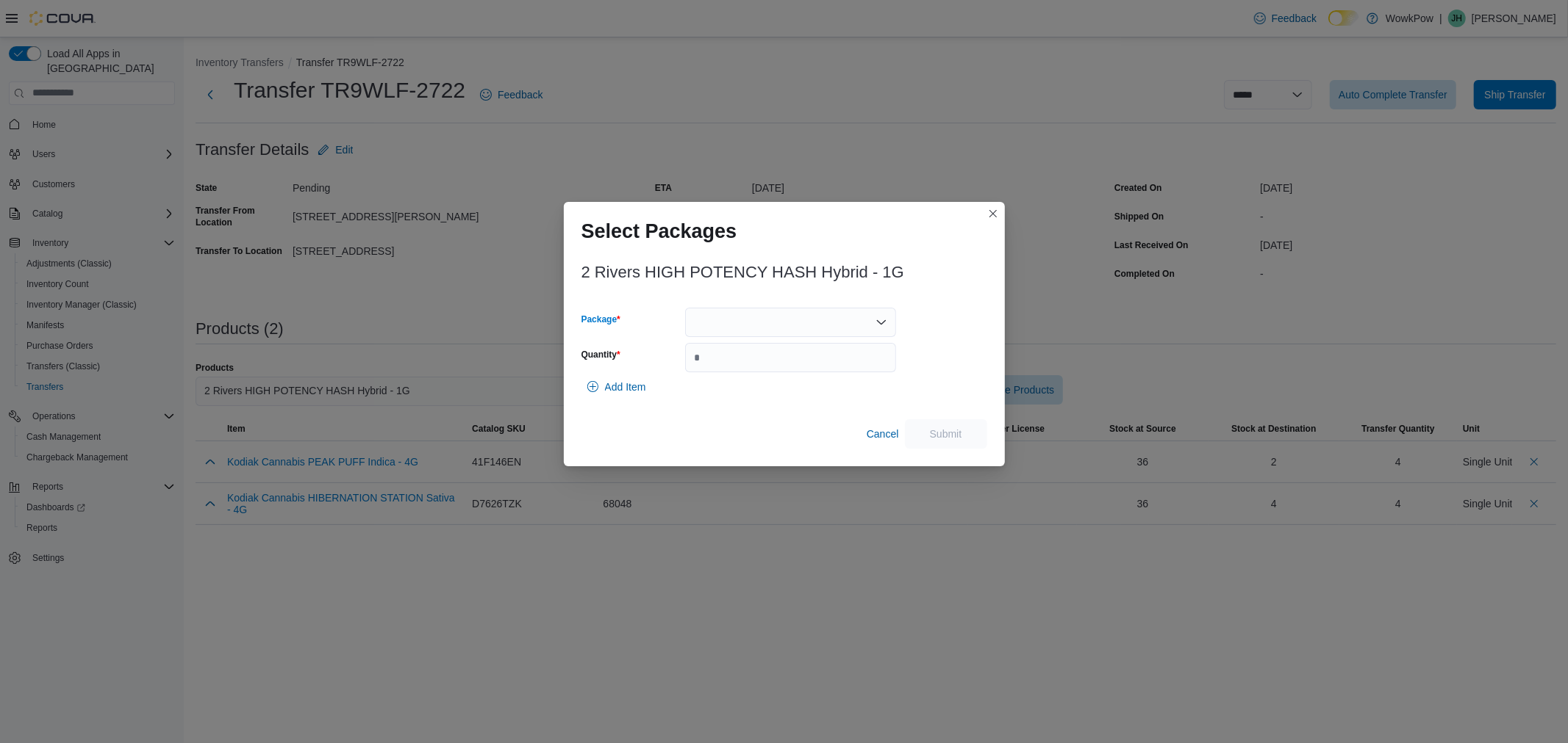
click at [709, 333] on div at bounding box center [790, 322] width 211 height 29
click at [726, 369] on span "FCBH-001" at bounding box center [799, 369] width 176 height 15
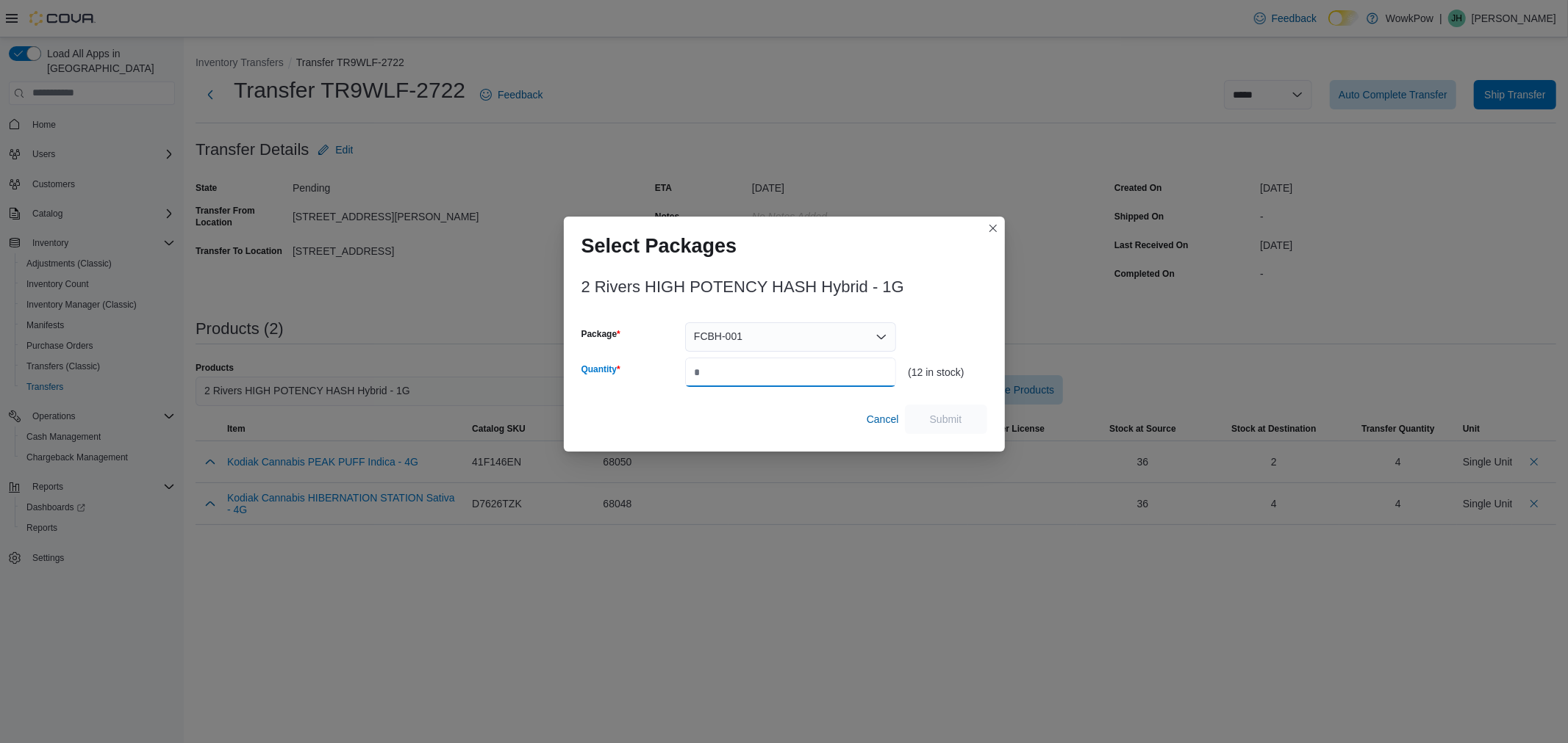
click at [726, 369] on input "Quantity" at bounding box center [790, 372] width 211 height 29
type input "*"
click at [965, 415] on span "Submit" at bounding box center [946, 418] width 64 height 29
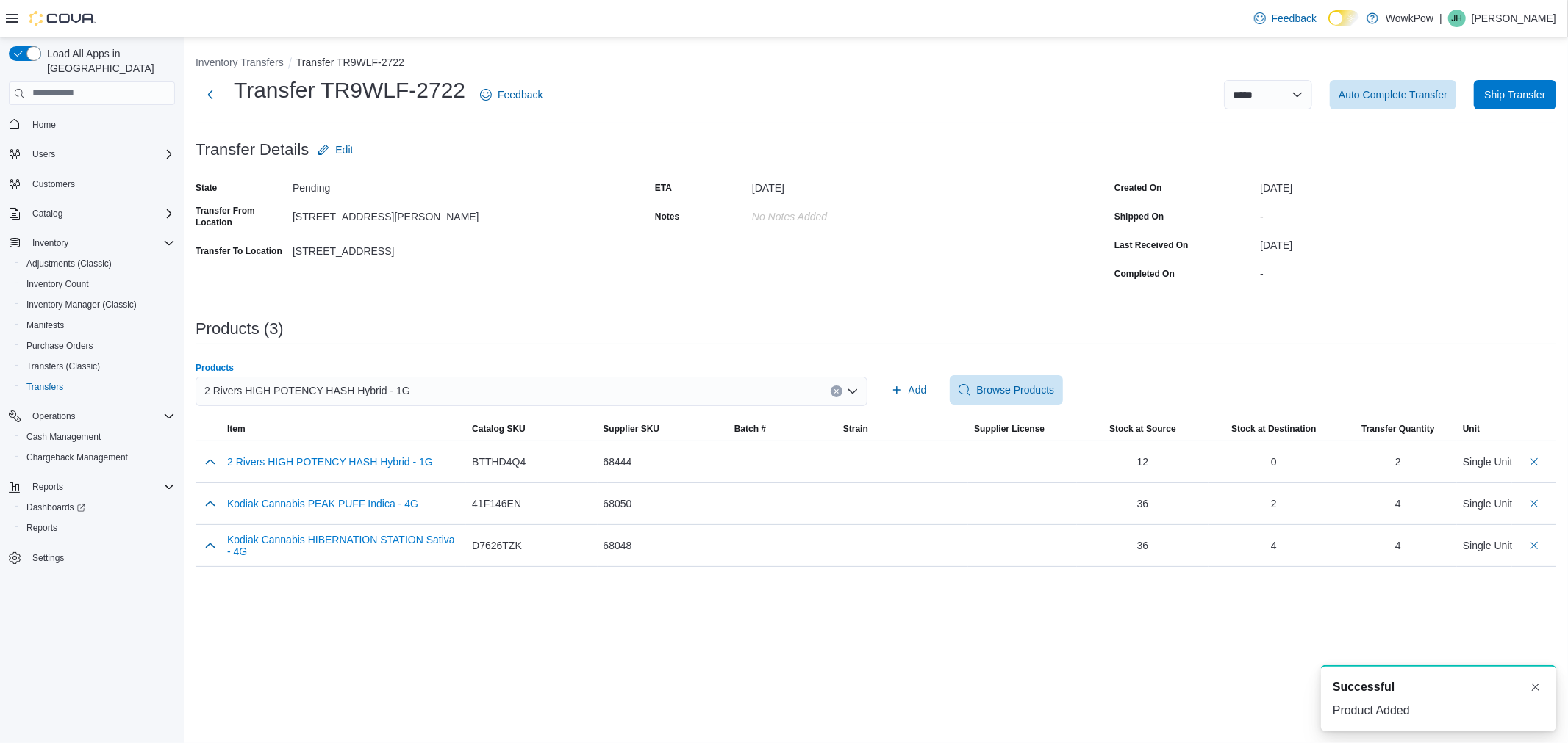
click at [427, 390] on div "2 Rivers HIGH POTENCY HASH Hybrid - 1G" at bounding box center [531, 391] width 672 height 29
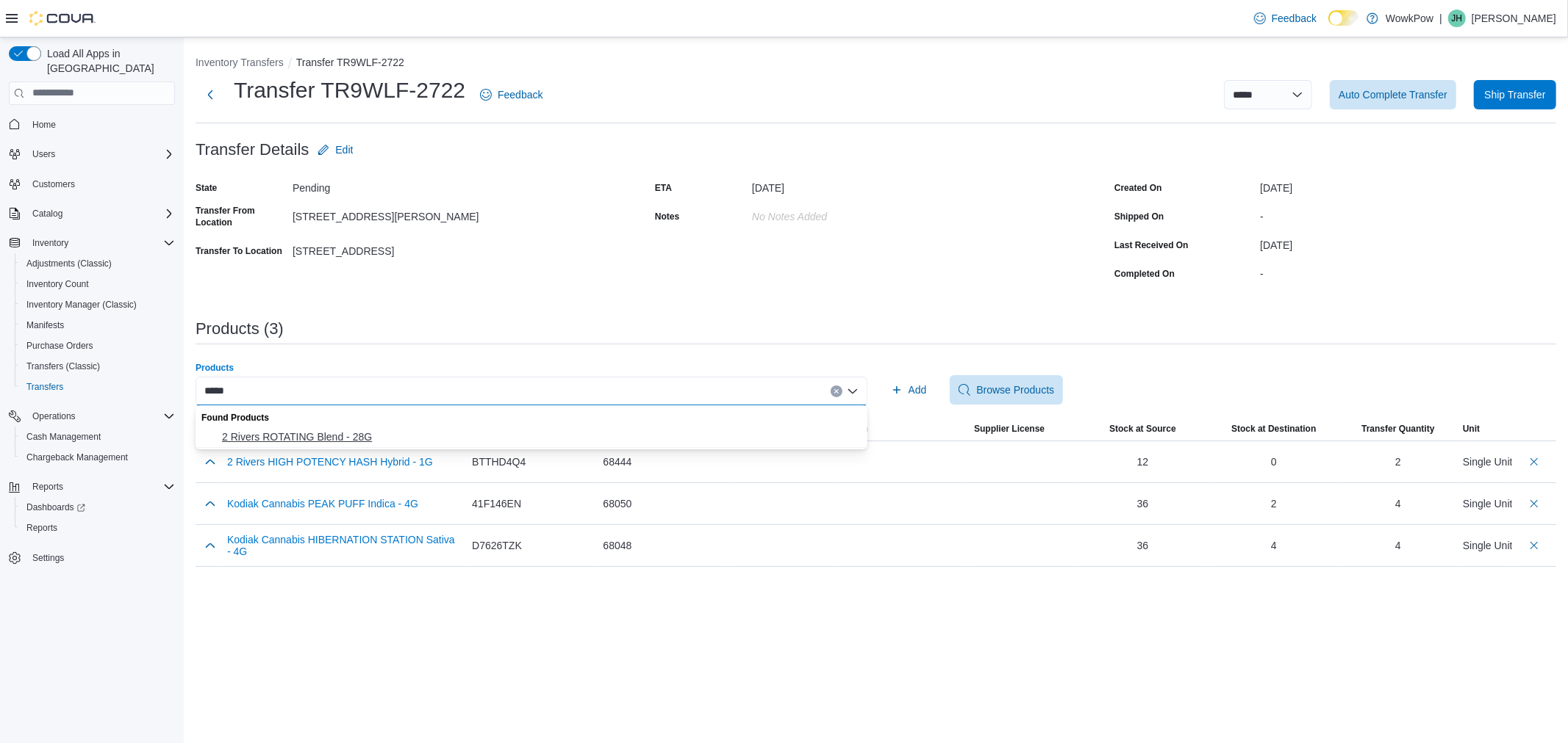
type input "*****"
click at [436, 427] on button "2 Rivers ROTATING Blend - 28G" at bounding box center [531, 438] width 672 height 21
click at [911, 390] on span "Add" at bounding box center [917, 390] width 19 height 15
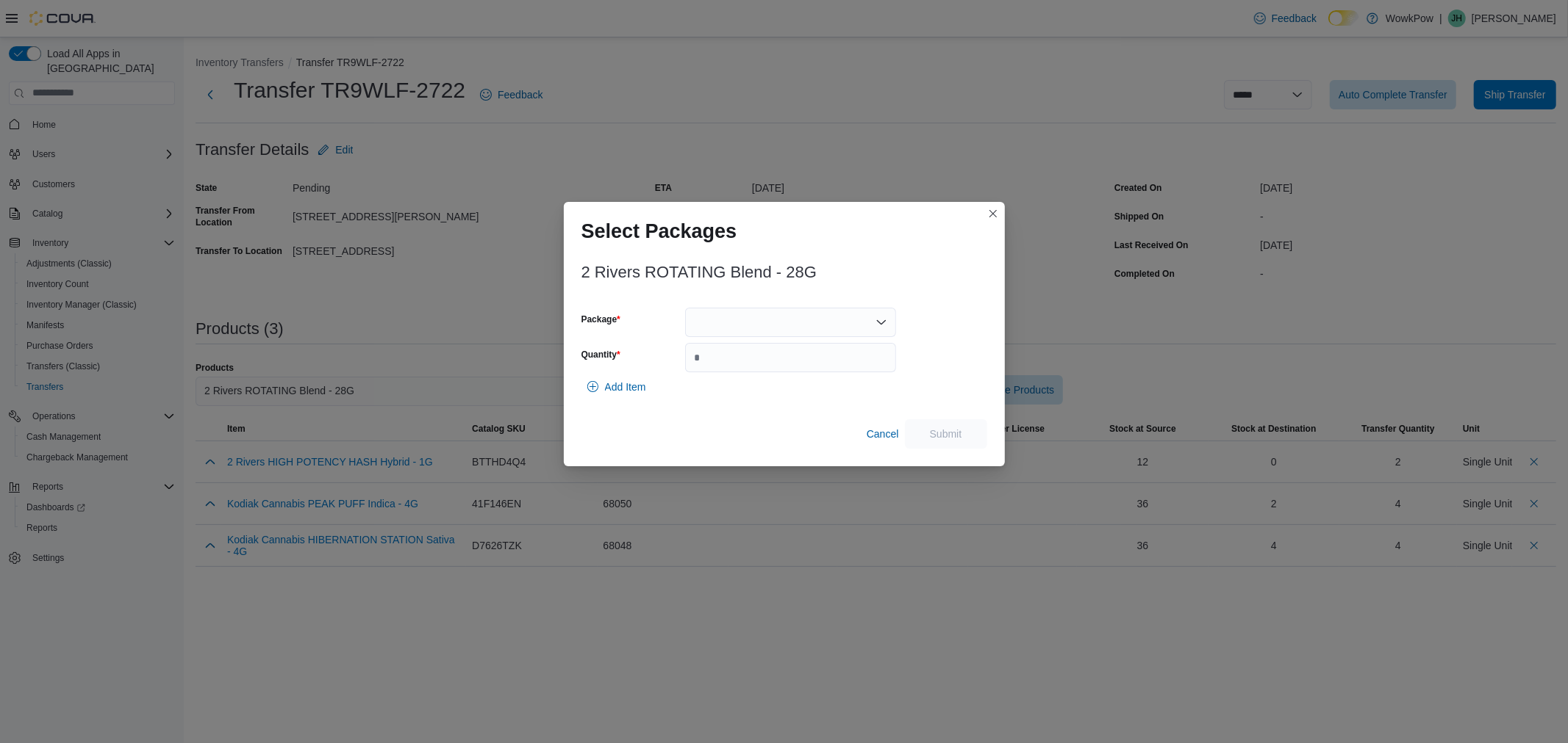
click at [705, 334] on div at bounding box center [790, 322] width 211 height 29
click at [717, 371] on span "FFSL-40705" at bounding box center [799, 369] width 176 height 15
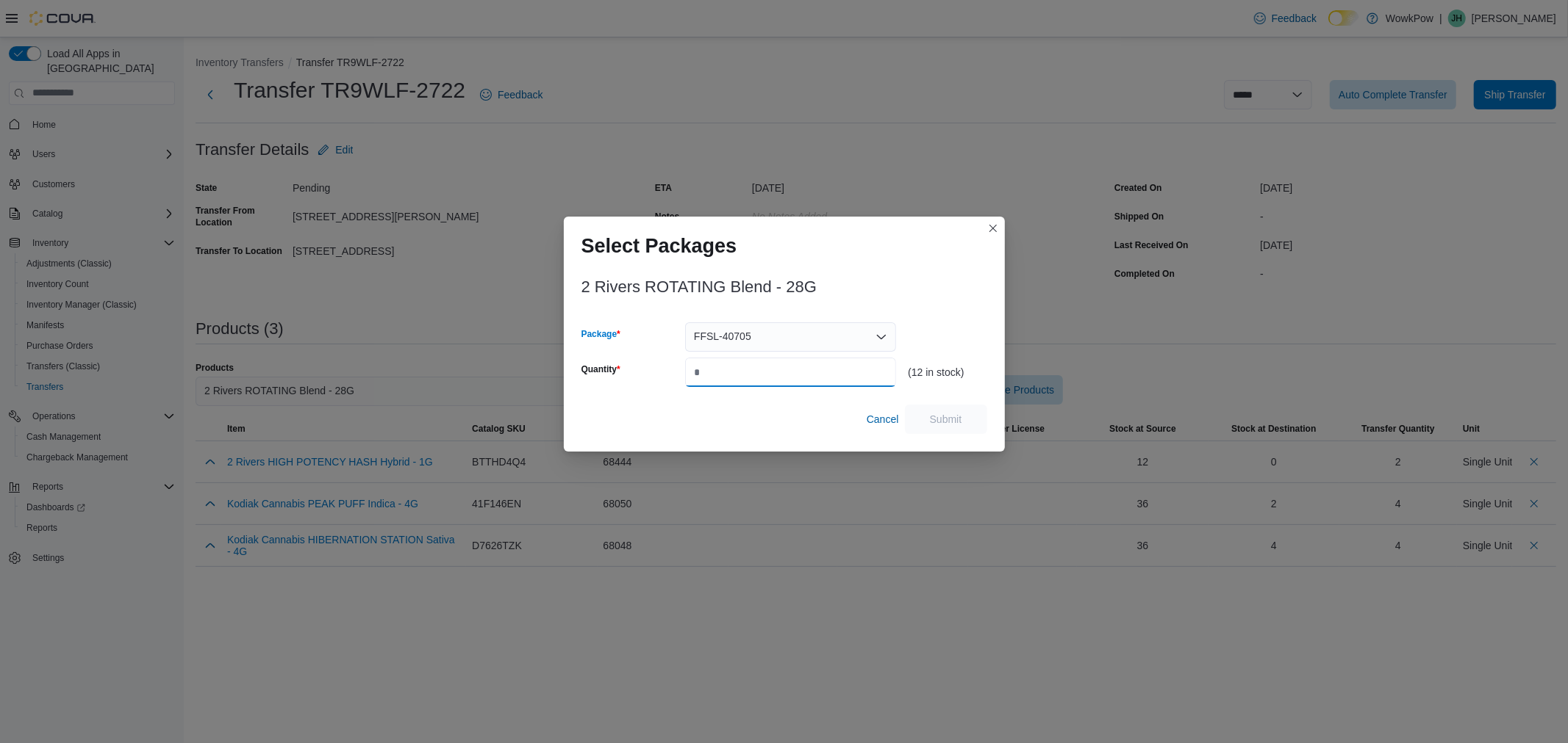
click at [717, 372] on input "Quantity" at bounding box center [790, 372] width 211 height 29
type input "*"
click at [951, 429] on span "Submit" at bounding box center [946, 418] width 64 height 29
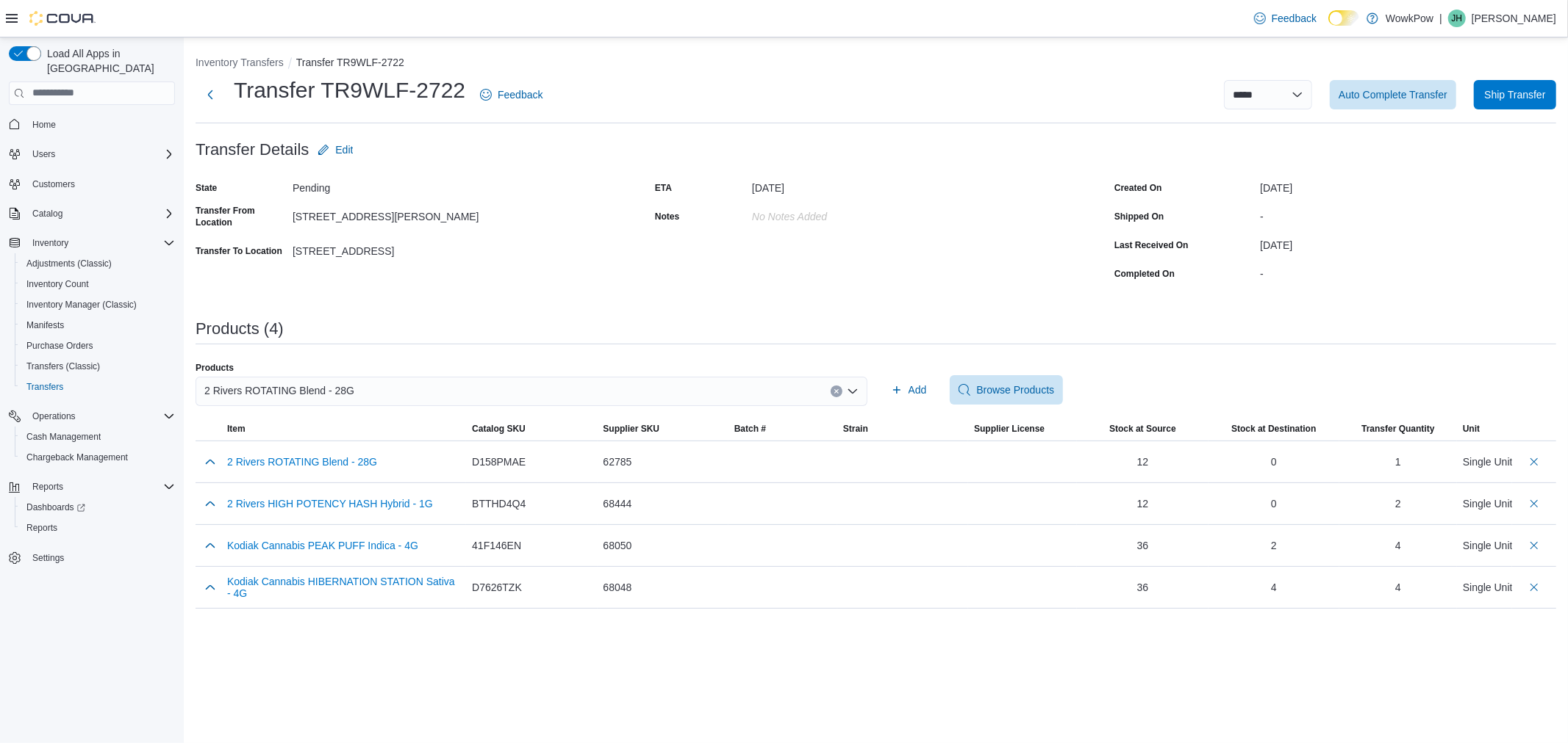
click at [515, 383] on div "2 Rivers ROTATING Blend - 28G" at bounding box center [531, 391] width 672 height 29
type input "*****"
click at [454, 443] on span "Toba Grown TOBAS Indica - 5G" at bounding box center [539, 437] width 637 height 15
click at [895, 392] on icon "button" at bounding box center [896, 389] width 11 height 11
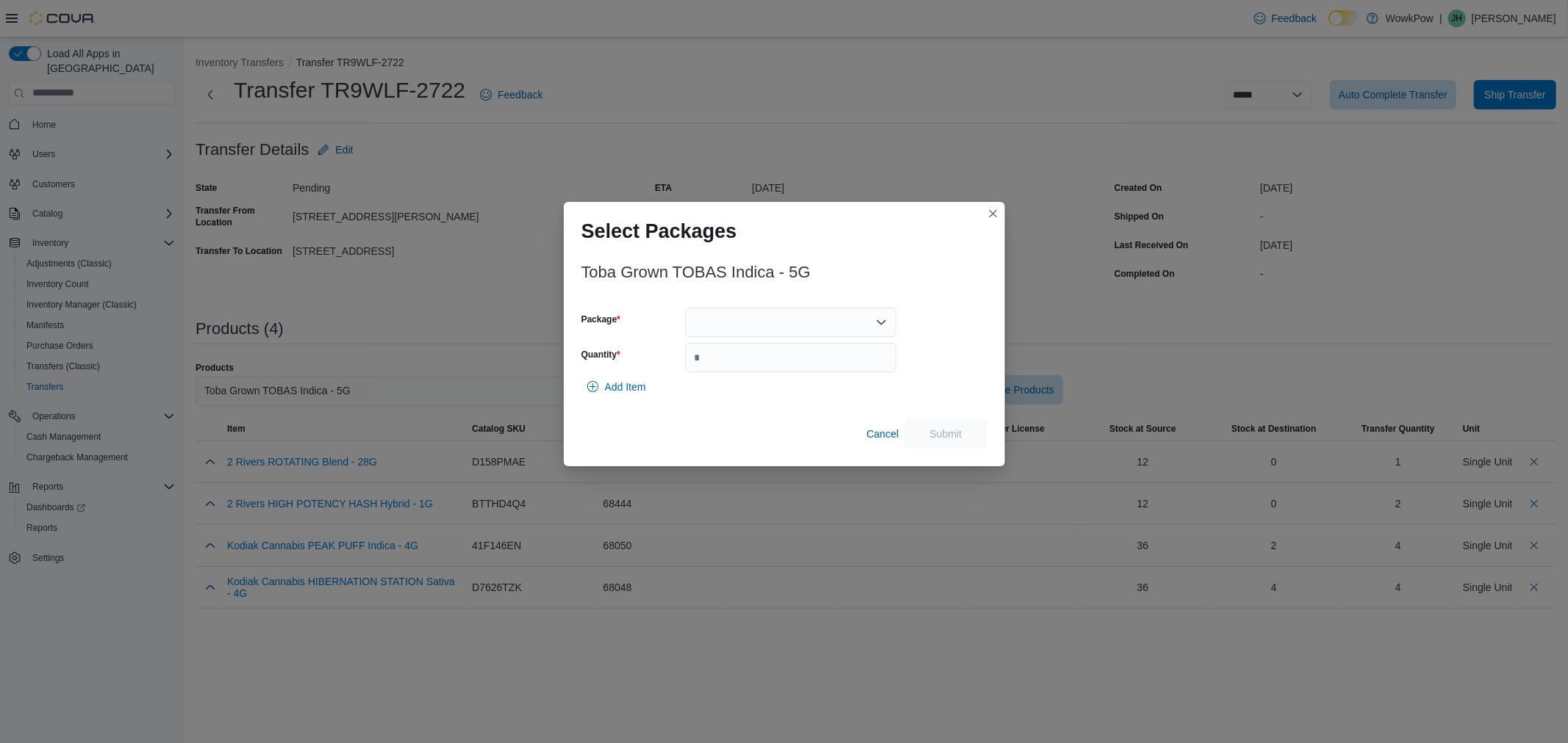
click at [712, 326] on div at bounding box center [790, 322] width 211 height 29
click at [718, 366] on span "TOBA357" at bounding box center [799, 369] width 176 height 15
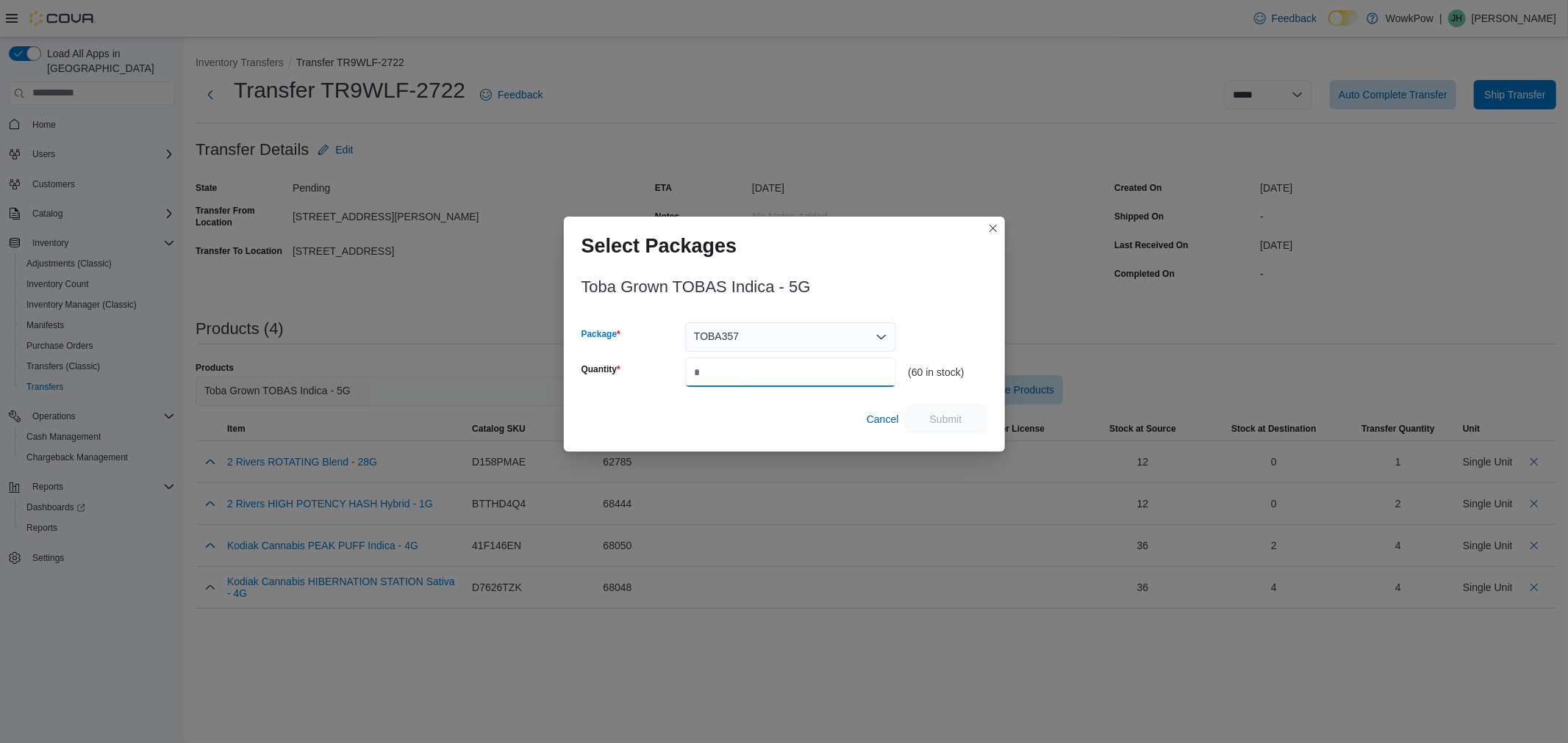
click at [711, 370] on input "Quantity" at bounding box center [790, 372] width 211 height 29
type input "*"
click at [939, 415] on span "Submit" at bounding box center [946, 418] width 33 height 15
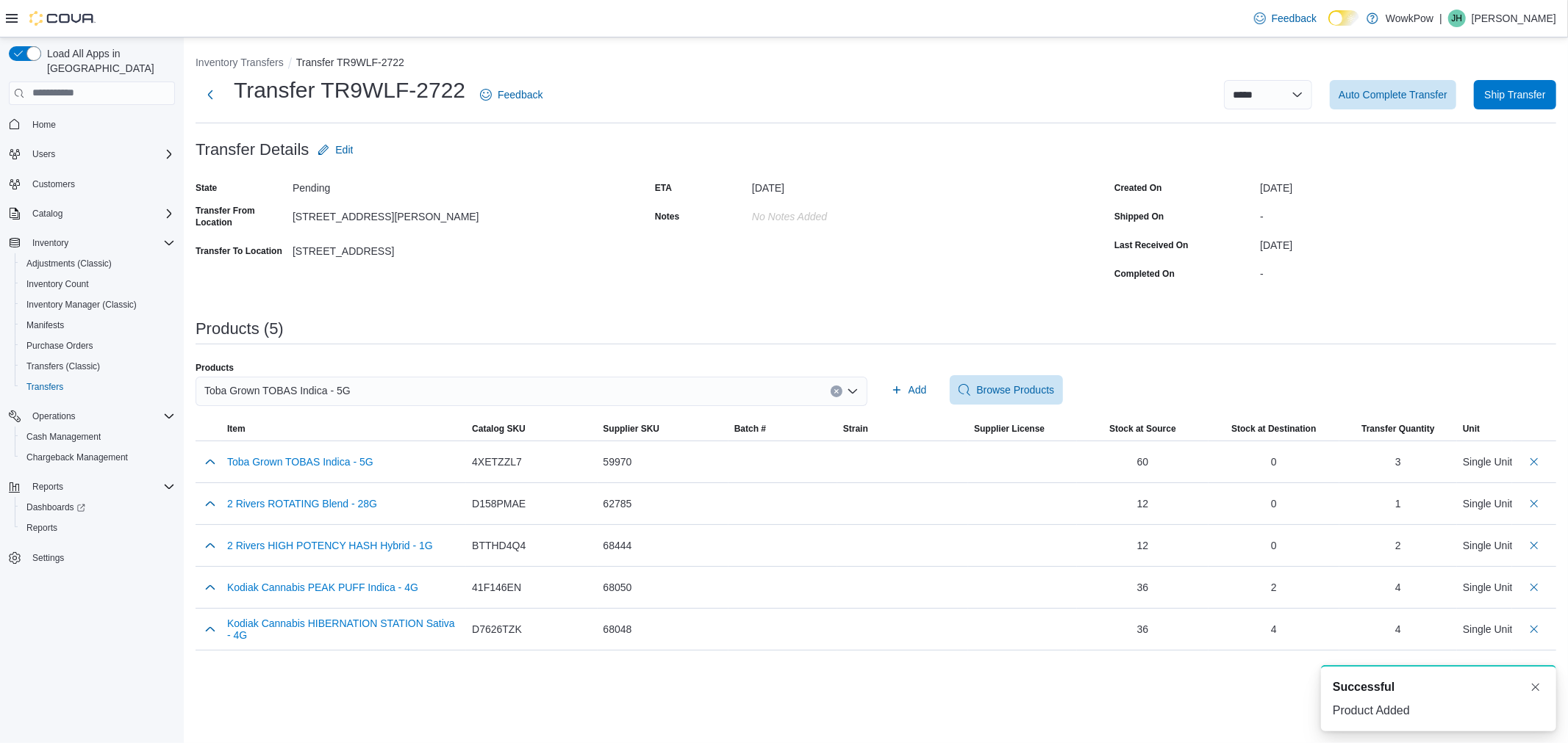
click at [463, 390] on div "Toba Grown TOBAS Indica - 5G" at bounding box center [531, 391] width 672 height 29
type input "*****"
click at [365, 432] on span "Toba Grown TOBA ONE Indica - PR1X0.5G" at bounding box center [539, 437] width 637 height 15
click at [901, 387] on icon "button" at bounding box center [896, 389] width 11 height 11
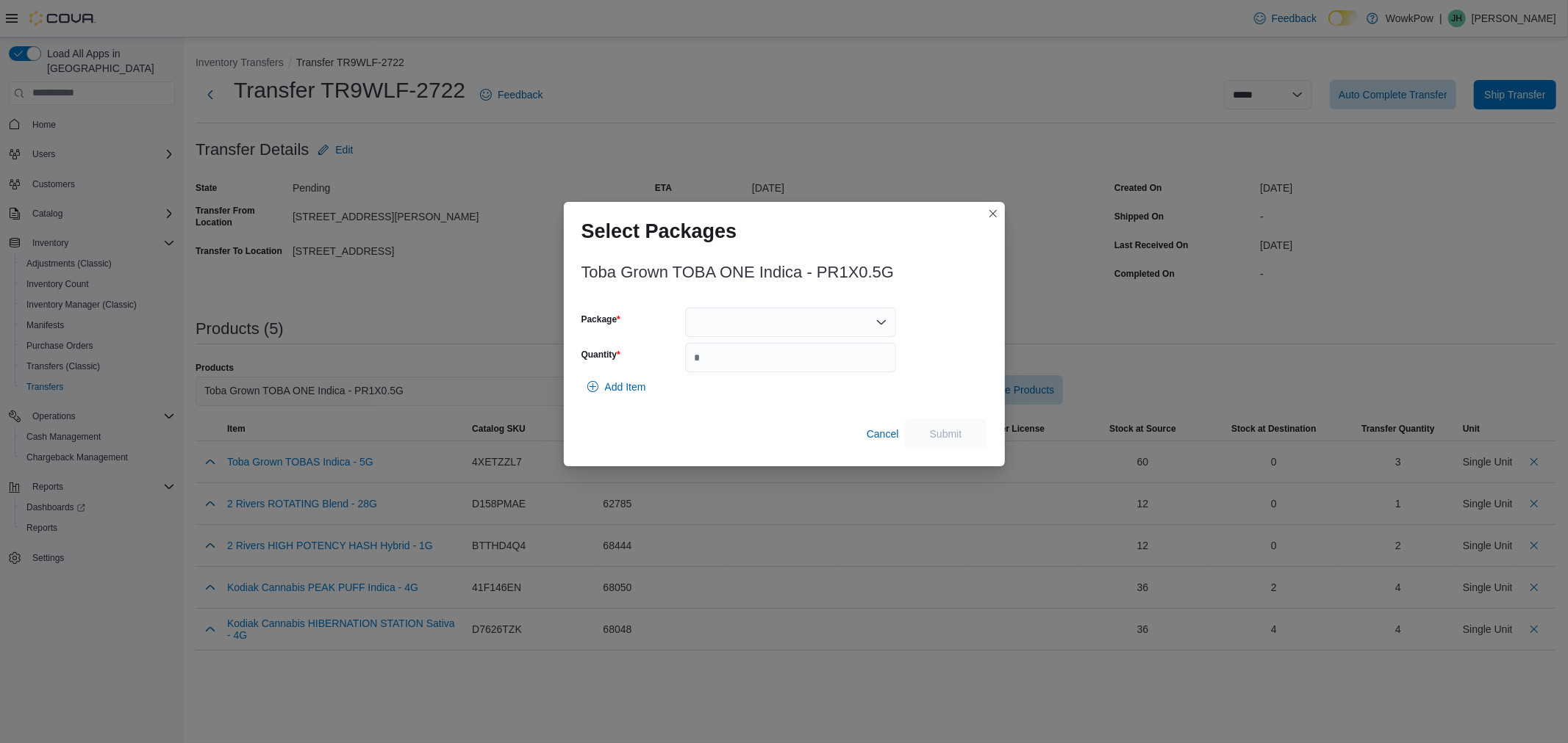
click at [724, 326] on div at bounding box center [790, 322] width 211 height 29
click at [726, 372] on span "TXG069" at bounding box center [799, 369] width 176 height 15
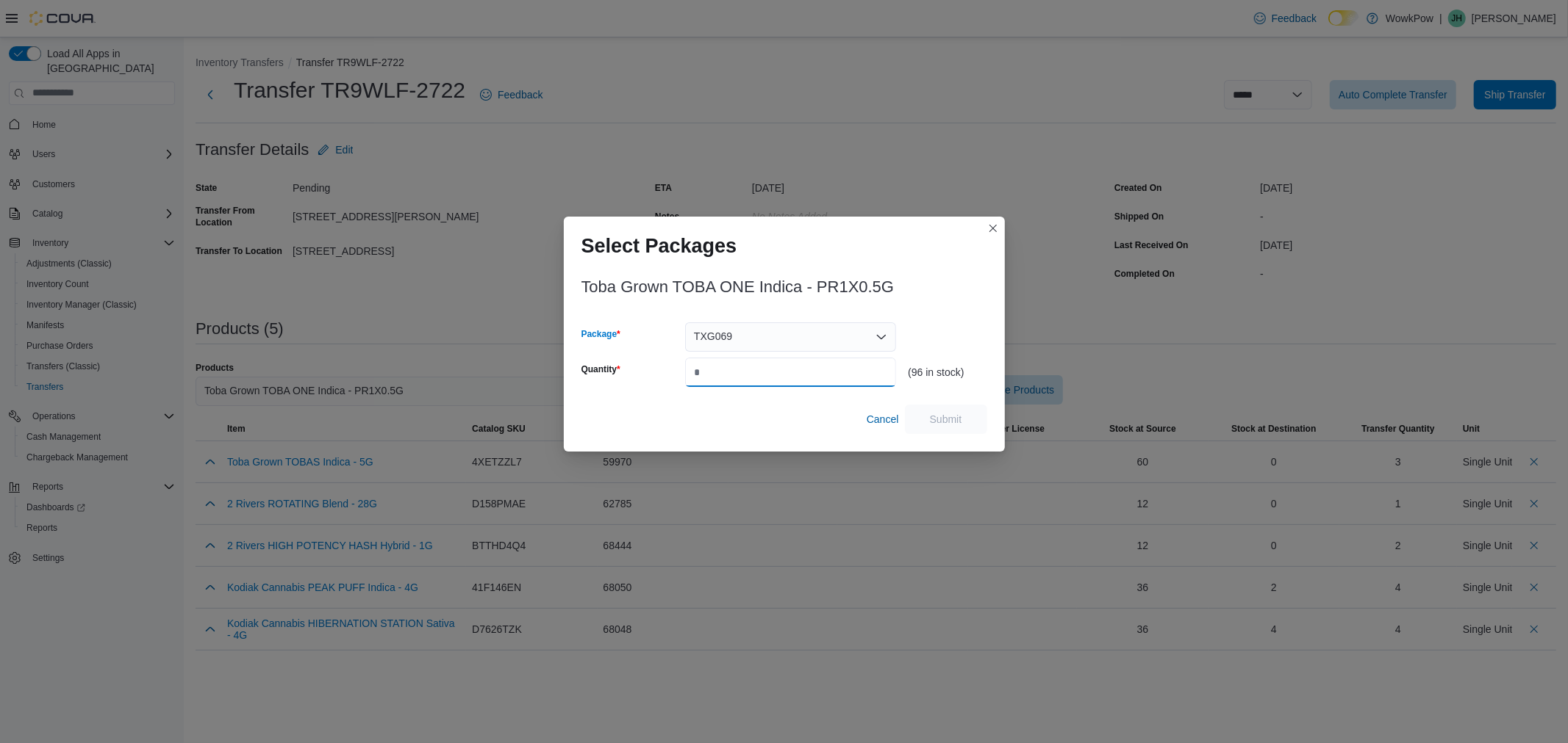
click at [726, 372] on input "Quantity" at bounding box center [790, 372] width 211 height 29
type input "*"
click at [968, 421] on span "Submit" at bounding box center [946, 418] width 64 height 29
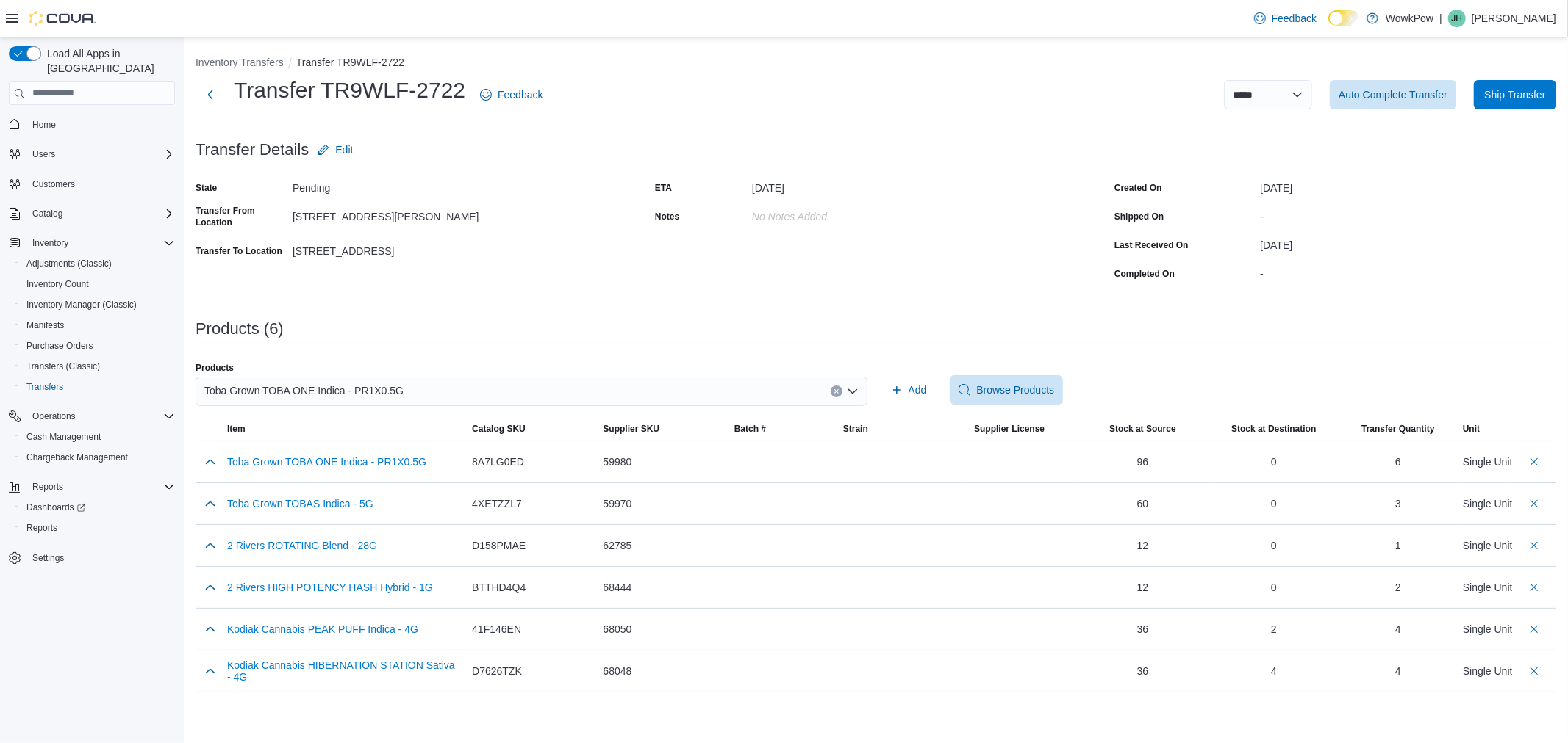
click at [743, 401] on div "Toba Grown TOBA ONE Indica - PR1X0.5G" at bounding box center [531, 391] width 672 height 29
type input "*****"
click at [672, 435] on span "Toba Grown TOBA ONE Sativa PR1X0.5G" at bounding box center [539, 437] width 637 height 15
click at [904, 393] on span "Add" at bounding box center [908, 389] width 36 height 29
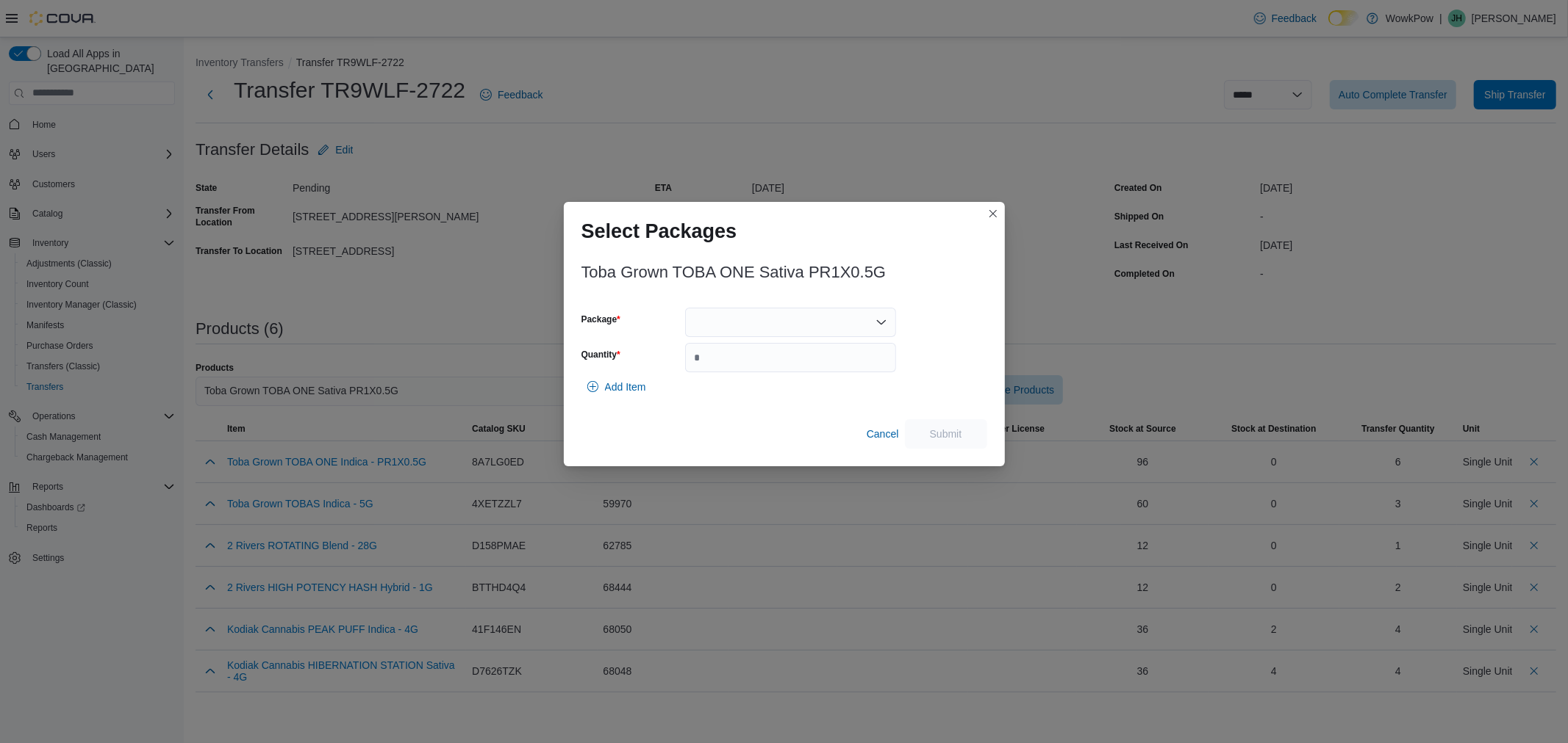
click at [748, 326] on div at bounding box center [790, 322] width 211 height 29
click at [750, 360] on button "TXG070" at bounding box center [790, 369] width 211 height 21
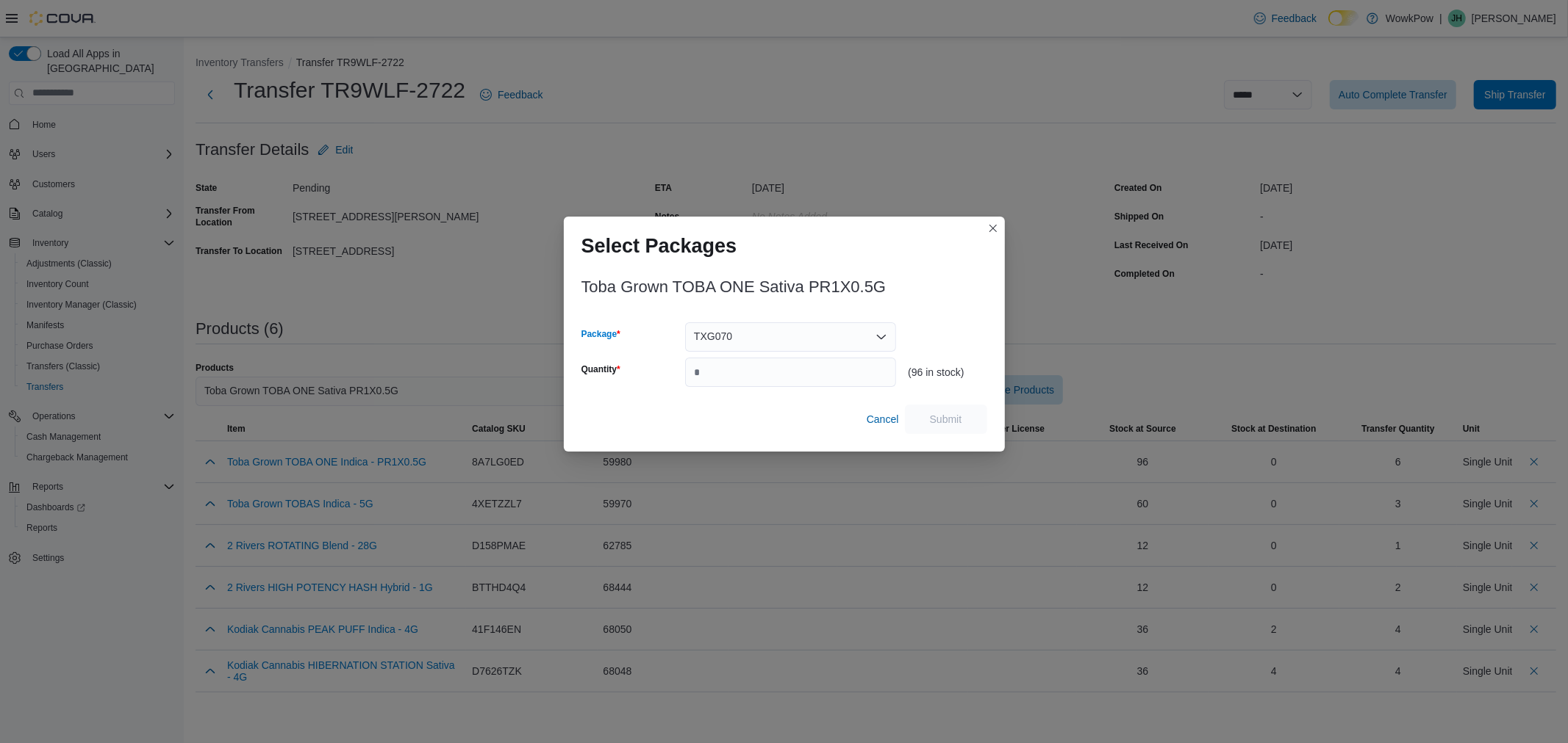
type input "*"
click at [750, 379] on input "Quantity" at bounding box center [790, 372] width 211 height 29
type input "*"
click at [931, 413] on span "Submit" at bounding box center [946, 418] width 33 height 15
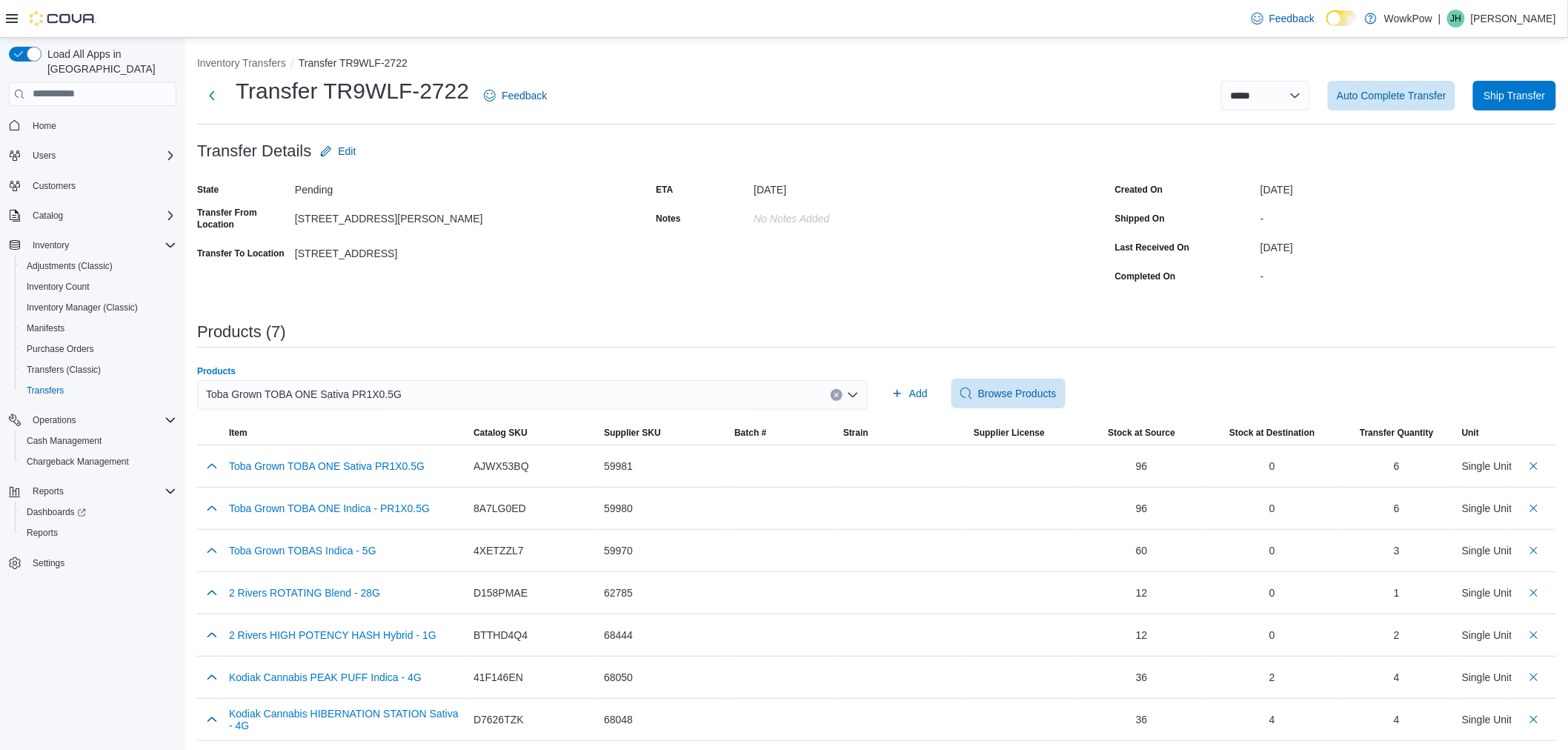
click at [792, 401] on div "Toba Grown TOBA ONE Sativa PR1X0.5G" at bounding box center [532, 395] width 670 height 29
type input "*****"
click at [657, 440] on span "Toba Grown TOBIES Indica - PR5X0.5G" at bounding box center [544, 441] width 642 height 15
click at [922, 392] on span "Add" at bounding box center [918, 394] width 19 height 15
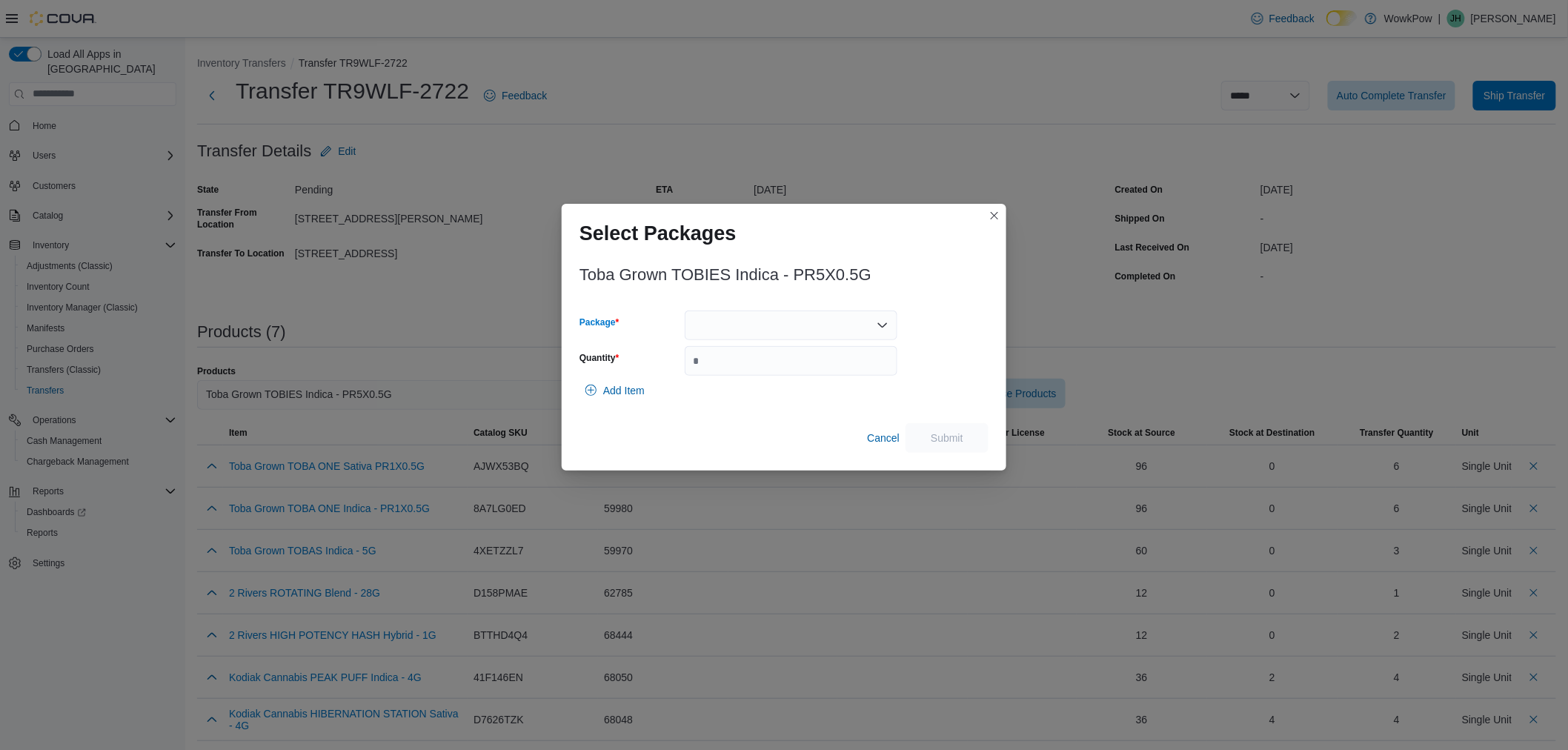
click at [732, 330] on div at bounding box center [791, 325] width 213 height 29
click at [750, 366] on span "TXG054" at bounding box center [800, 372] width 177 height 15
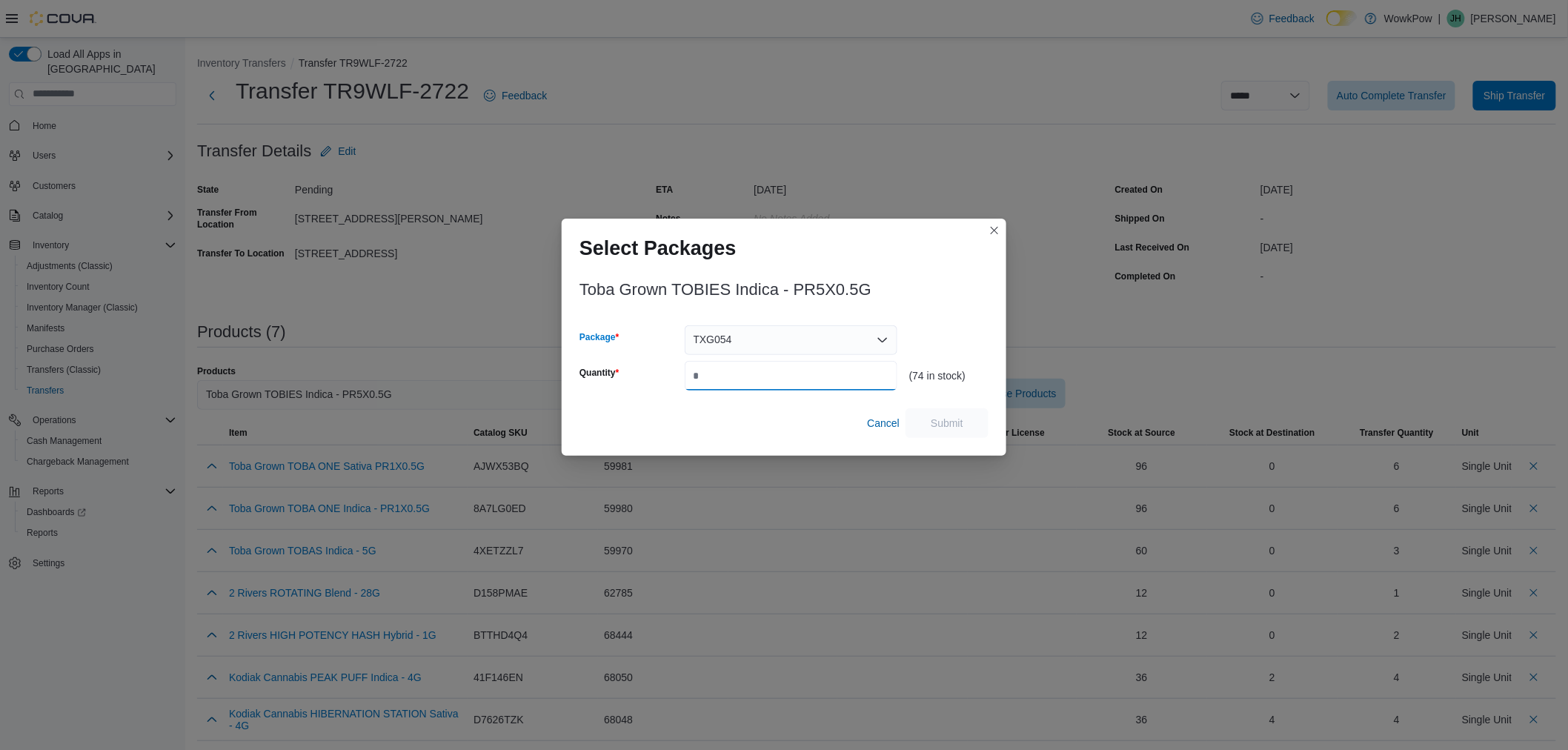
click at [742, 377] on input "Quantity" at bounding box center [791, 375] width 213 height 29
type input "*"
click at [938, 420] on span "Submit" at bounding box center [947, 422] width 33 height 15
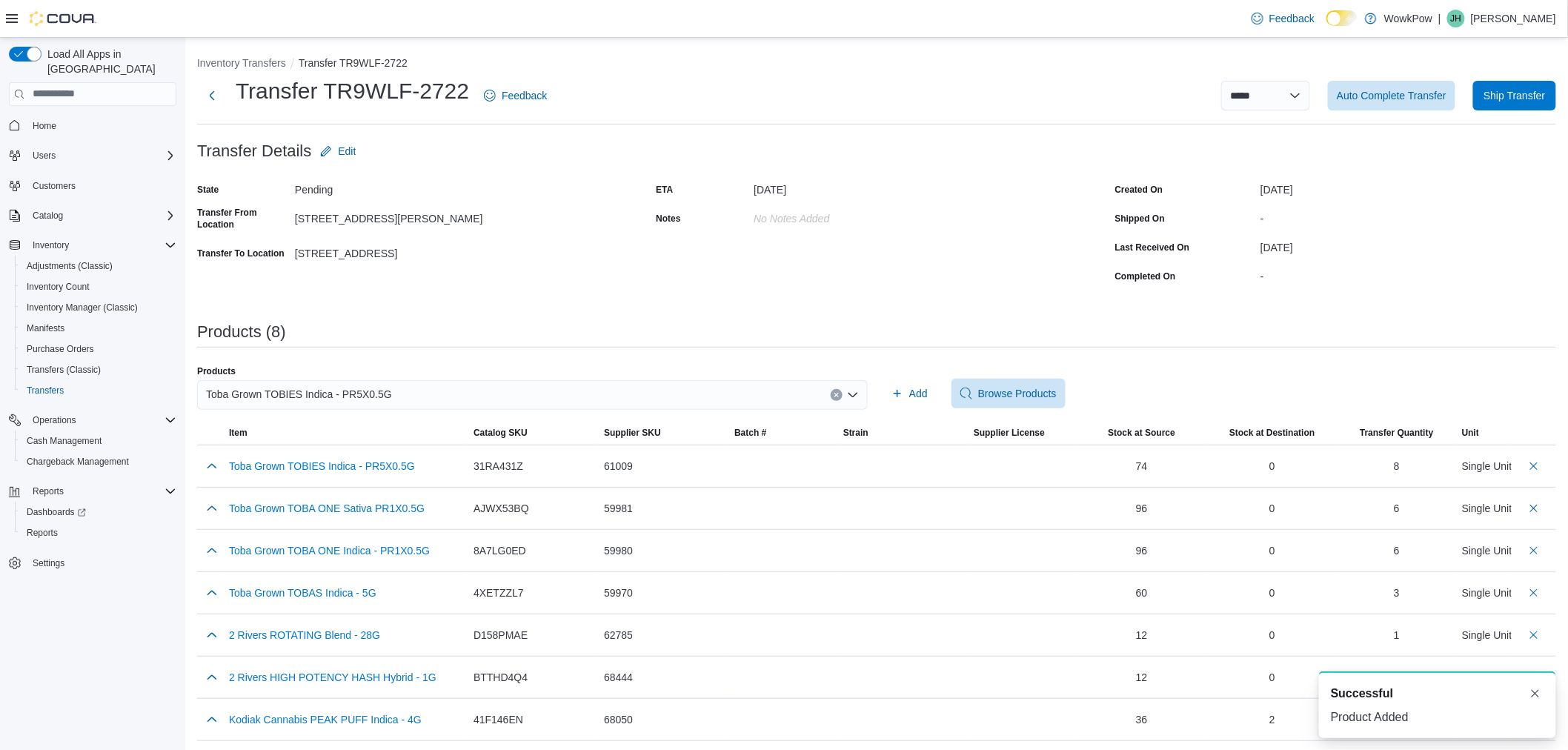
click at [595, 393] on div "Toba Grown TOBIES Indica - PR5X0.5G" at bounding box center [532, 395] width 670 height 29
type input "*****"
click at [559, 431] on button "Toba Grown TOBIES Sativa - PR5X0.5G" at bounding box center [535, 442] width 678 height 21
click at [904, 390] on icon "button" at bounding box center [897, 393] width 12 height 12
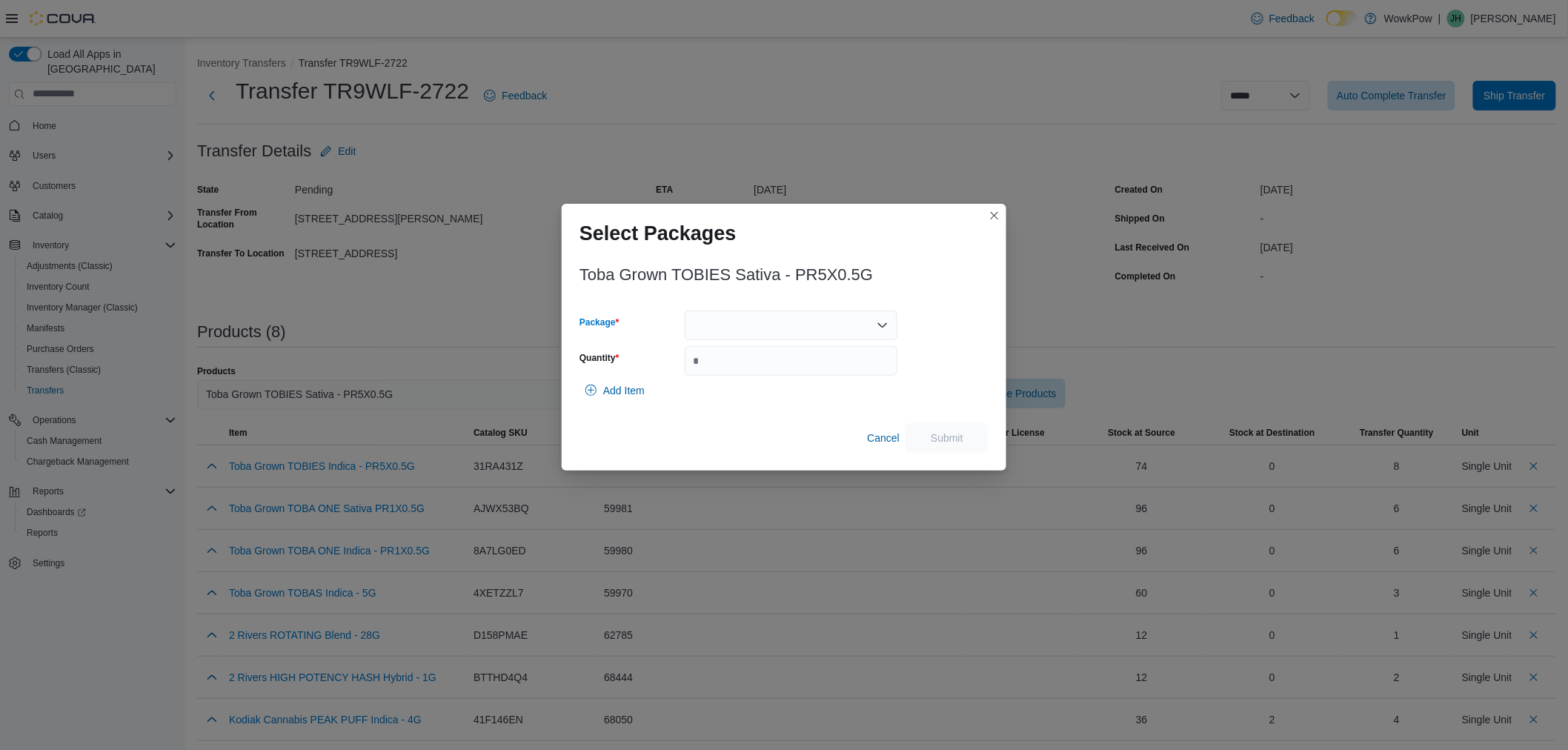
click at [750, 329] on div at bounding box center [791, 325] width 213 height 29
click at [752, 367] on span "TOBA259" at bounding box center [800, 372] width 177 height 15
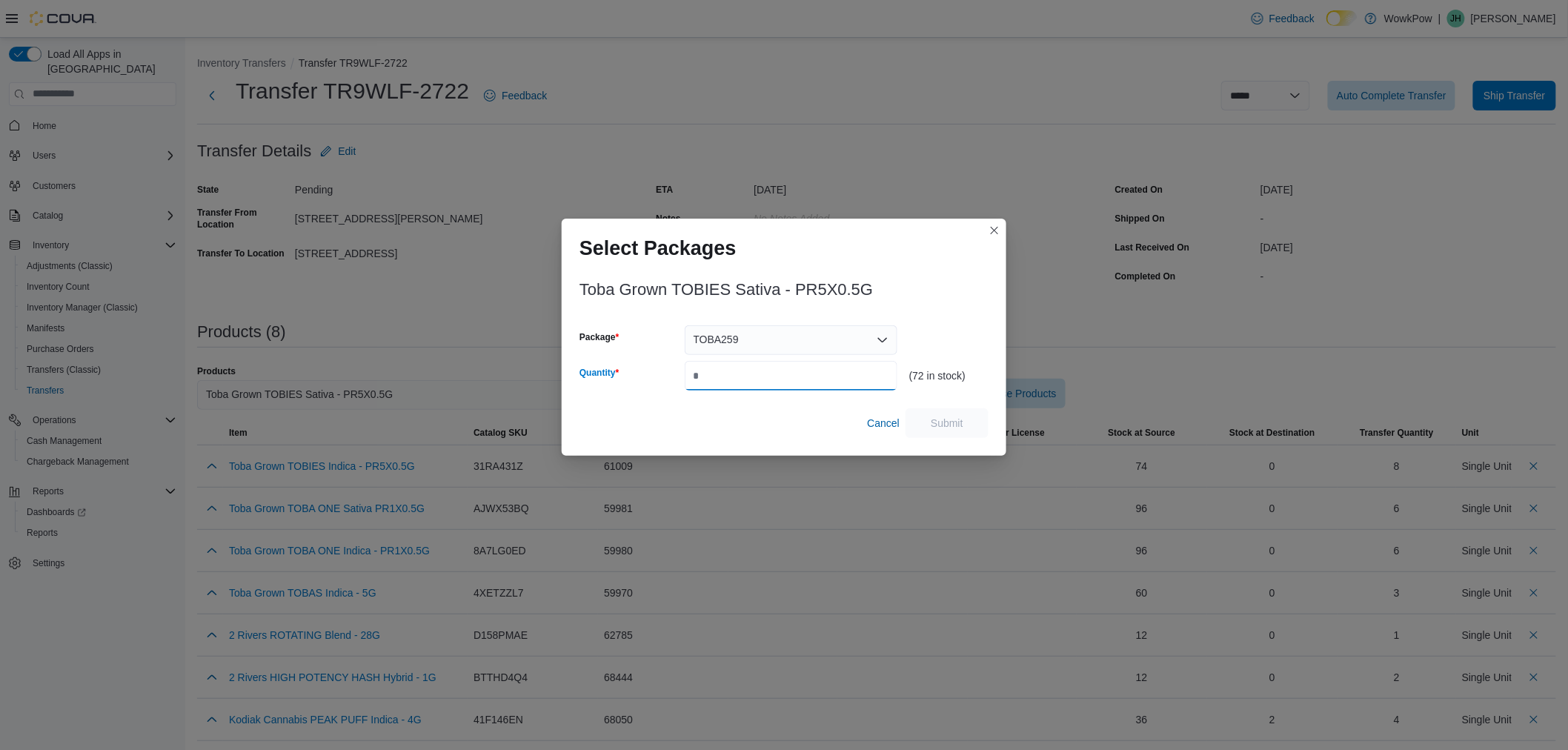
click at [754, 382] on input "Quantity" at bounding box center [791, 375] width 213 height 29
type input "*"
click at [945, 420] on span "Submit" at bounding box center [947, 422] width 33 height 15
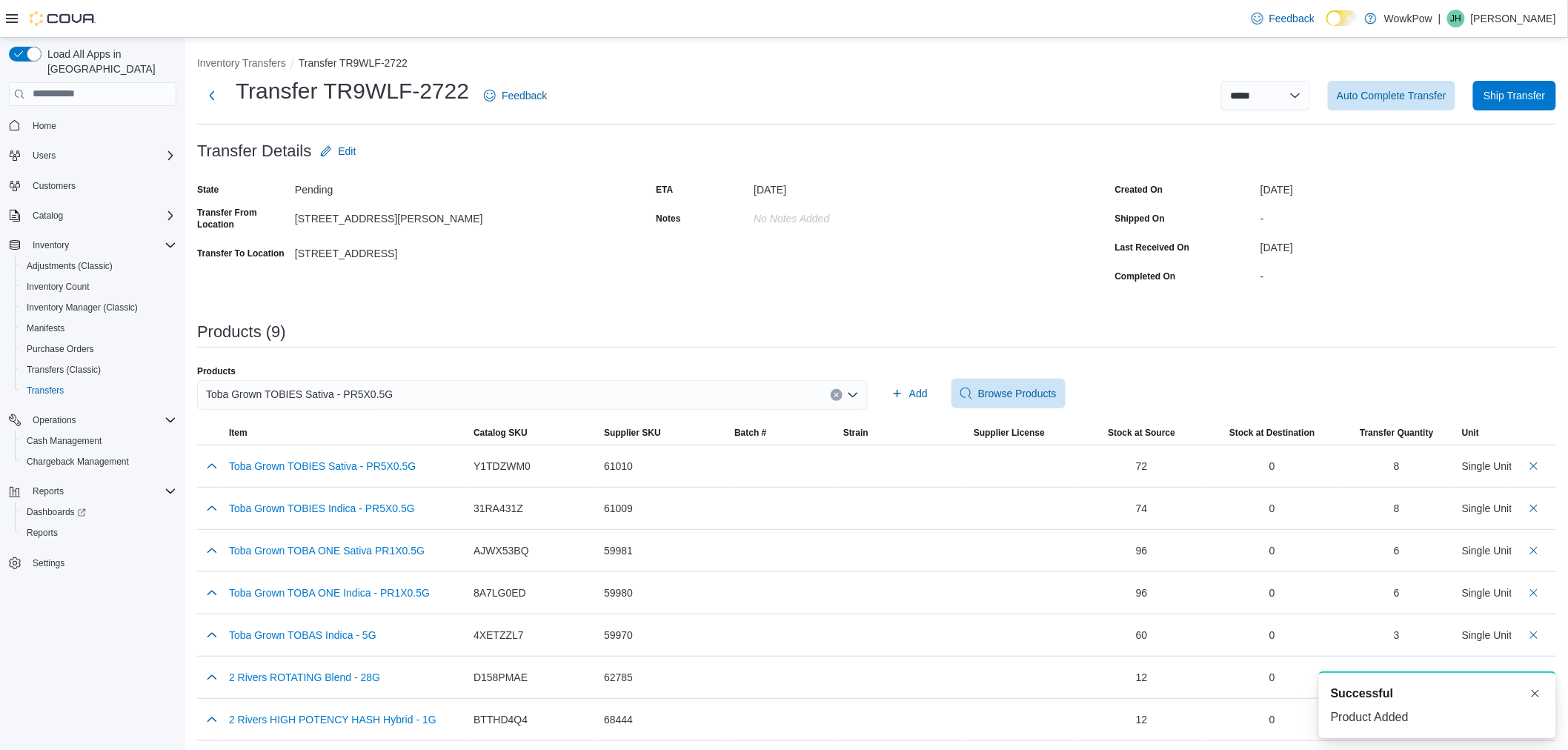
click at [516, 396] on div "Toba Grown TOBIES Sativa - PR5X0.5G" at bounding box center [532, 395] width 670 height 29
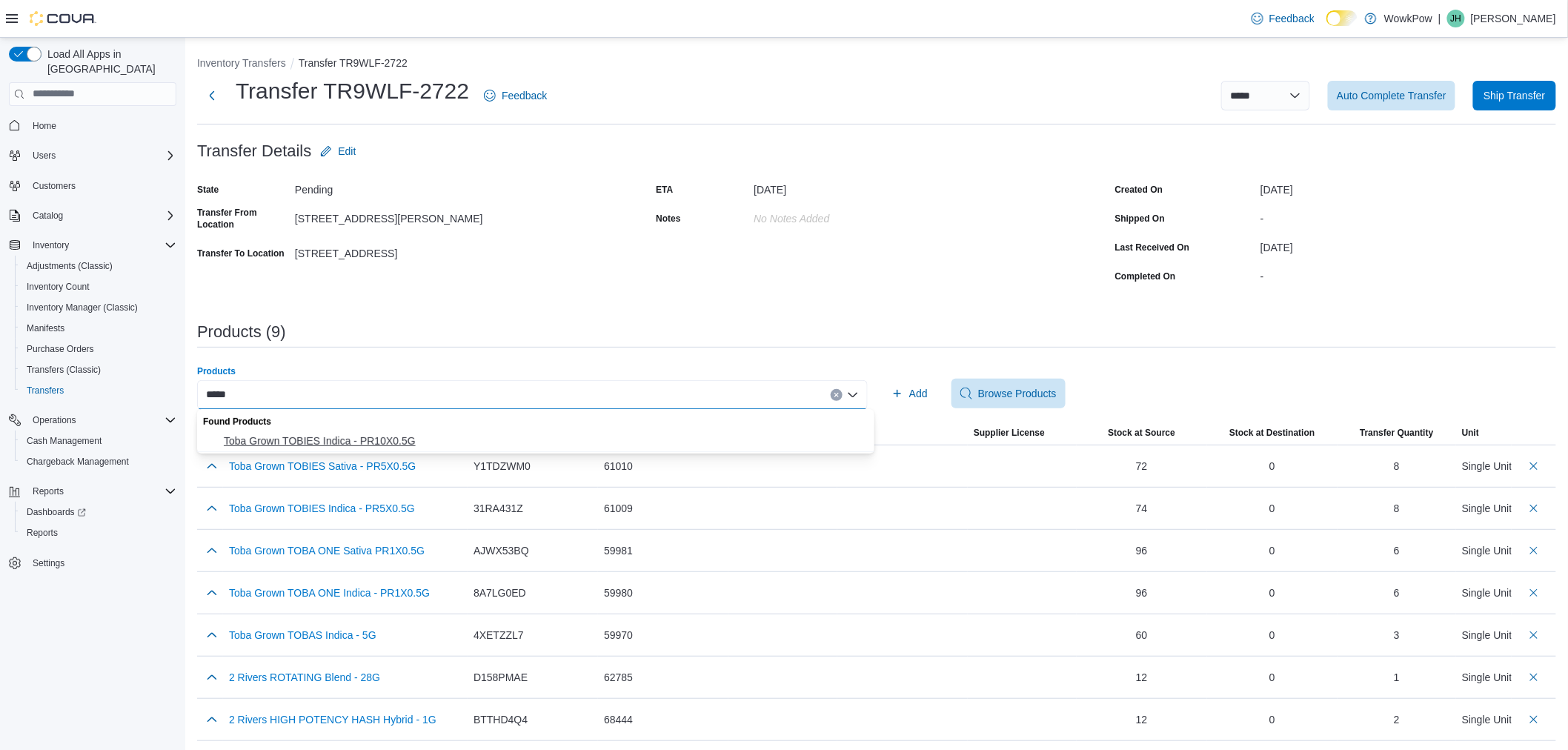
type input "*****"
click at [490, 436] on span "Toba Grown TOBIES Indica - PR10X0.5G" at bounding box center [544, 441] width 642 height 15
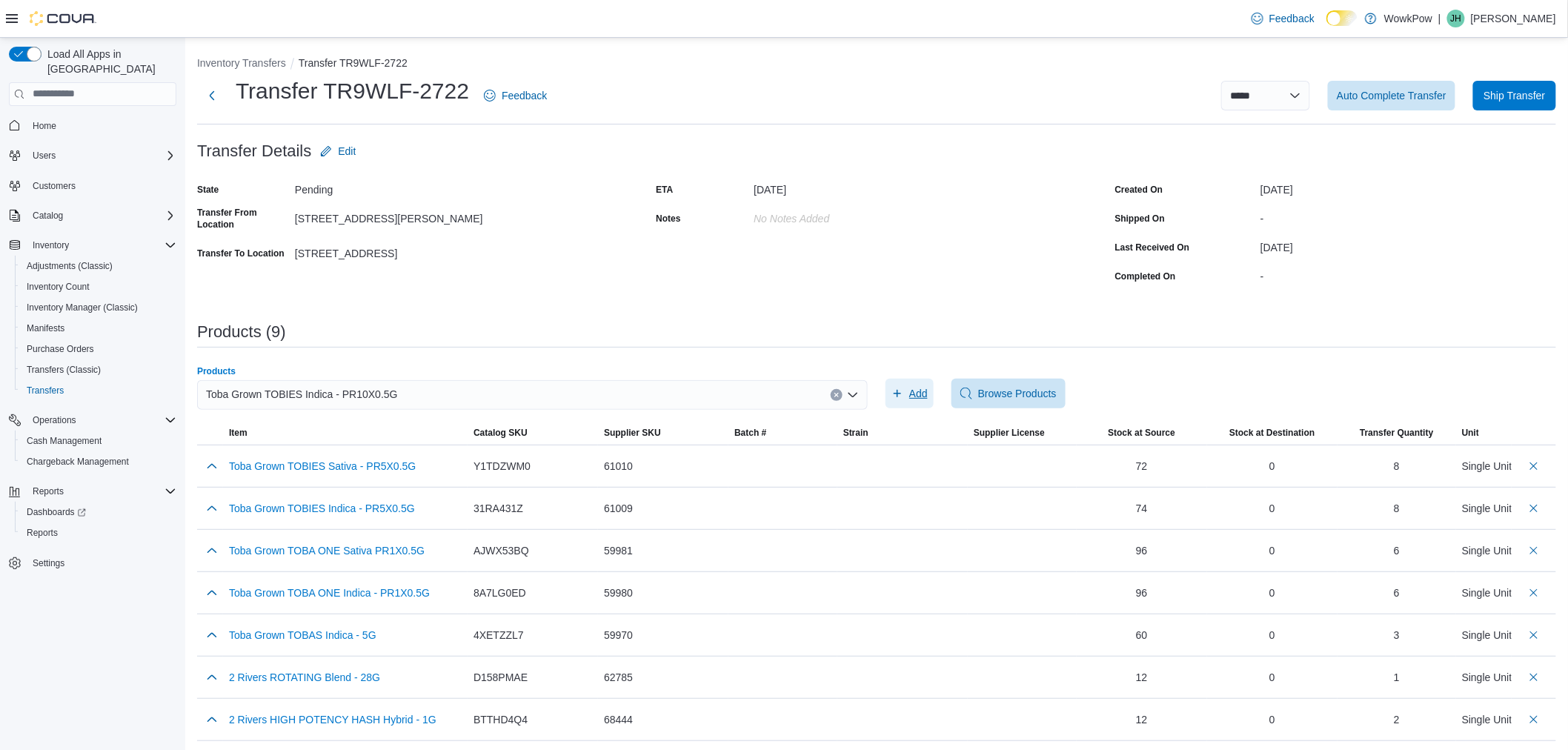
click at [922, 395] on span "Add" at bounding box center [918, 394] width 19 height 15
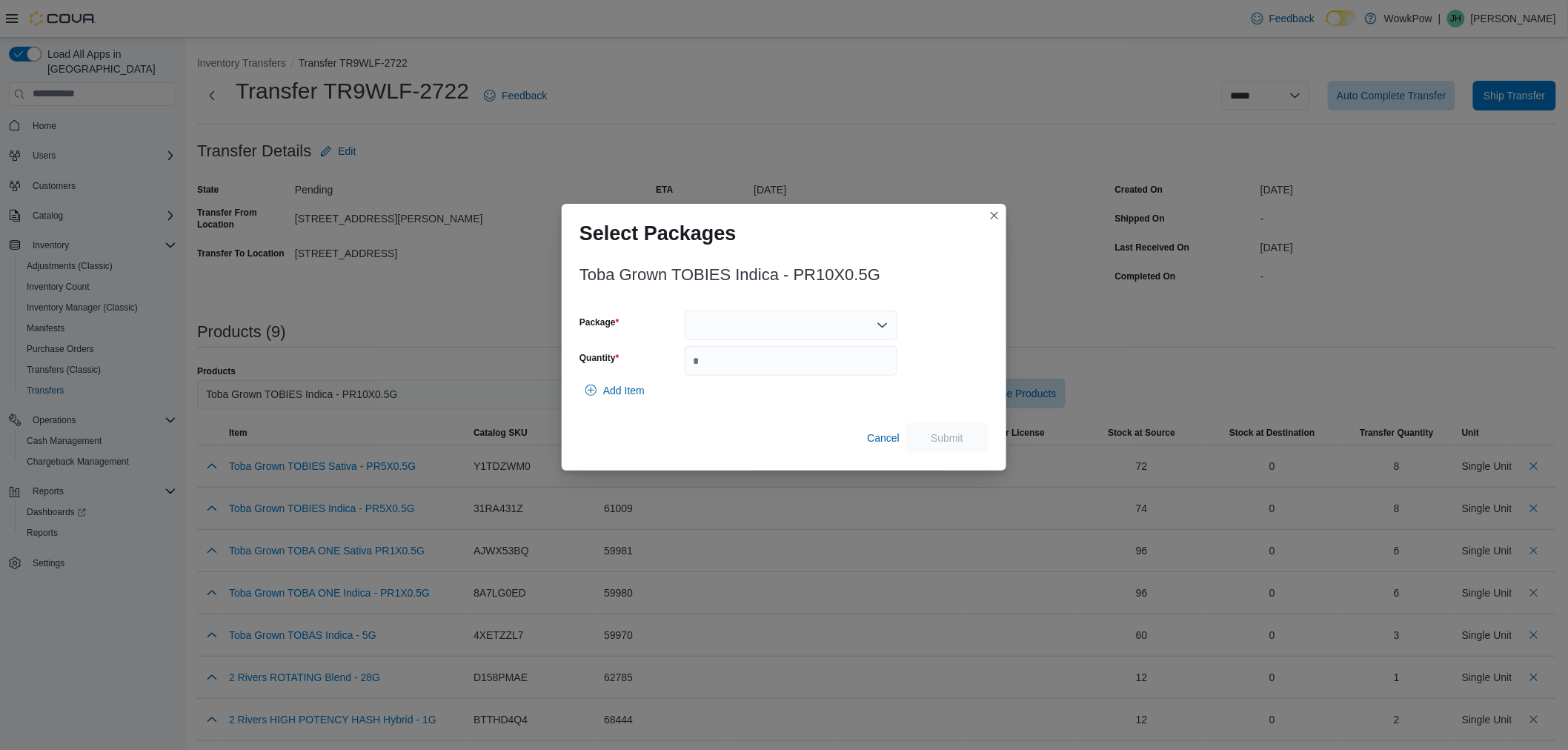
click at [784, 325] on div at bounding box center [791, 325] width 213 height 29
click at [772, 371] on span "TXG060" at bounding box center [800, 372] width 177 height 15
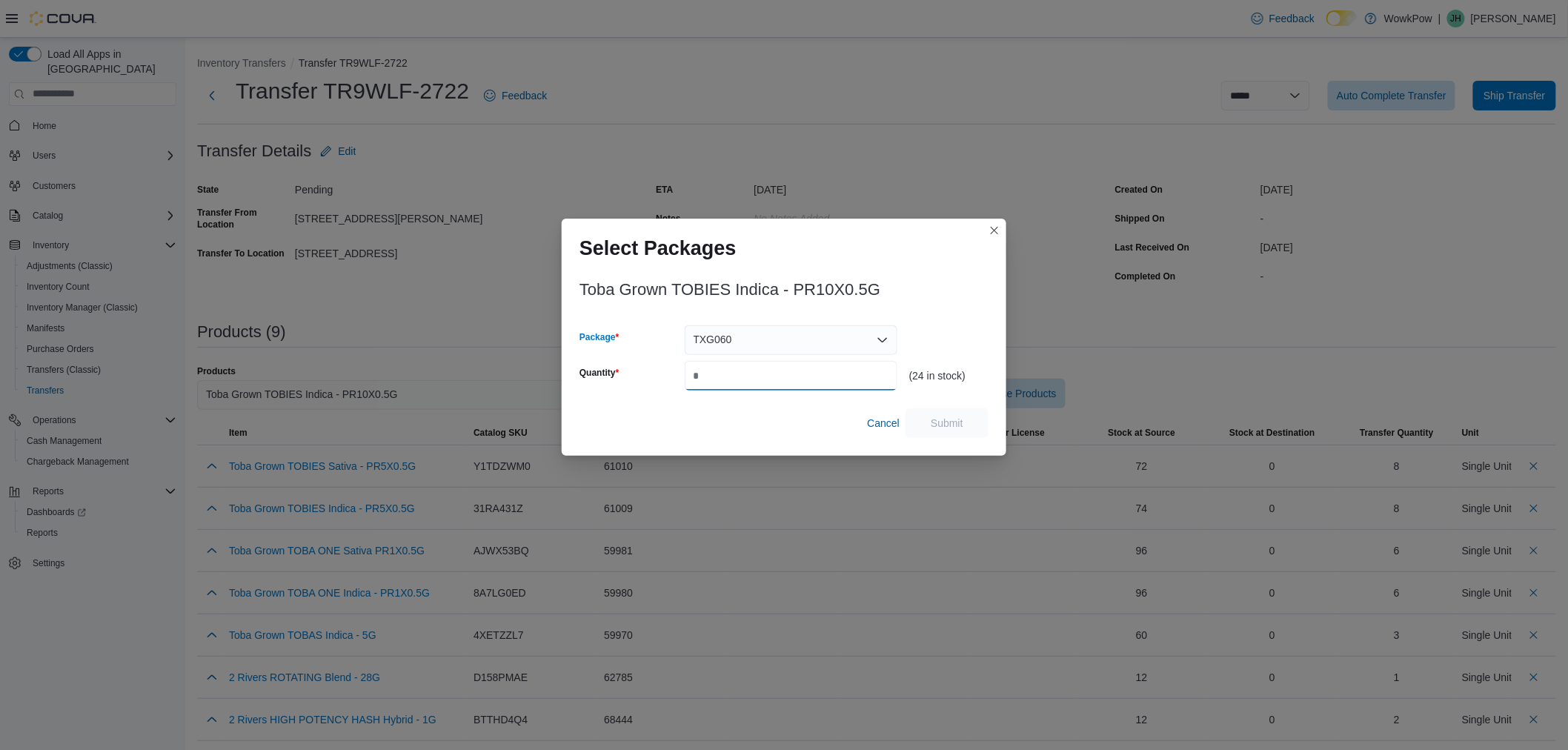
click at [772, 371] on input "Quantity" at bounding box center [791, 375] width 213 height 29
type input "*"
click at [946, 413] on span "Submit" at bounding box center [946, 422] width 65 height 29
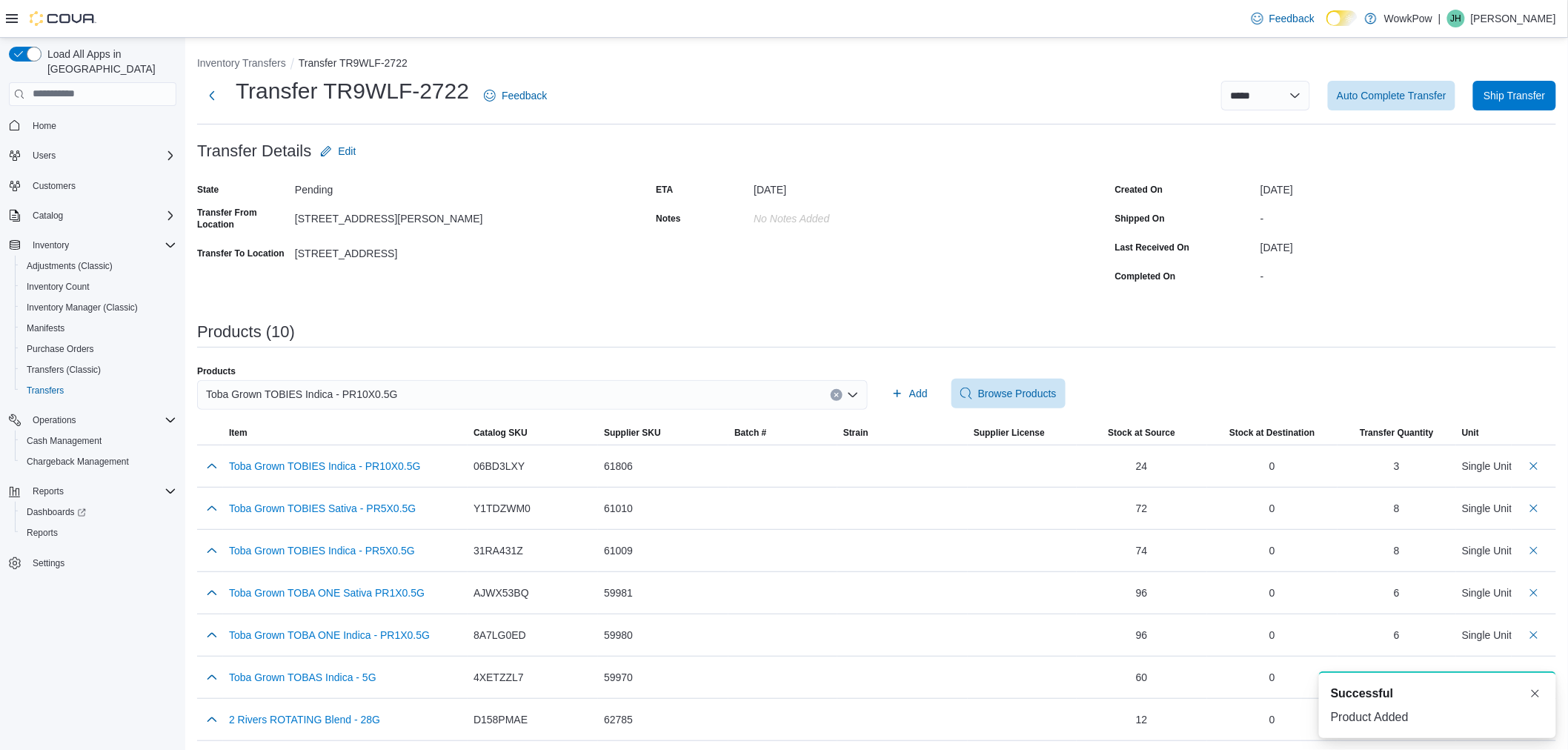
click at [640, 410] on div "Toba Grown TOBIES Indica - PR10X0.5G" at bounding box center [532, 401] width 670 height 42
click at [641, 409] on div "Toba Grown TOBIES Indica - PR10X0.5G" at bounding box center [532, 395] width 670 height 29
type input "*****"
click at [646, 440] on span "Toba Grown TOBIES Hybrid - PR5X0.5G" at bounding box center [544, 441] width 642 height 15
click at [927, 392] on span "Add" at bounding box center [918, 394] width 19 height 15
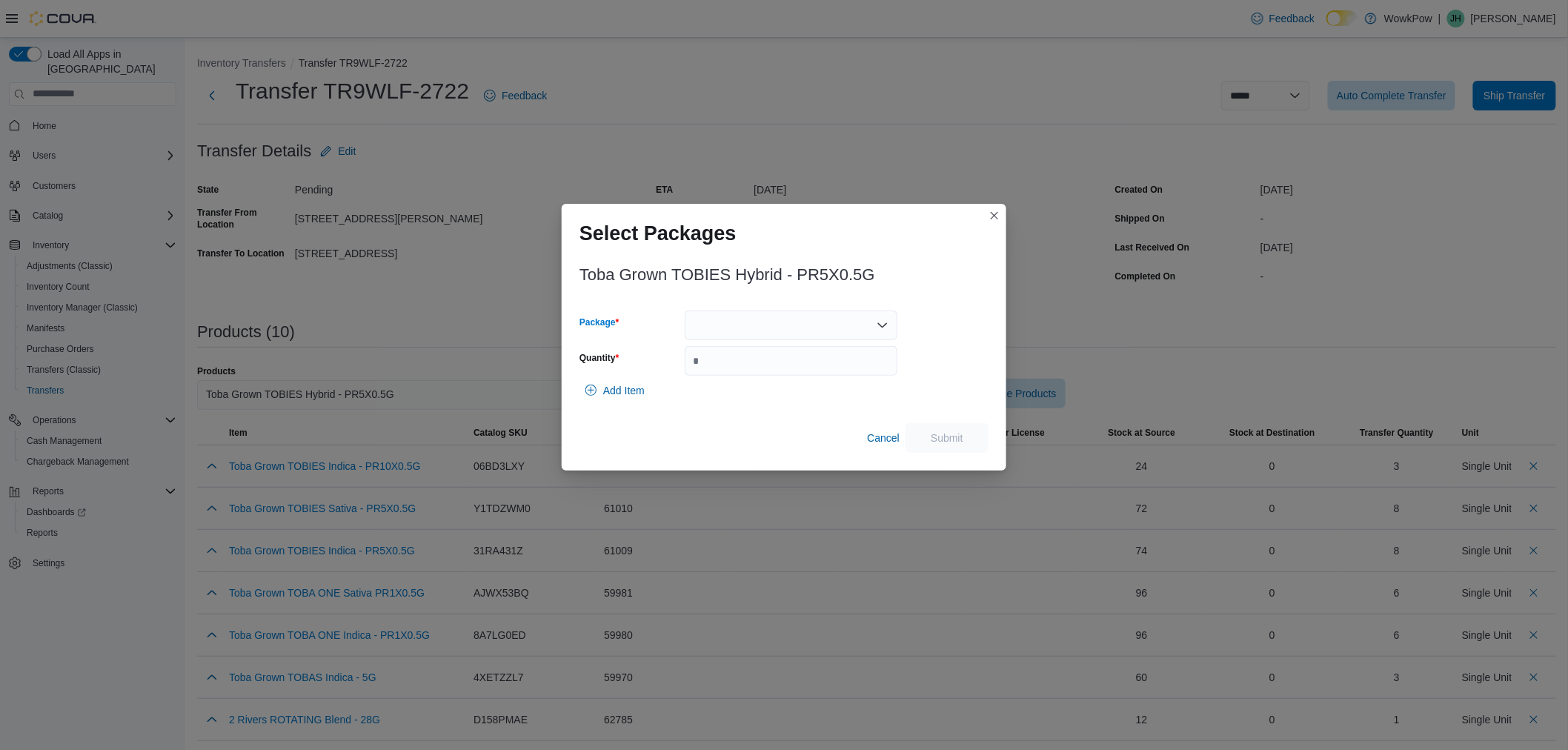
click at [760, 334] on div at bounding box center [791, 325] width 213 height 29
click at [757, 396] on span "TXG084" at bounding box center [800, 394] width 177 height 15
click at [759, 363] on input "Quantity" at bounding box center [791, 361] width 213 height 29
type input "*"
click at [950, 444] on span "Submit" at bounding box center [947, 437] width 33 height 15
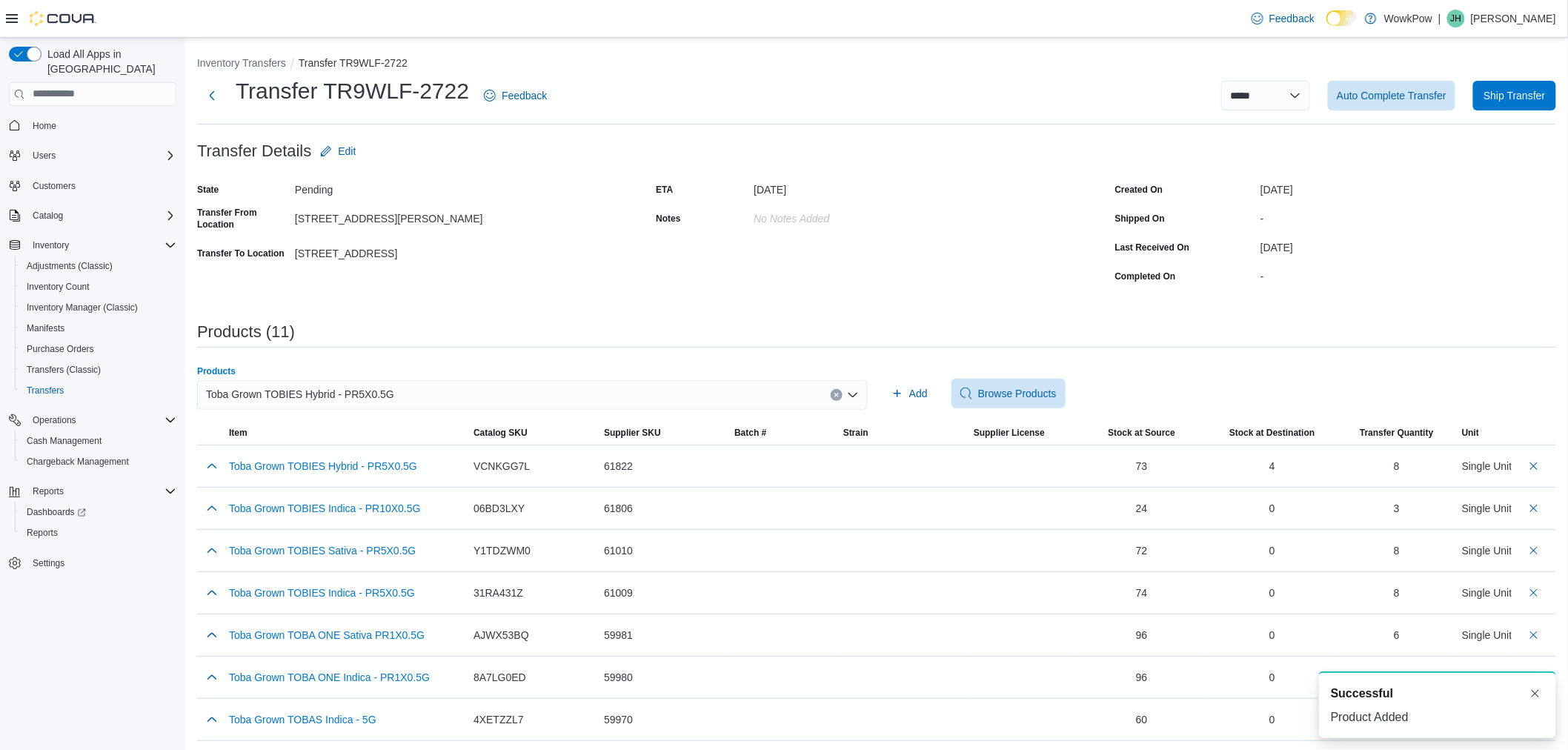
click at [467, 403] on div "Toba Grown TOBIES Hybrid - PR5X0.5G" at bounding box center [532, 395] width 670 height 29
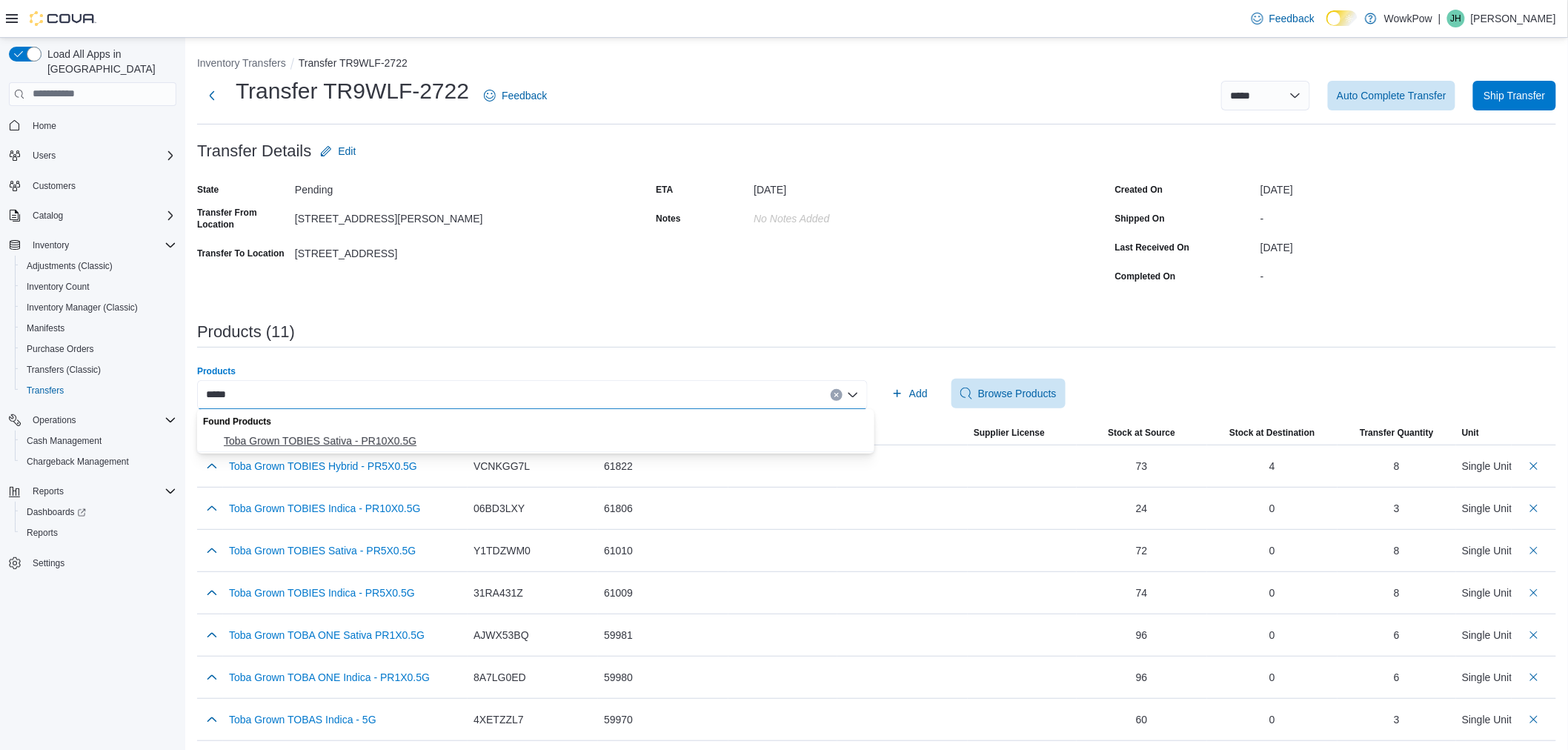
type input "*****"
click at [591, 439] on span "Toba Grown TOBIES Sativa - PR10X0.5G" at bounding box center [544, 441] width 642 height 15
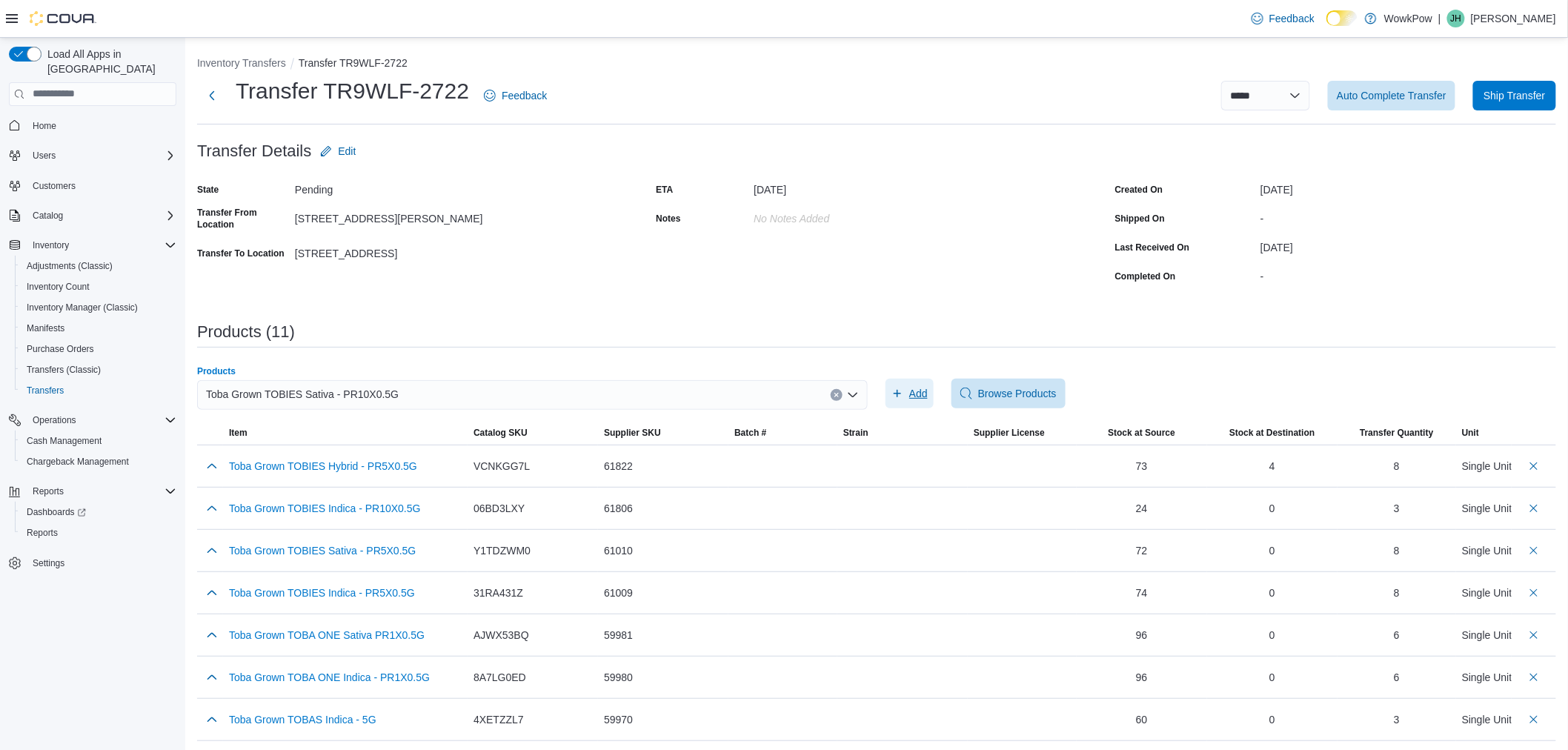
click at [898, 390] on icon "button" at bounding box center [897, 393] width 12 height 12
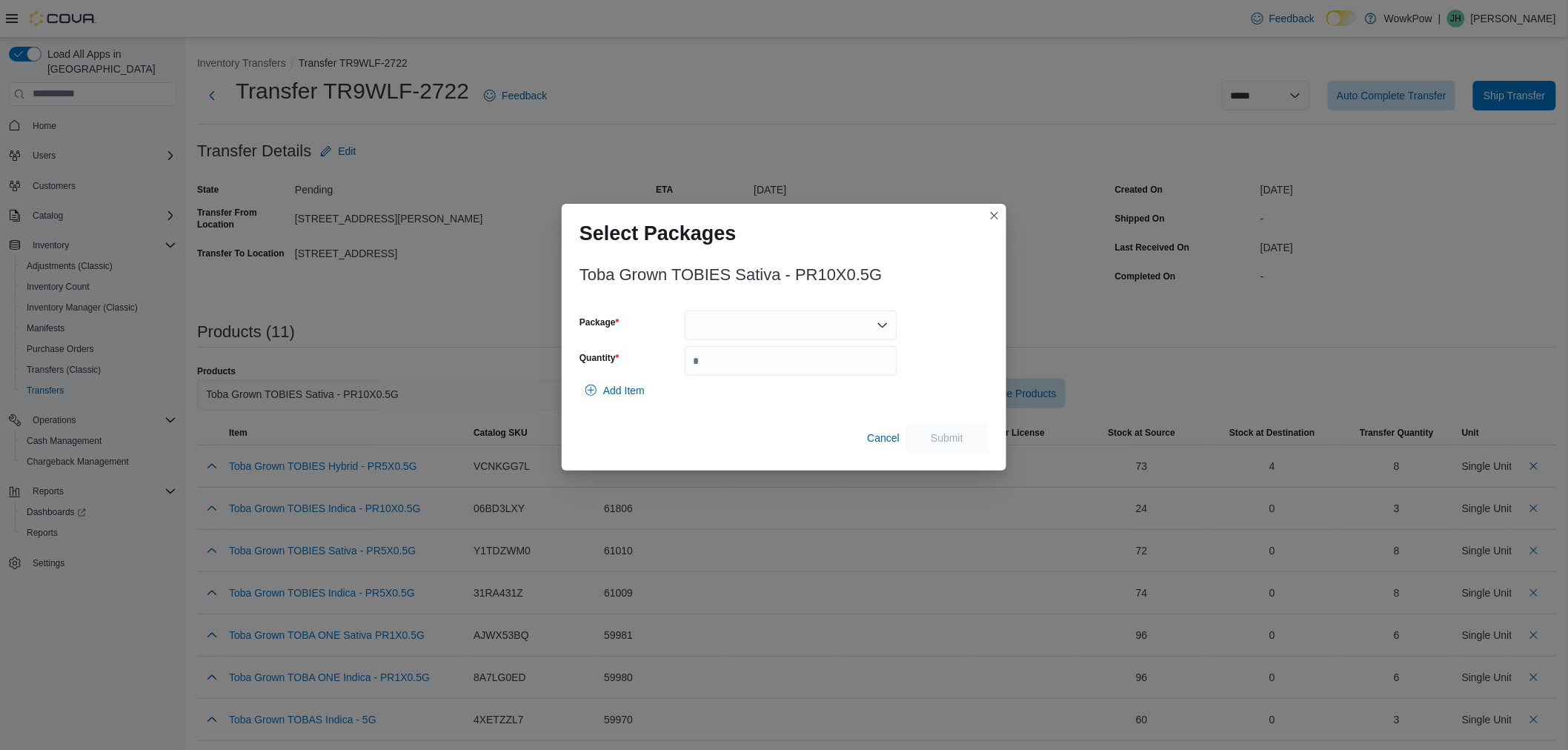
click at [766, 334] on div at bounding box center [791, 325] width 213 height 29
click at [750, 379] on span "TXG067" at bounding box center [800, 372] width 177 height 15
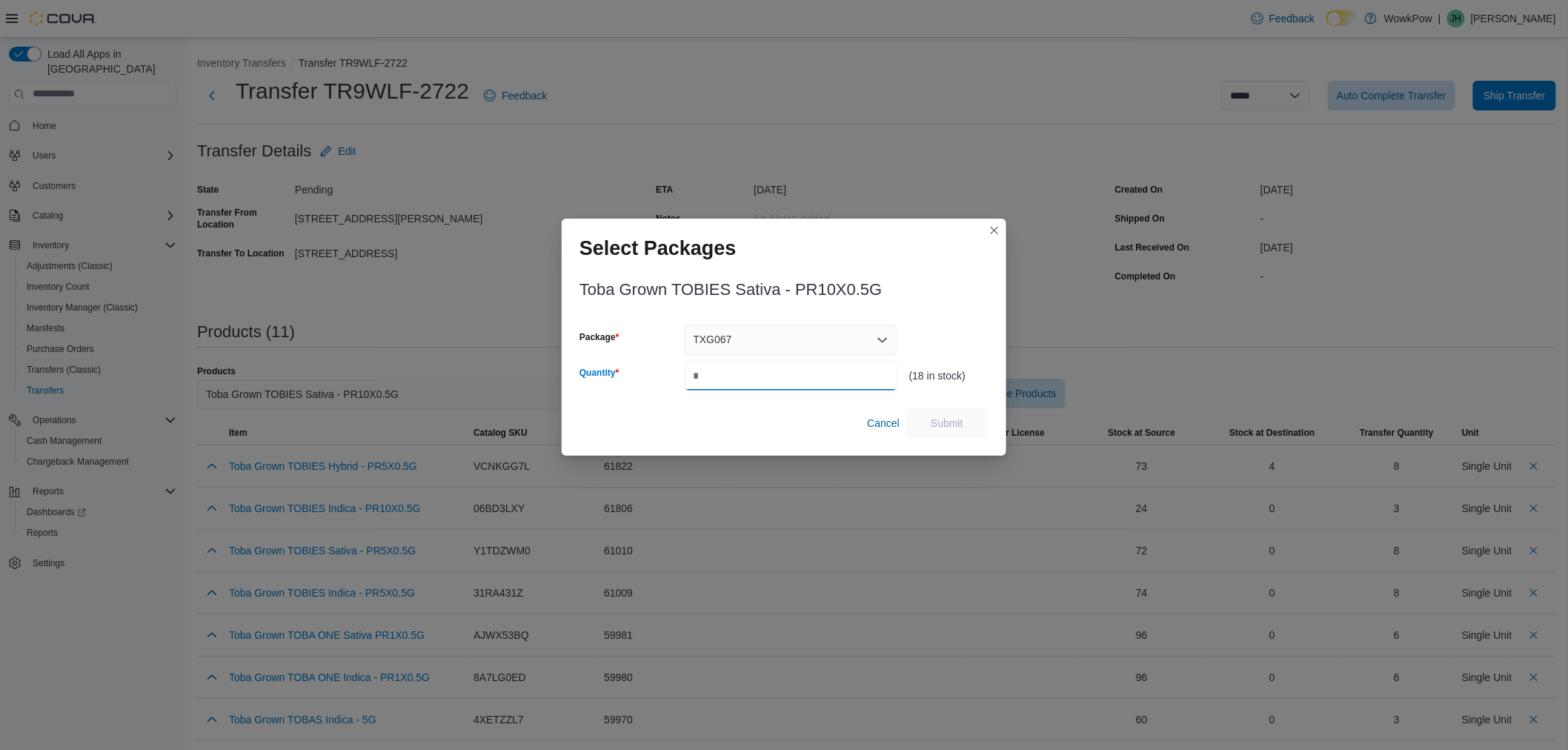
click at [750, 379] on input "Quantity" at bounding box center [791, 375] width 213 height 29
type input "*"
click at [942, 418] on span "Submit" at bounding box center [947, 422] width 33 height 15
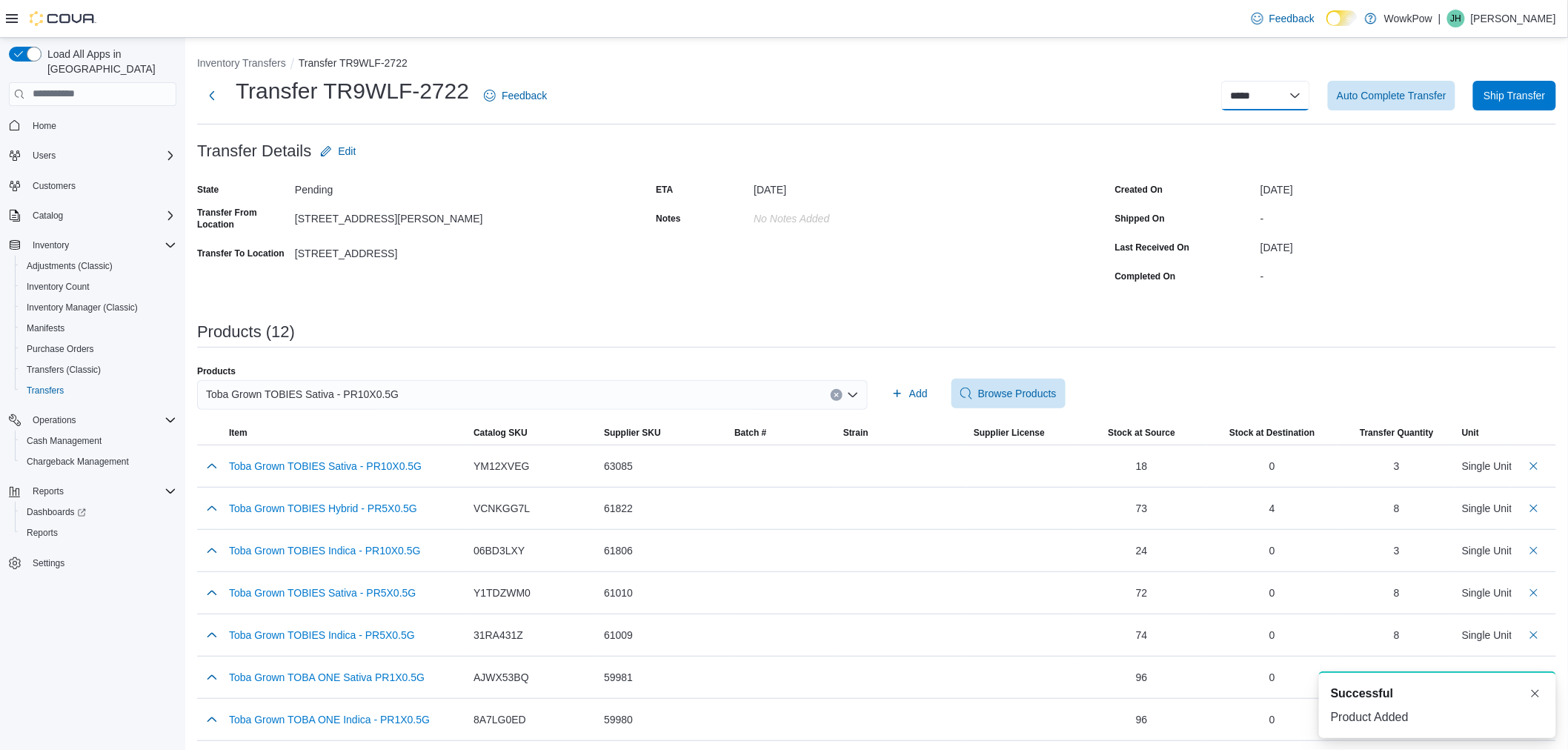
click at [1303, 90] on select "**********" at bounding box center [1266, 95] width 89 height 29
select select "**********"
click at [1234, 81] on select "**********" at bounding box center [1266, 95] width 89 height 29
select select
